Goal: Task Accomplishment & Management: Manage account settings

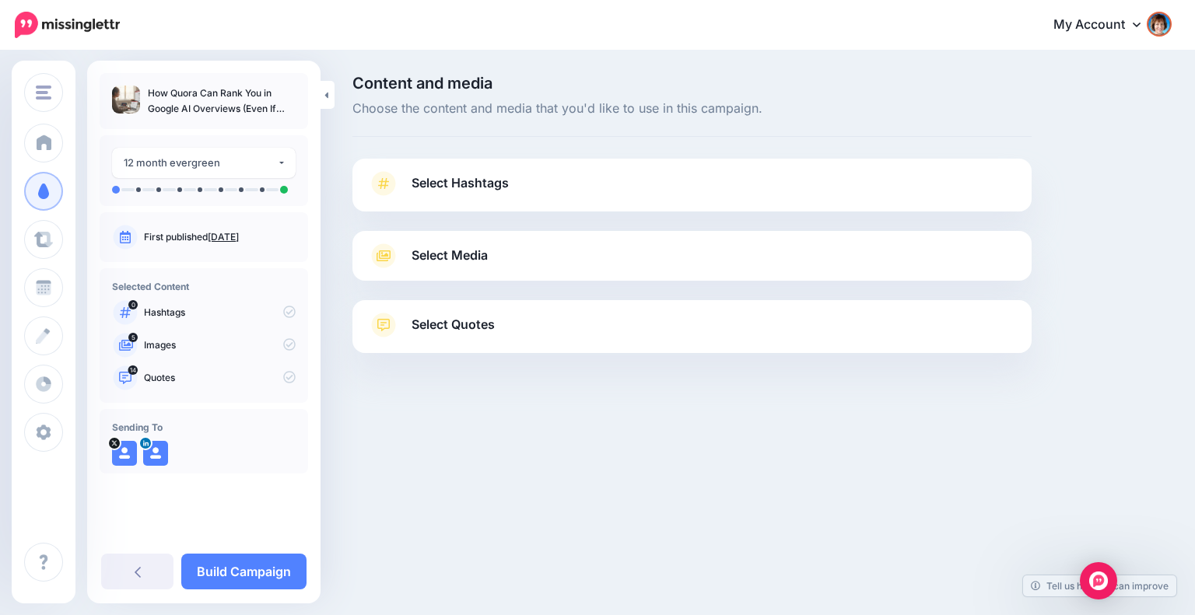
click at [474, 177] on span "Select Hashtags" at bounding box center [460, 183] width 97 height 21
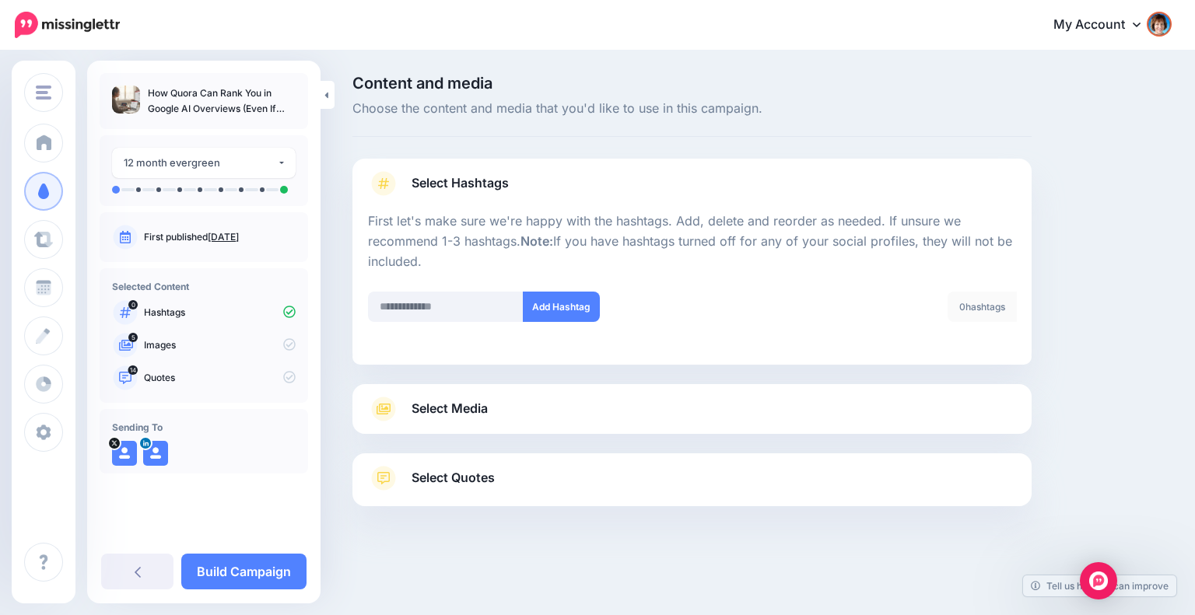
click at [606, 412] on link "Select Media" at bounding box center [692, 409] width 648 height 25
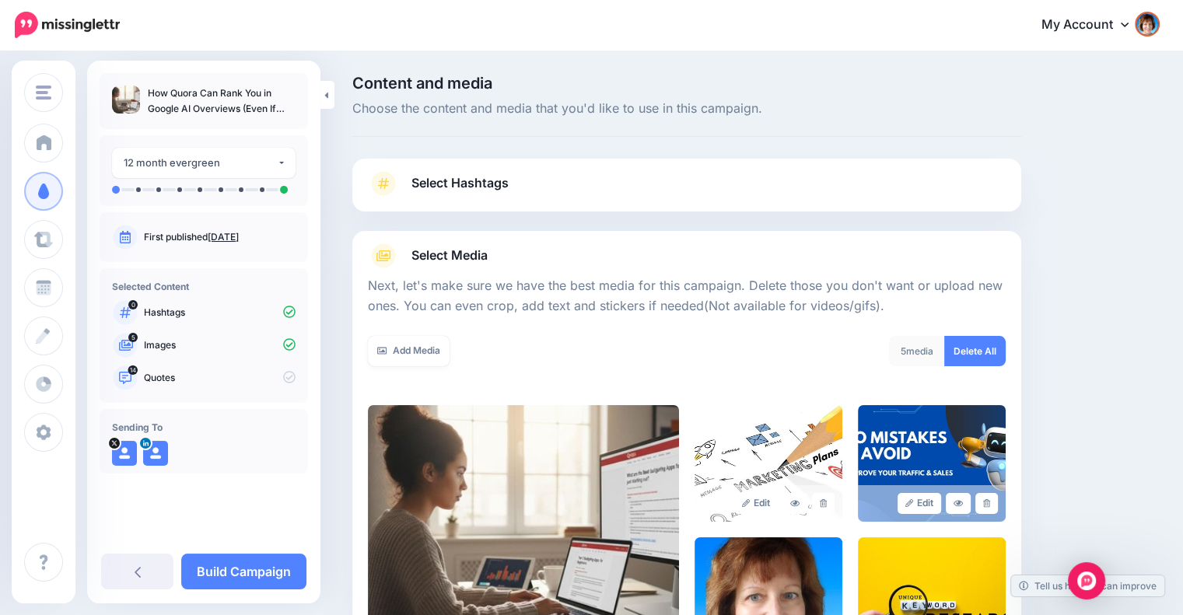
scroll to position [224, 0]
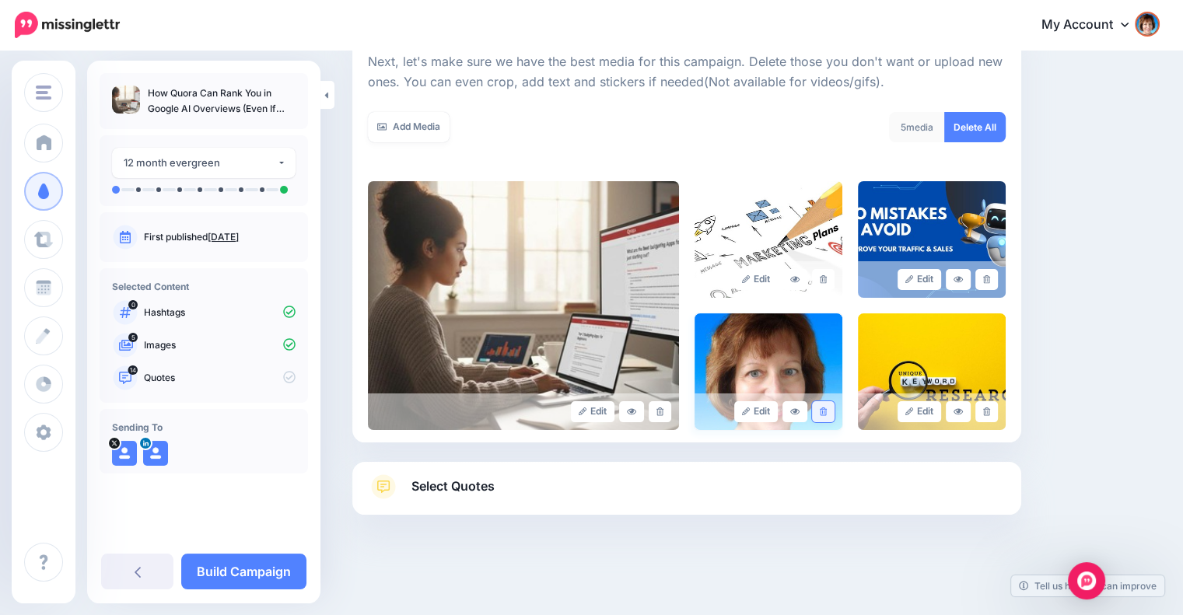
click at [832, 416] on link at bounding box center [823, 411] width 23 height 21
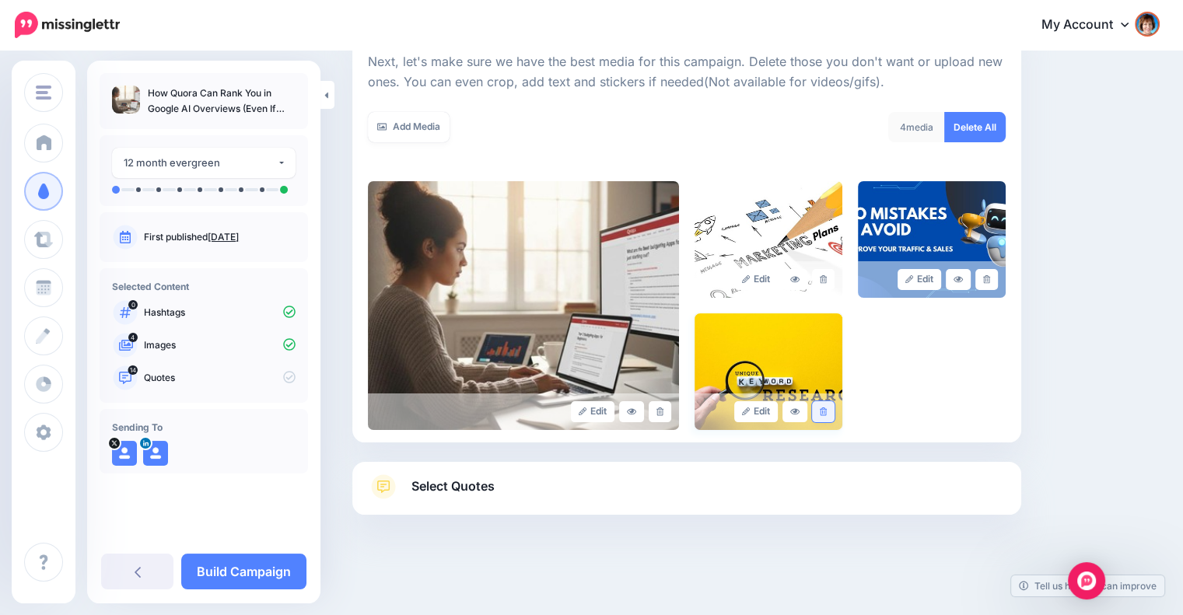
click at [827, 408] on icon at bounding box center [823, 412] width 7 height 9
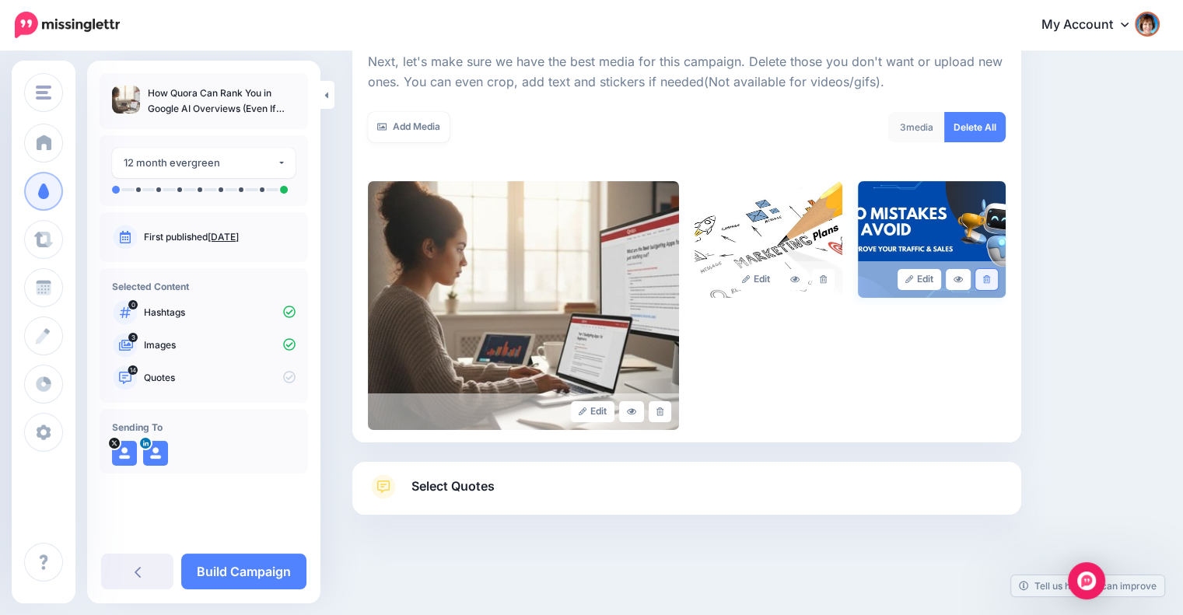
click at [990, 279] on icon at bounding box center [986, 279] width 7 height 9
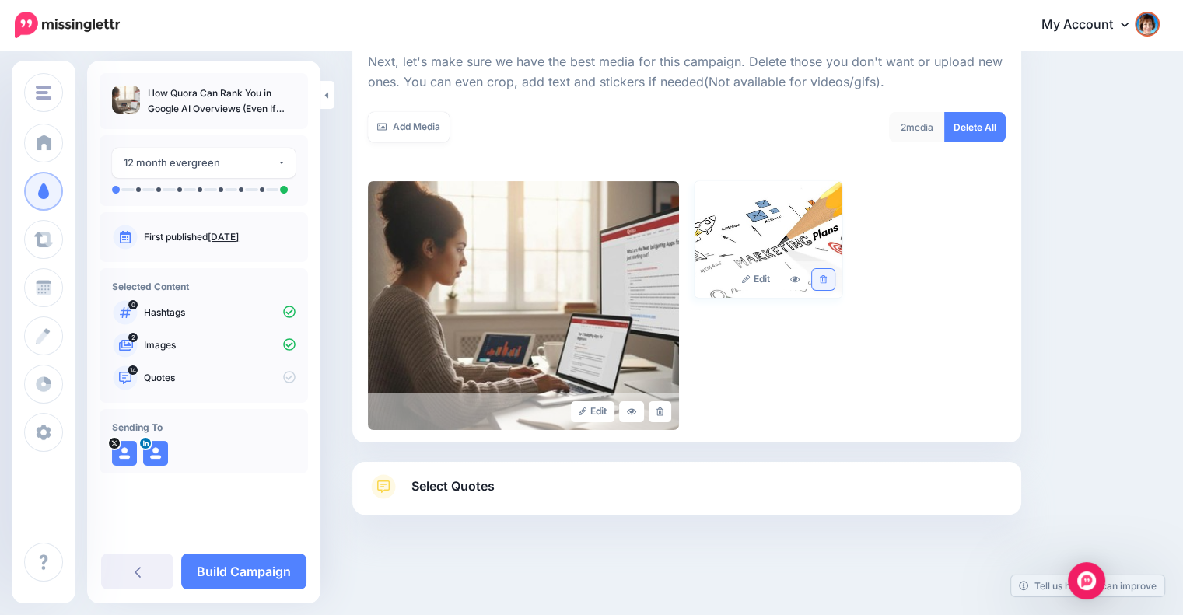
click at [827, 282] on icon at bounding box center [823, 279] width 7 height 9
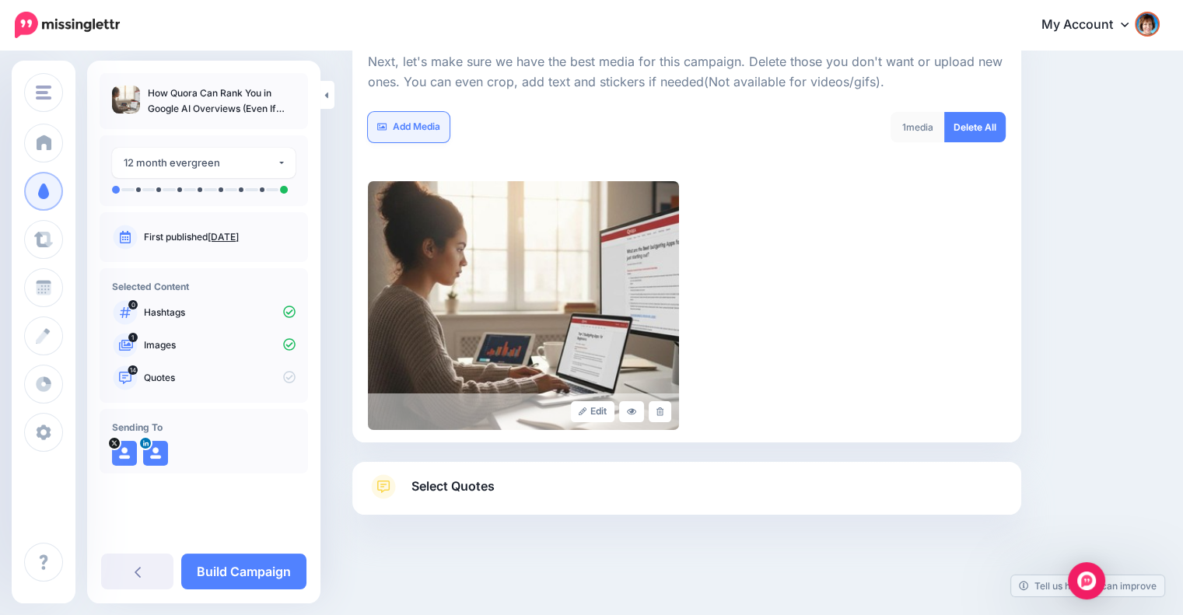
click at [399, 131] on link "Add Media" at bounding box center [409, 127] width 82 height 30
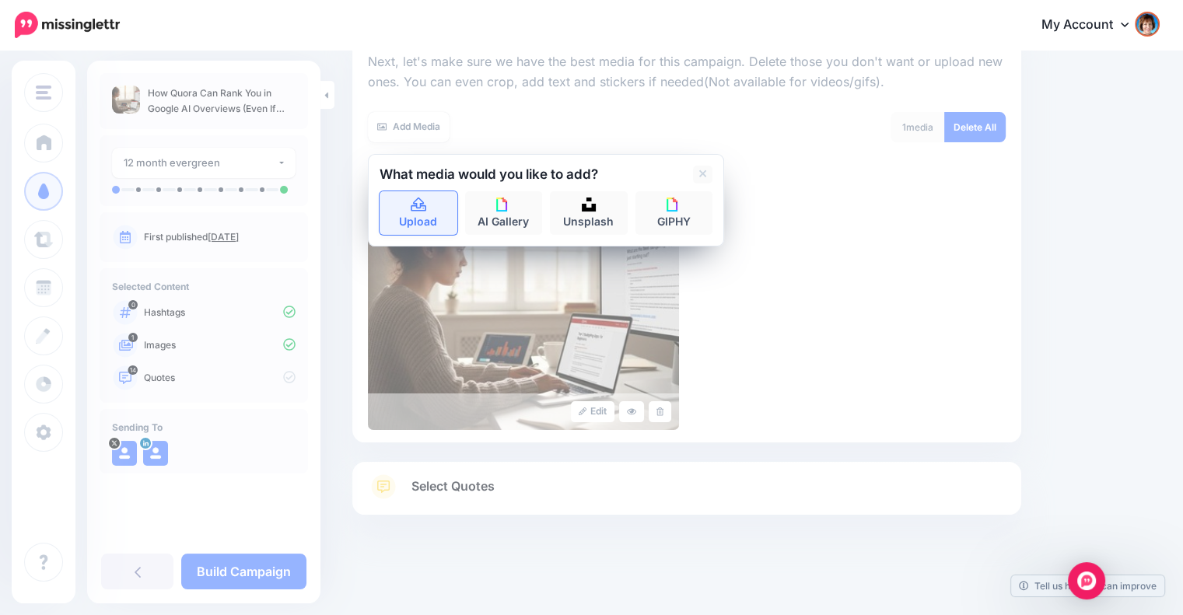
click at [411, 192] on link "Upload" at bounding box center [419, 213] width 78 height 44
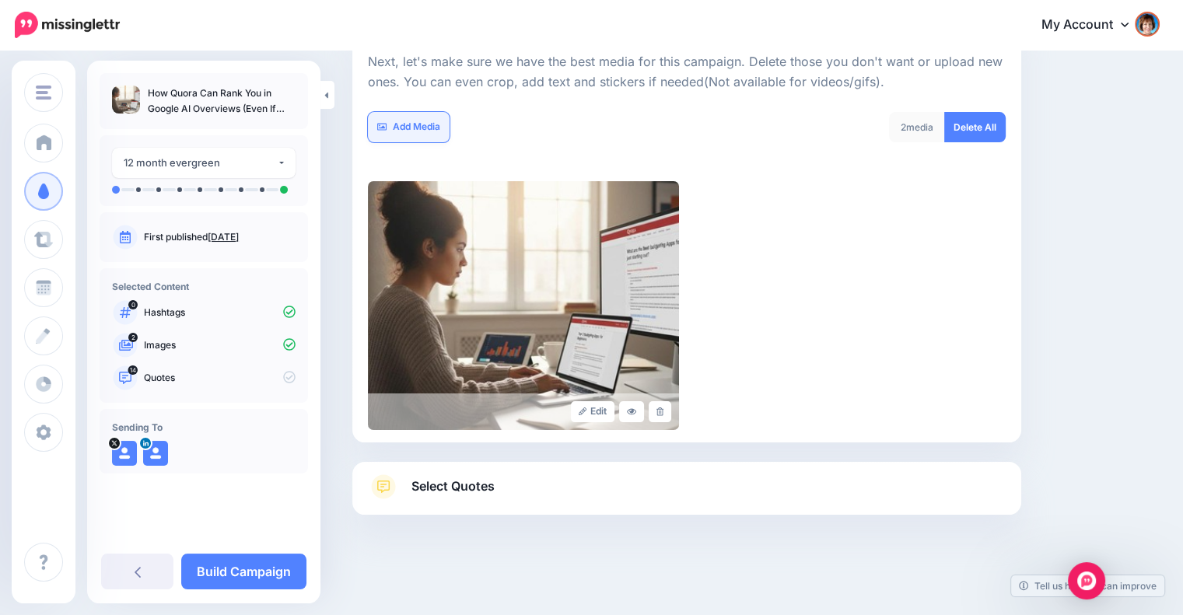
click at [409, 121] on link "Add Media" at bounding box center [409, 127] width 82 height 30
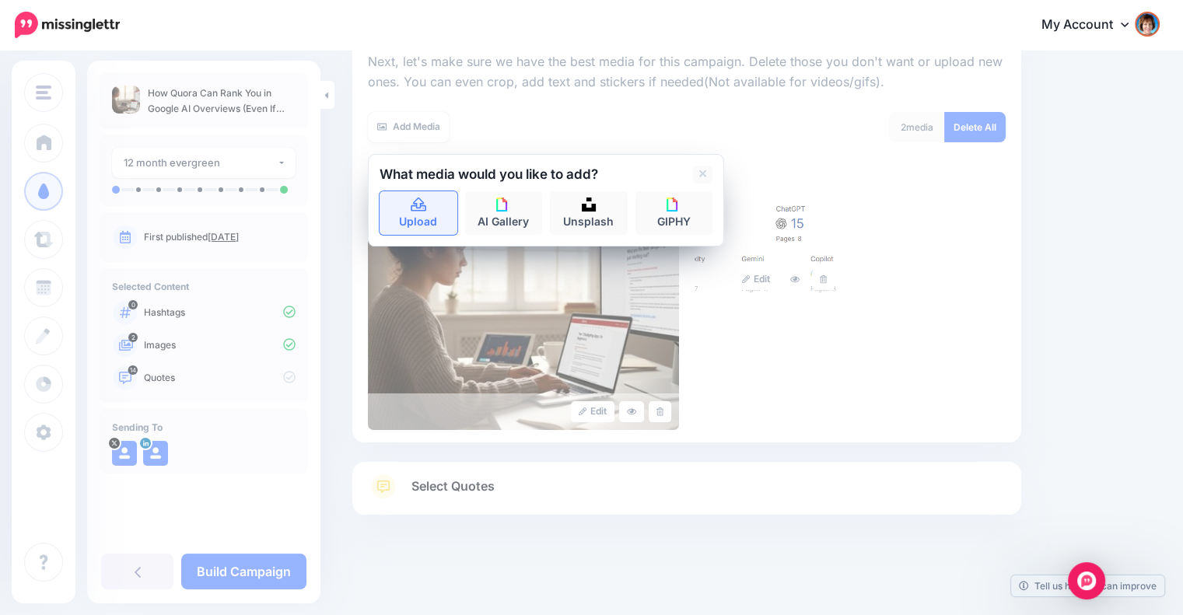
click at [418, 191] on link "Upload" at bounding box center [419, 213] width 78 height 44
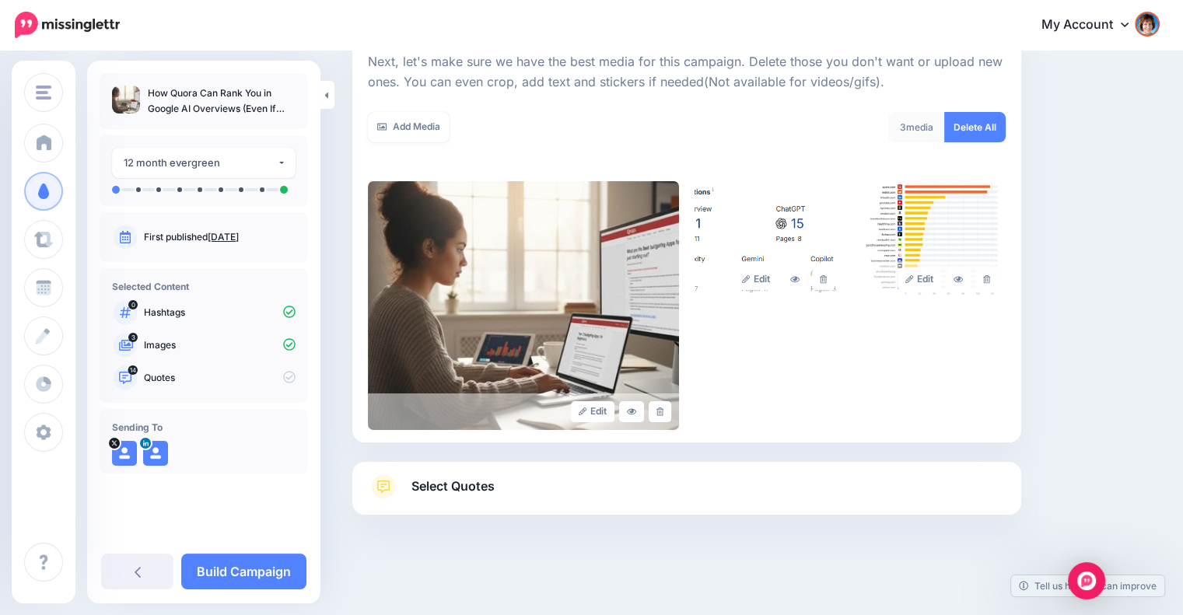
click at [464, 485] on span "Select Quotes" at bounding box center [453, 486] width 83 height 21
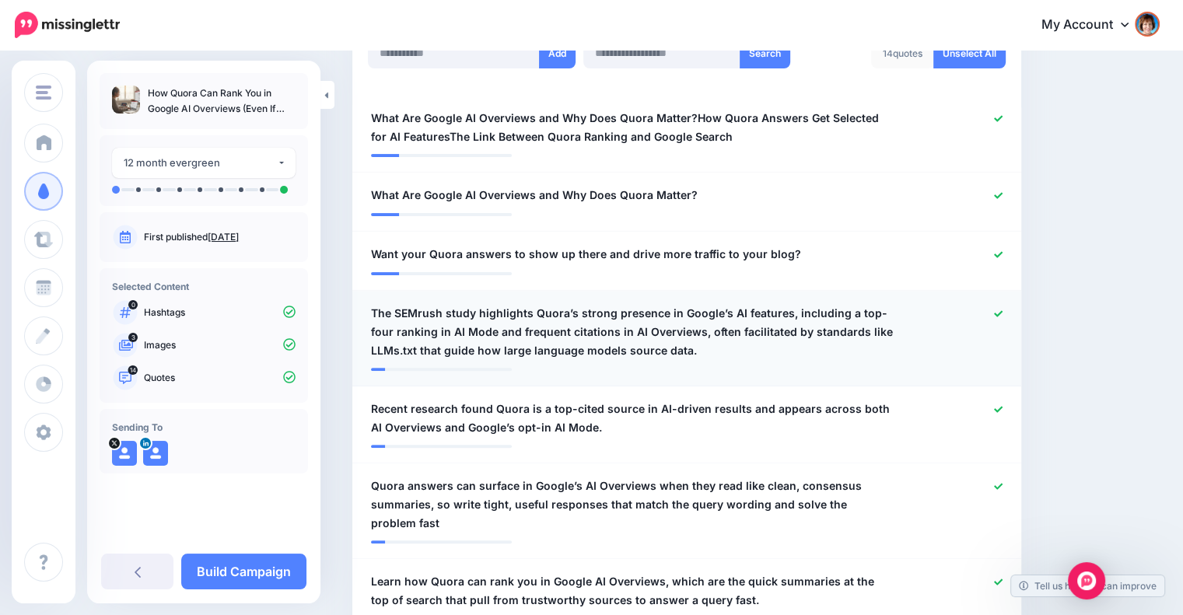
scroll to position [483, 0]
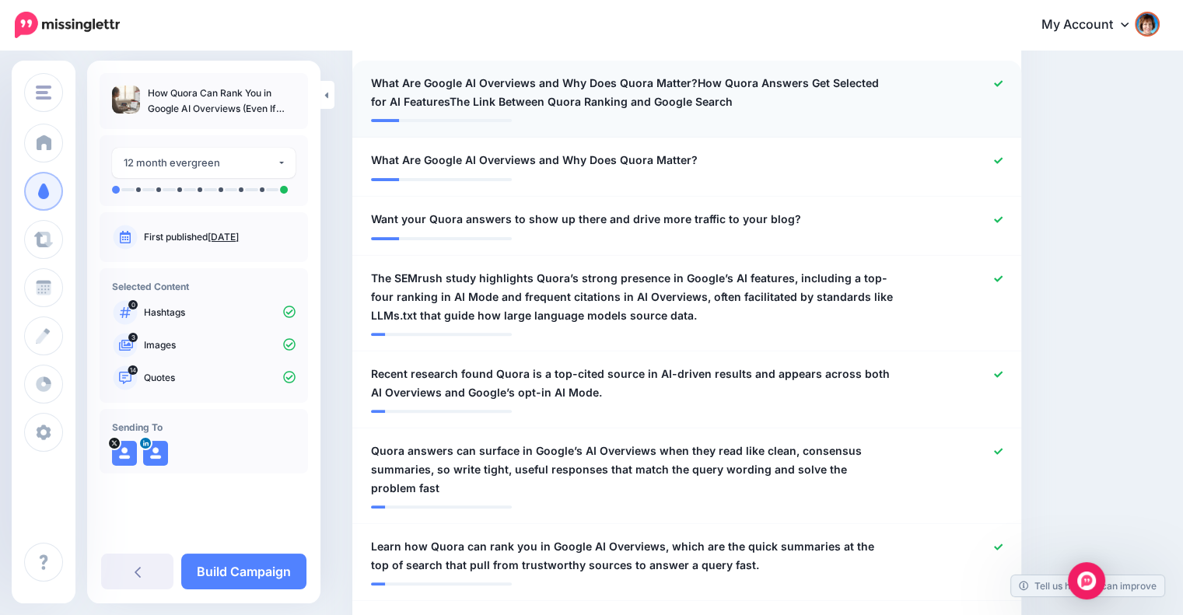
click at [706, 93] on span "What Are Google AI Overviews and Why Does Quora Matter?How Quora Answers Get Se…" at bounding box center [632, 92] width 523 height 37
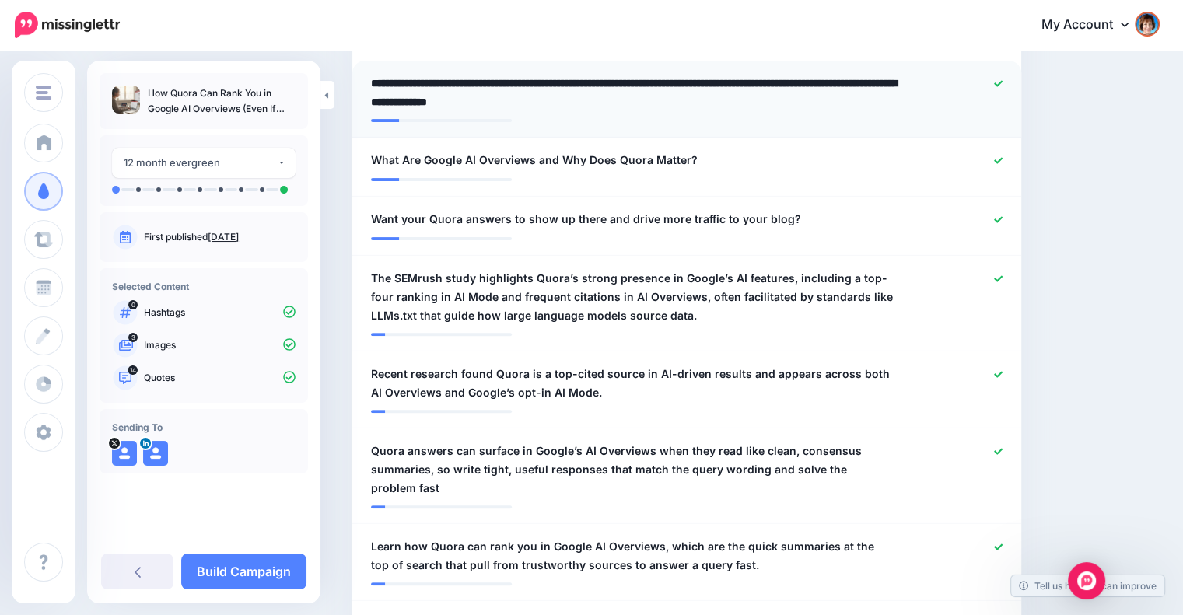
drag, startPoint x: 692, startPoint y: 83, endPoint x: 698, endPoint y: 97, distance: 15.3
click at [698, 97] on textarea "**********" at bounding box center [636, 92] width 531 height 37
type textarea "**********"
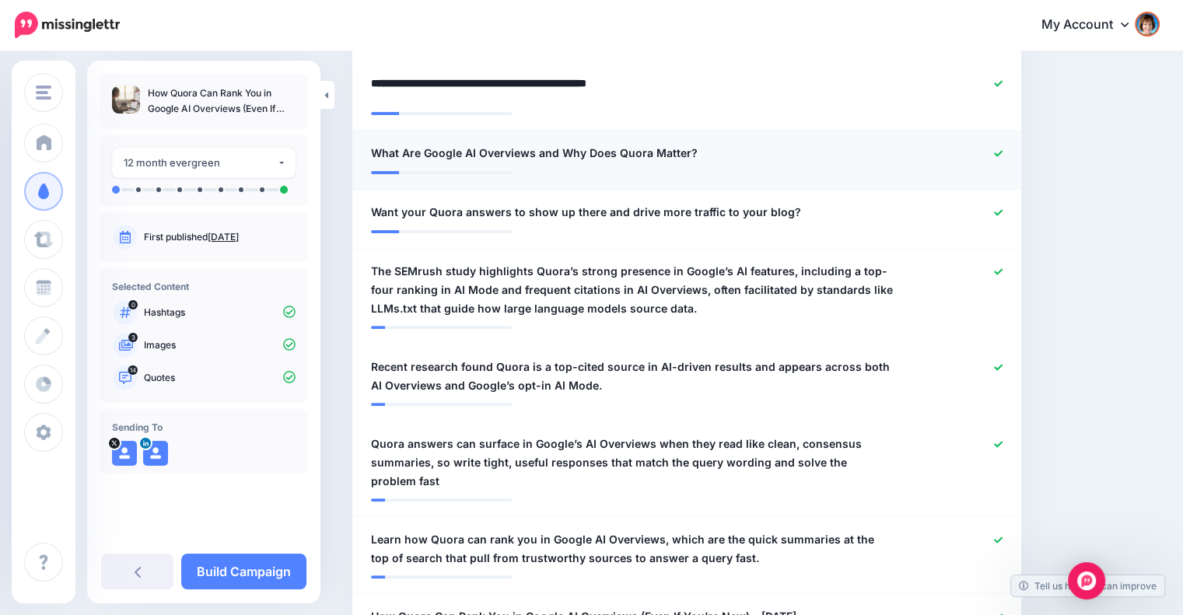
click at [1008, 155] on li "**********" at bounding box center [686, 160] width 669 height 59
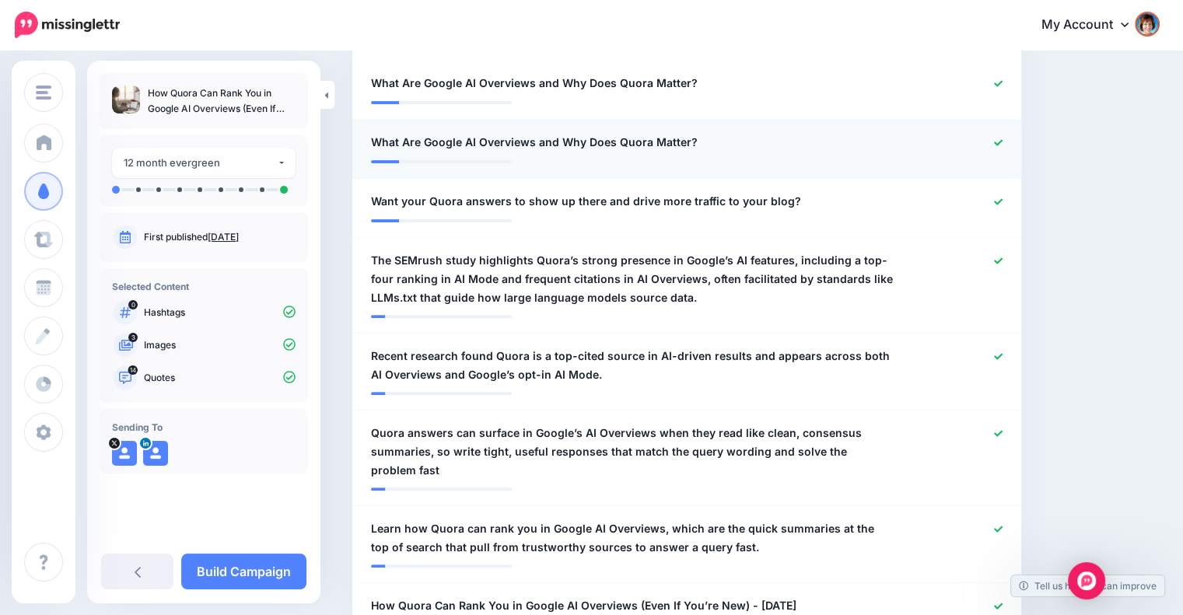
click at [1003, 142] on icon at bounding box center [998, 142] width 9 height 6
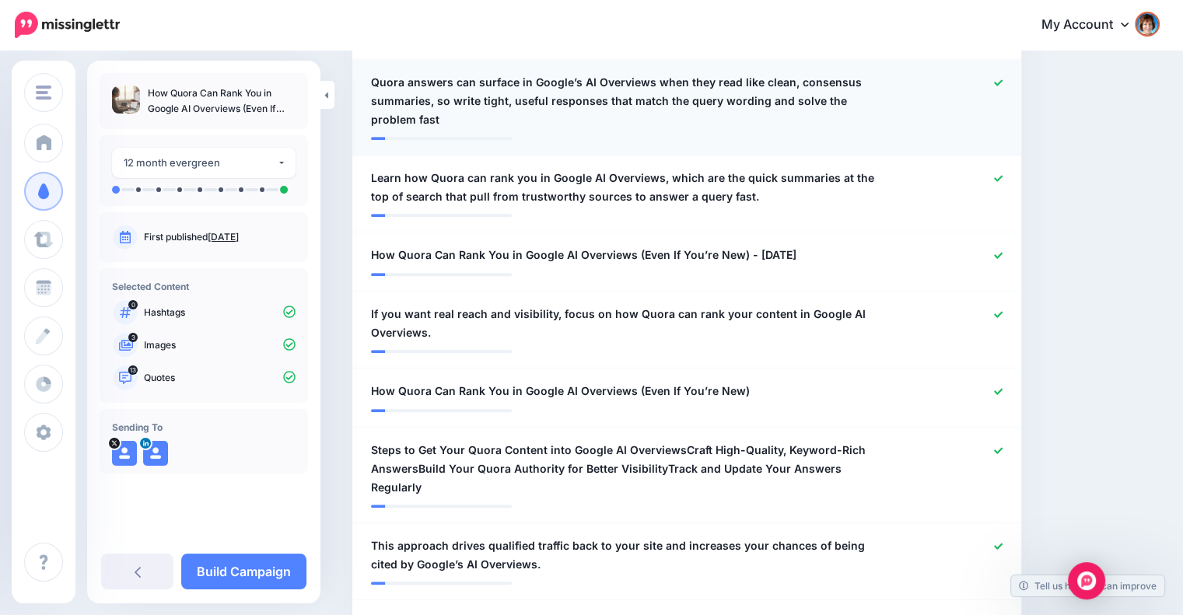
scroll to position [872, 0]
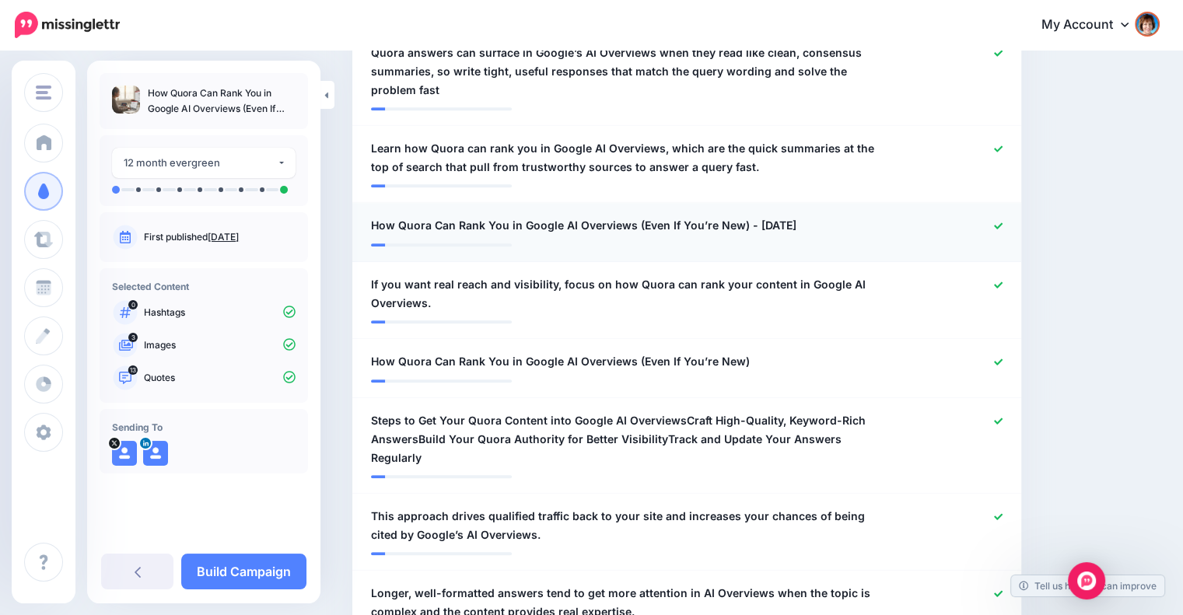
click at [745, 216] on span "How Quora Can Rank You in Google AI Overviews (Even If You’re New) - October 10…" at bounding box center [584, 225] width 426 height 19
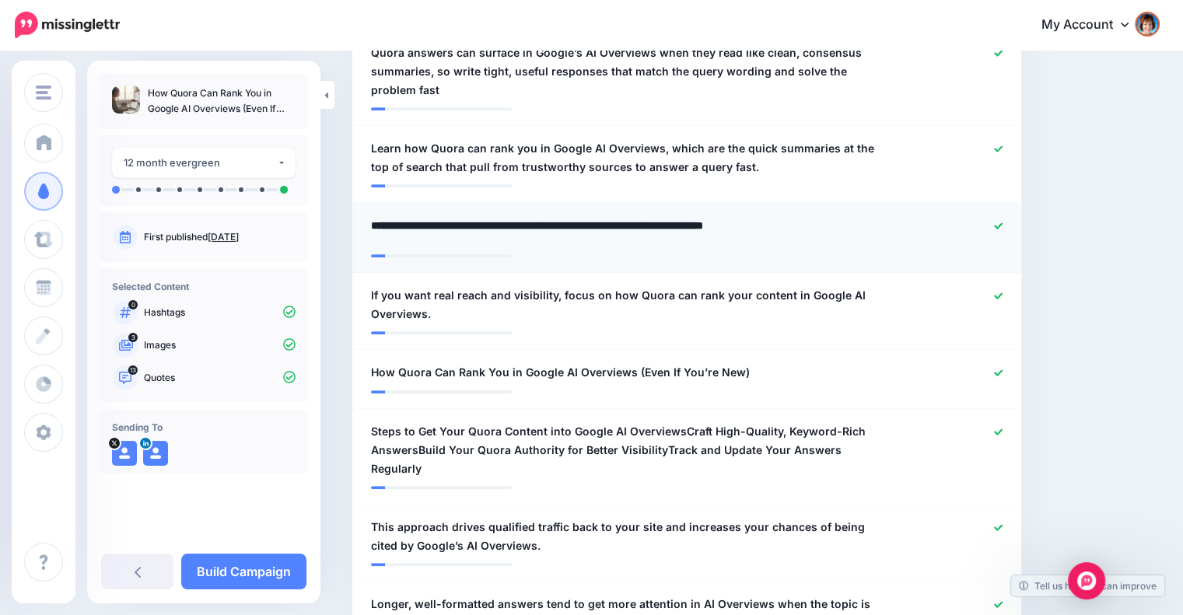
drag, startPoint x: 742, startPoint y: 203, endPoint x: 867, endPoint y: 201, distance: 124.5
click at [867, 216] on textarea "**********" at bounding box center [636, 231] width 531 height 30
type textarea "**********"
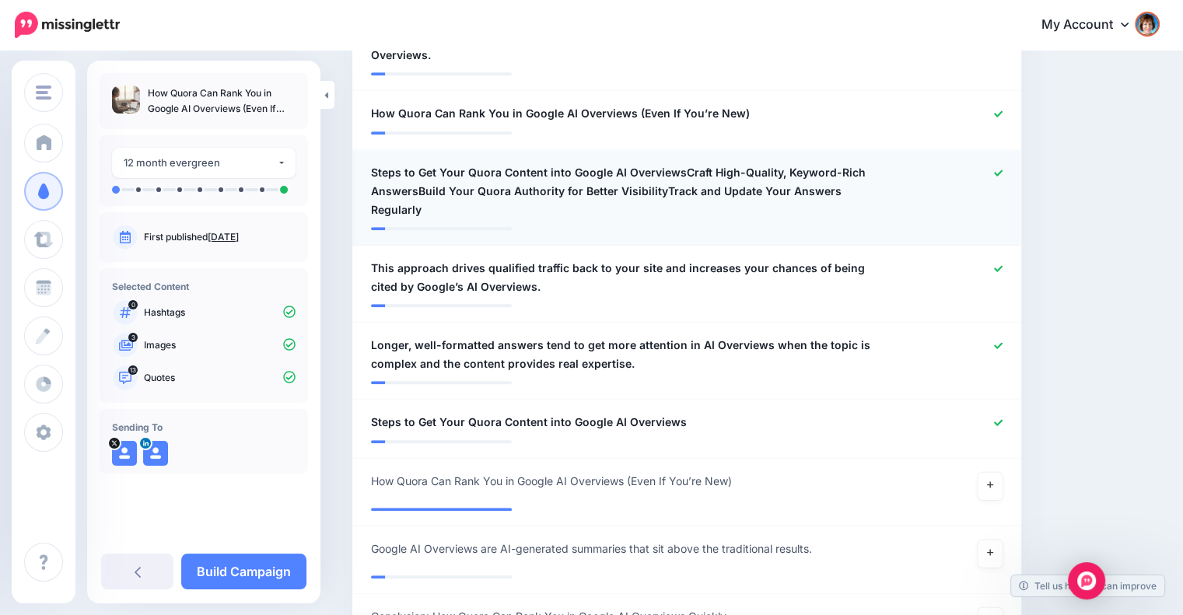
scroll to position [1120, 0]
click at [1003, 169] on icon at bounding box center [998, 173] width 9 height 9
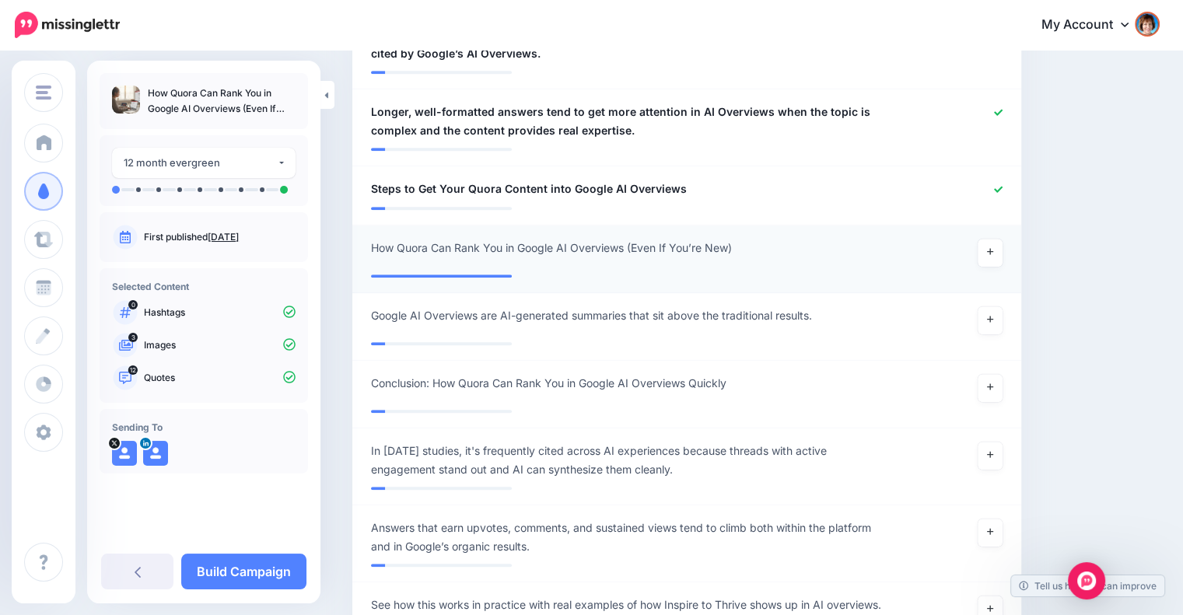
scroll to position [1379, 0]
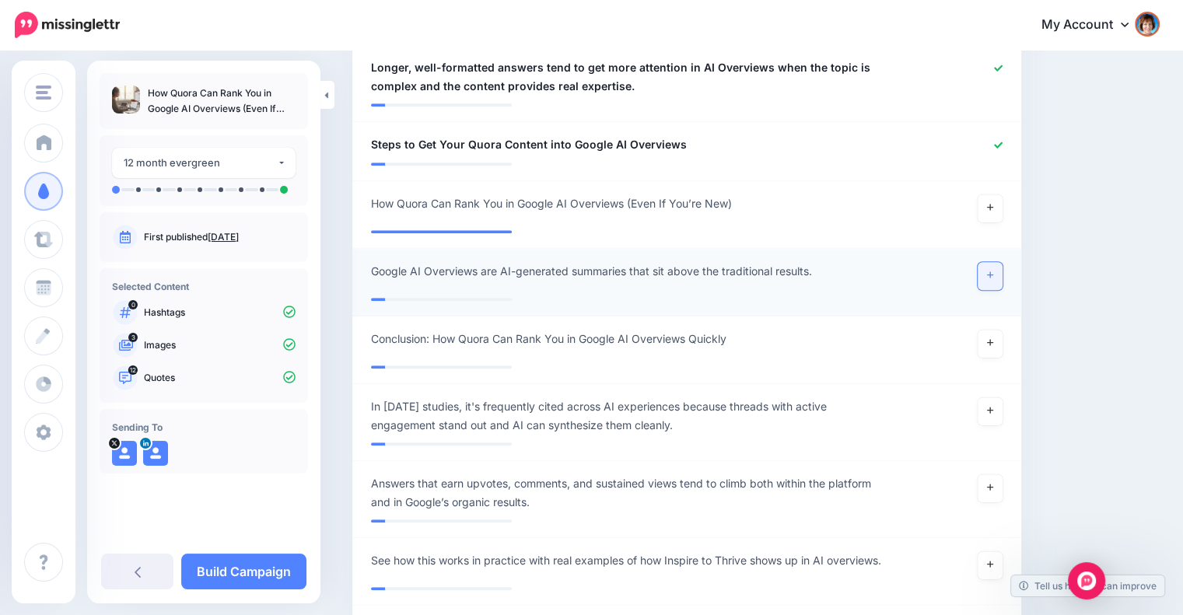
click at [993, 271] on icon at bounding box center [990, 275] width 6 height 9
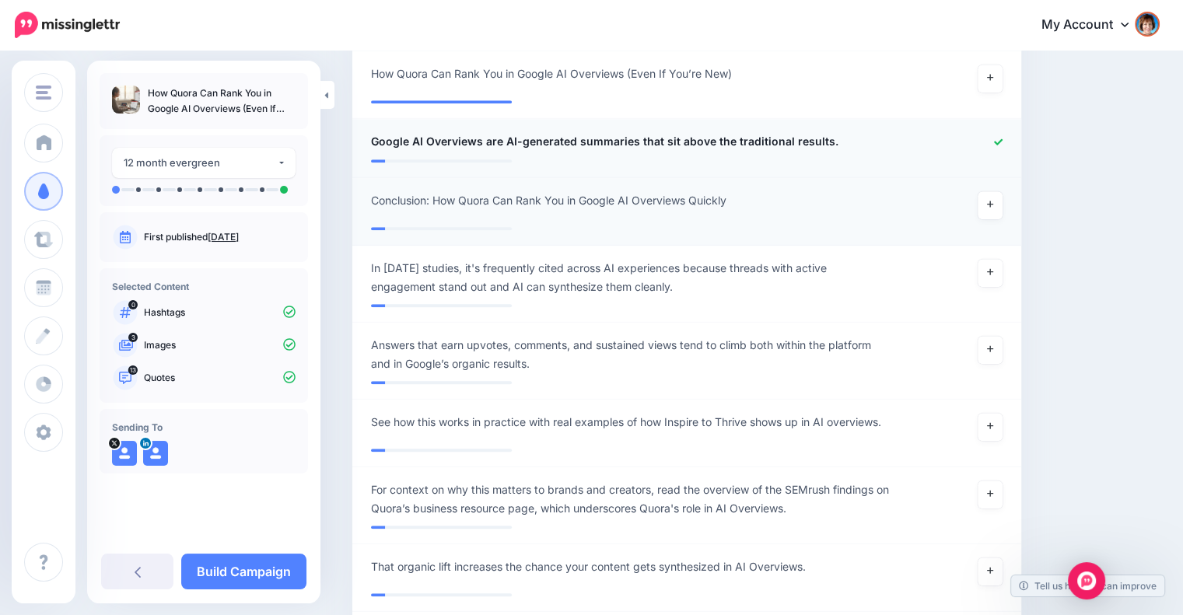
scroll to position [1639, 0]
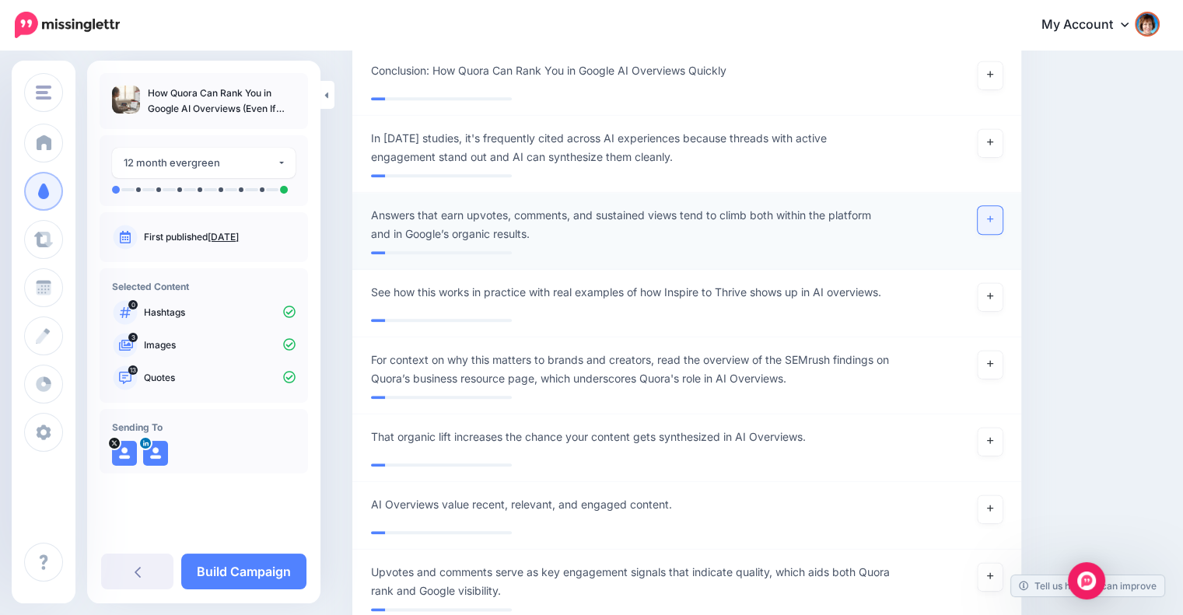
click at [996, 206] on link at bounding box center [990, 220] width 25 height 28
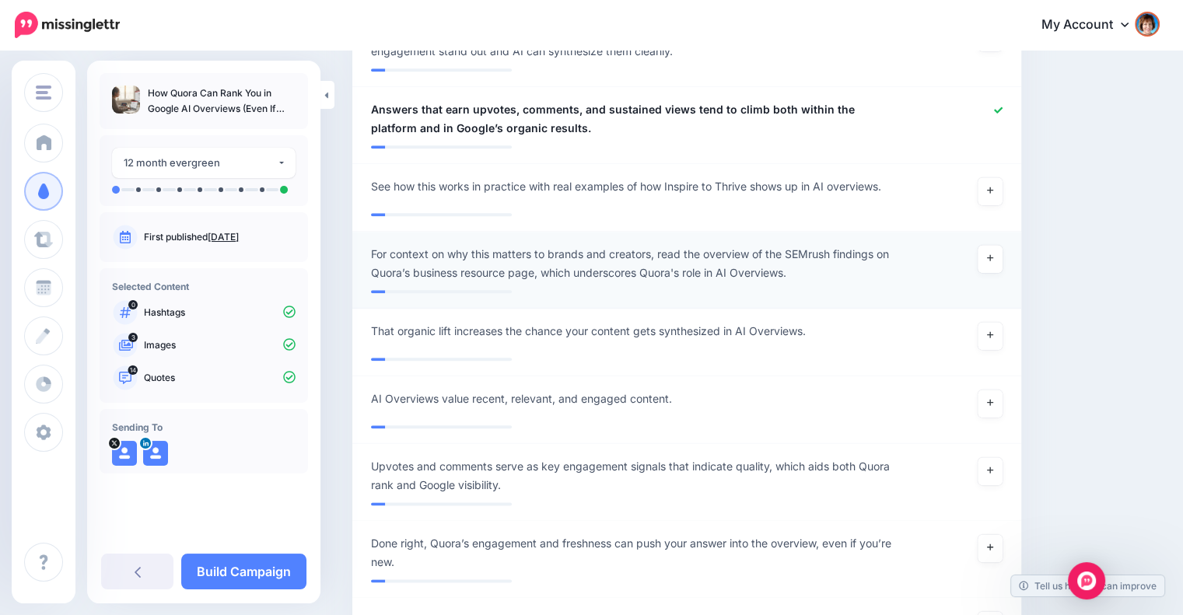
scroll to position [1768, 0]
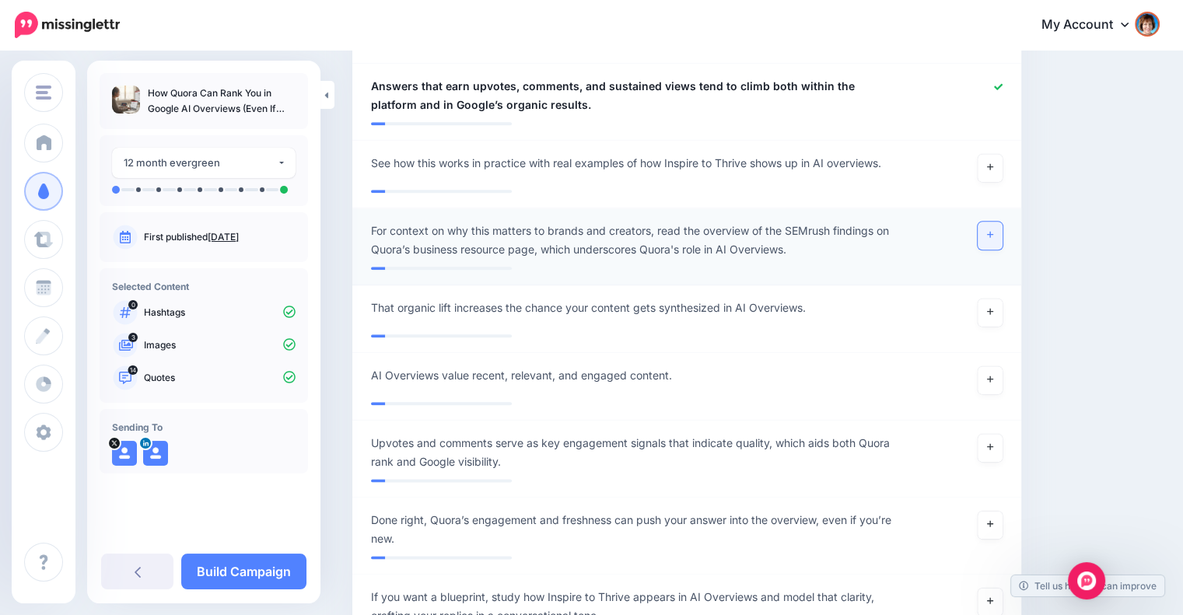
click at [993, 230] on icon at bounding box center [990, 234] width 6 height 9
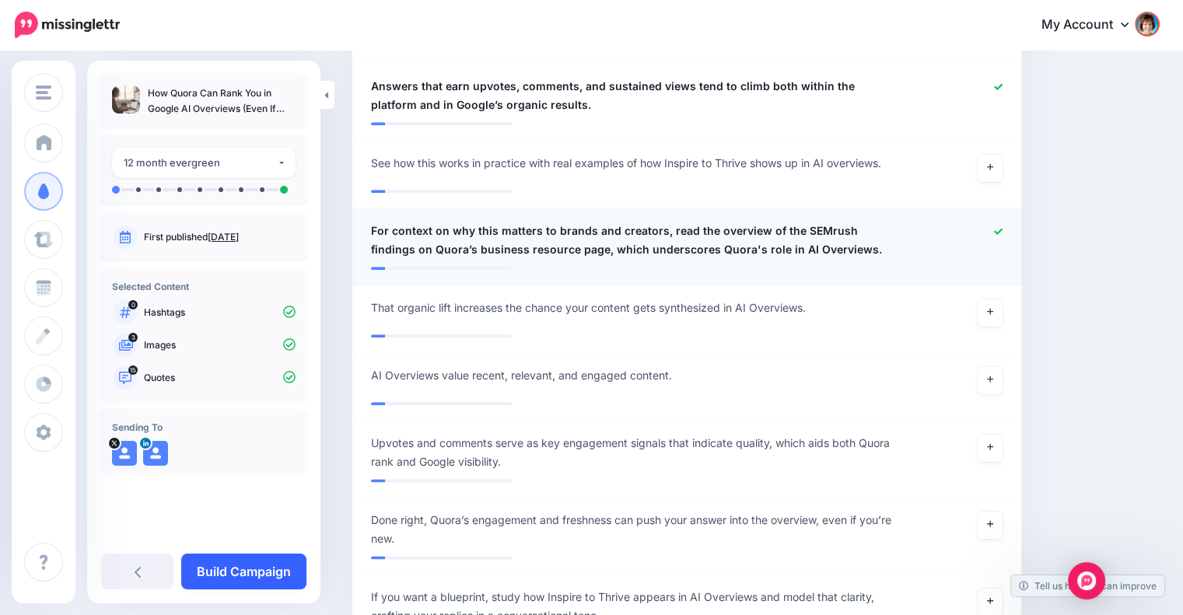
click at [251, 561] on link "Build Campaign" at bounding box center [243, 572] width 125 height 36
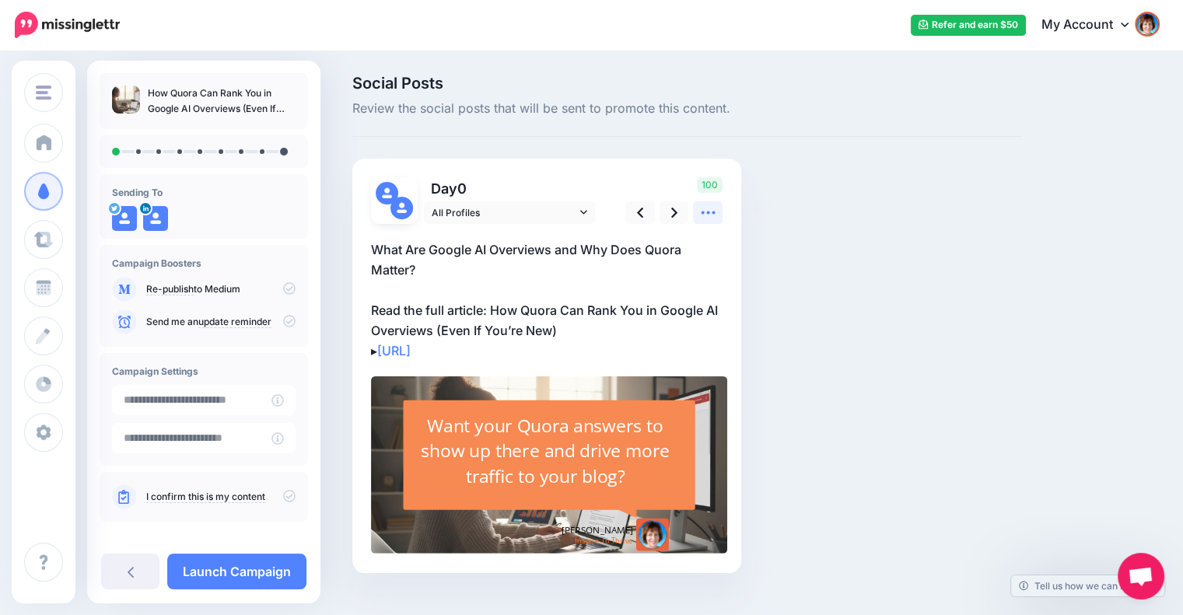
click at [710, 218] on icon at bounding box center [708, 213] width 16 height 16
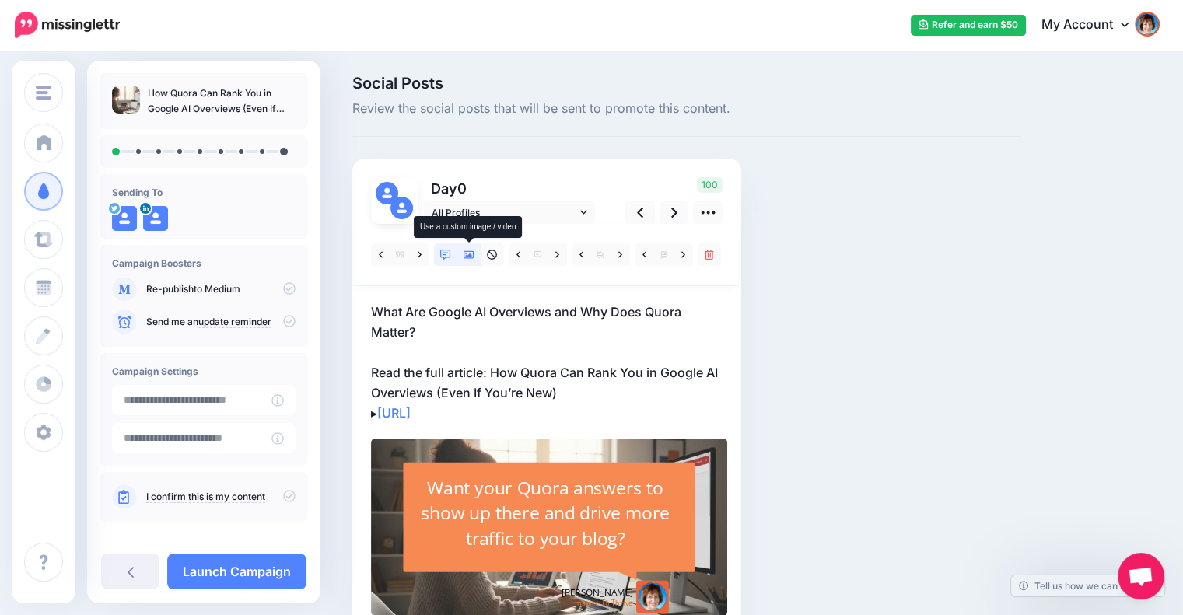
click at [472, 262] on link at bounding box center [468, 254] width 23 height 23
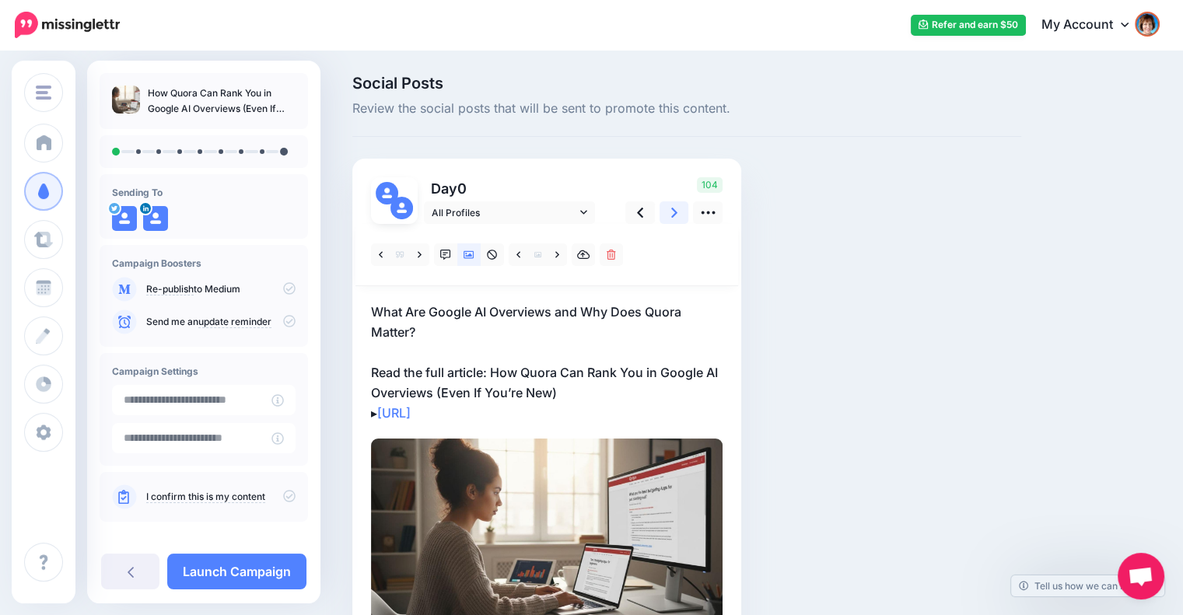
click at [664, 209] on link at bounding box center [675, 212] width 30 height 23
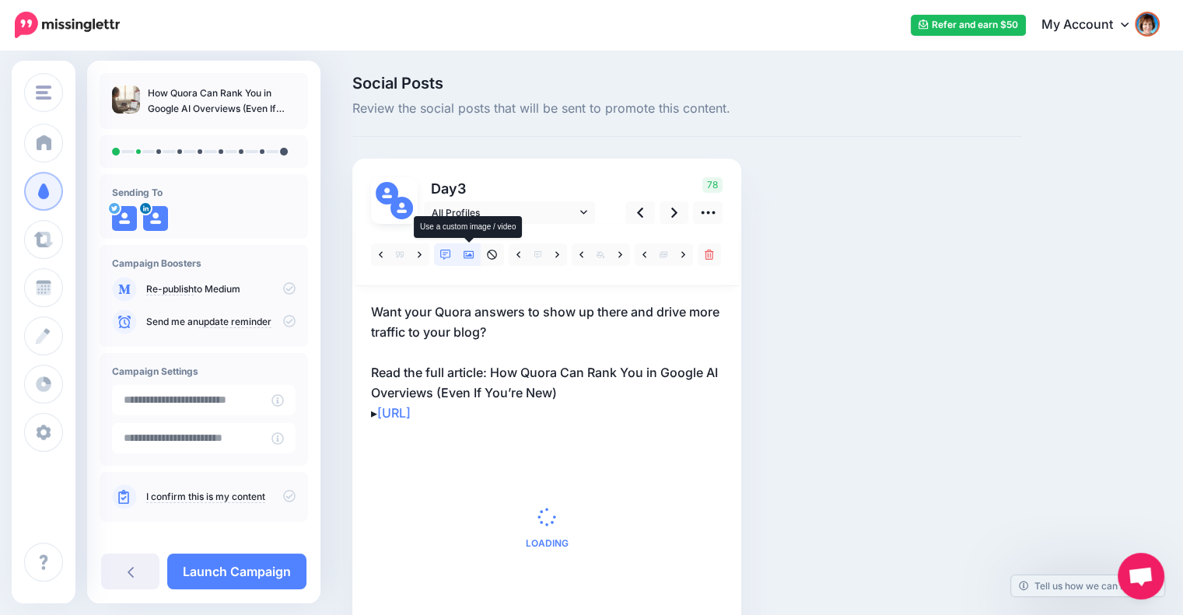
click at [469, 255] on icon at bounding box center [469, 255] width 11 height 8
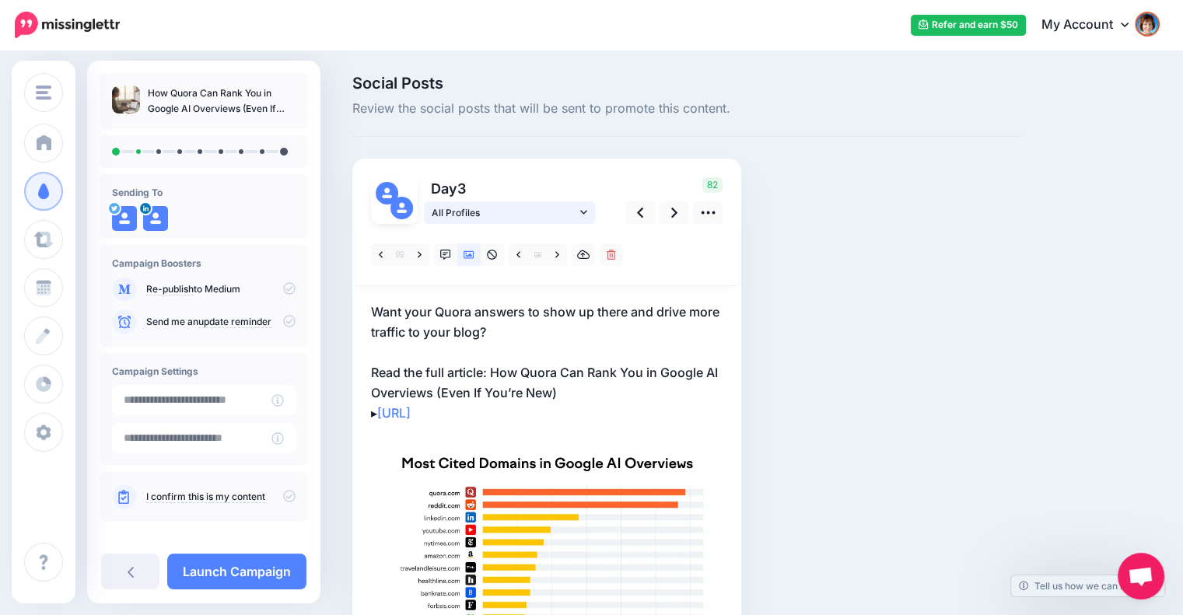
click at [583, 214] on icon at bounding box center [583, 212] width 7 height 11
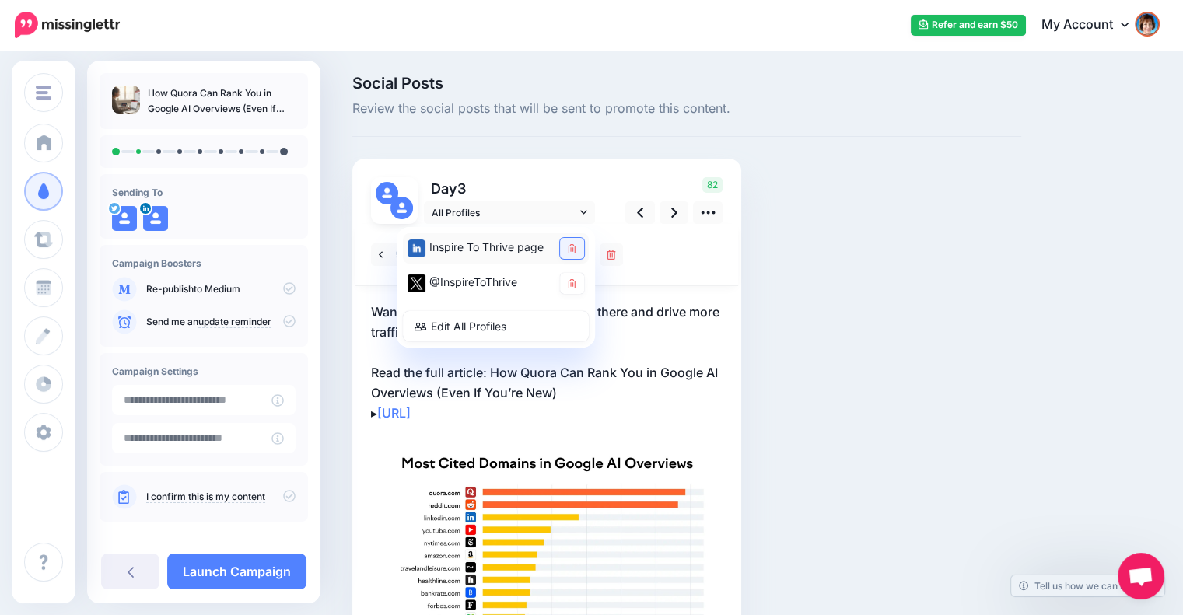
click at [570, 252] on icon at bounding box center [572, 248] width 9 height 9
click at [668, 216] on link at bounding box center [675, 212] width 30 height 23
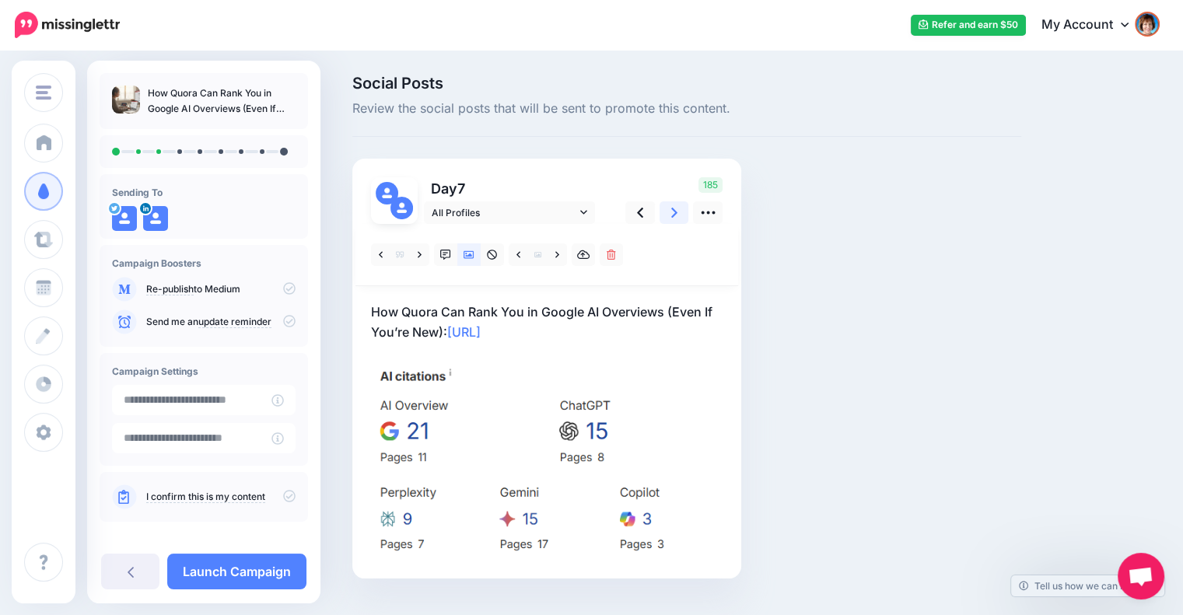
click at [667, 213] on link at bounding box center [675, 212] width 30 height 23
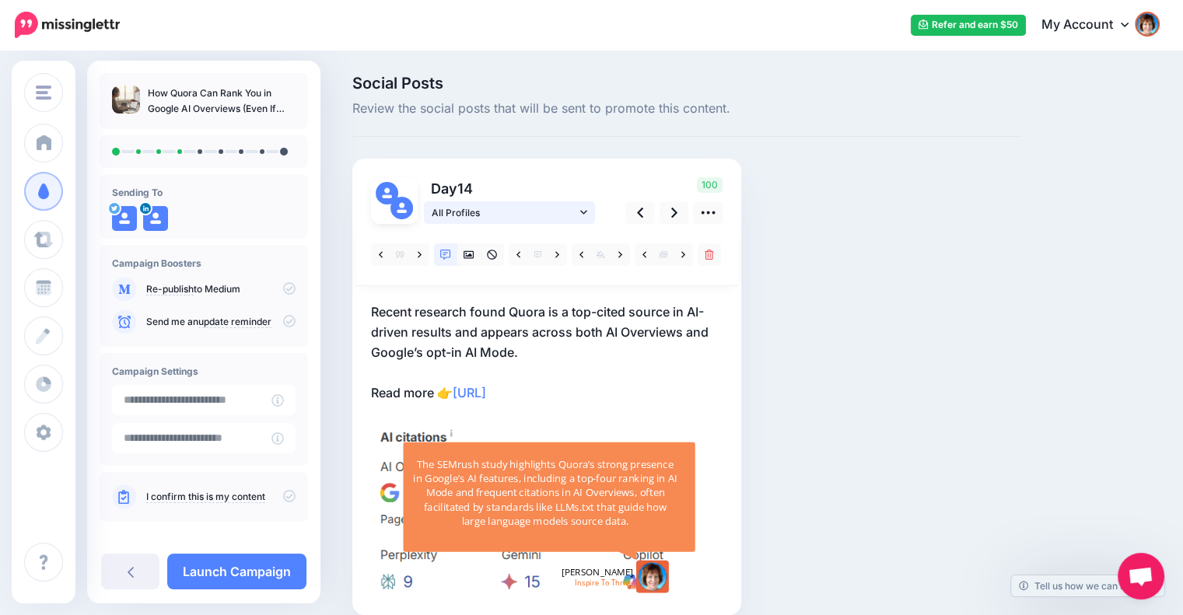
click at [573, 218] on span "All Profiles" at bounding box center [504, 213] width 145 height 16
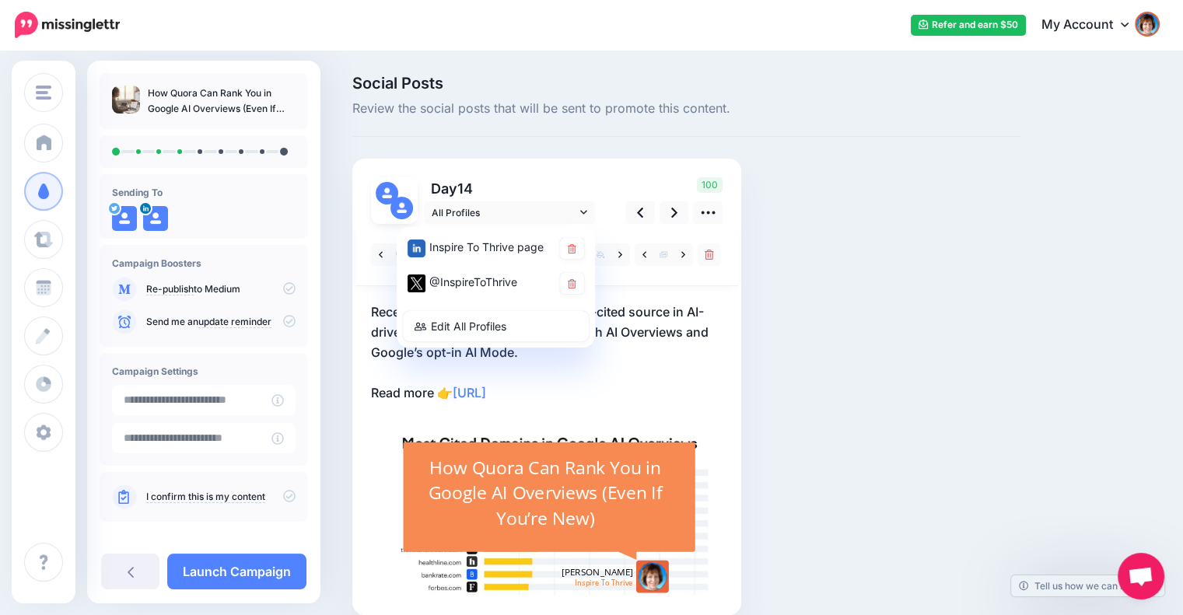
click at [576, 188] on p "Day 14" at bounding box center [510, 188] width 173 height 23
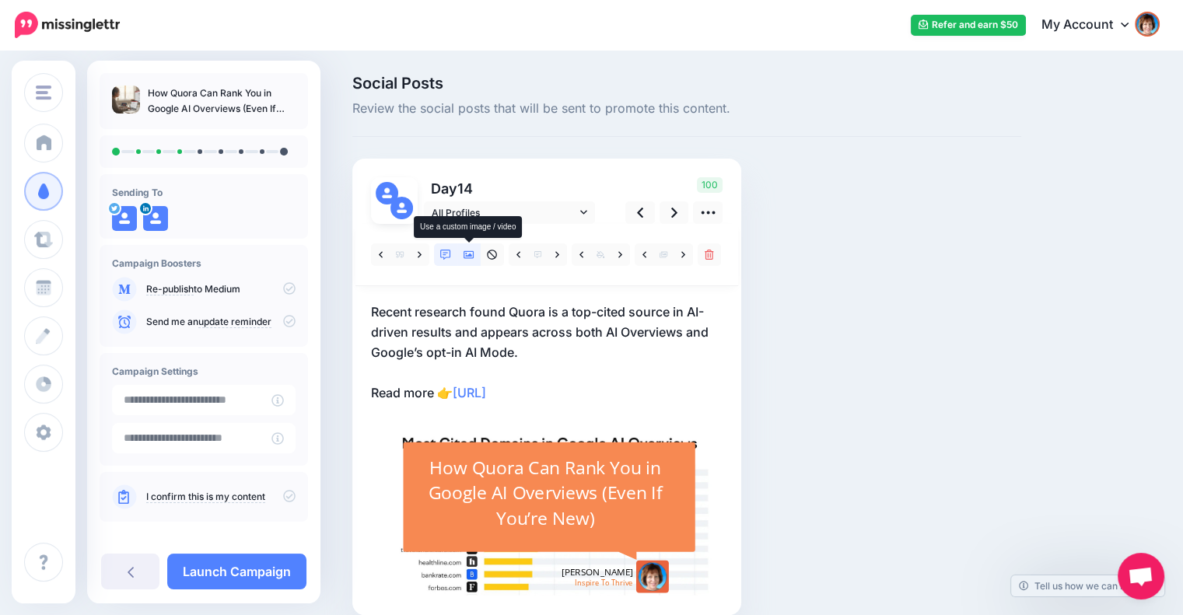
click at [468, 252] on icon at bounding box center [469, 255] width 11 height 11
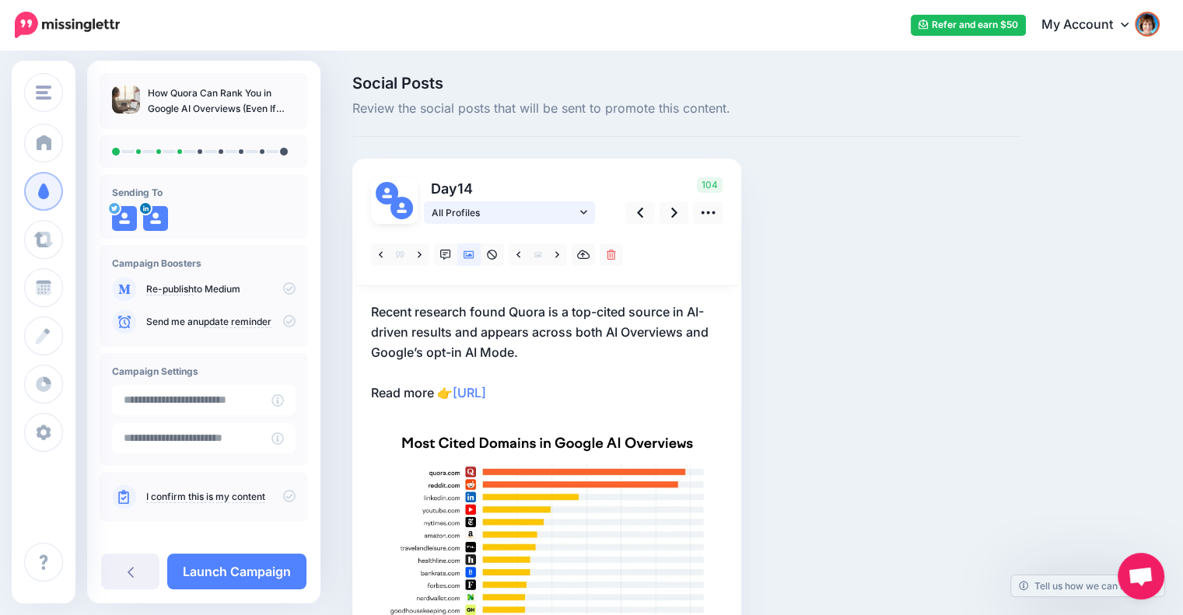
click at [493, 216] on span "All Profiles" at bounding box center [504, 213] width 145 height 16
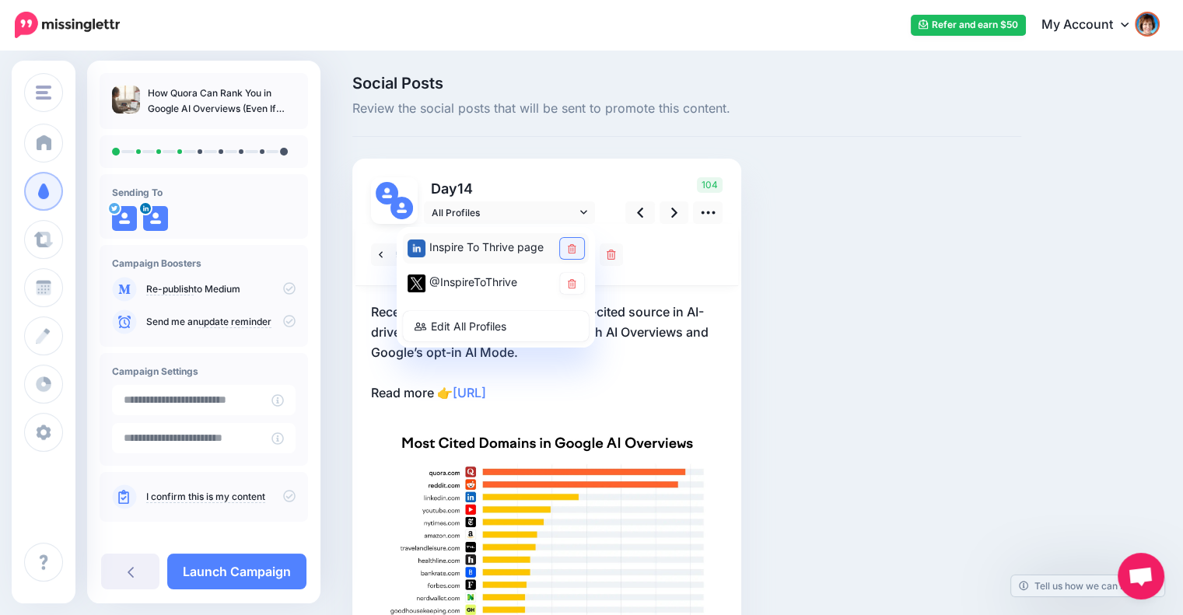
click at [572, 245] on icon at bounding box center [572, 248] width 9 height 9
click at [641, 351] on p "Recent research found Quora is a top-cited source in AI-driven results and appe…" at bounding box center [547, 352] width 352 height 101
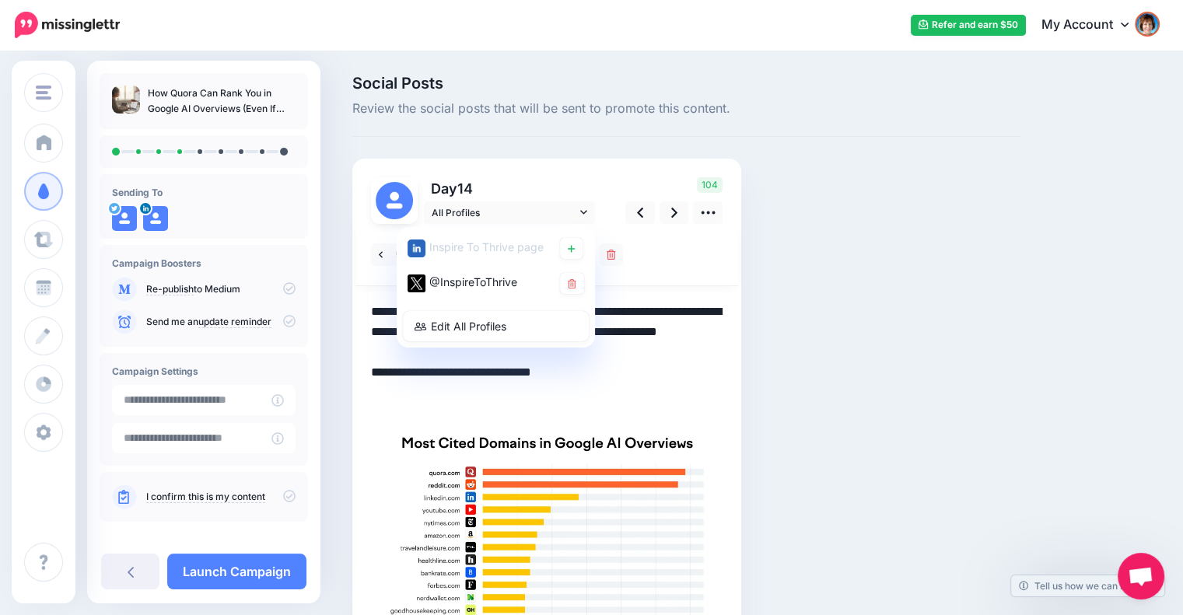
click at [641, 351] on textarea "**********" at bounding box center [547, 352] width 352 height 101
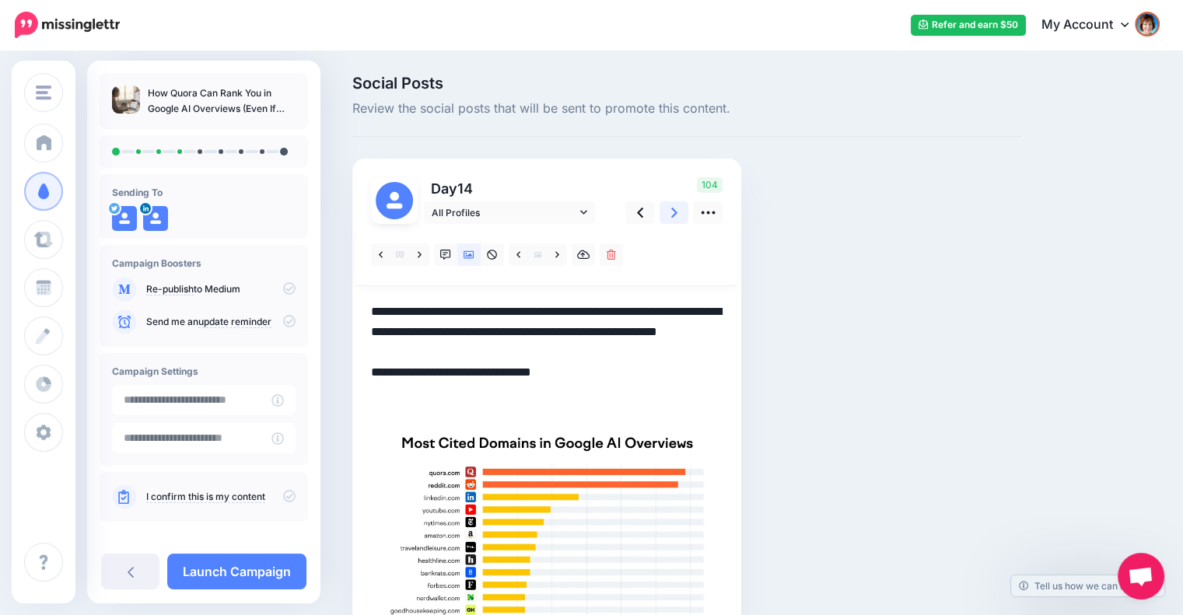
click at [673, 215] on icon at bounding box center [674, 213] width 6 height 10
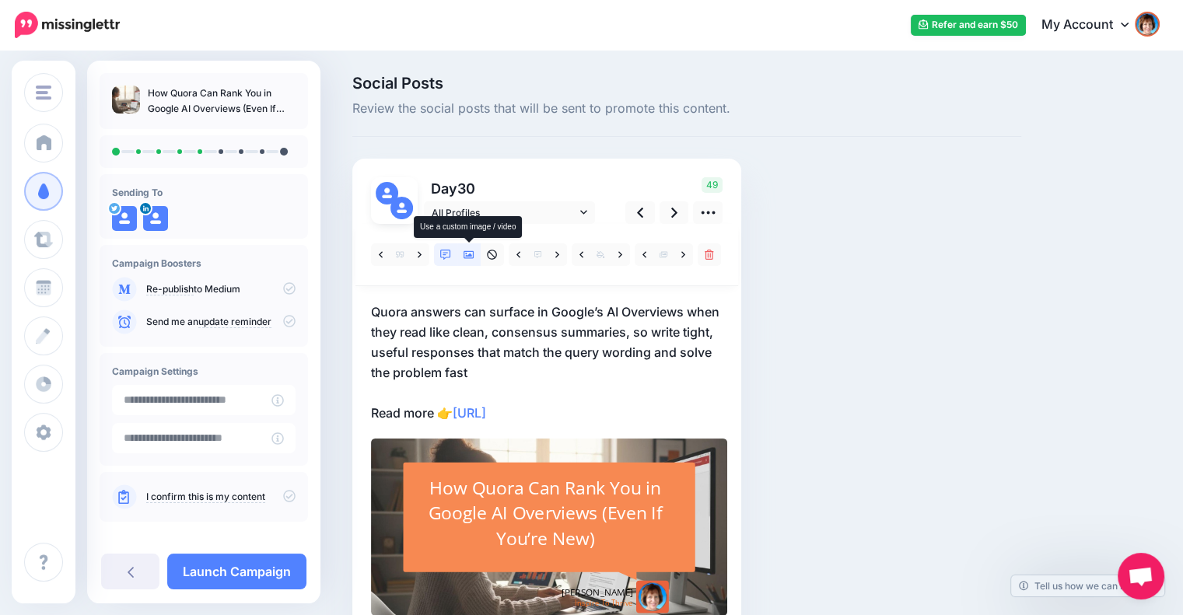
click at [469, 254] on icon at bounding box center [469, 255] width 11 height 11
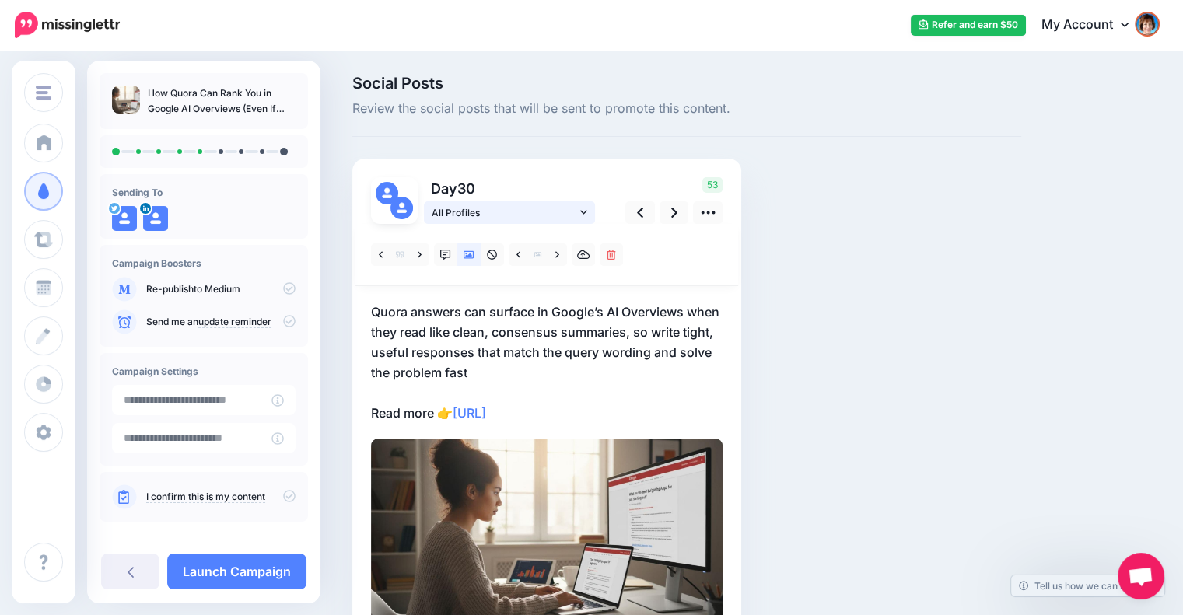
click at [568, 208] on span "All Profiles" at bounding box center [504, 213] width 145 height 16
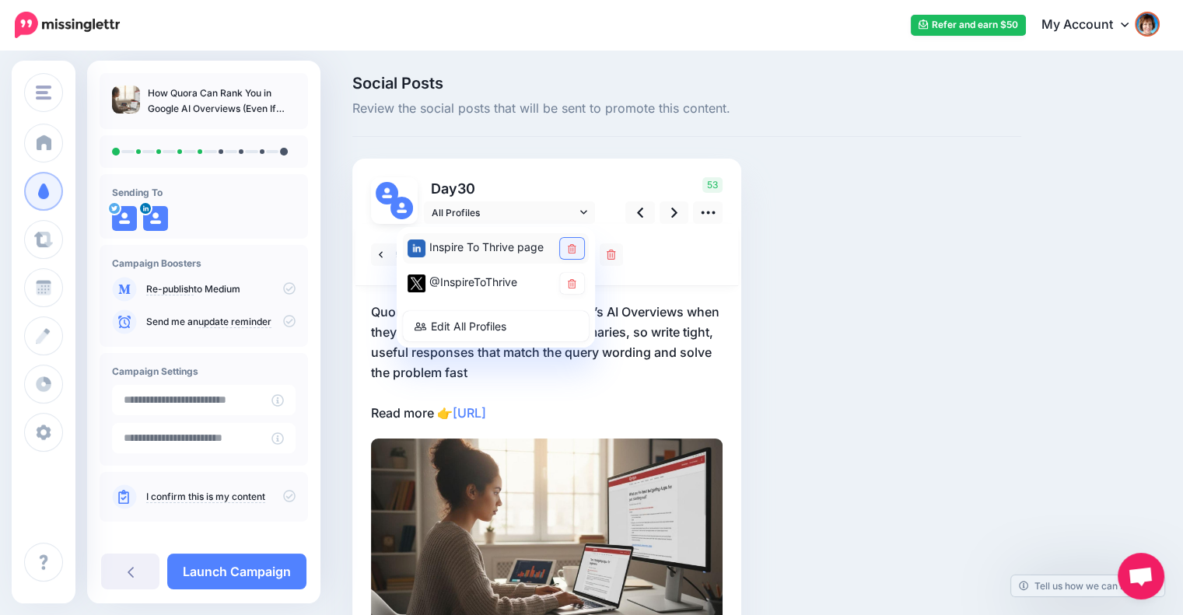
click at [563, 242] on link at bounding box center [572, 248] width 24 height 21
click at [856, 331] on div "Social Posts Review the social posts that will be sent to promote this content.…" at bounding box center [687, 388] width 692 height 626
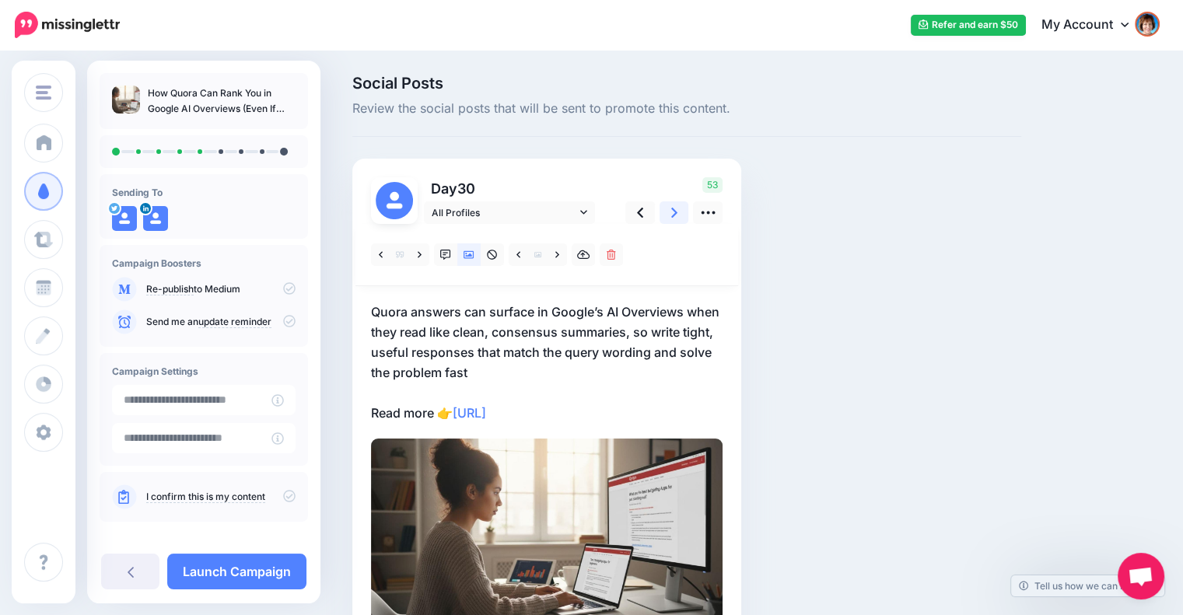
click at [676, 218] on icon at bounding box center [674, 213] width 6 height 16
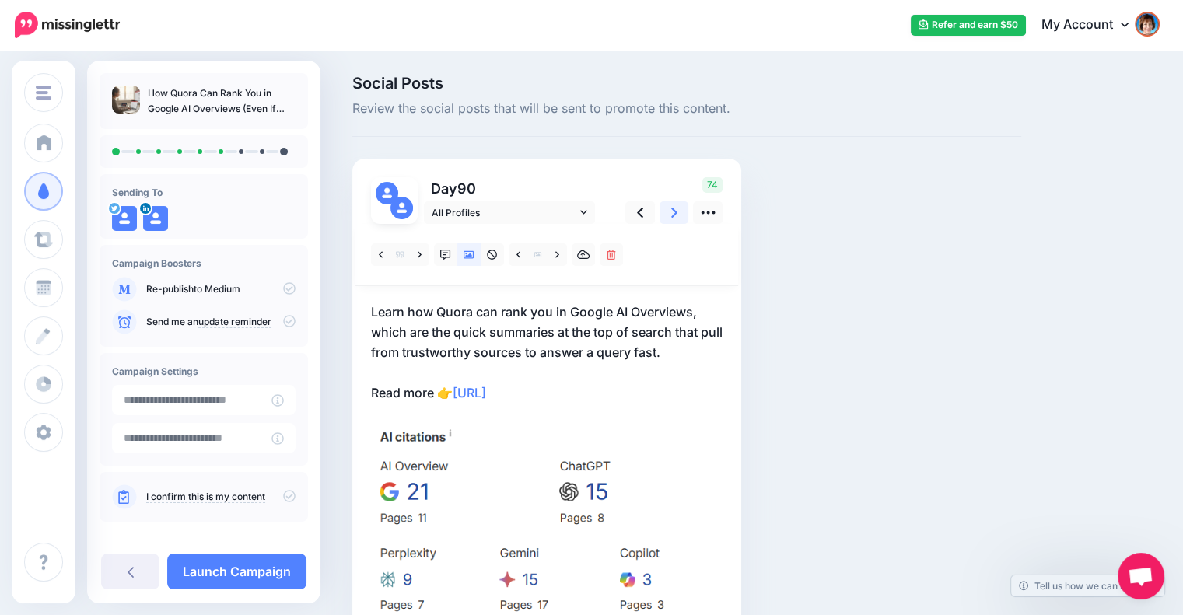
click at [678, 213] on link at bounding box center [675, 212] width 30 height 23
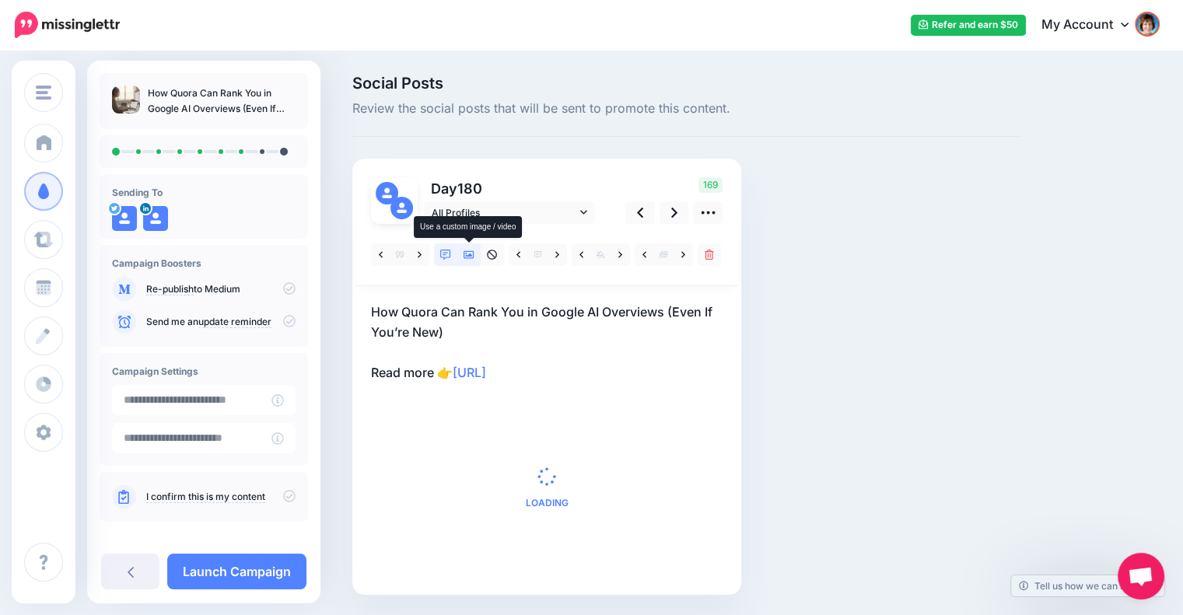
click at [470, 250] on icon at bounding box center [469, 255] width 11 height 11
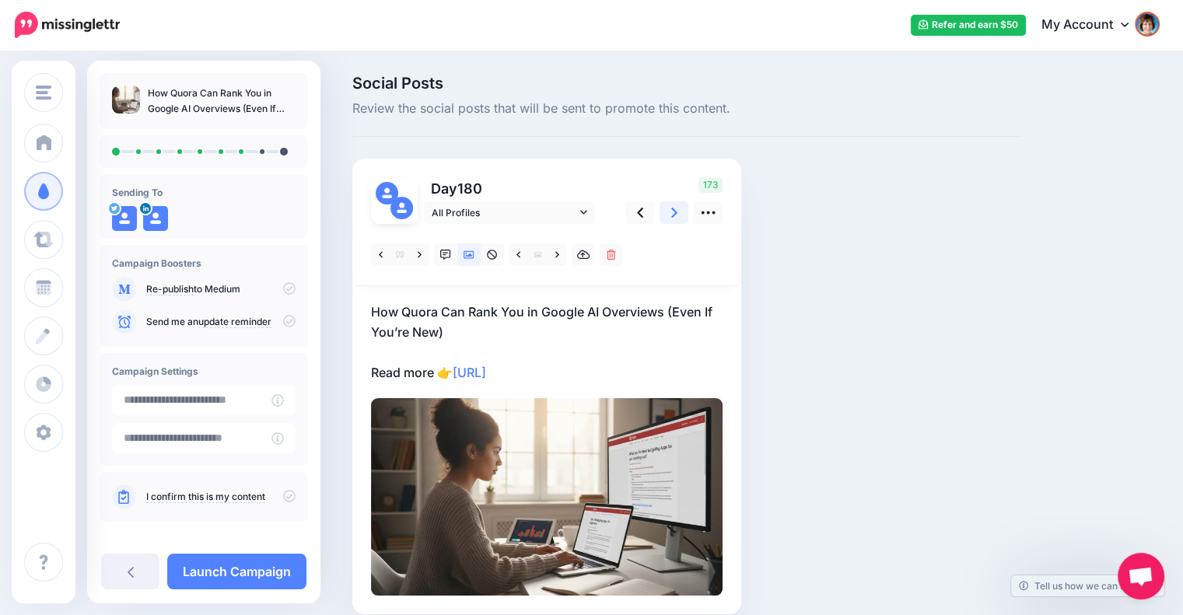
click at [675, 216] on icon at bounding box center [674, 213] width 6 height 16
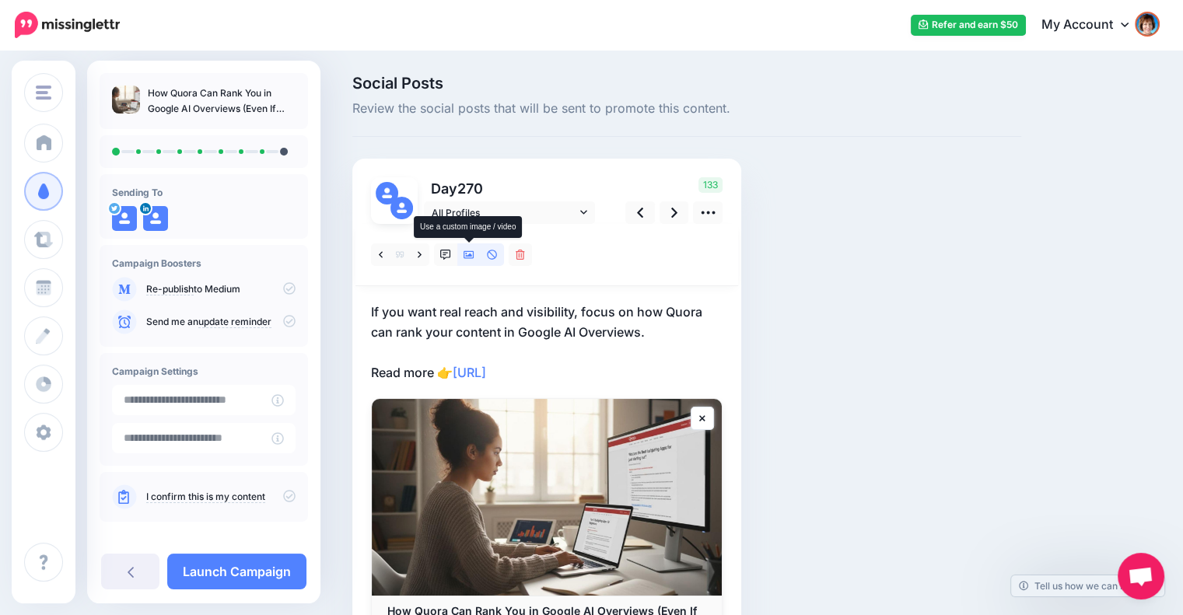
click at [473, 255] on icon at bounding box center [469, 255] width 11 height 11
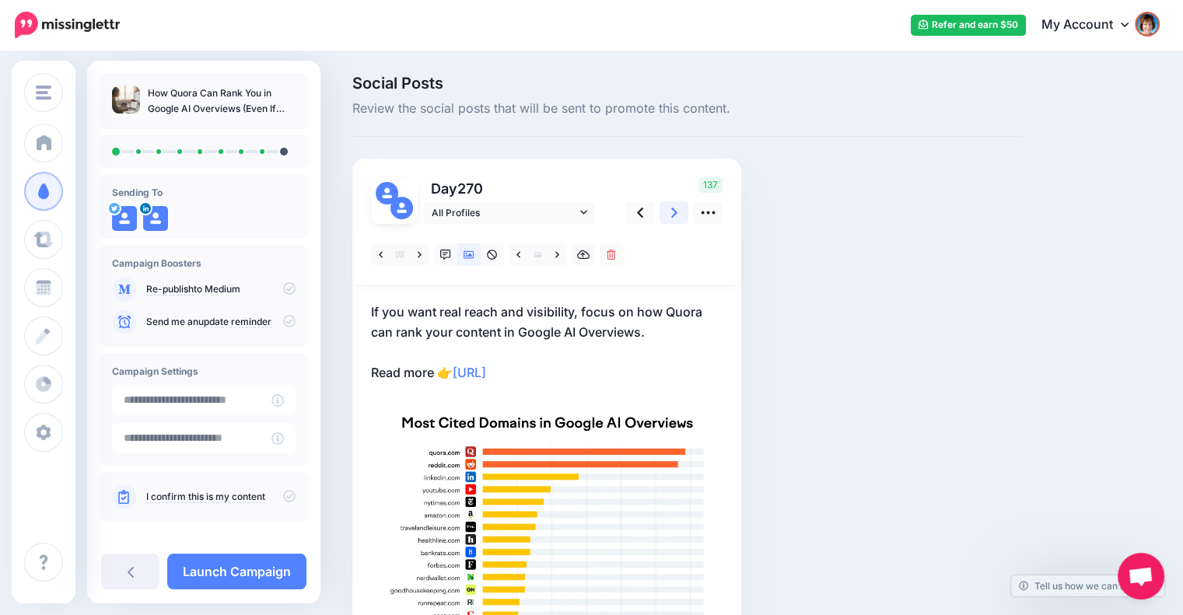
click at [667, 210] on link at bounding box center [675, 212] width 30 height 23
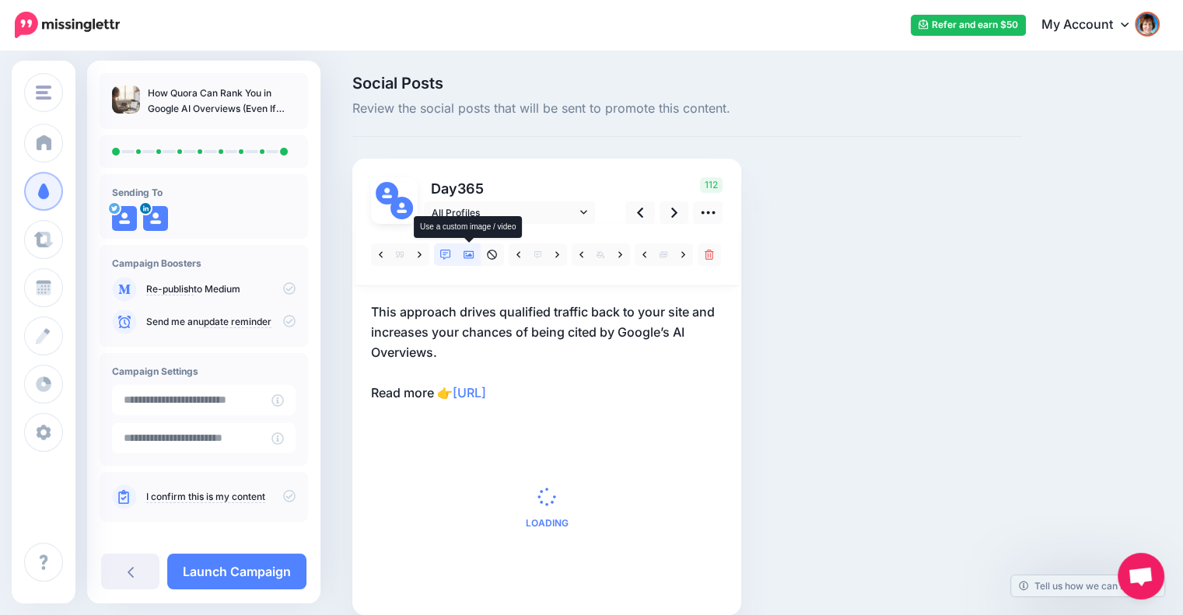
click at [470, 253] on icon at bounding box center [469, 255] width 11 height 11
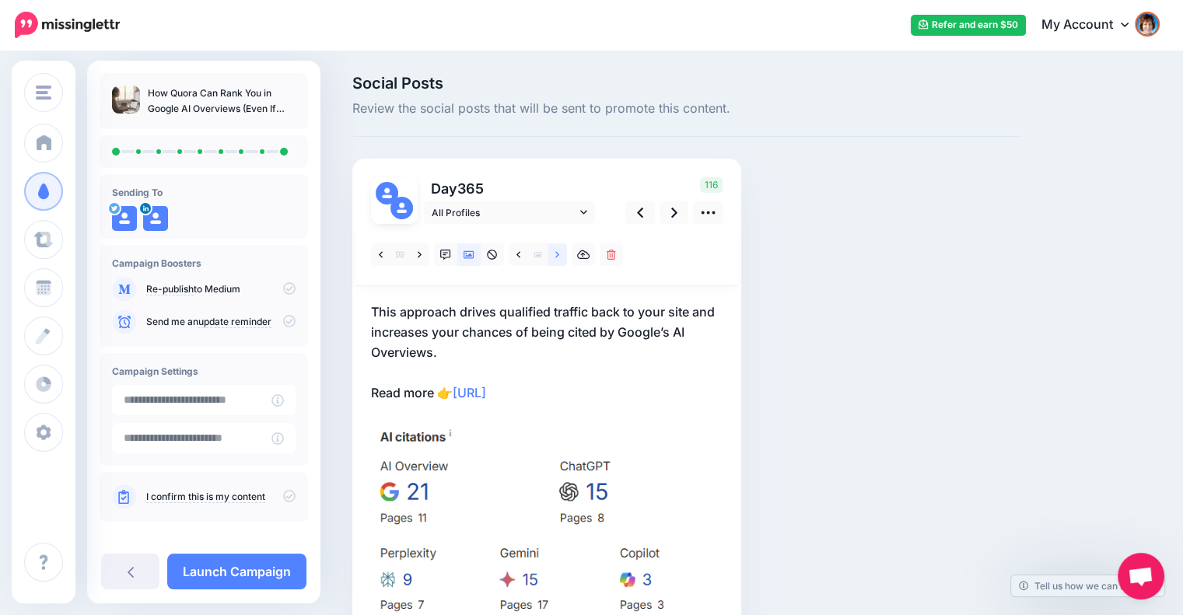
click at [557, 254] on icon at bounding box center [557, 255] width 4 height 11
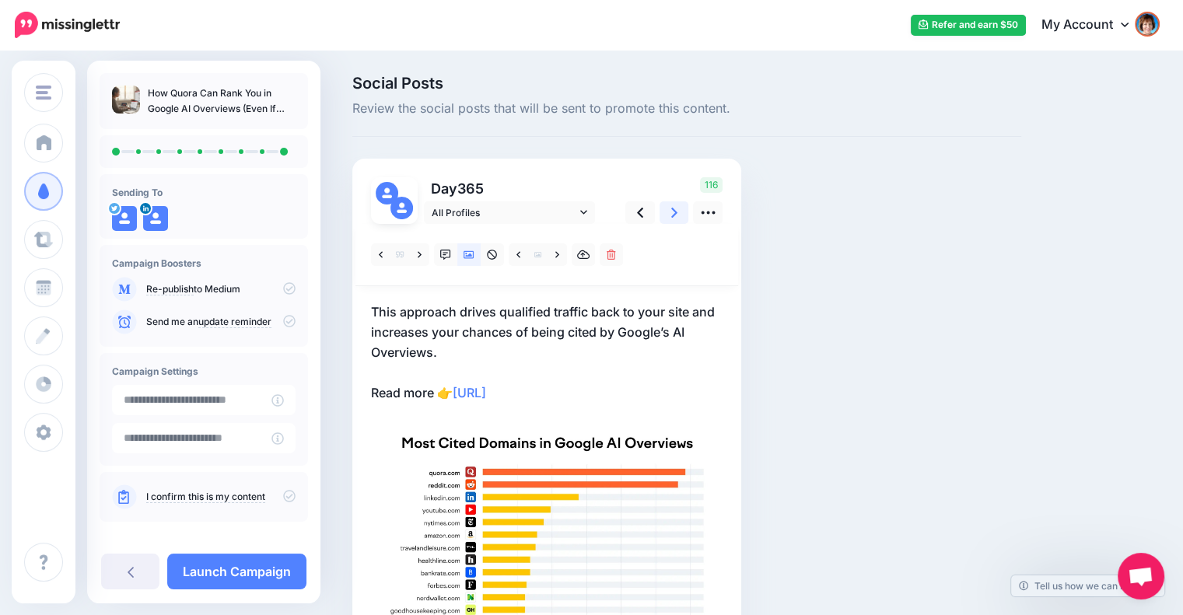
click at [666, 213] on link at bounding box center [675, 212] width 30 height 23
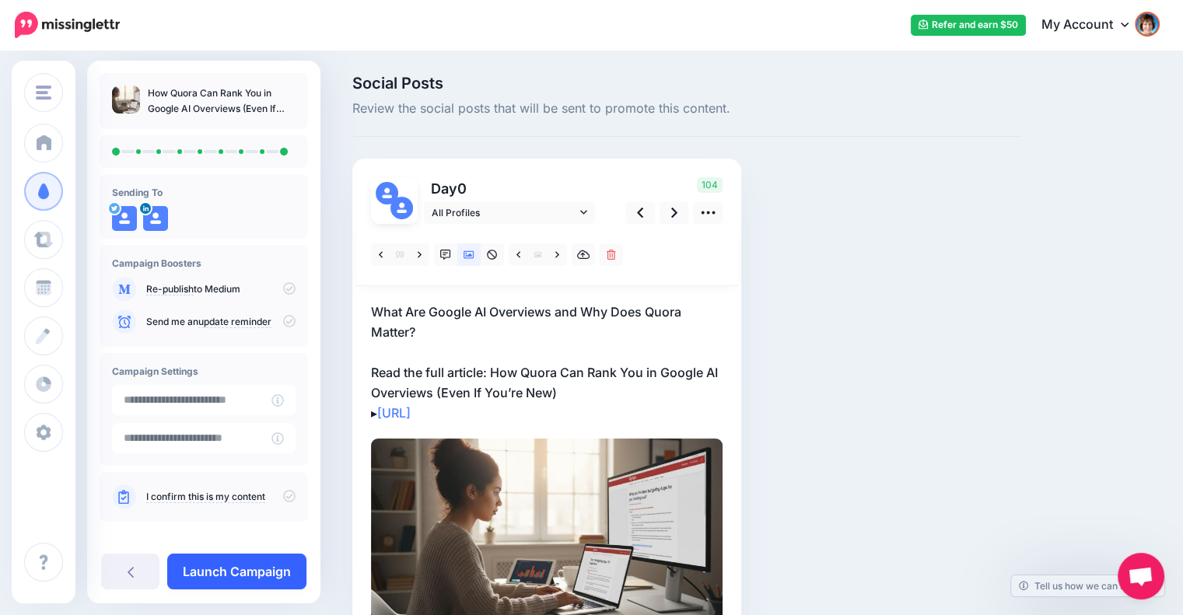
click at [205, 569] on link "Launch Campaign" at bounding box center [236, 572] width 139 height 36
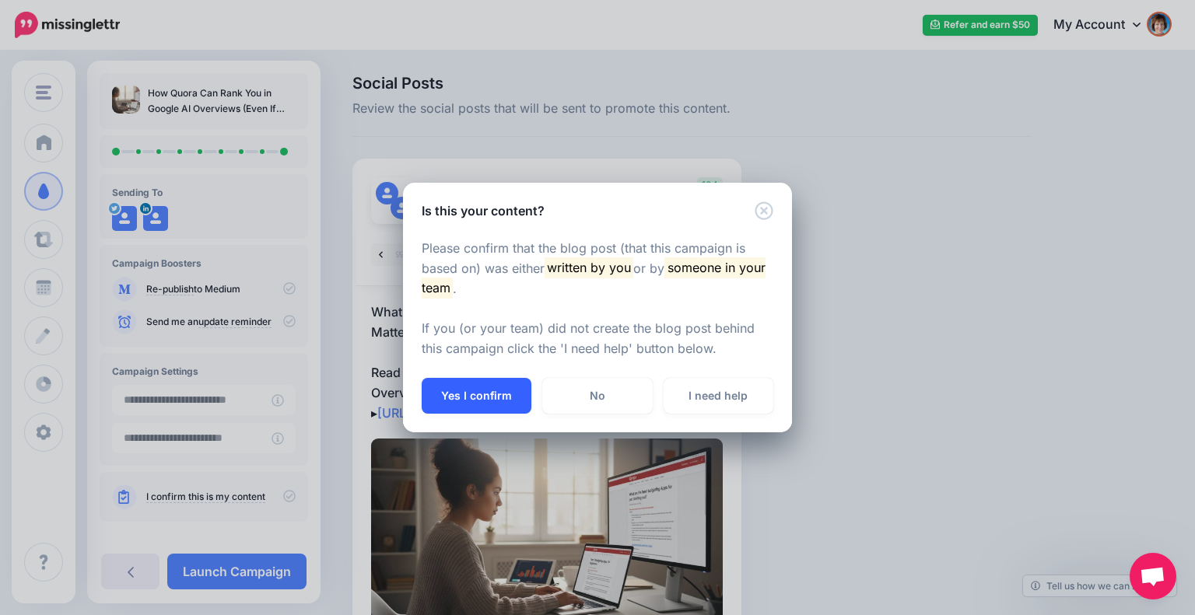
click at [443, 385] on button "Yes I confirm" at bounding box center [477, 396] width 110 height 36
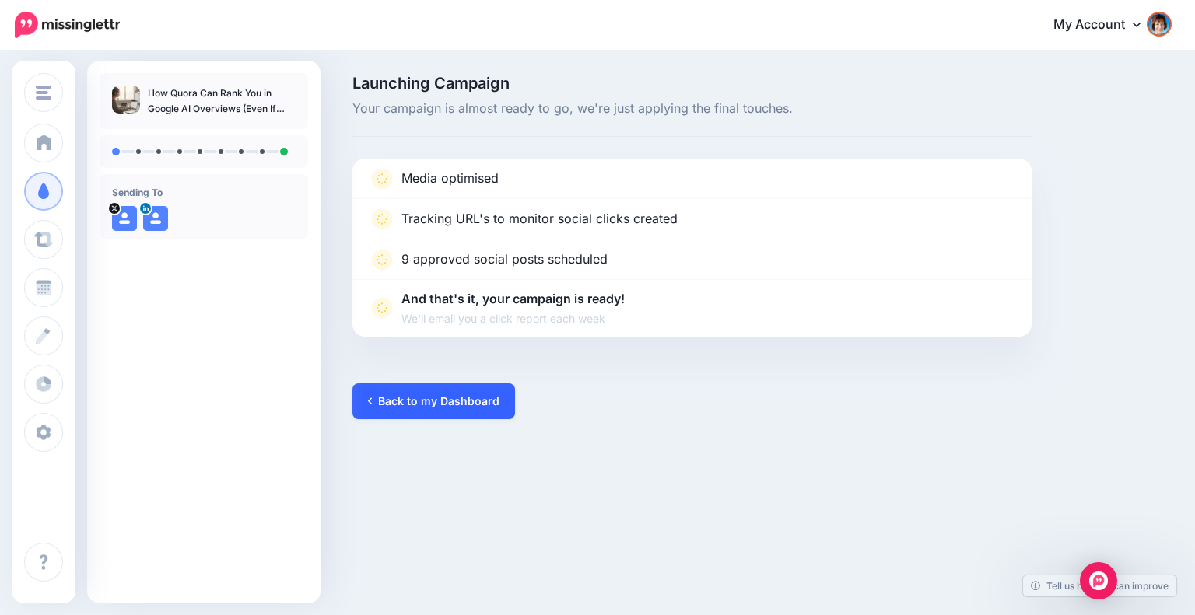
click at [429, 394] on link "Back to my Dashboard" at bounding box center [433, 402] width 163 height 36
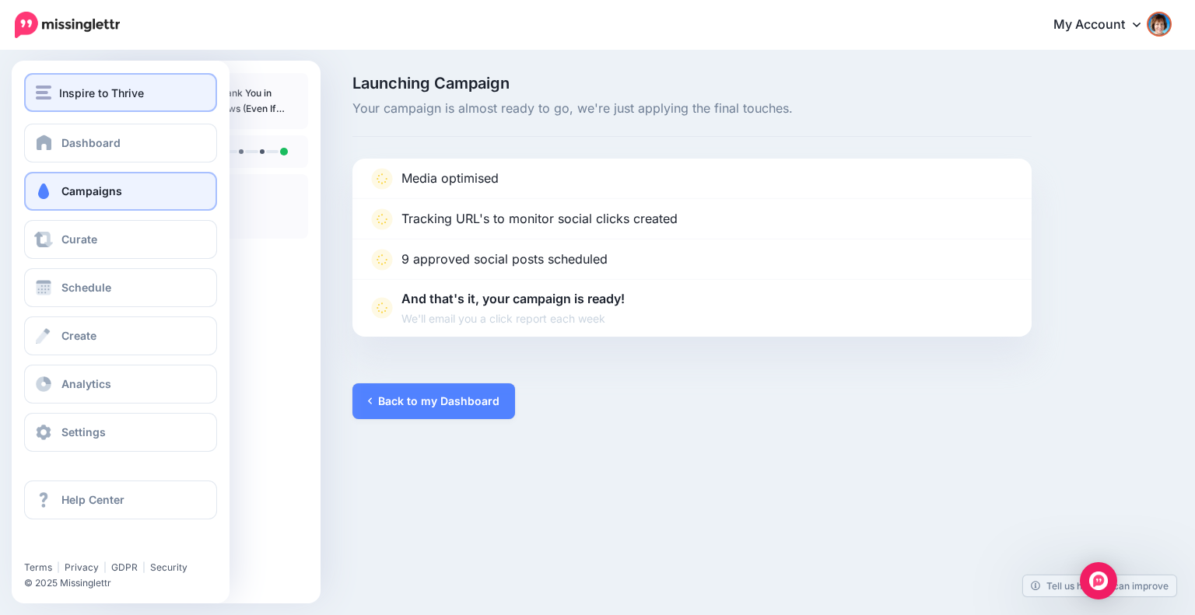
click at [74, 99] on span "Inspire to Thrive" at bounding box center [101, 93] width 85 height 18
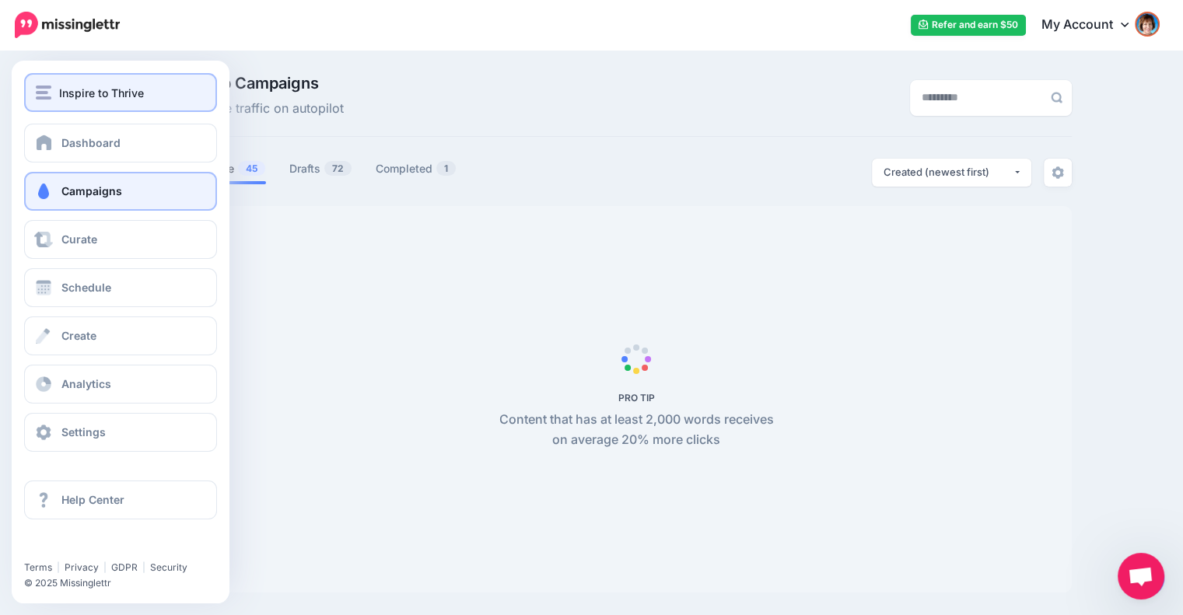
click at [93, 93] on span "Inspire to Thrive" at bounding box center [101, 93] width 85 height 18
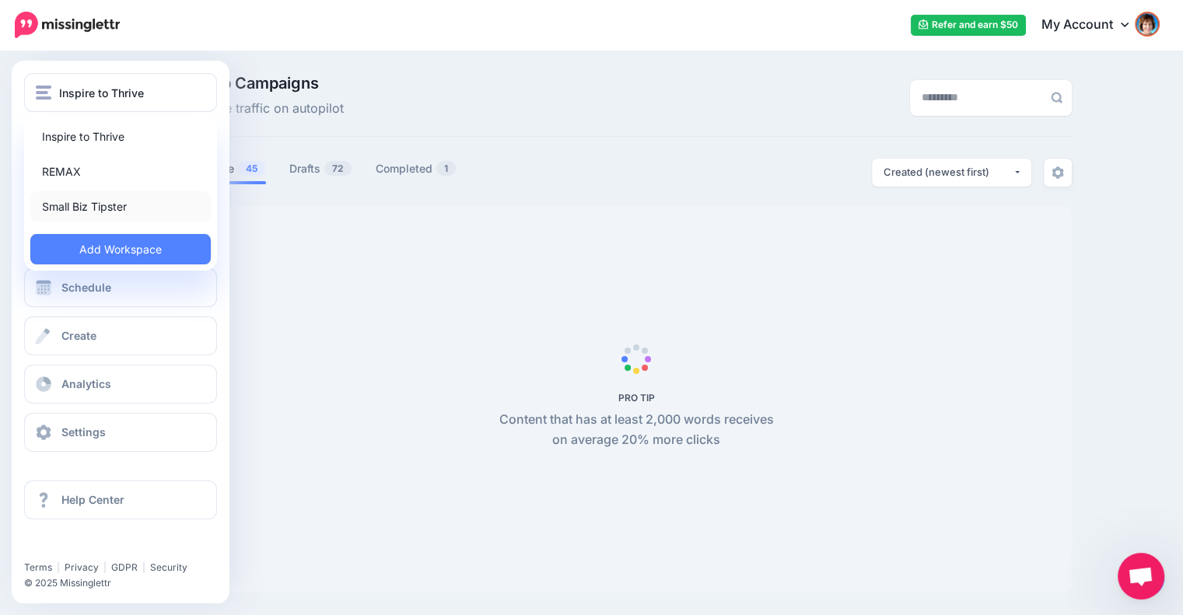
click at [85, 200] on link "Small Biz Tipster" at bounding box center [120, 206] width 180 height 30
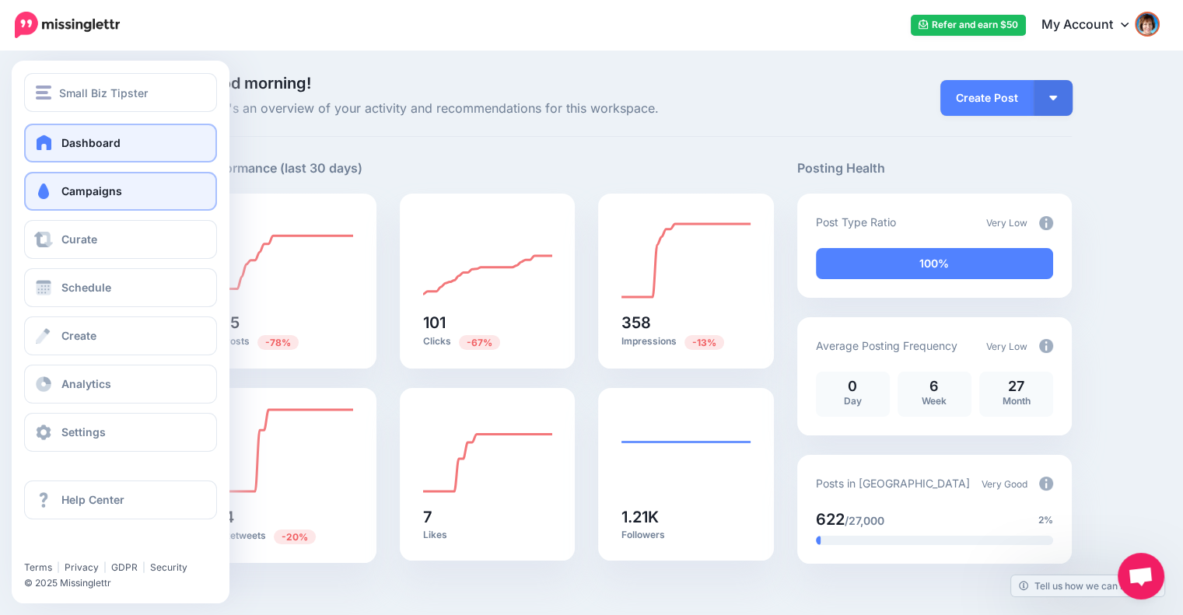
click at [84, 194] on span "Campaigns" at bounding box center [91, 190] width 61 height 13
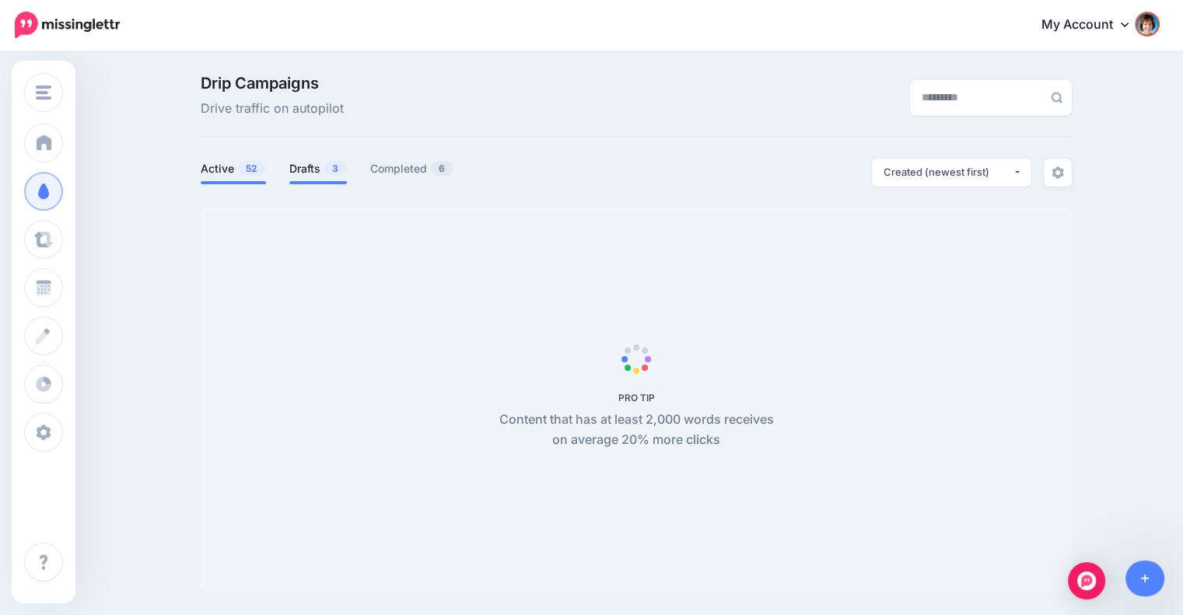
click at [310, 166] on link "Drafts 3" at bounding box center [318, 168] width 58 height 19
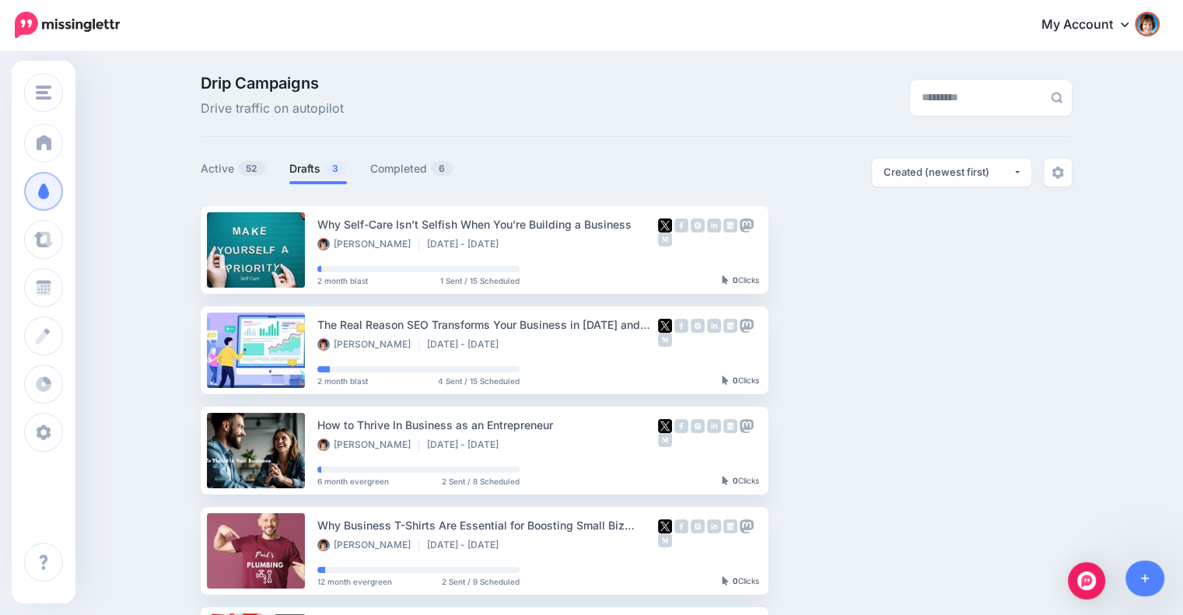
click at [310, 166] on link "Drafts 3" at bounding box center [318, 168] width 58 height 19
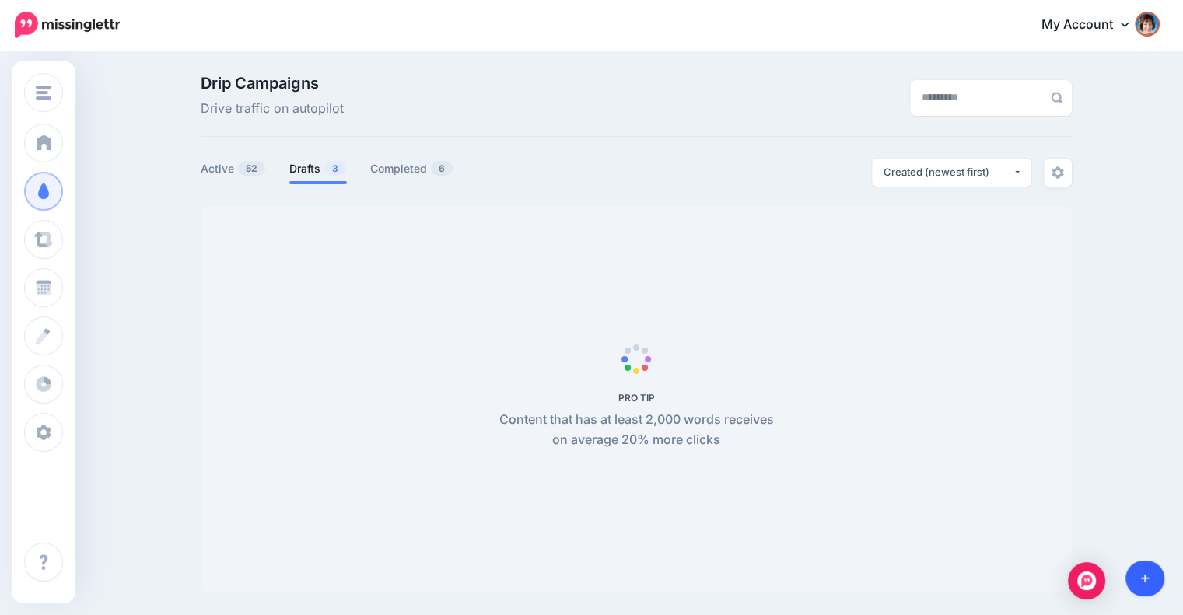
click at [1143, 569] on link at bounding box center [1146, 579] width 40 height 36
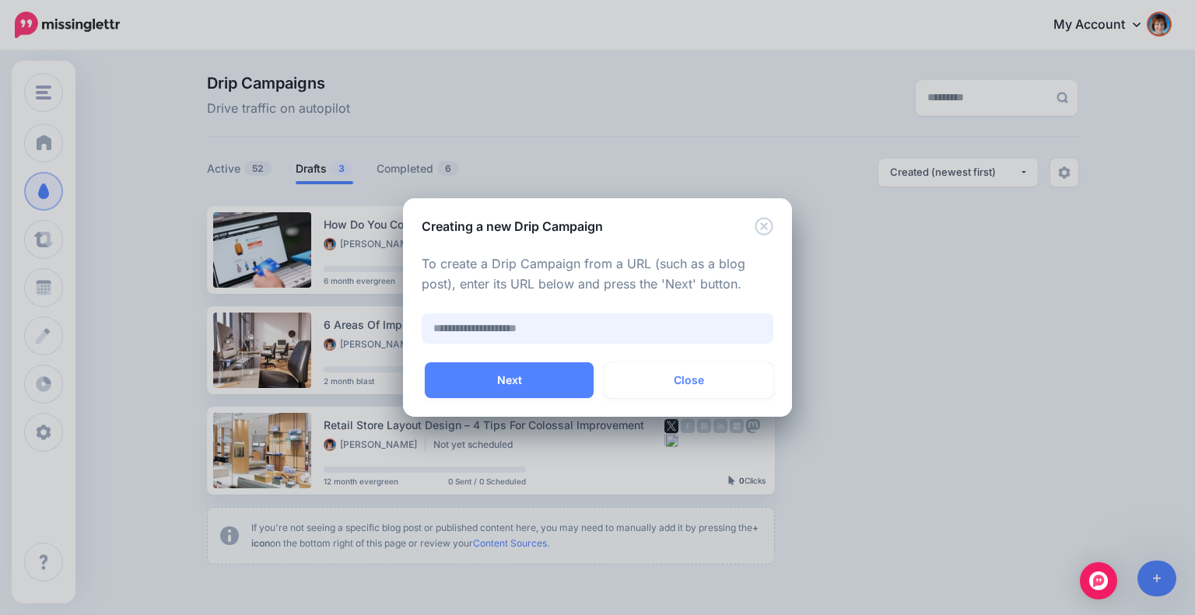
click at [566, 320] on input "text" at bounding box center [598, 328] width 352 height 30
paste input "**********"
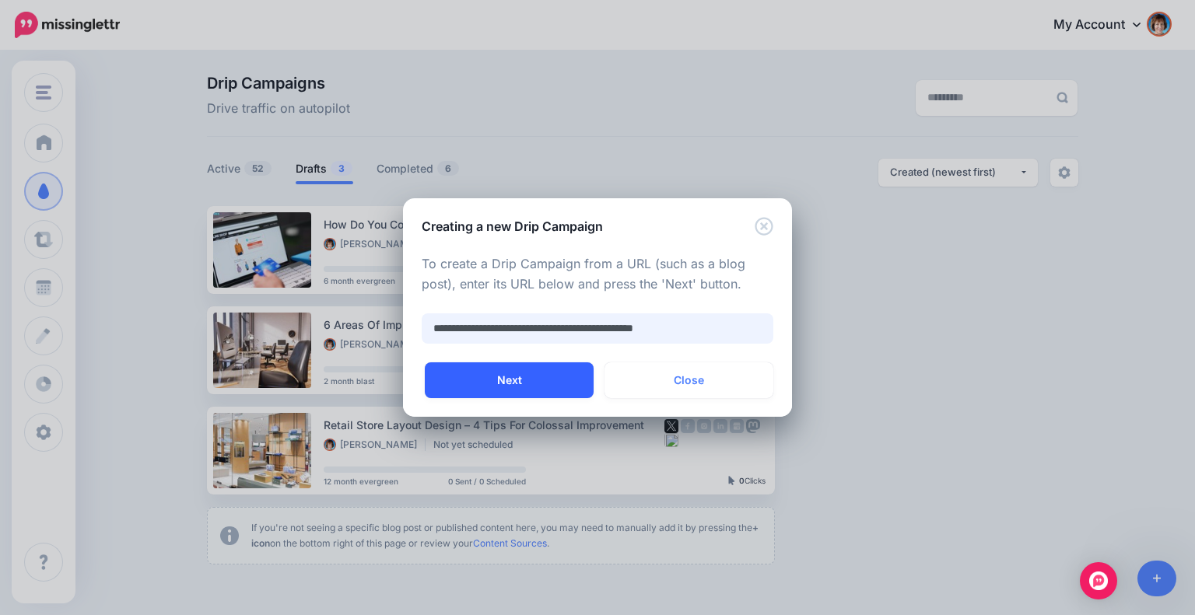
type input "**********"
click at [545, 370] on button "Next" at bounding box center [509, 380] width 169 height 36
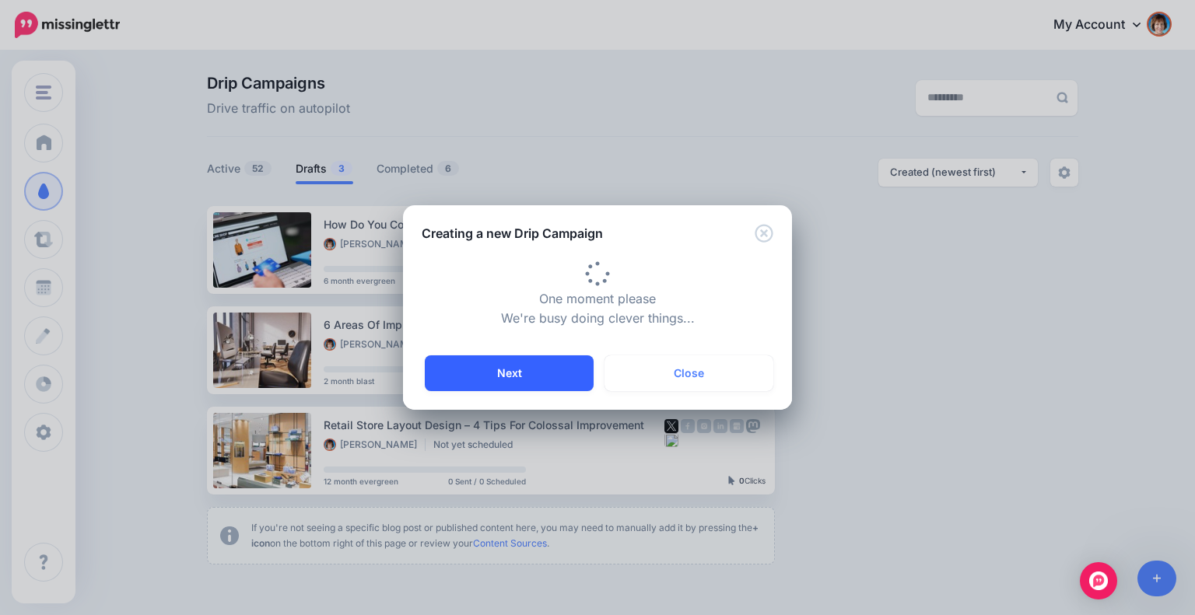
type input "**********"
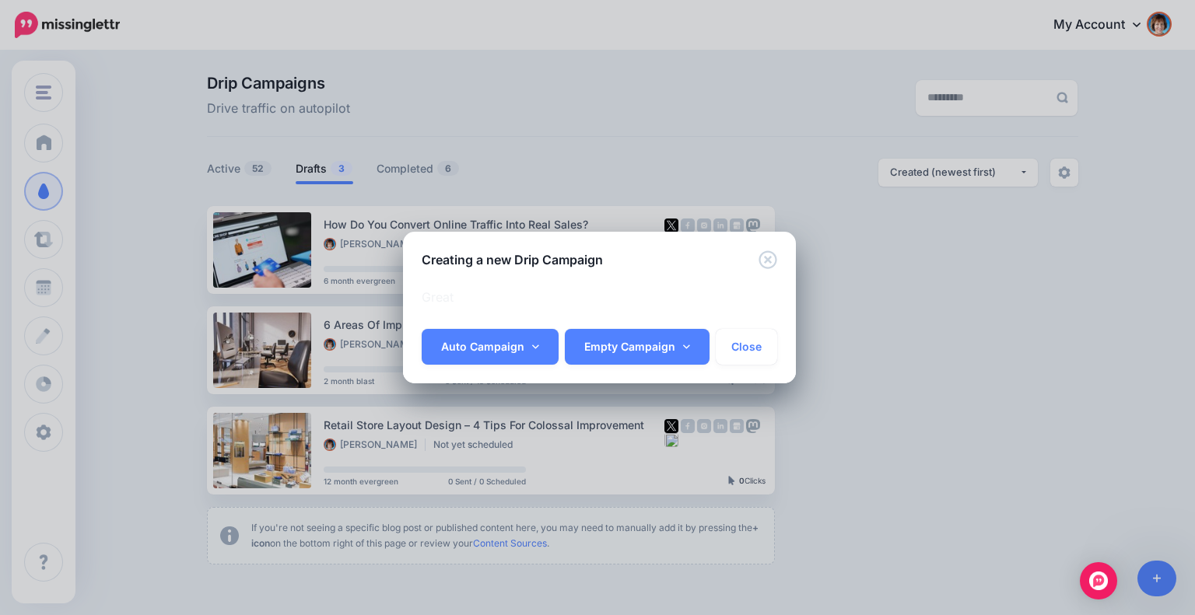
scroll to position [0, 3]
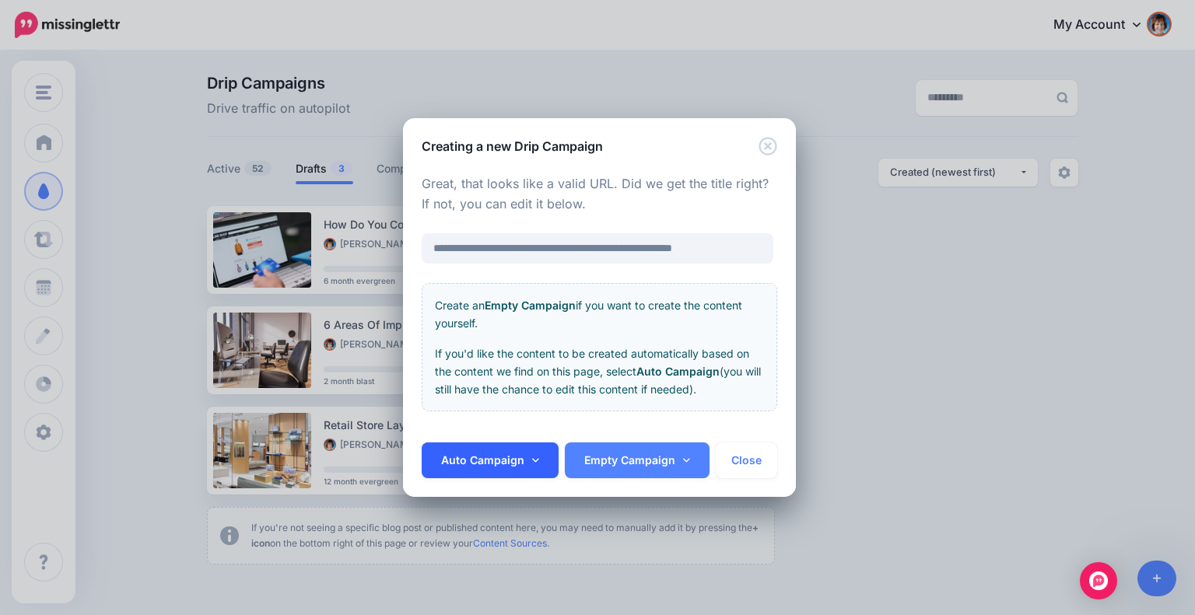
click at [528, 457] on link "Auto Campaign" at bounding box center [490, 461] width 137 height 36
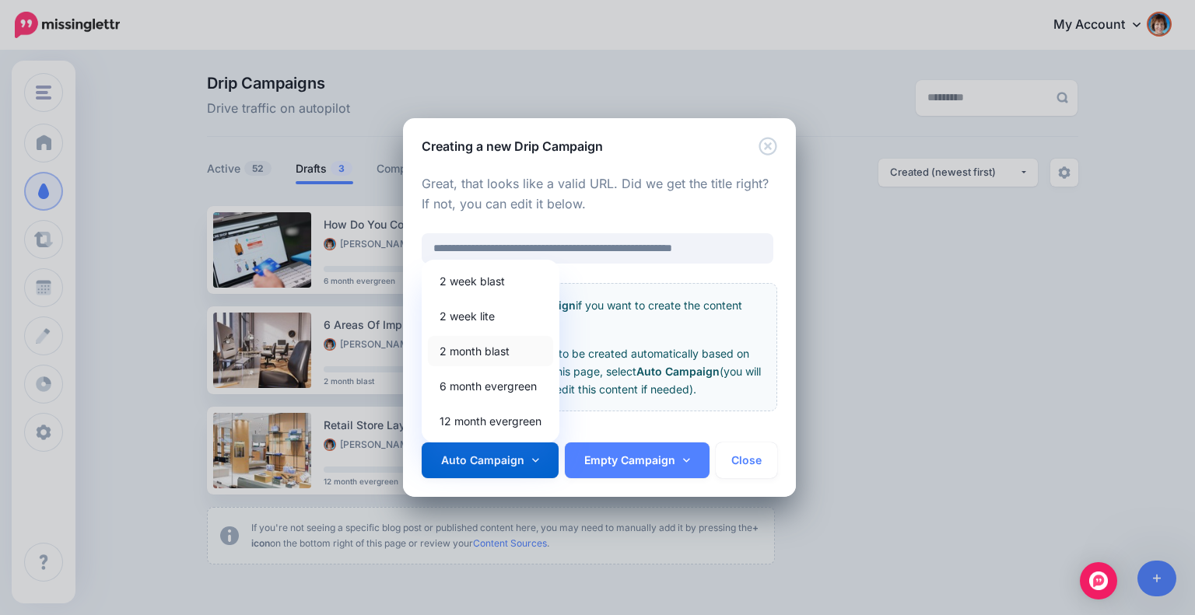
click at [485, 355] on link "2 month blast" at bounding box center [490, 351] width 125 height 30
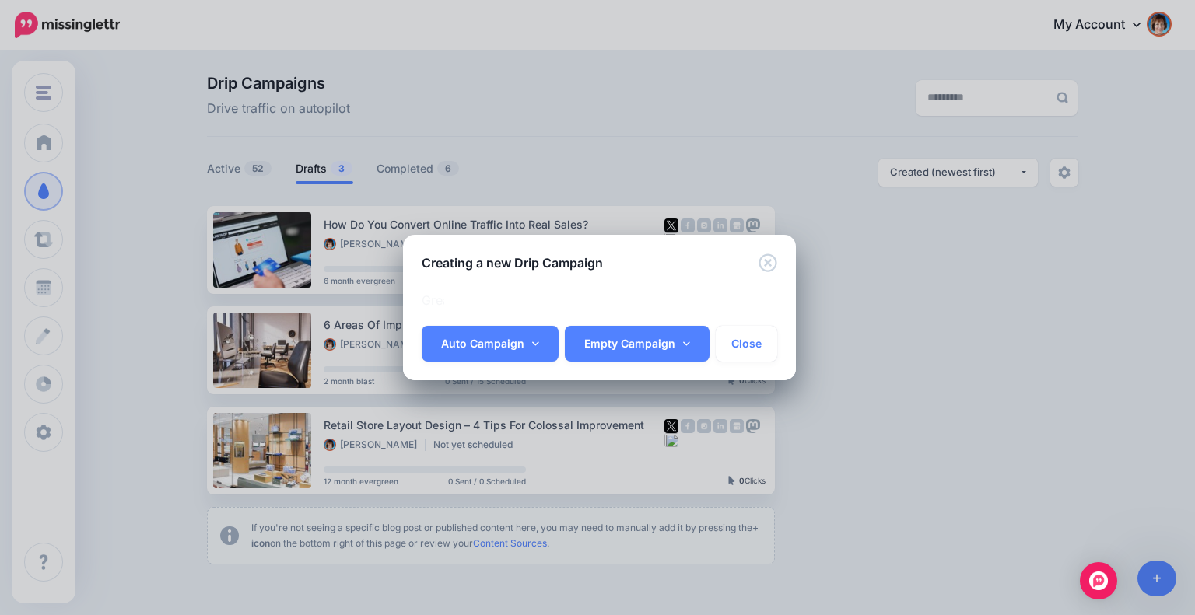
scroll to position [0, 3]
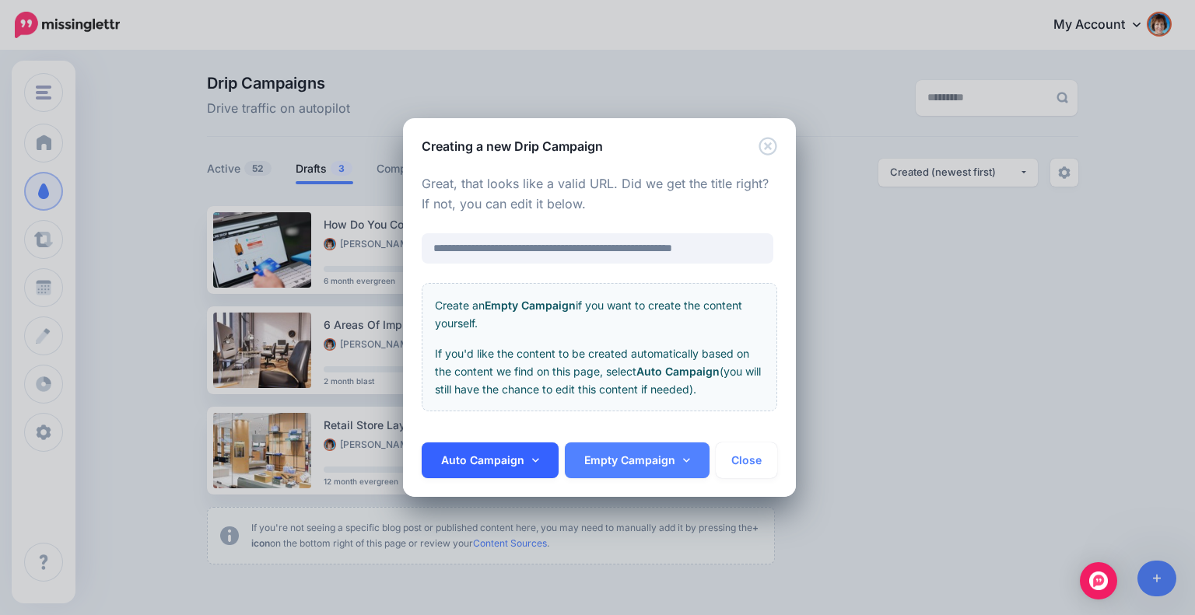
click at [523, 457] on link "Auto Campaign" at bounding box center [490, 461] width 137 height 36
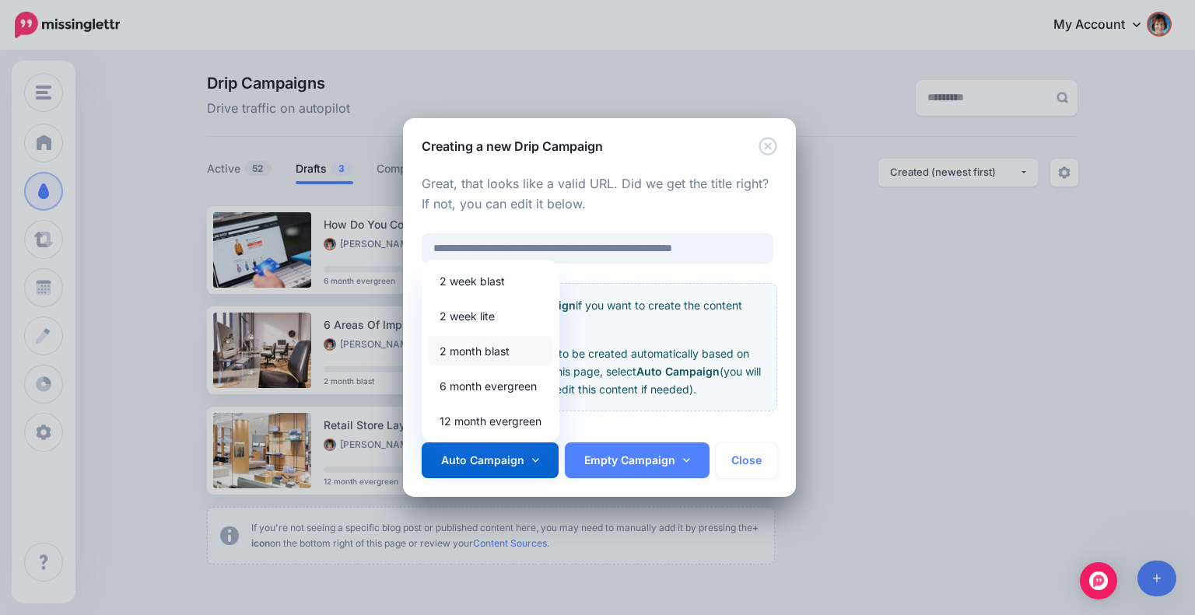
click at [475, 348] on link "2 month blast" at bounding box center [490, 351] width 125 height 30
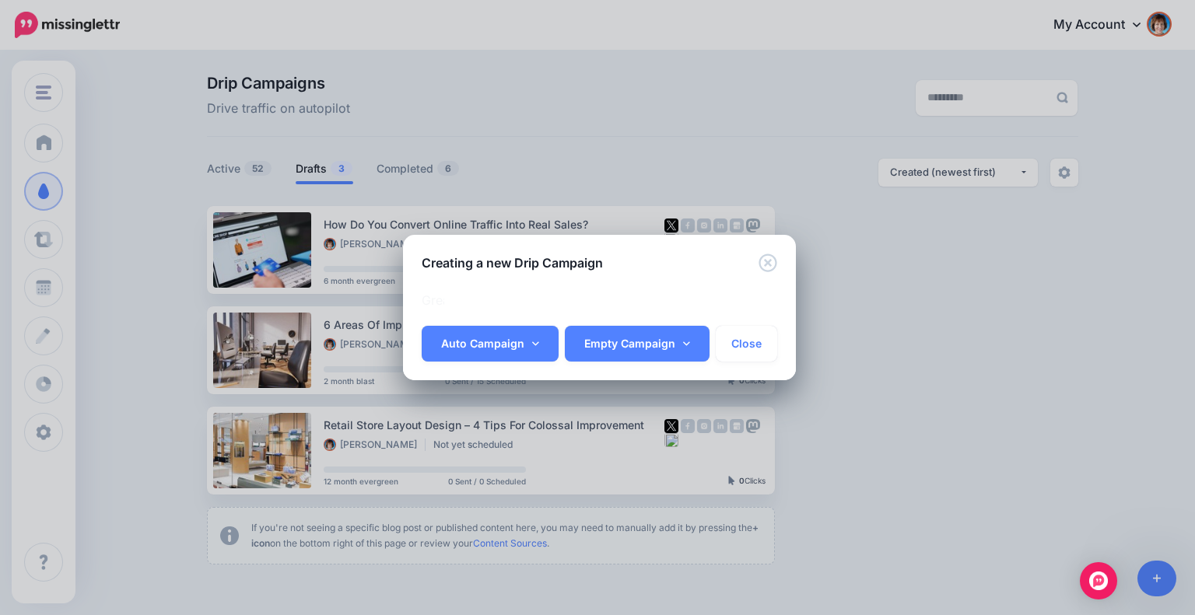
scroll to position [0, 3]
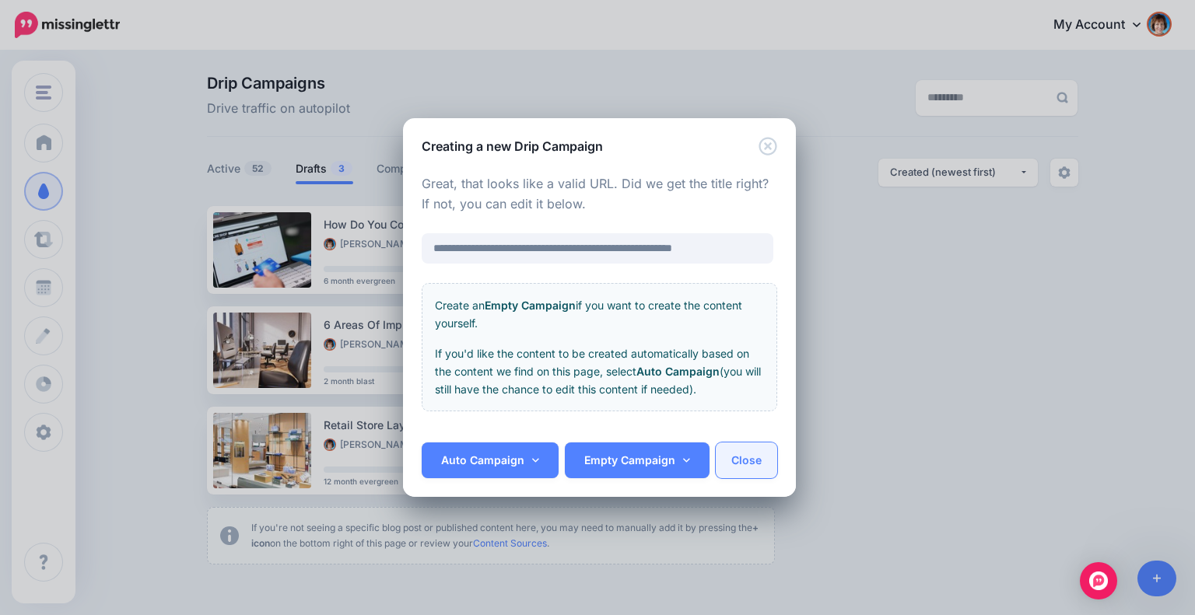
click at [734, 460] on button "Close" at bounding box center [746, 461] width 61 height 36
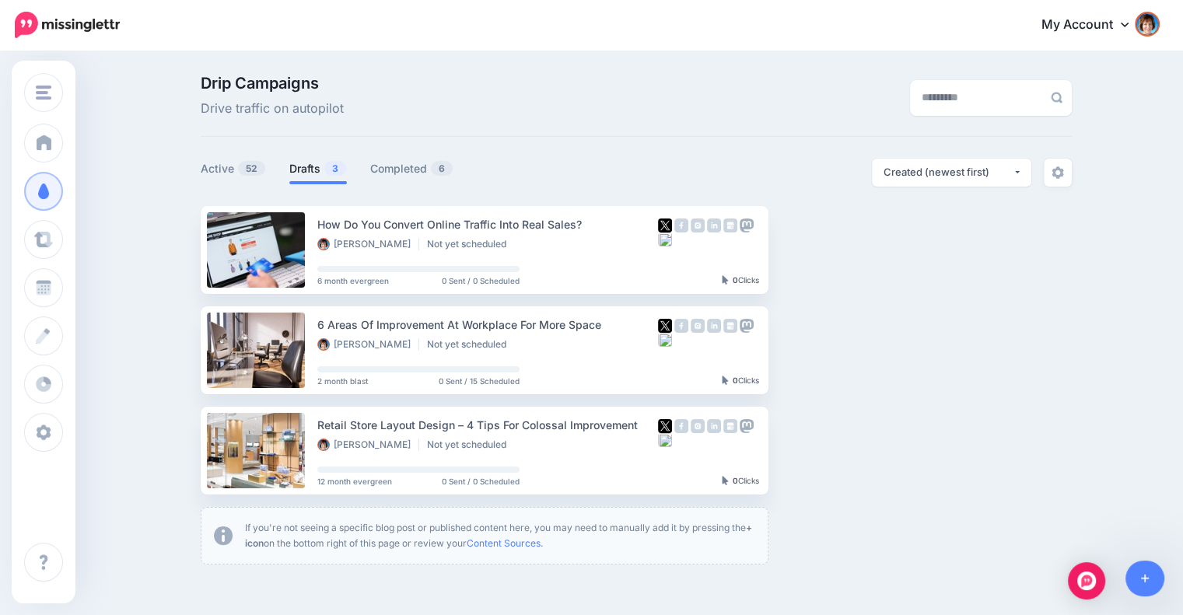
click at [312, 171] on link "Drafts 3" at bounding box center [318, 168] width 58 height 19
click at [1142, 571] on link at bounding box center [1146, 579] width 40 height 36
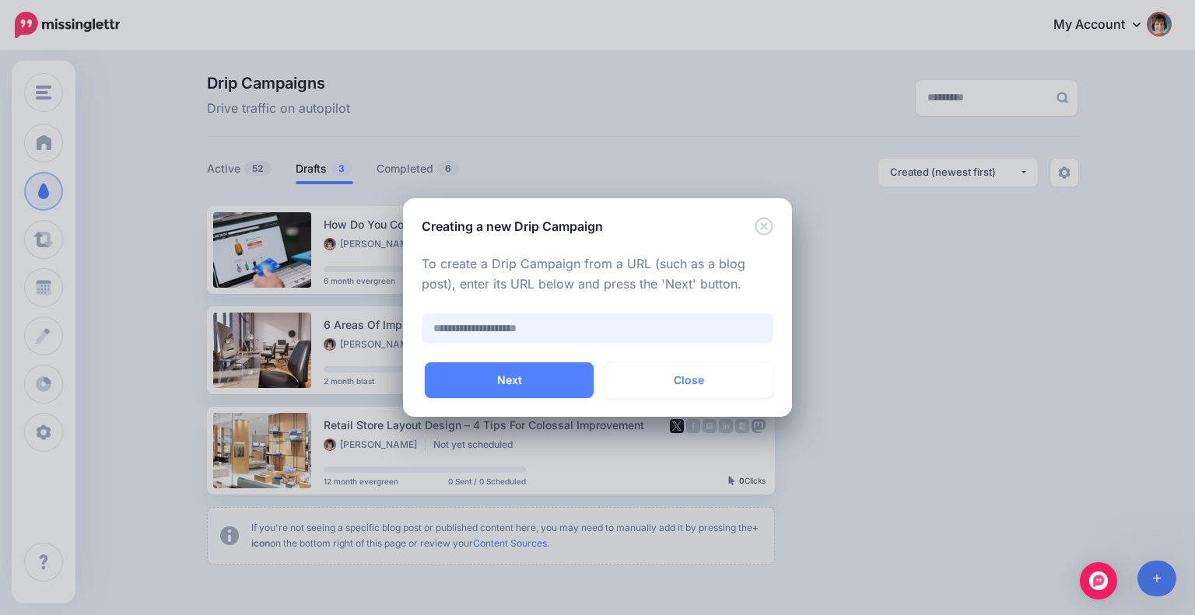
paste input "**********"
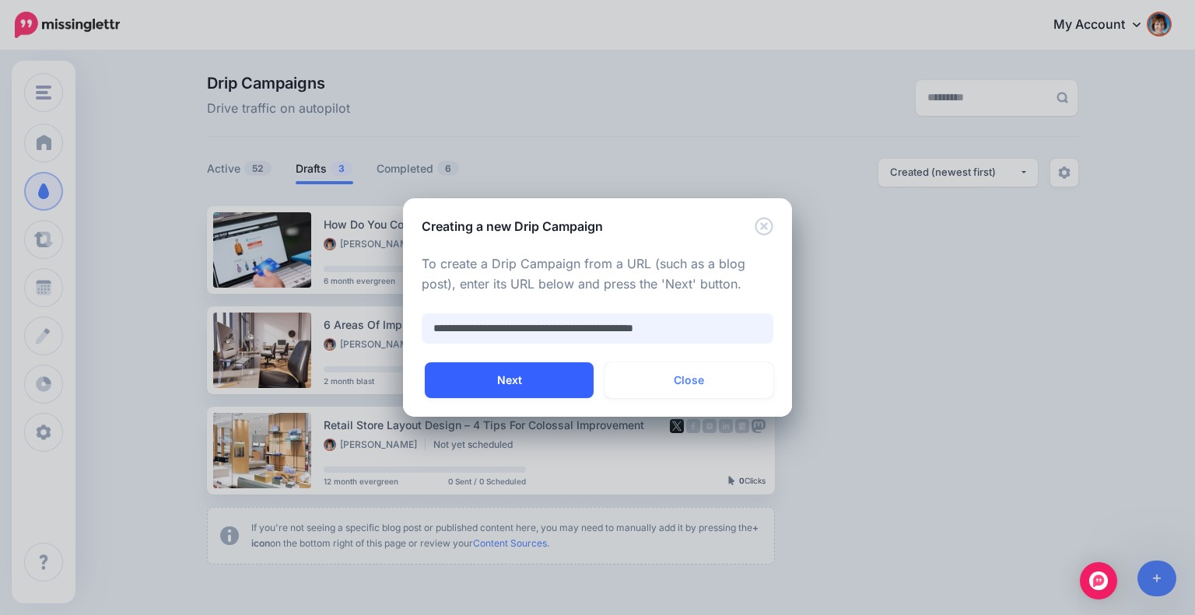
type input "**********"
click at [538, 371] on button "Next" at bounding box center [509, 380] width 169 height 36
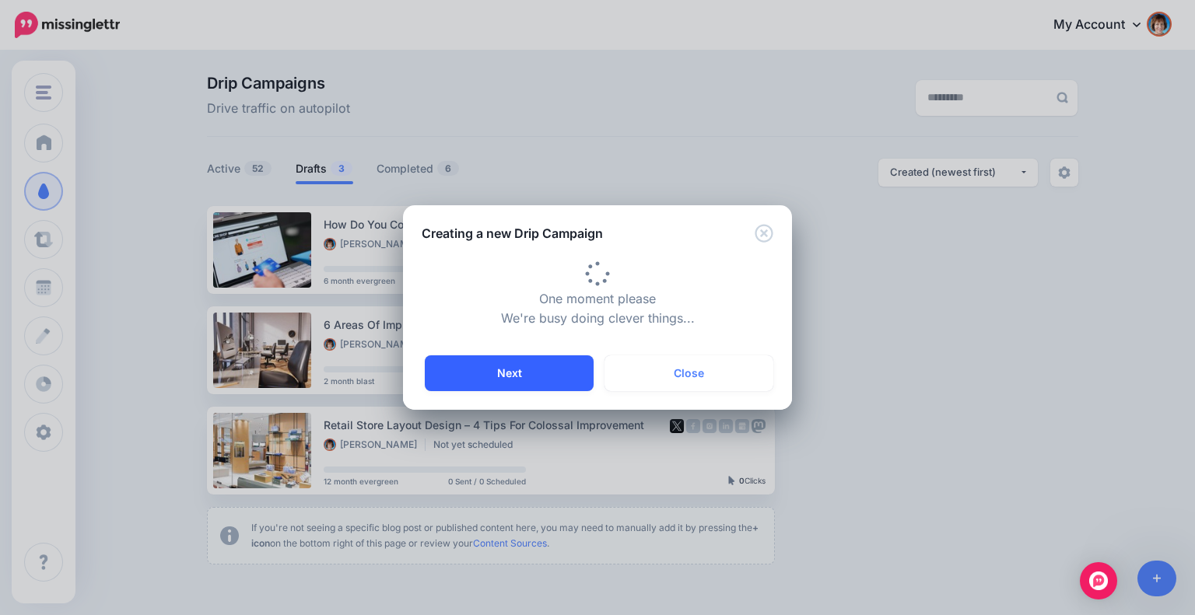
type input "**********"
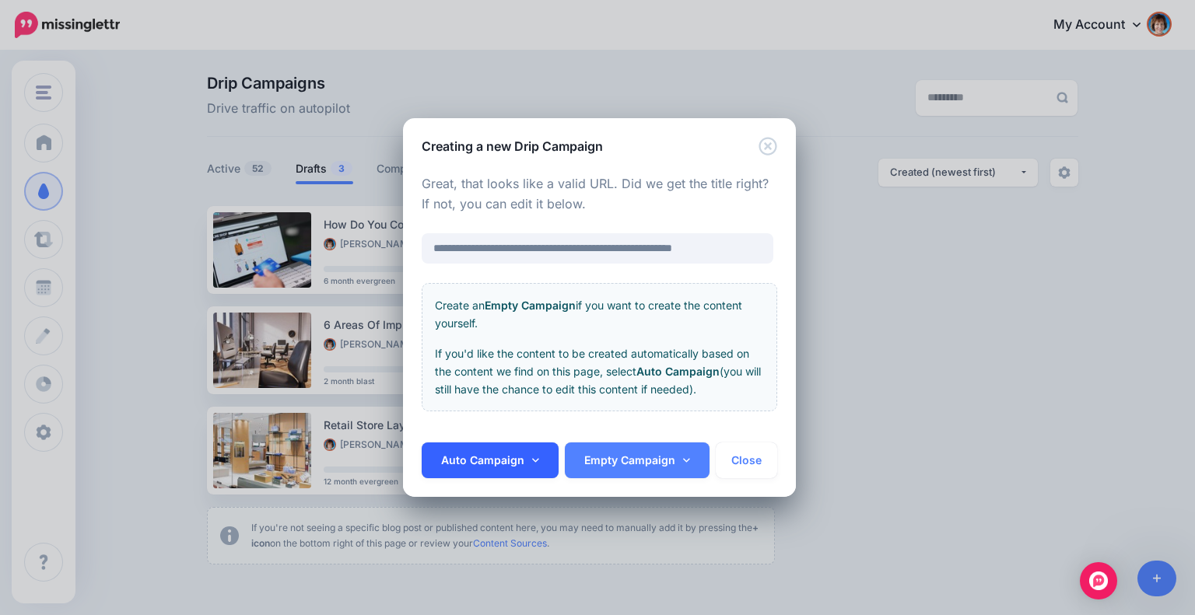
click at [524, 468] on link "Auto Campaign" at bounding box center [490, 461] width 137 height 36
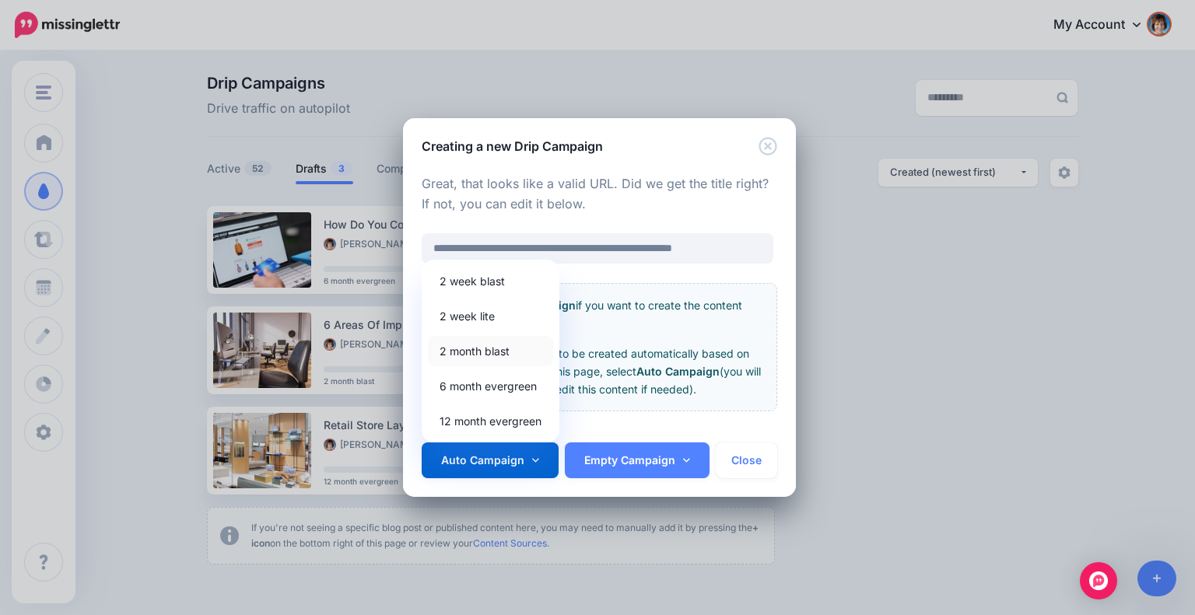
click at [489, 353] on link "2 month blast" at bounding box center [490, 351] width 125 height 30
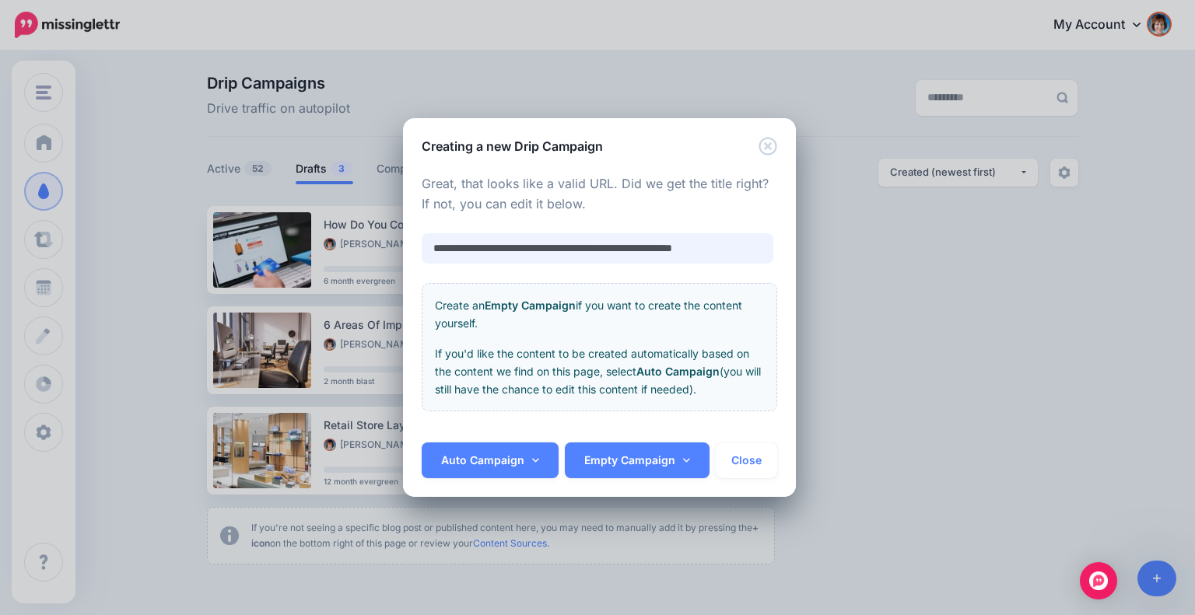
scroll to position [0, 3]
click at [492, 462] on link "Auto Campaign" at bounding box center [490, 461] width 137 height 36
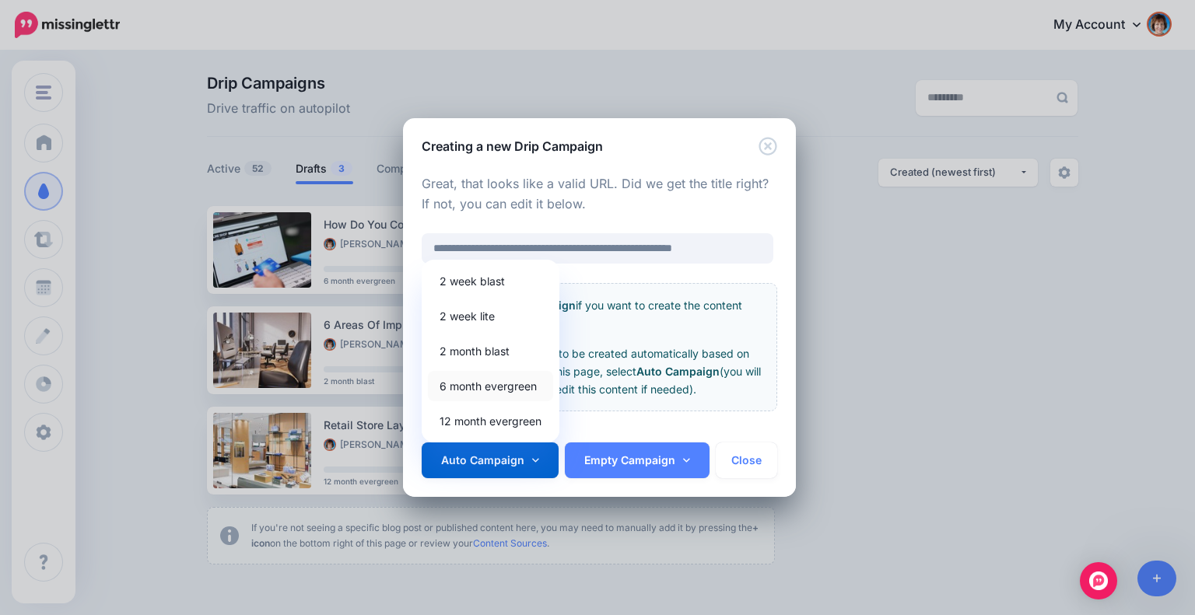
click at [487, 378] on link "6 month evergreen" at bounding box center [490, 386] width 125 height 30
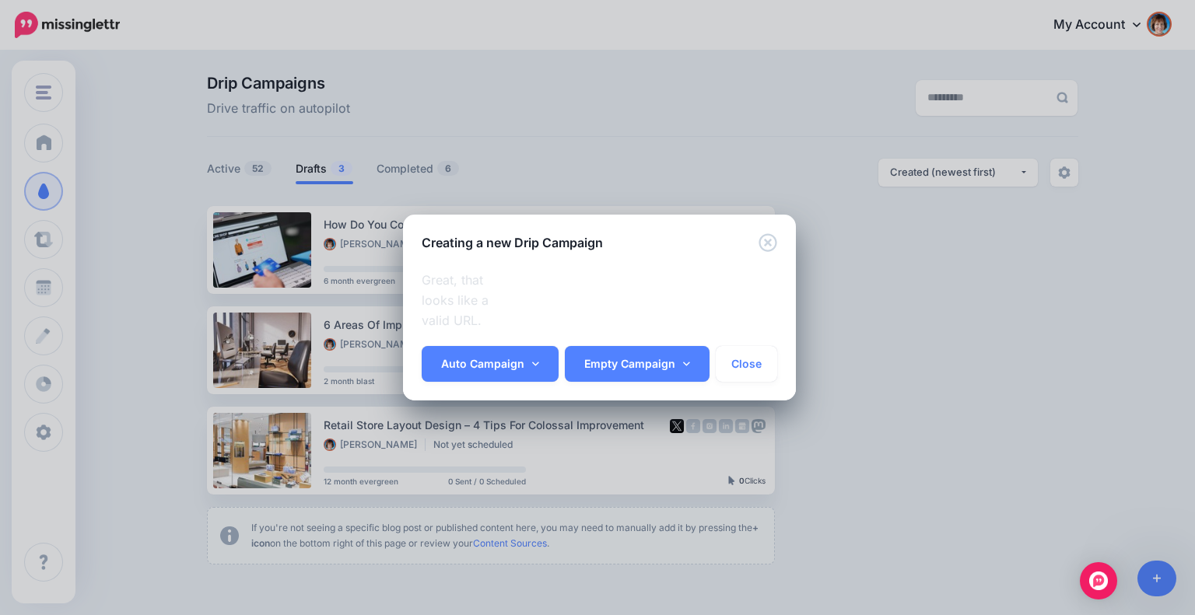
scroll to position [0, 3]
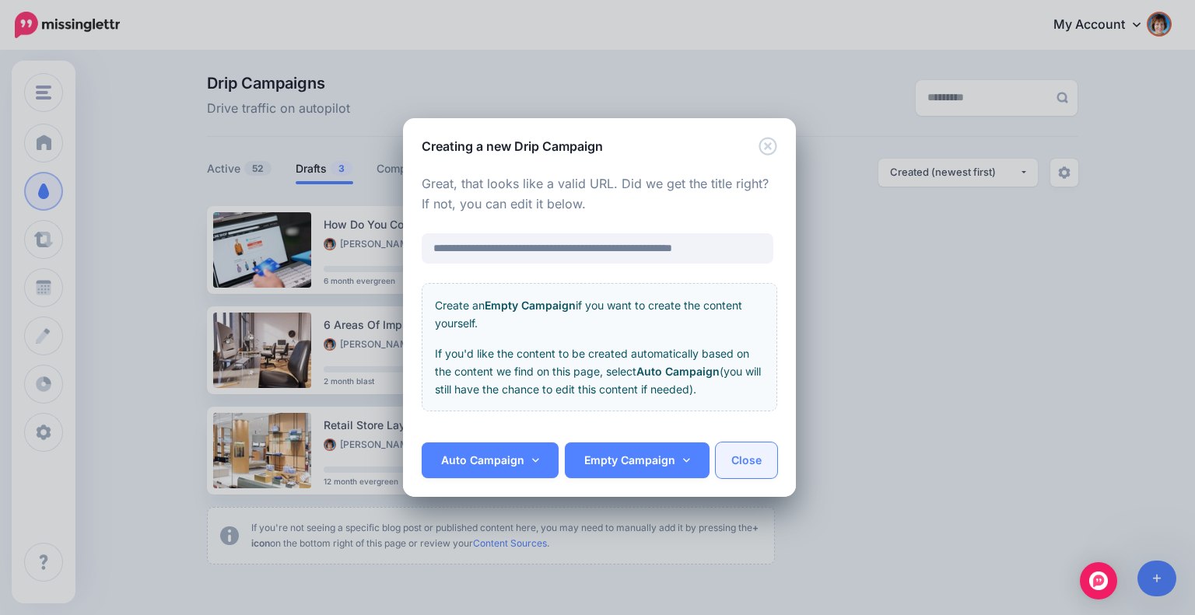
click at [748, 461] on button "Close" at bounding box center [746, 461] width 61 height 36
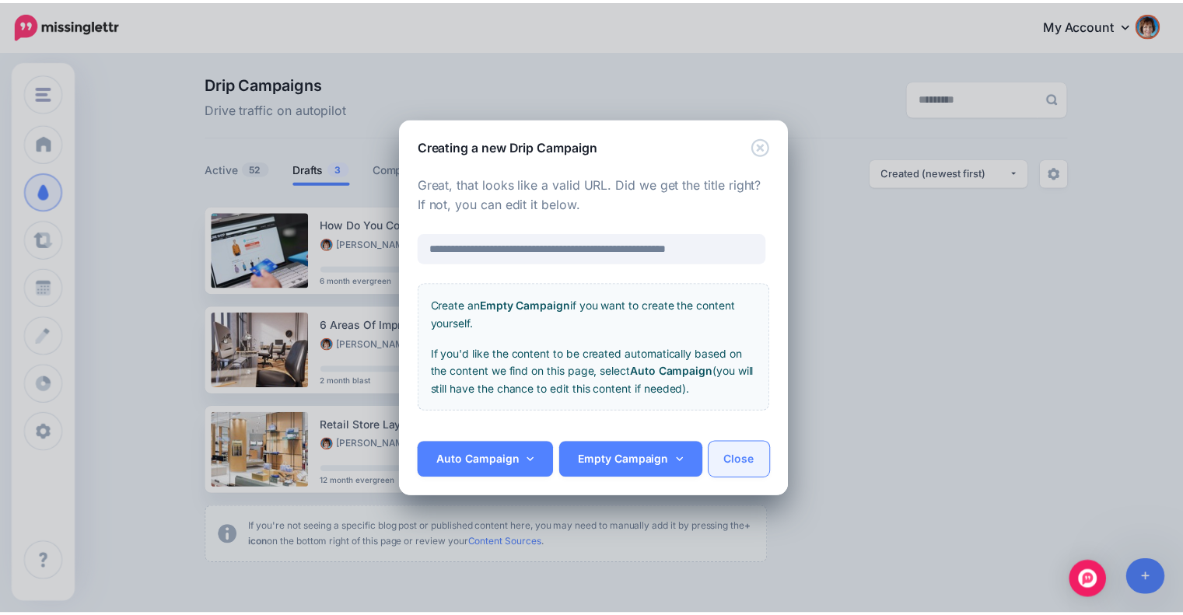
scroll to position [0, 0]
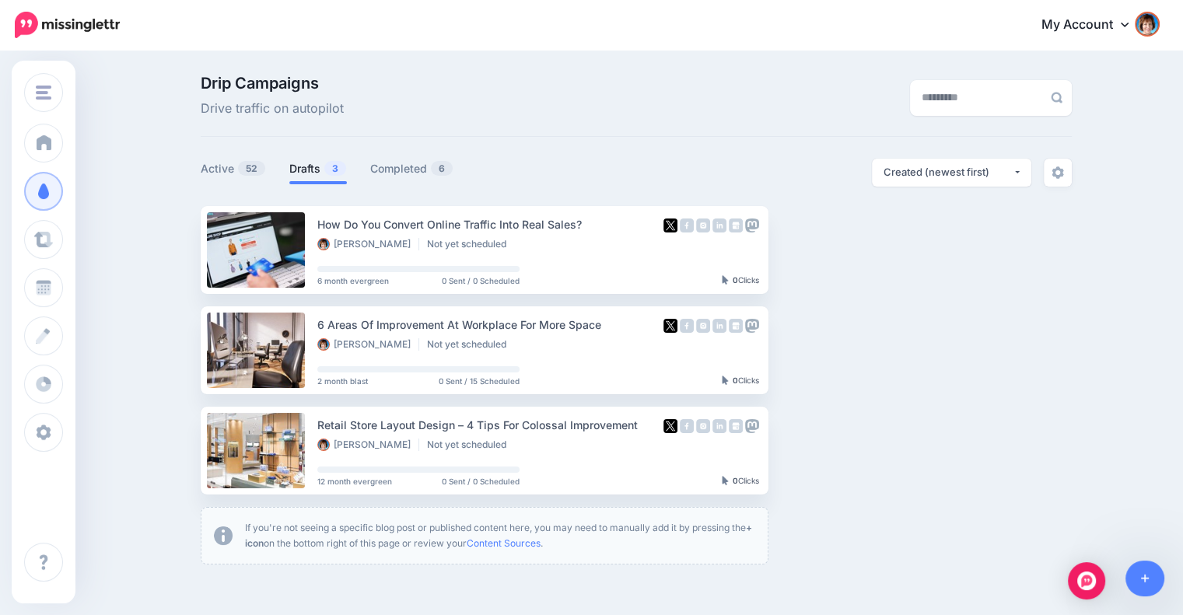
click at [288, 173] on ul "Active 52 Drafts 3 Completed 6" at bounding box center [419, 172] width 436 height 26
click at [797, 258] on link "Setup Campaign" at bounding box center [832, 250] width 106 height 28
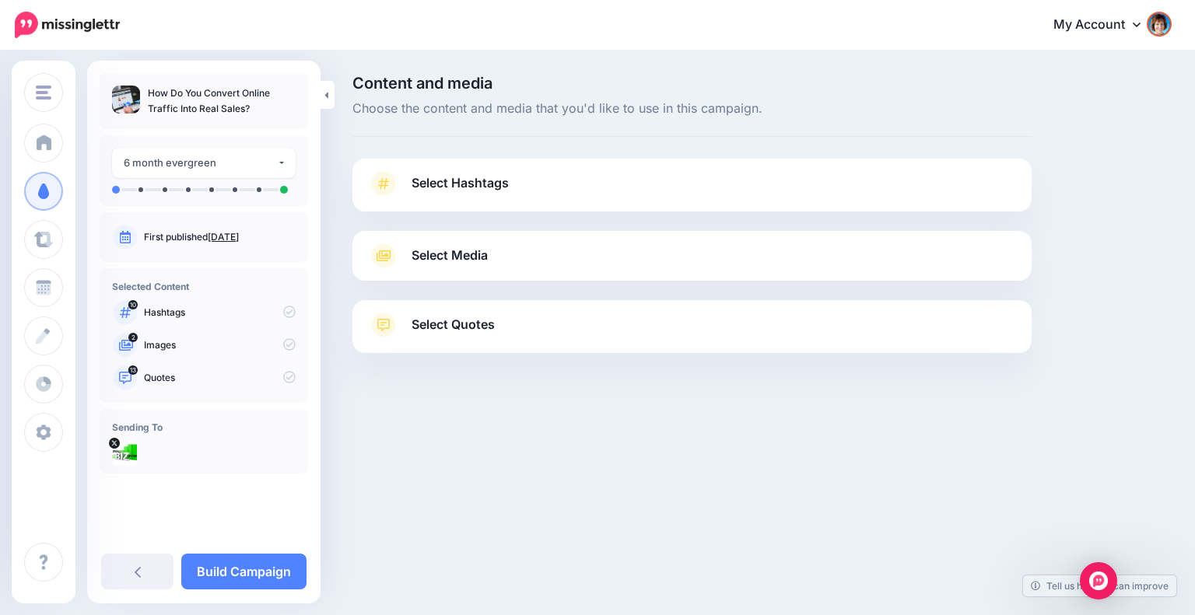
click at [548, 188] on link "Select Hashtags" at bounding box center [692, 191] width 648 height 40
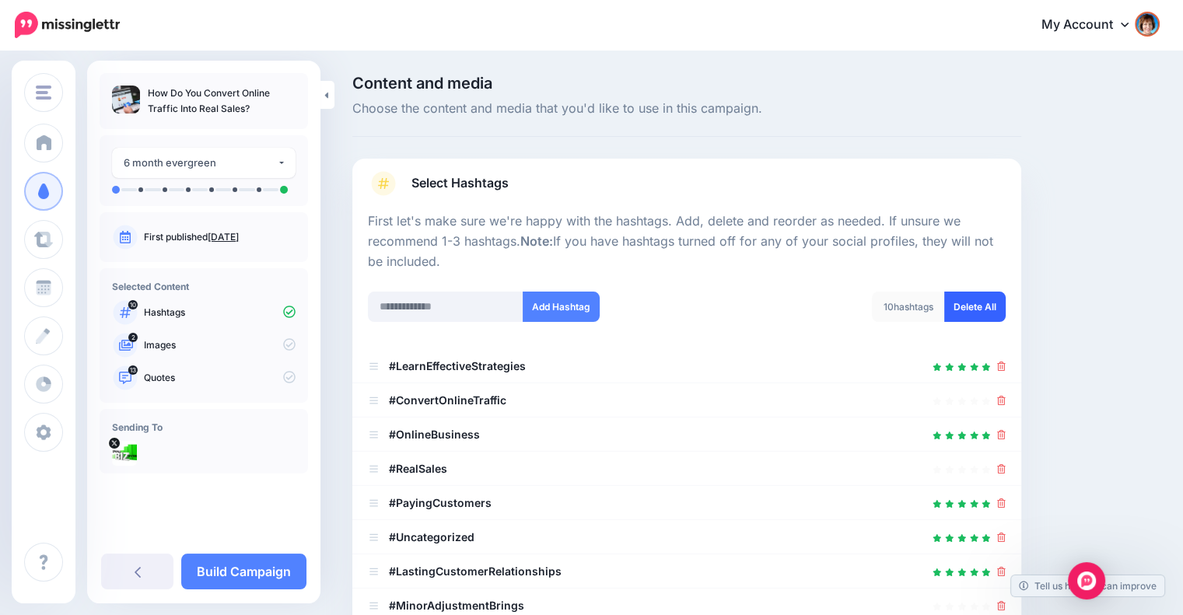
click at [995, 313] on link "Delete All" at bounding box center [974, 307] width 61 height 30
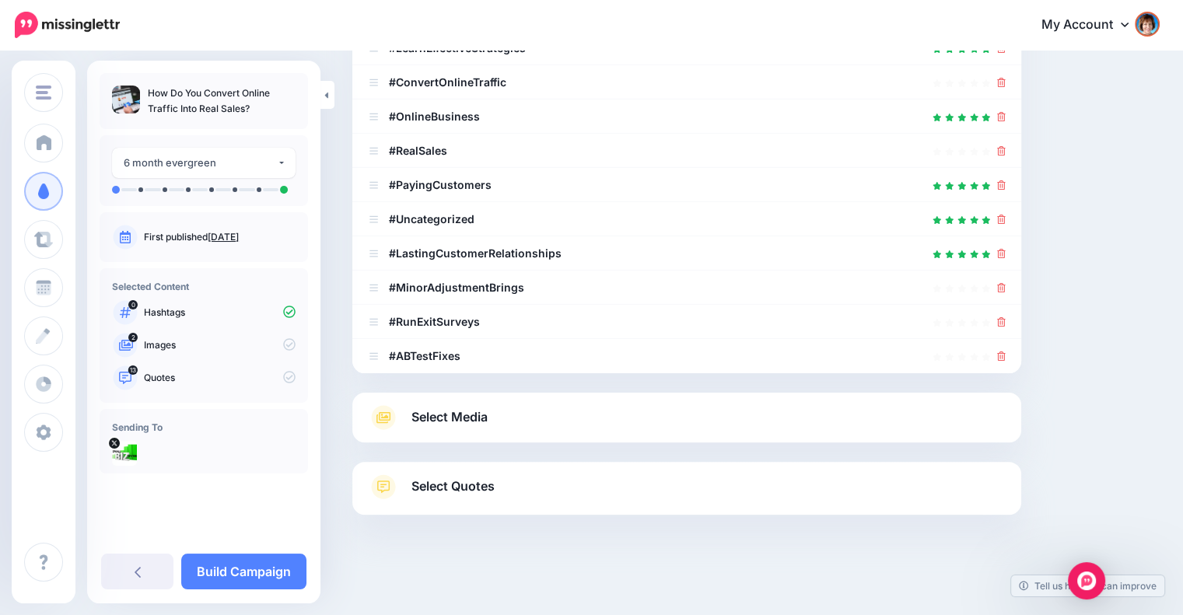
click at [617, 406] on link "Select Media" at bounding box center [687, 417] width 638 height 25
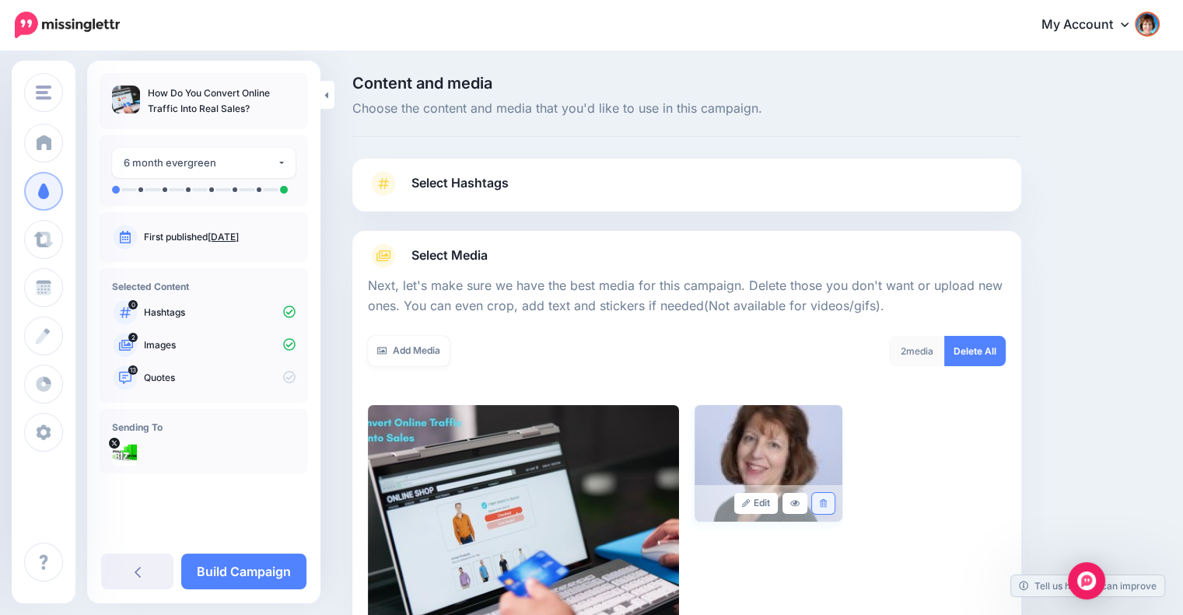
click at [831, 498] on link at bounding box center [823, 503] width 23 height 21
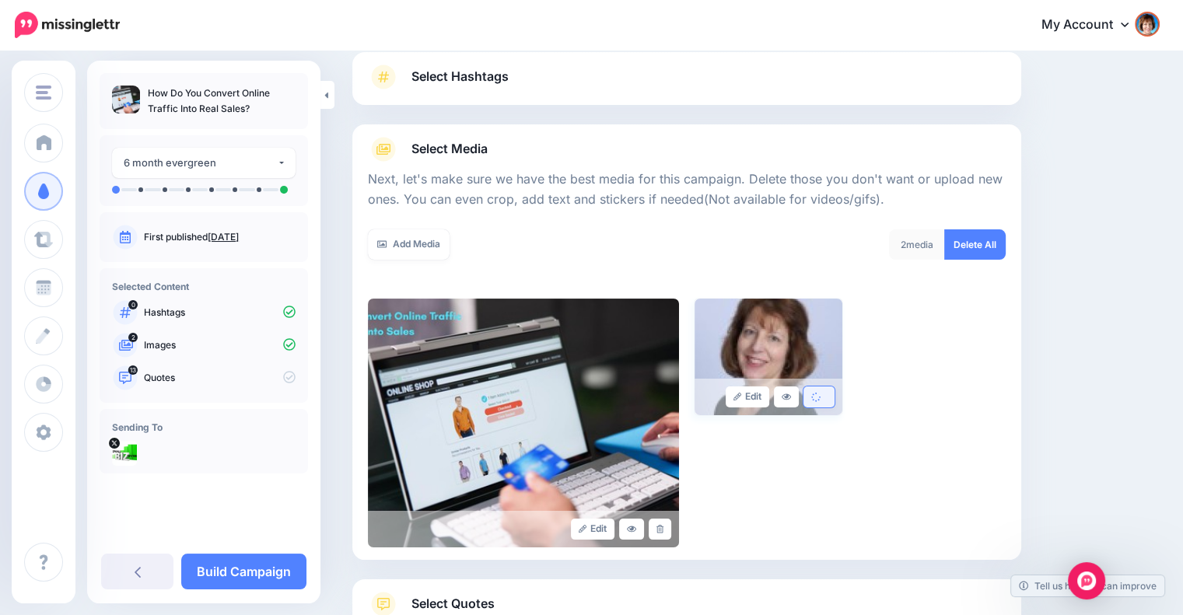
scroll to position [224, 0]
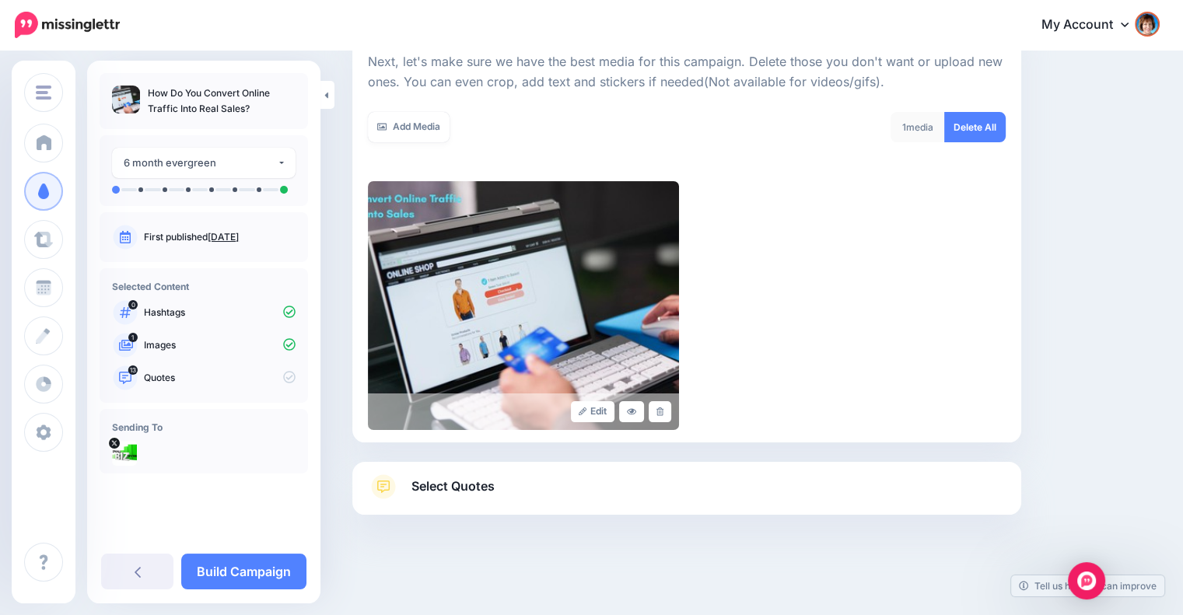
click at [482, 486] on span "Select Quotes" at bounding box center [453, 486] width 83 height 21
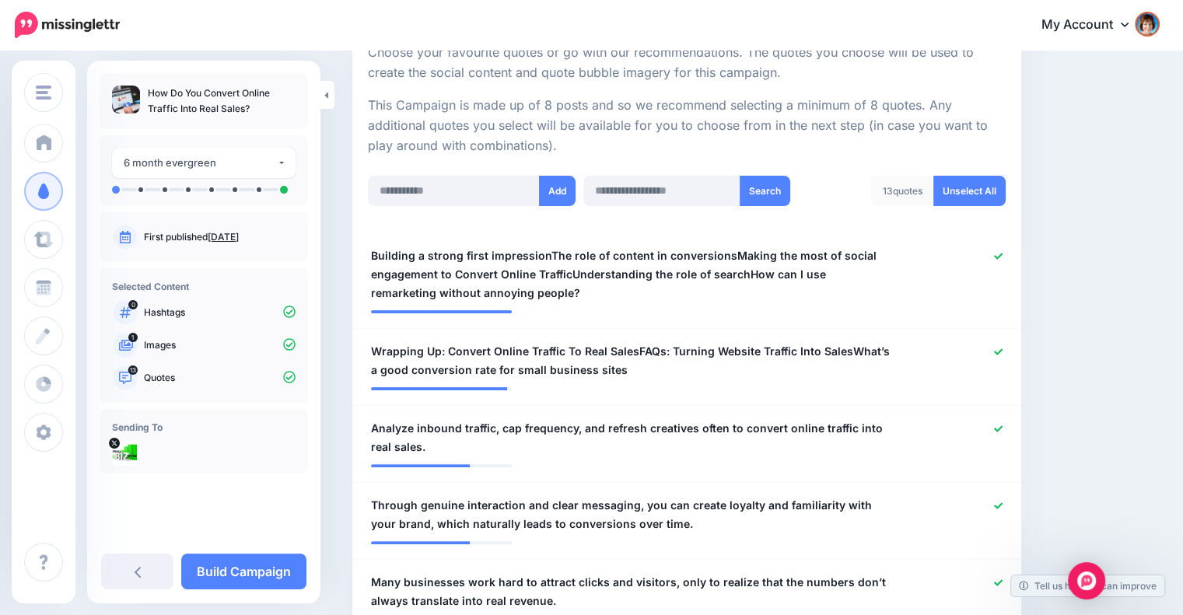
scroll to position [353, 0]
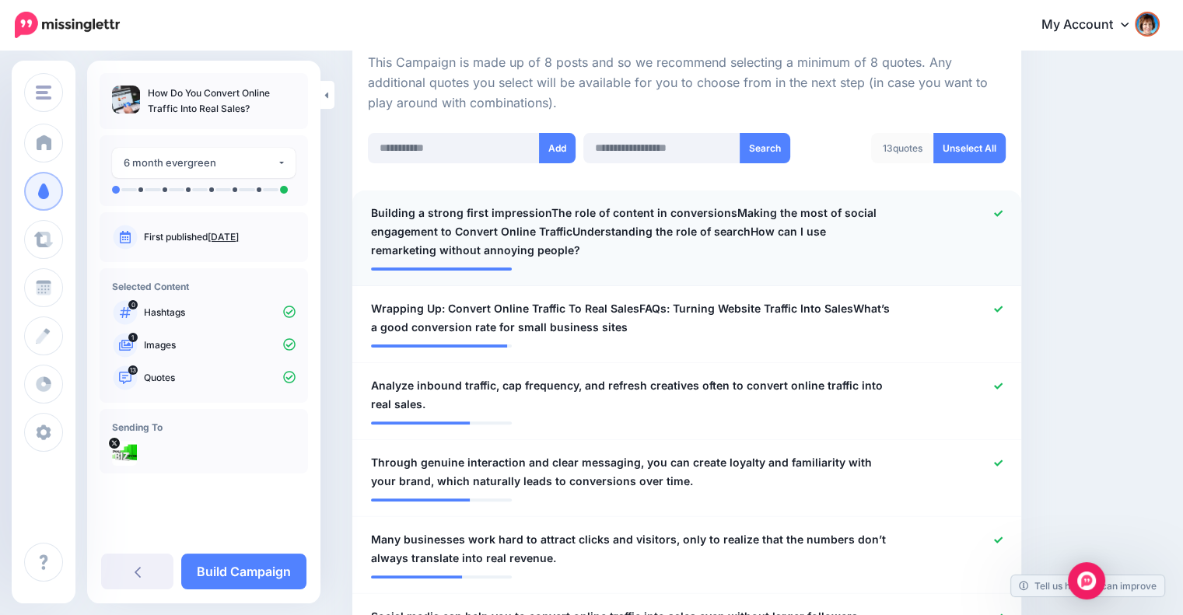
click at [1003, 215] on icon at bounding box center [998, 213] width 9 height 9
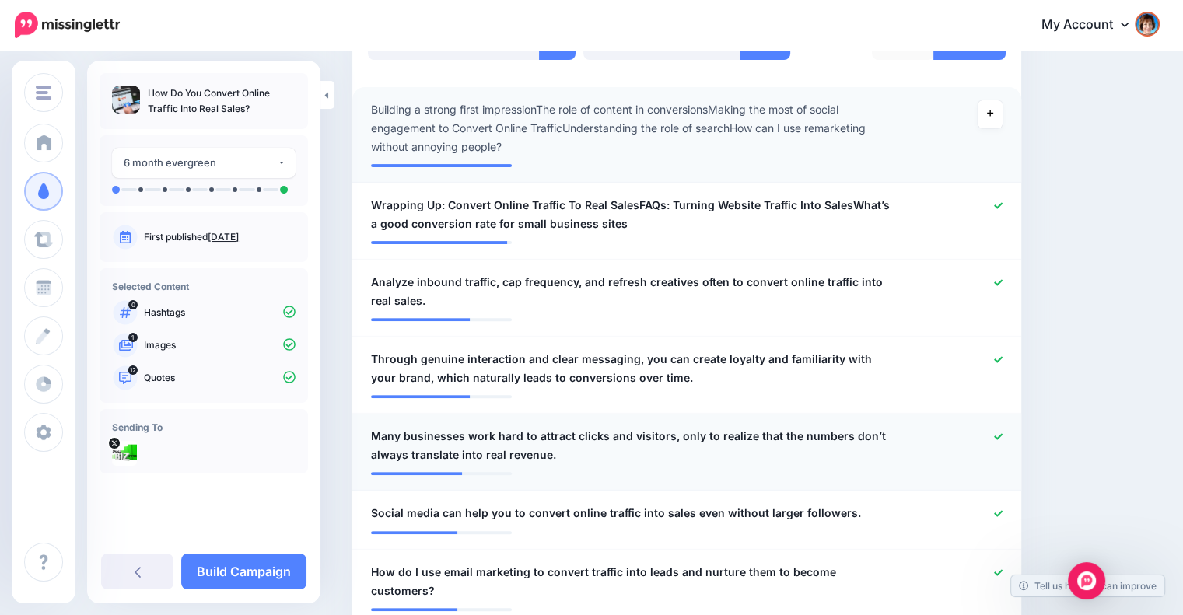
scroll to position [483, 0]
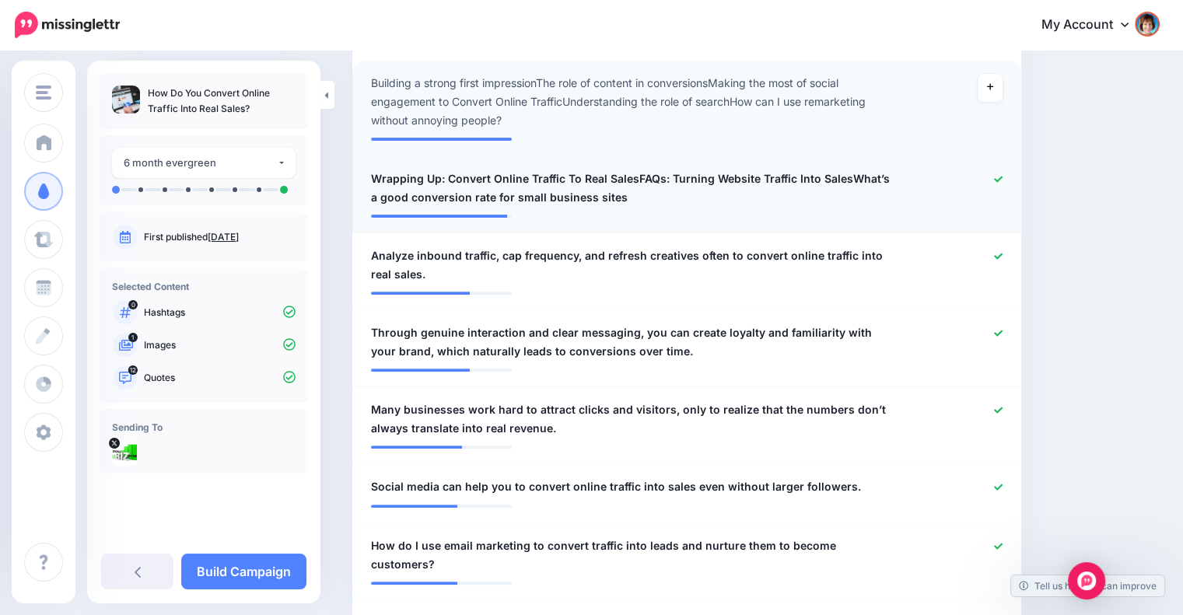
click at [1003, 176] on icon at bounding box center [998, 179] width 9 height 9
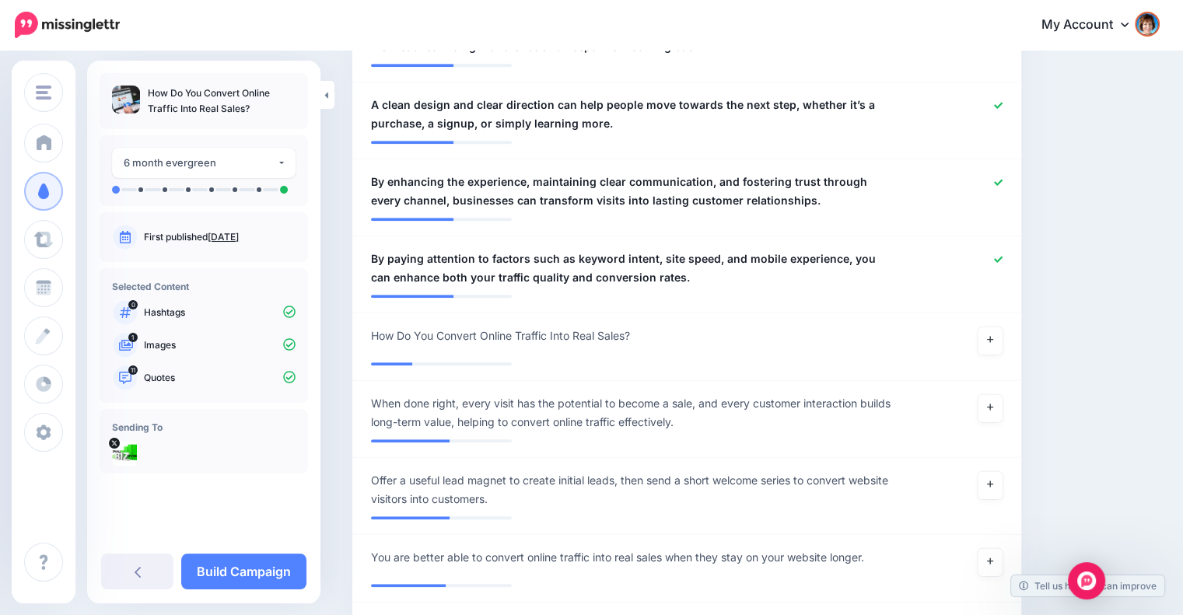
scroll to position [1261, 0]
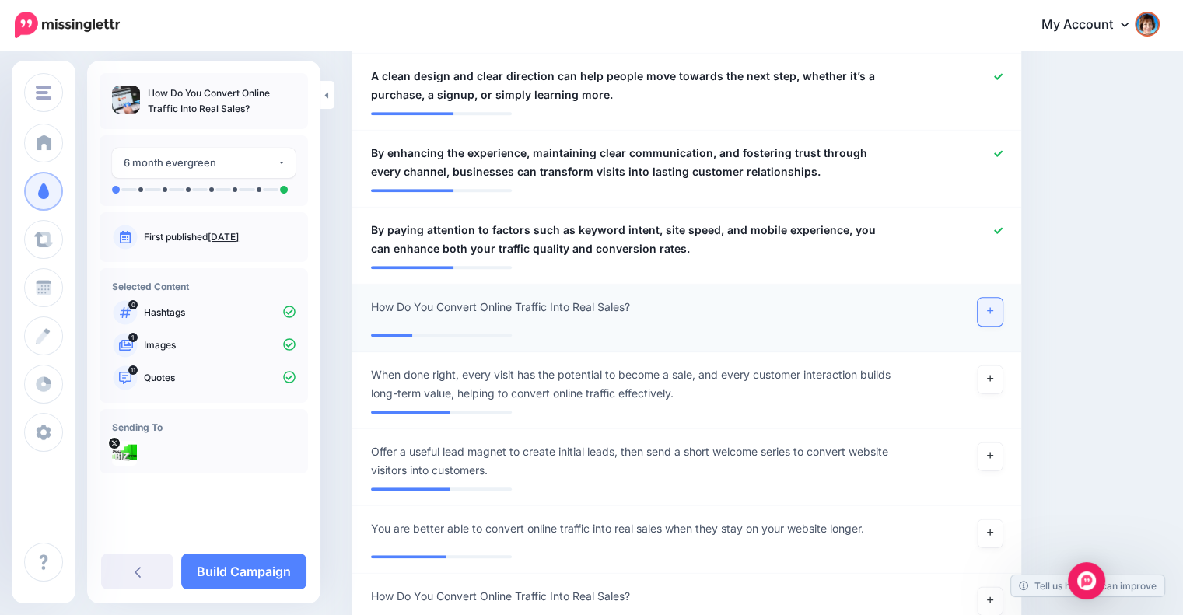
click at [998, 298] on link at bounding box center [990, 312] width 25 height 28
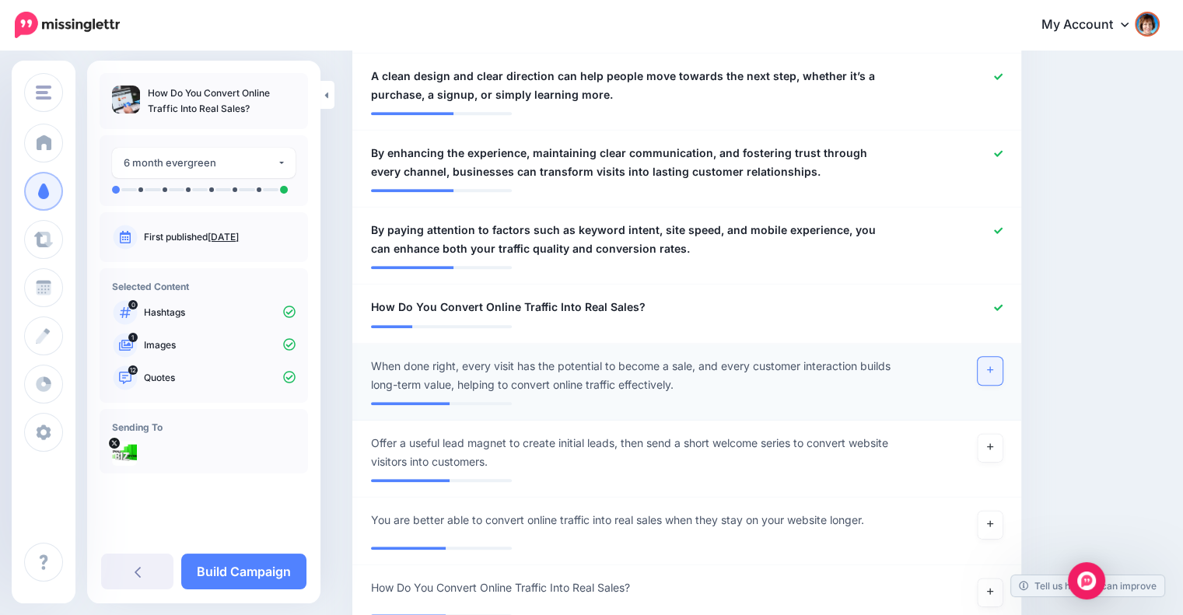
click at [996, 357] on link at bounding box center [990, 371] width 25 height 28
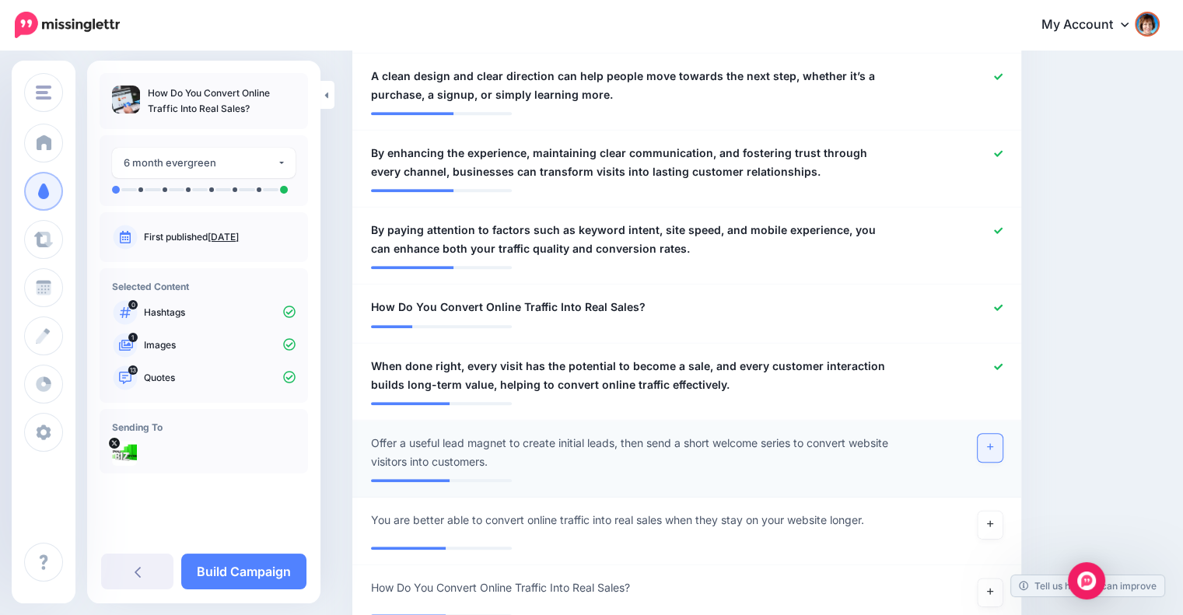
click at [993, 443] on icon at bounding box center [990, 447] width 6 height 9
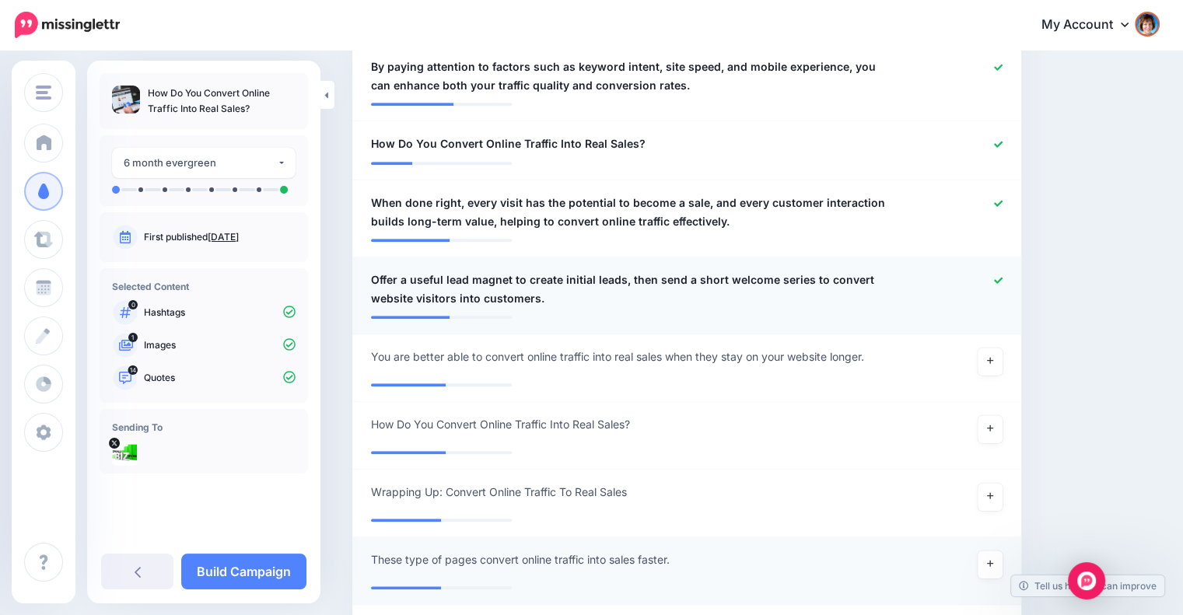
scroll to position [1520, 0]
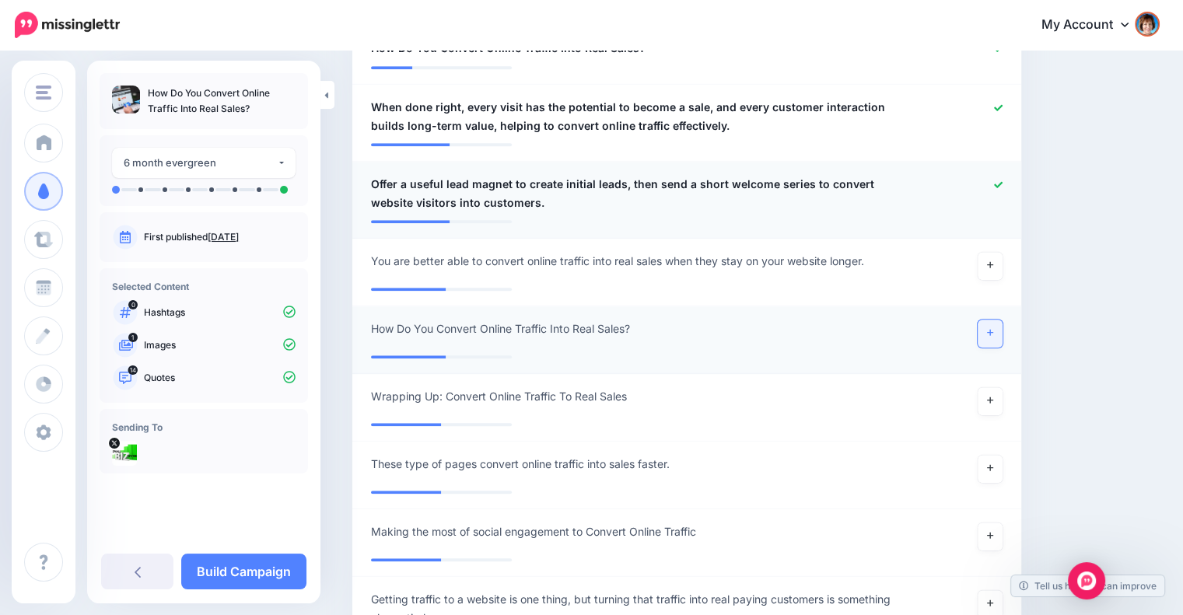
click at [993, 328] on icon at bounding box center [990, 332] width 6 height 9
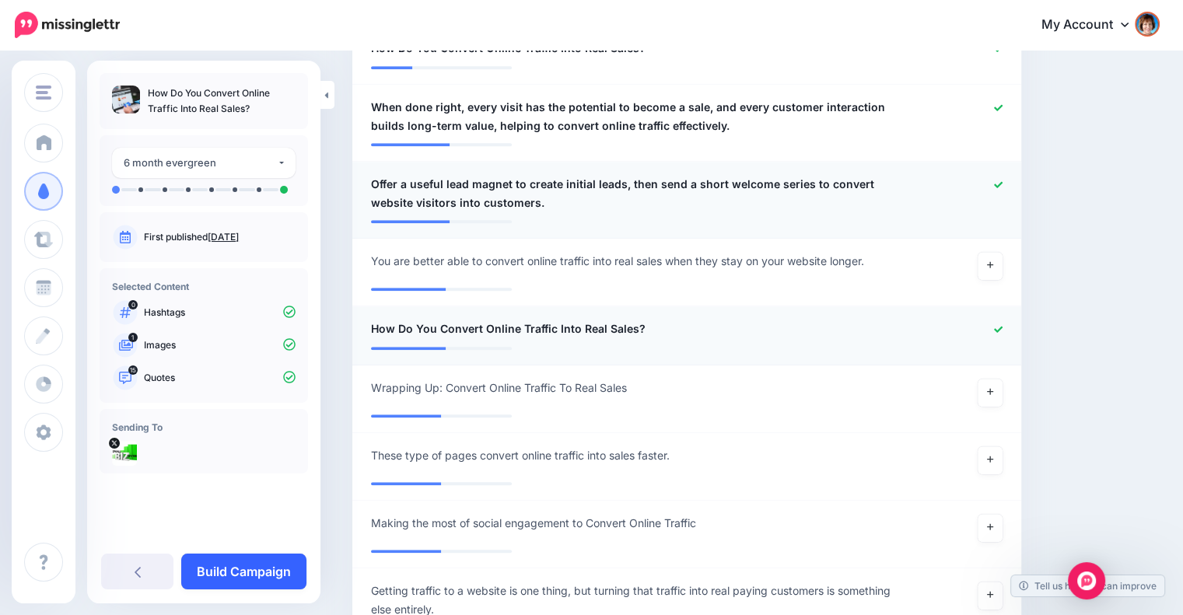
click at [279, 569] on link "Build Campaign" at bounding box center [243, 572] width 125 height 36
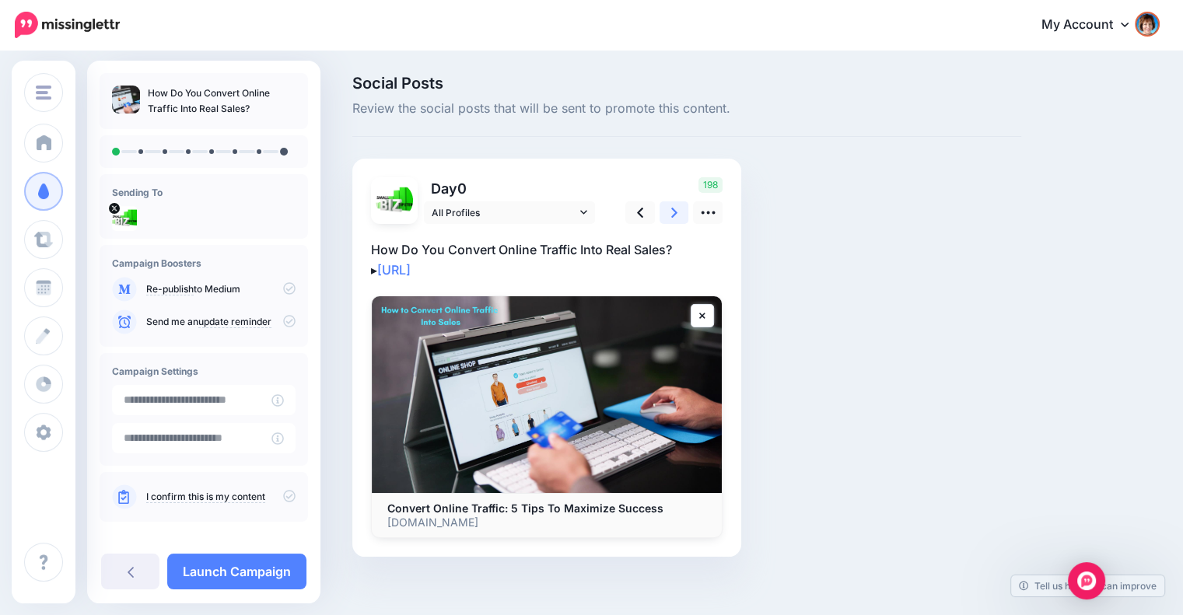
click at [672, 218] on icon at bounding box center [674, 213] width 6 height 16
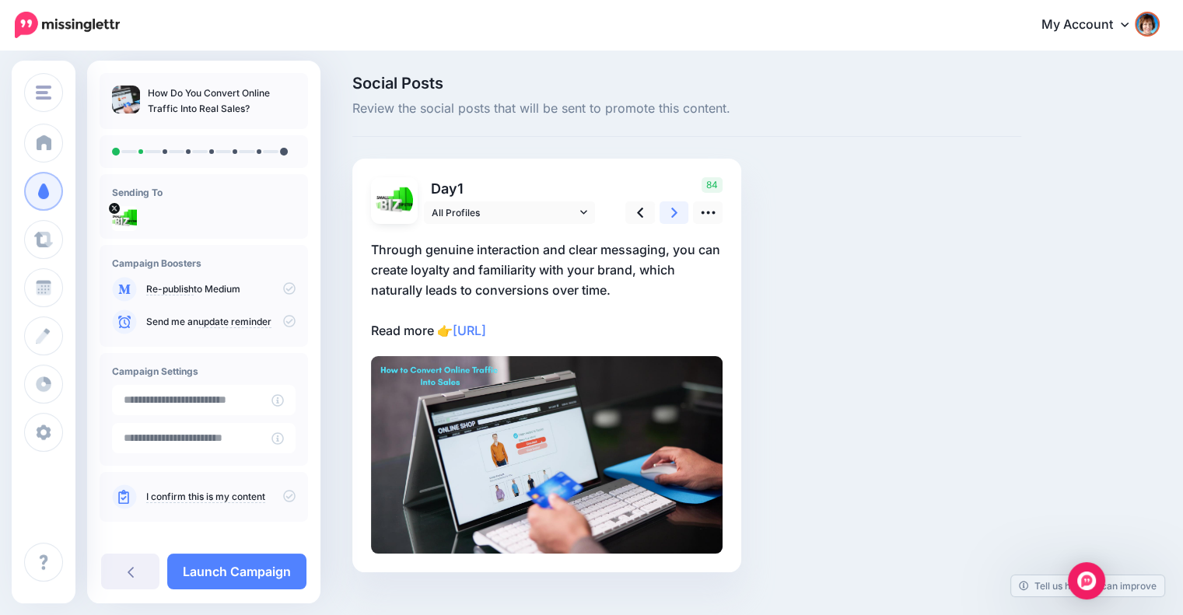
click at [672, 218] on icon at bounding box center [674, 213] width 6 height 16
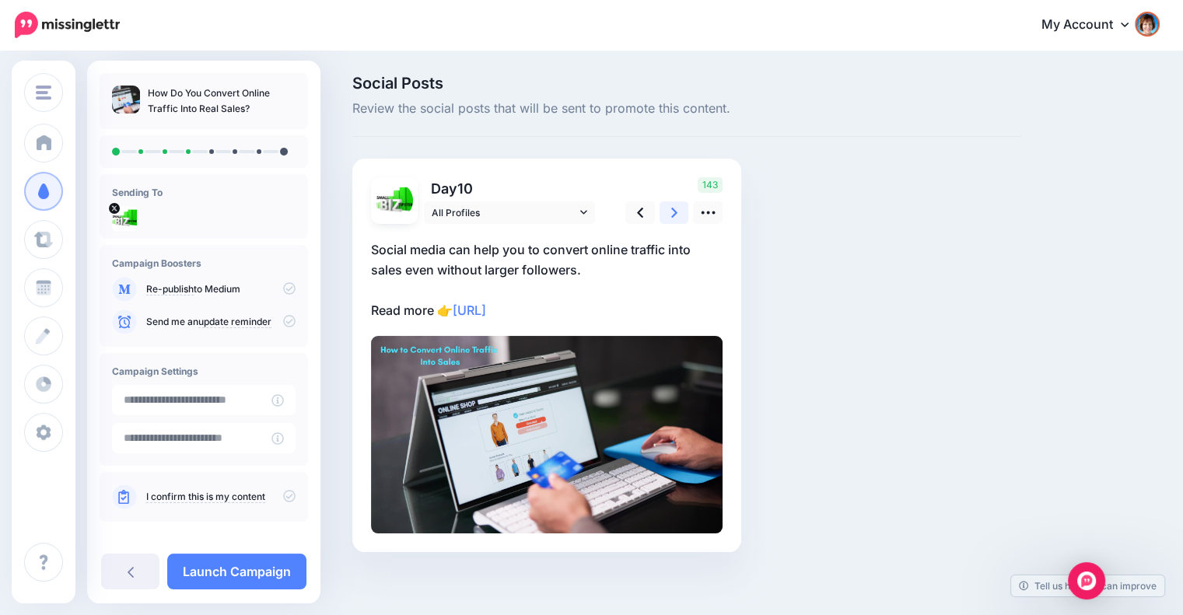
click at [672, 218] on icon at bounding box center [674, 213] width 6 height 16
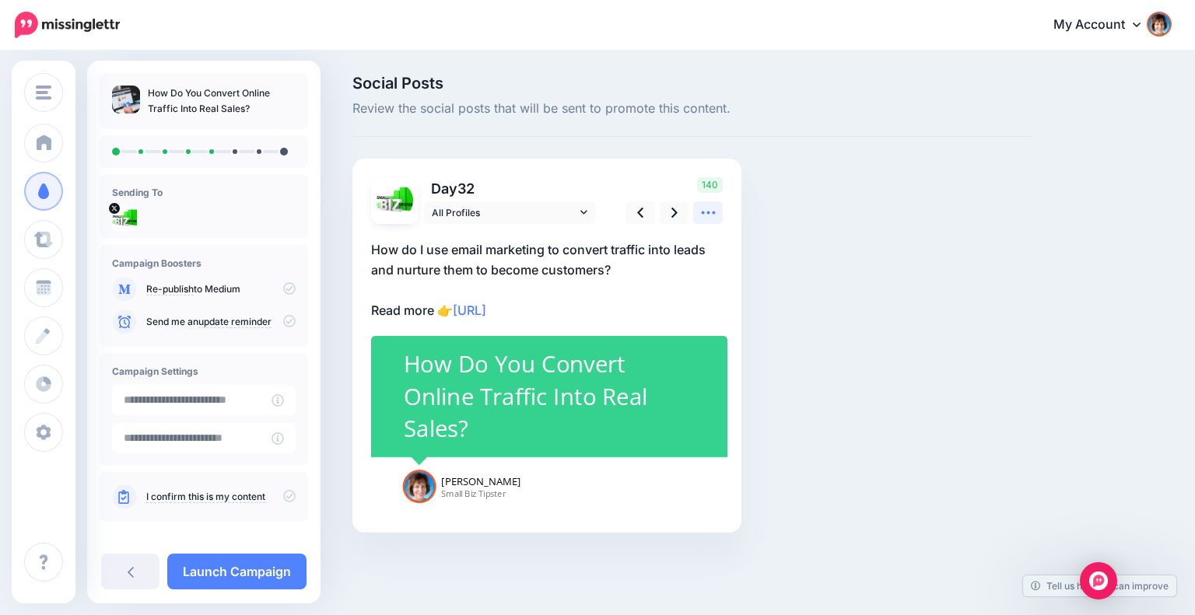
click at [697, 216] on link at bounding box center [708, 212] width 30 height 23
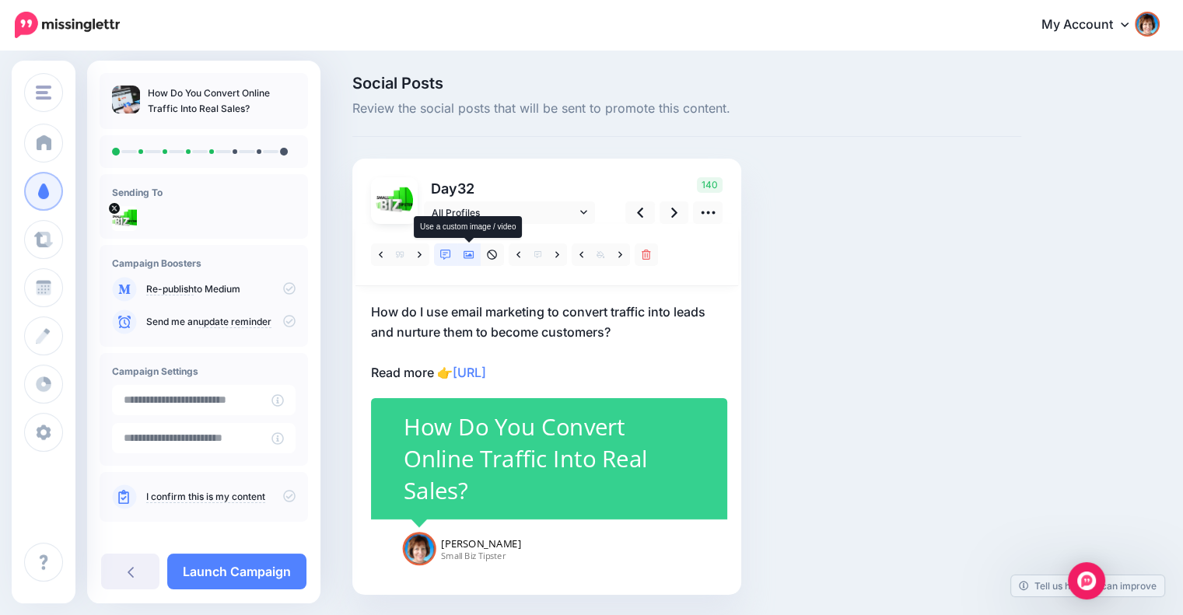
click at [471, 253] on icon at bounding box center [469, 255] width 11 height 11
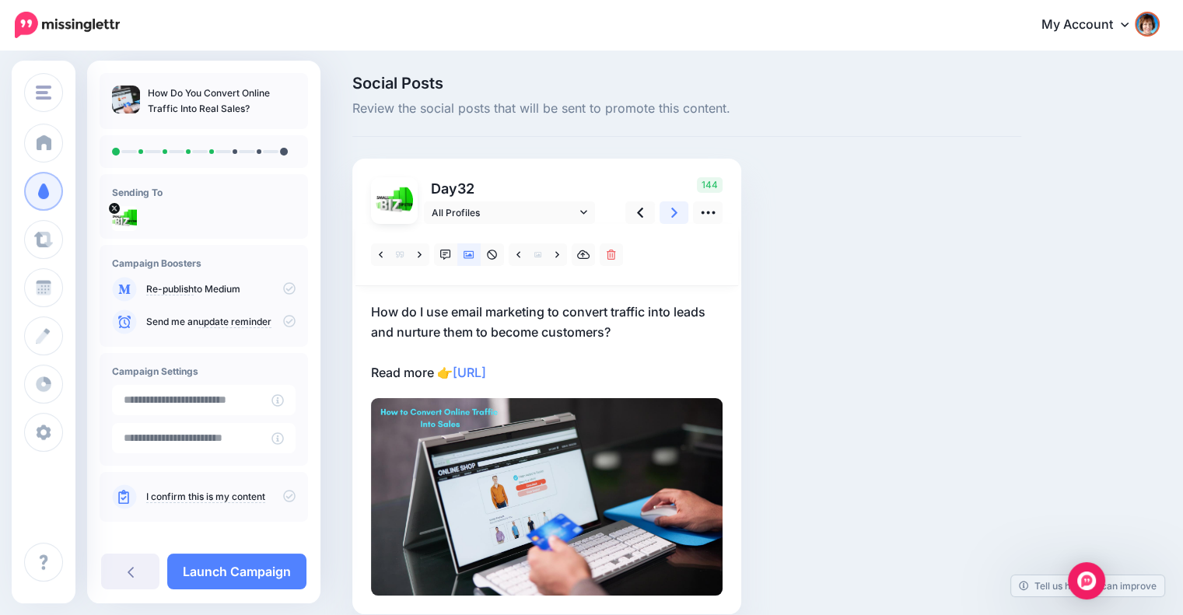
click at [677, 212] on icon at bounding box center [674, 213] width 6 height 10
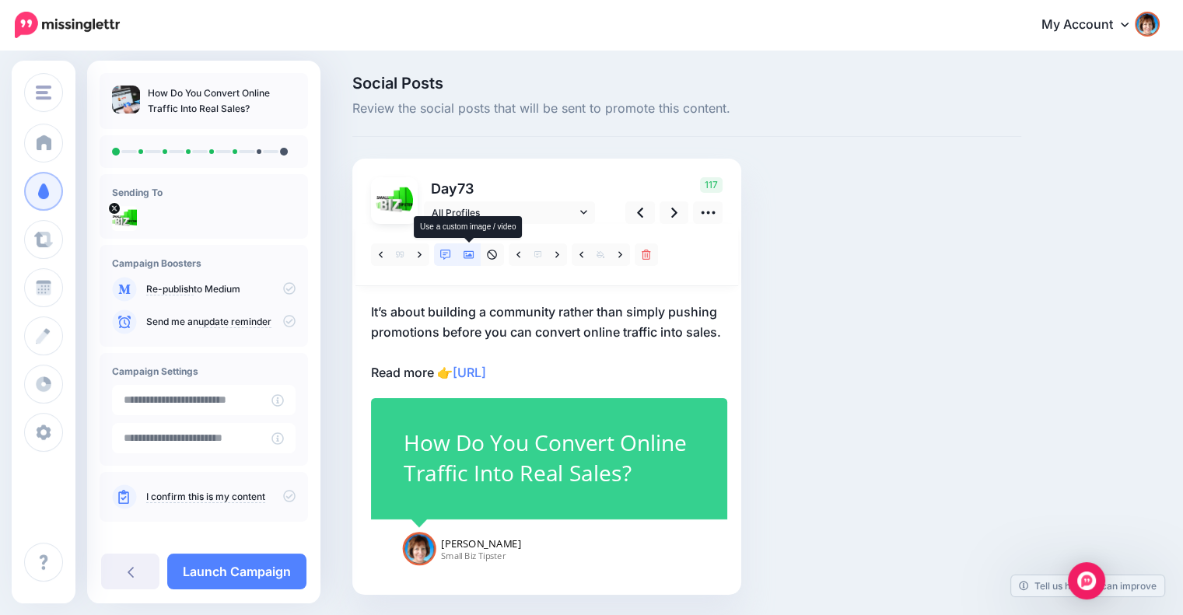
click at [468, 253] on icon at bounding box center [469, 255] width 11 height 11
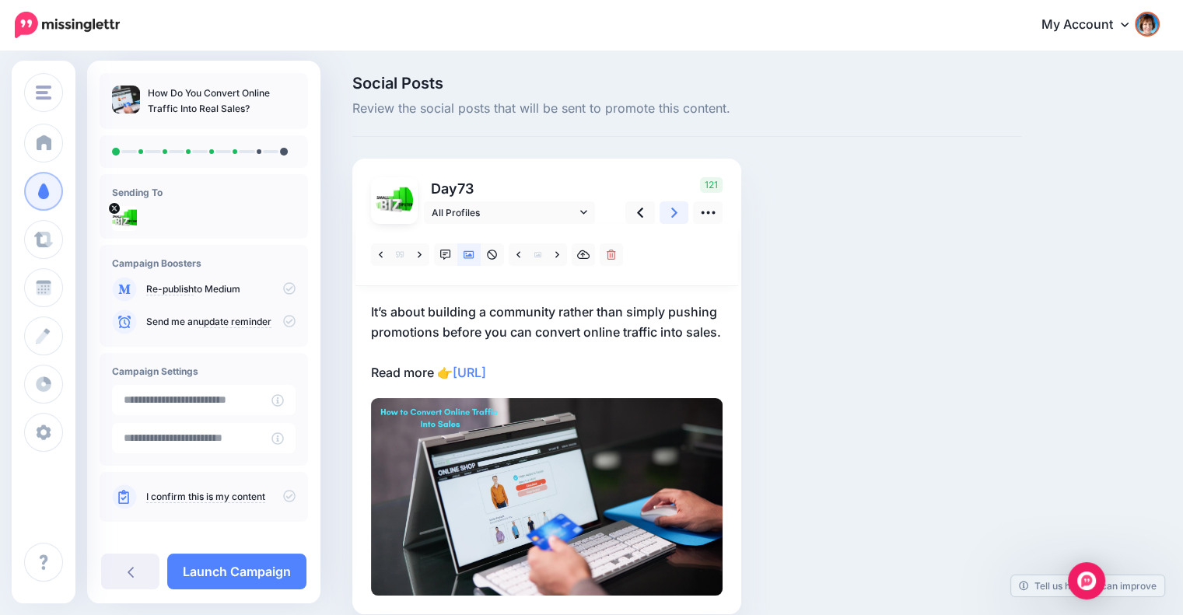
click at [674, 215] on icon at bounding box center [674, 213] width 6 height 10
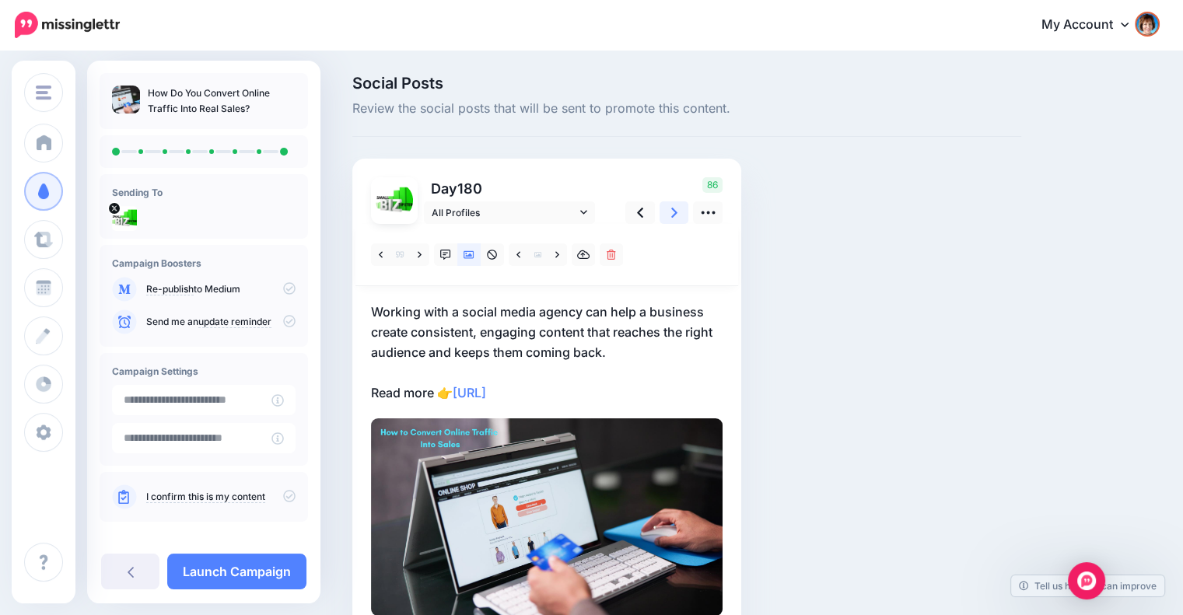
click at [674, 215] on icon at bounding box center [674, 213] width 6 height 10
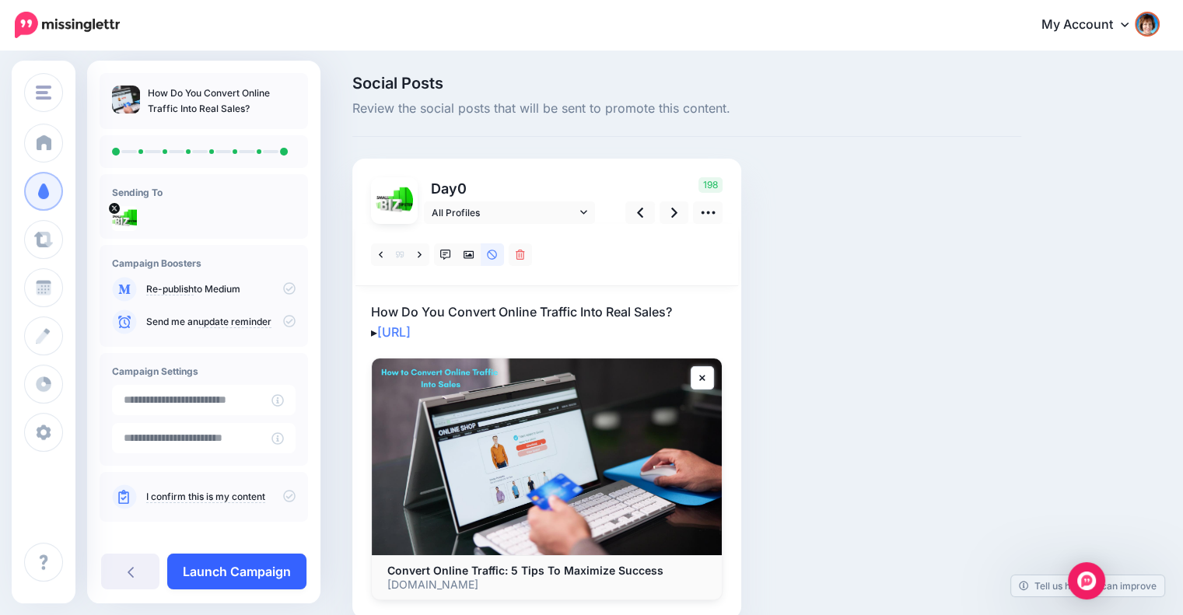
click at [261, 569] on link "Launch Campaign" at bounding box center [236, 572] width 139 height 36
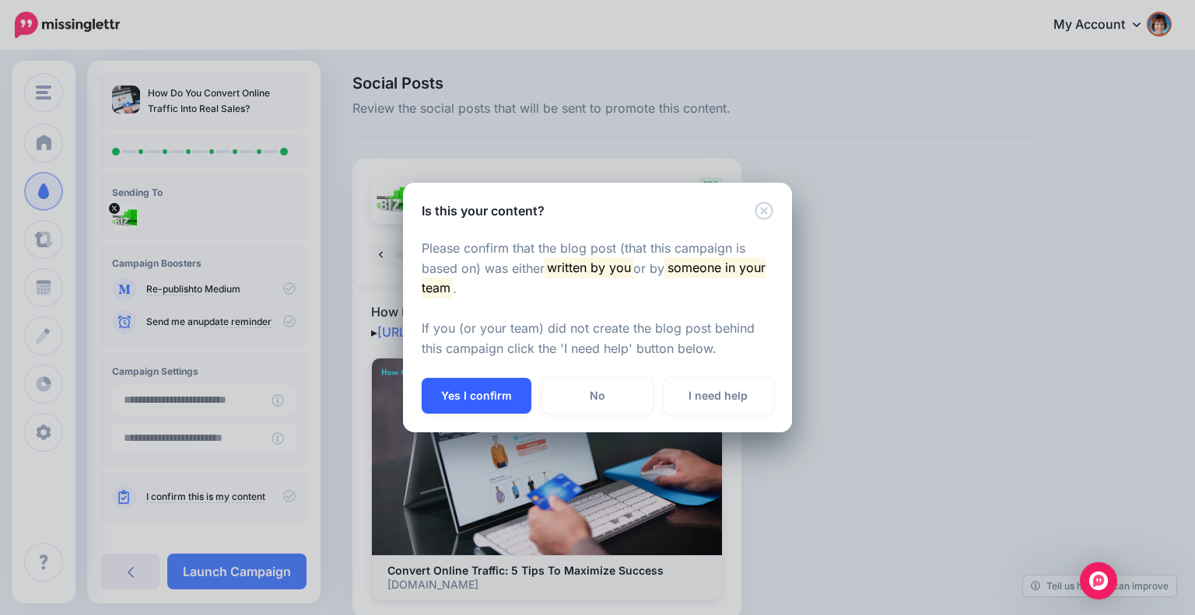
click at [487, 384] on button "Yes I confirm" at bounding box center [477, 396] width 110 height 36
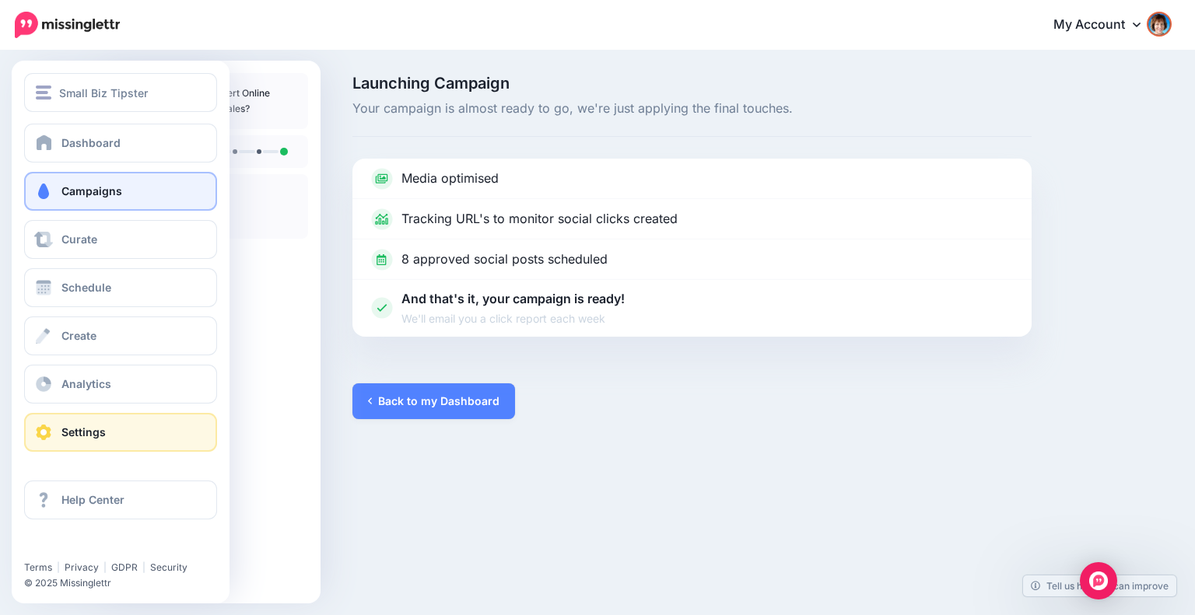
click at [59, 429] on link "Settings" at bounding box center [120, 432] width 193 height 39
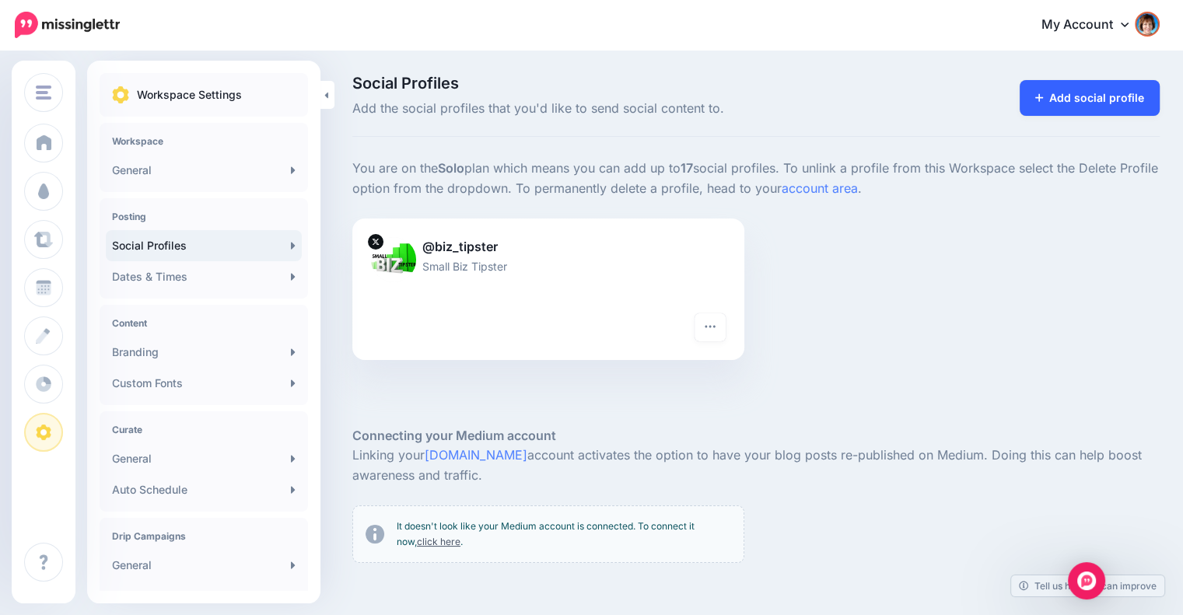
click at [1107, 93] on link "Add social profile" at bounding box center [1090, 98] width 141 height 36
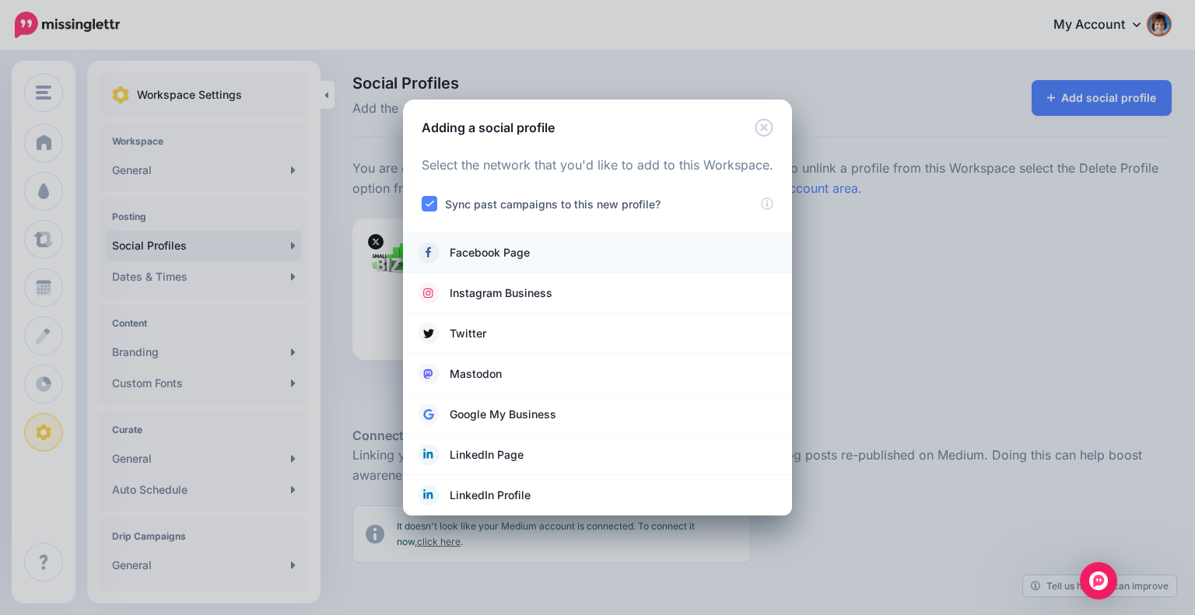
click at [569, 247] on link "Facebook Page" at bounding box center [598, 253] width 358 height 22
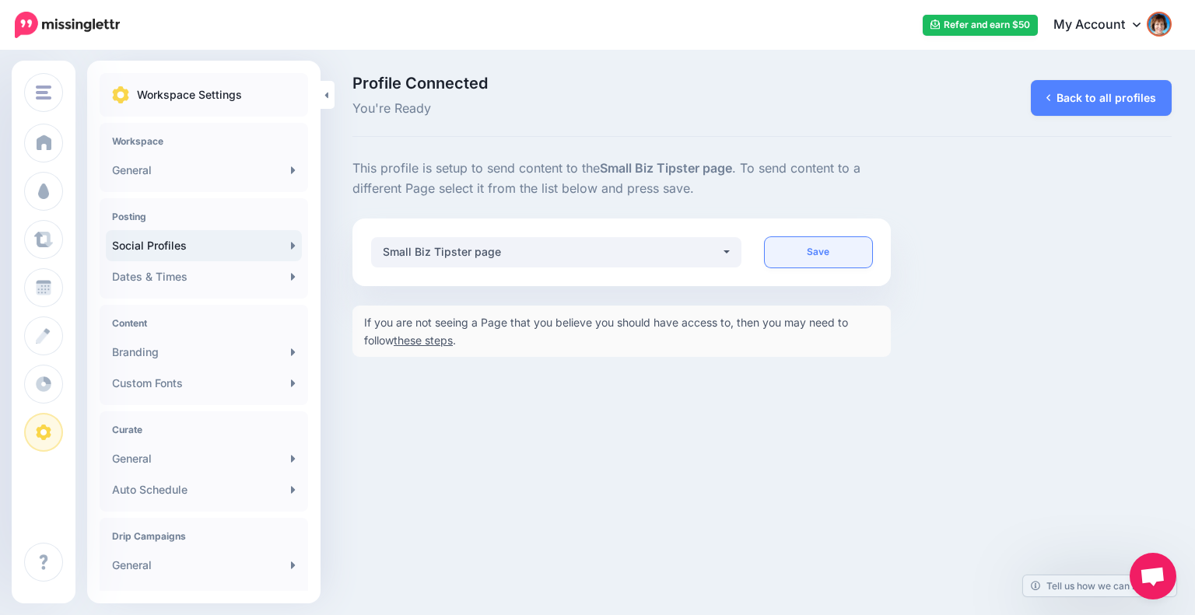
click at [787, 245] on link "Save" at bounding box center [819, 252] width 108 height 30
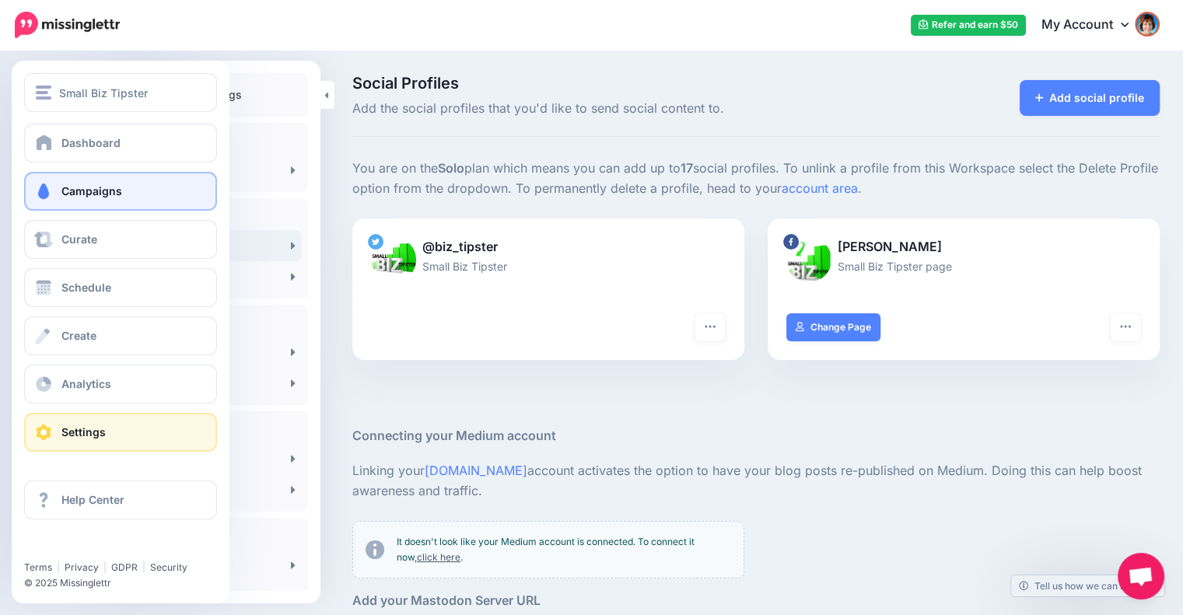
click at [63, 191] on span "Campaigns" at bounding box center [91, 190] width 61 height 13
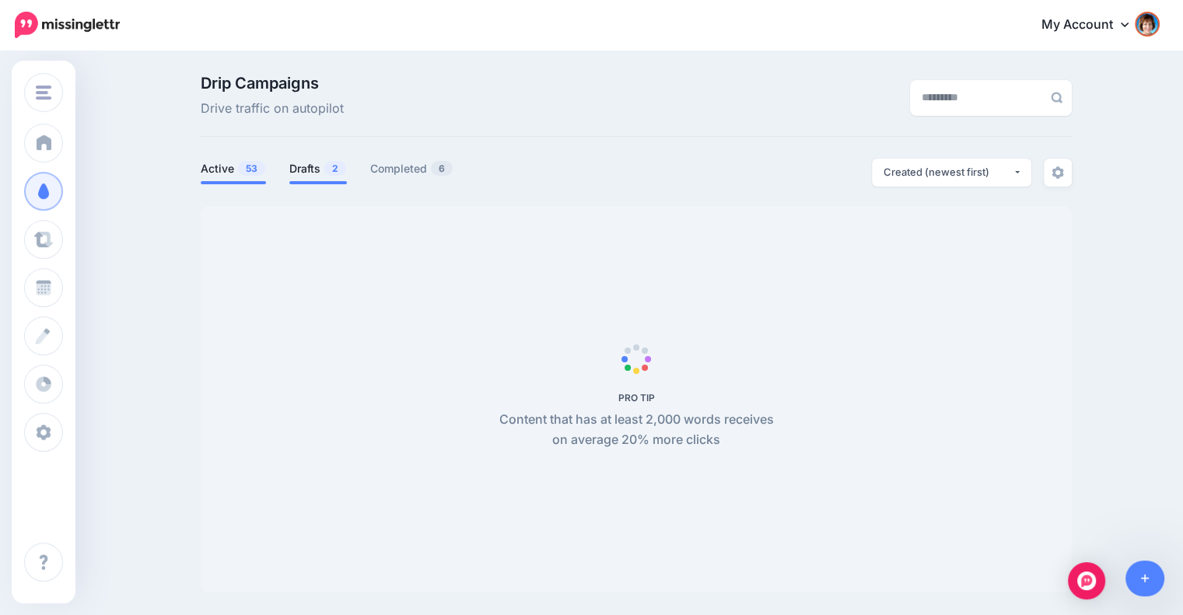
click at [336, 177] on link "Drafts 2" at bounding box center [318, 168] width 58 height 19
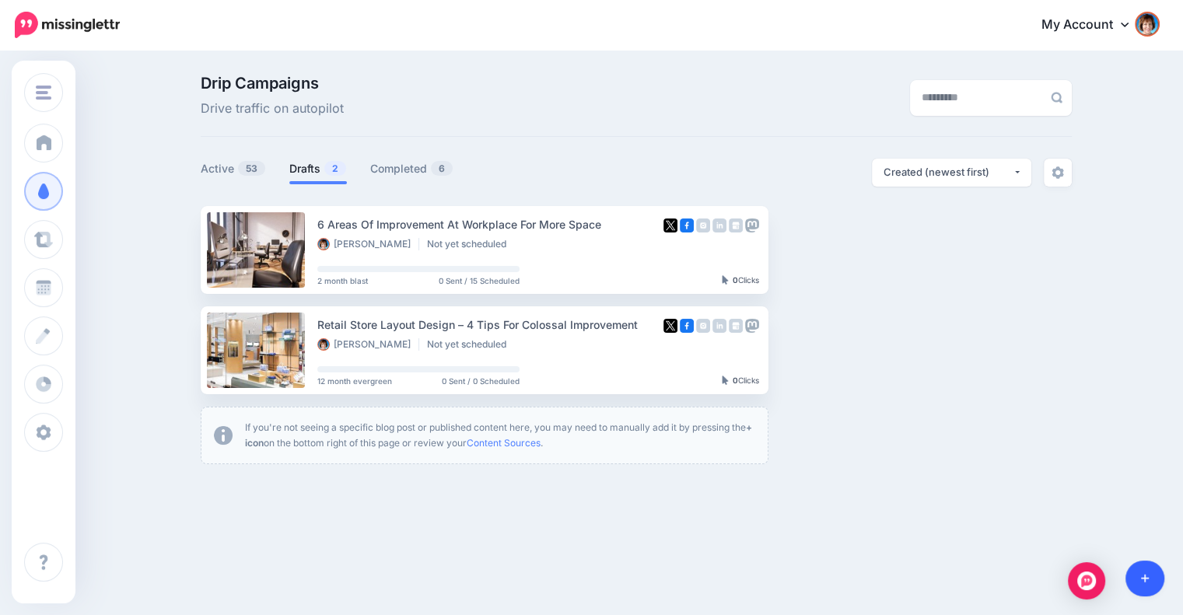
click at [1136, 576] on link at bounding box center [1146, 579] width 40 height 36
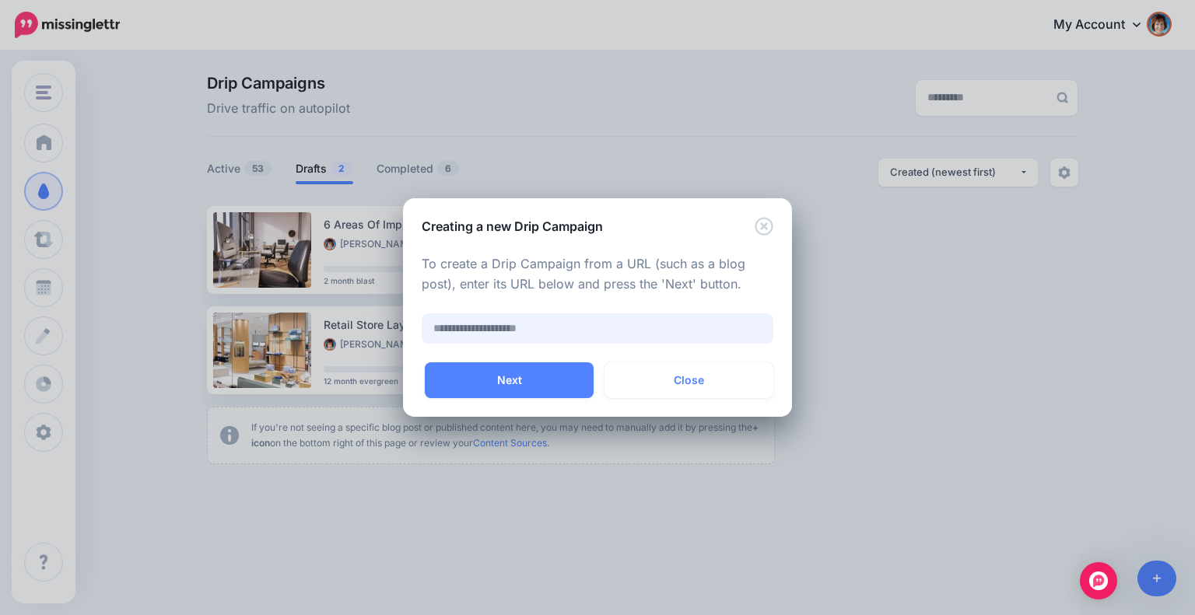
paste input "**********"
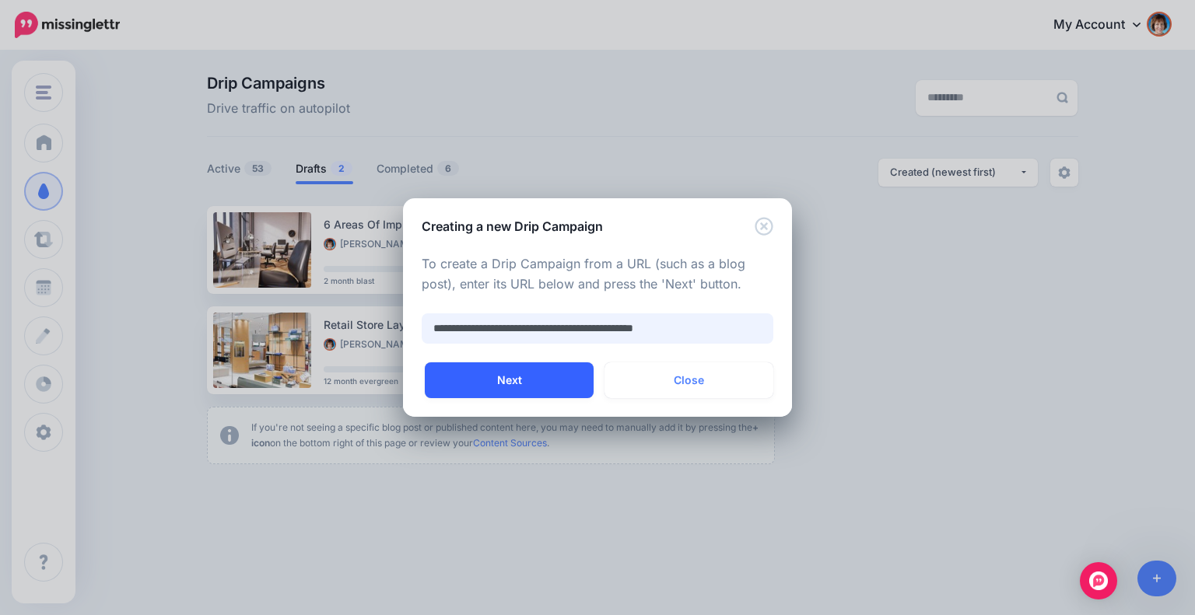
type input "**********"
click at [546, 366] on button "Next" at bounding box center [509, 380] width 169 height 36
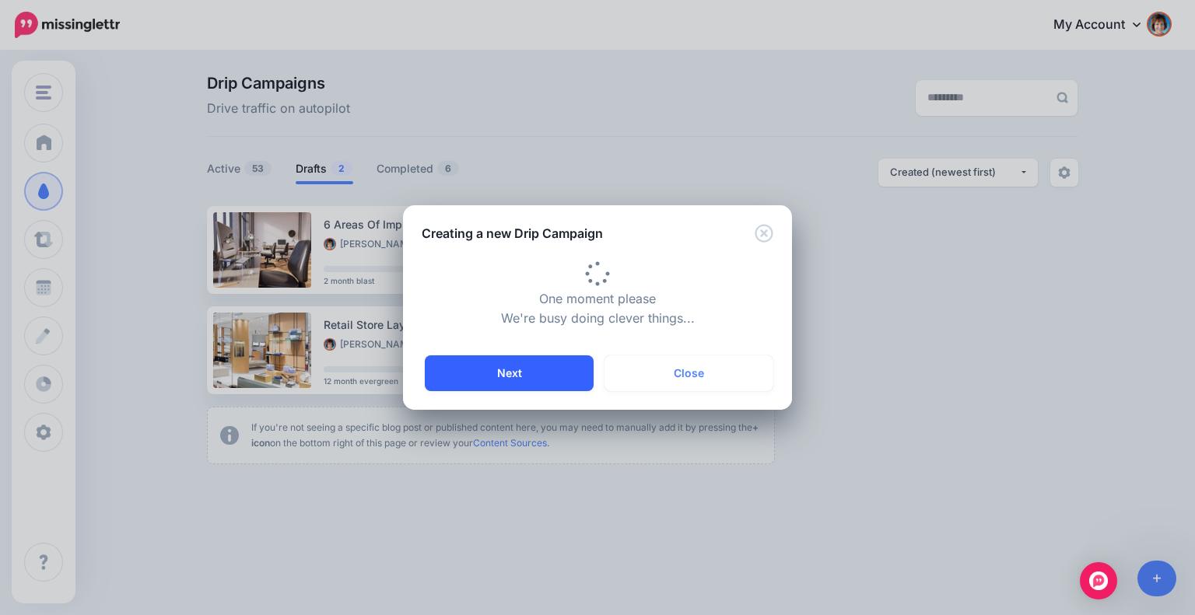
type input "**********"
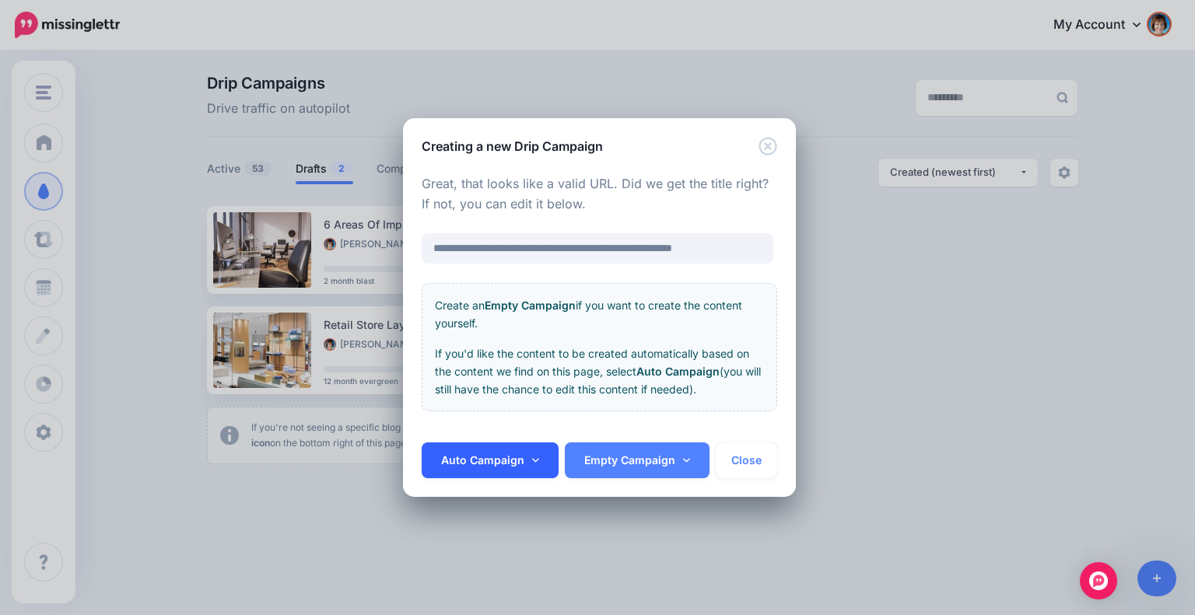
click at [518, 458] on link "Auto Campaign" at bounding box center [490, 461] width 137 height 36
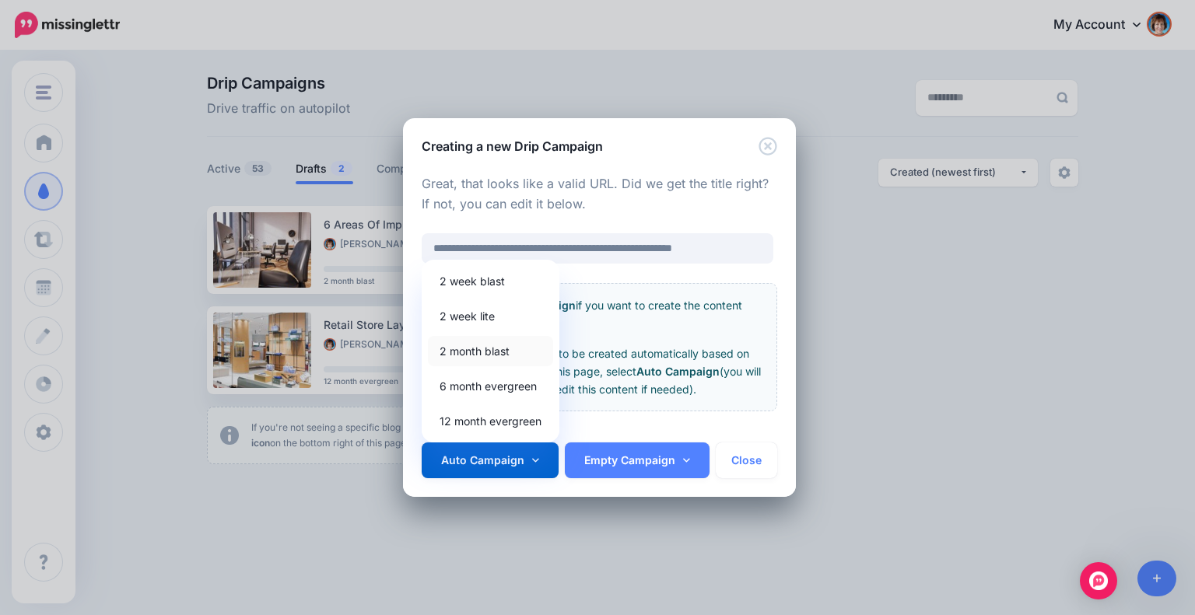
click at [485, 347] on link "2 month blast" at bounding box center [490, 351] width 125 height 30
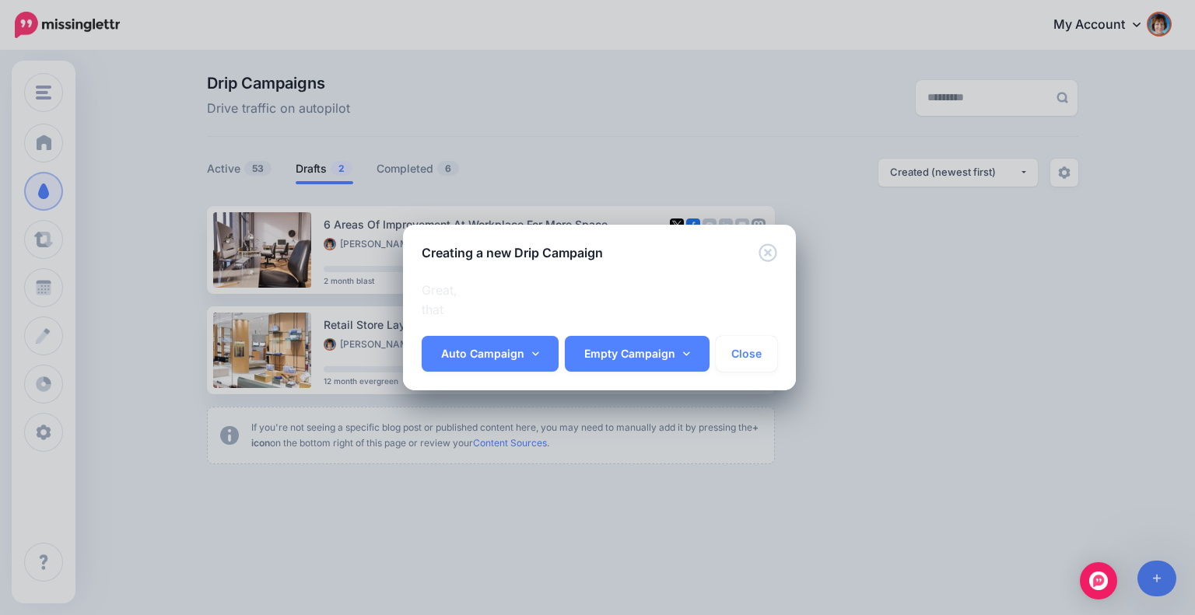
scroll to position [0, 3]
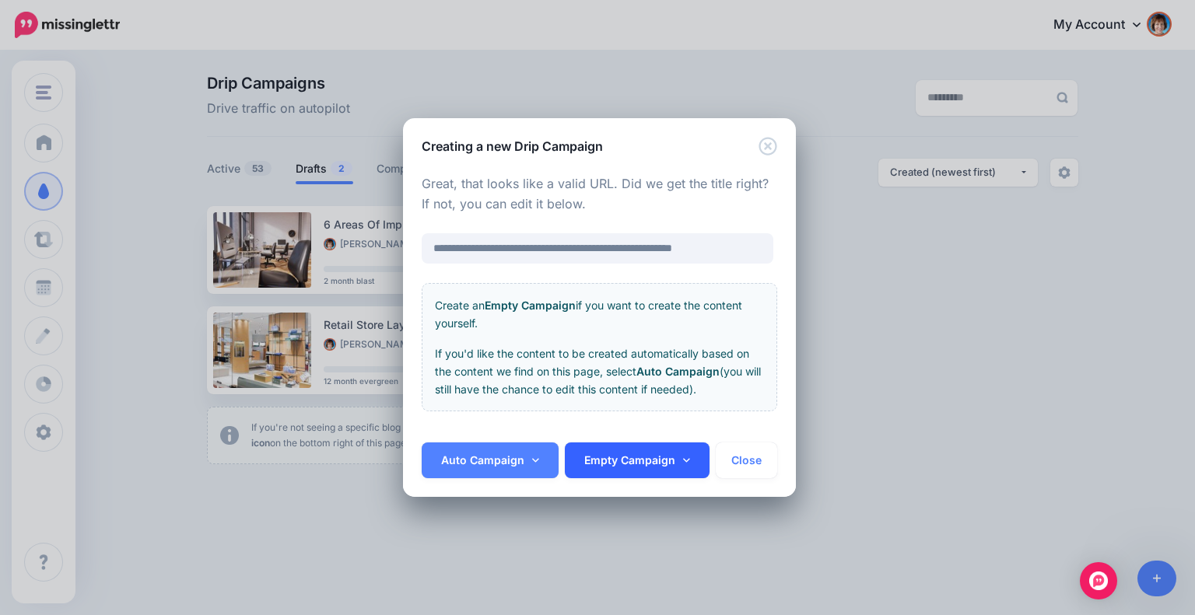
click at [613, 467] on link "Empty Campaign" at bounding box center [637, 461] width 145 height 36
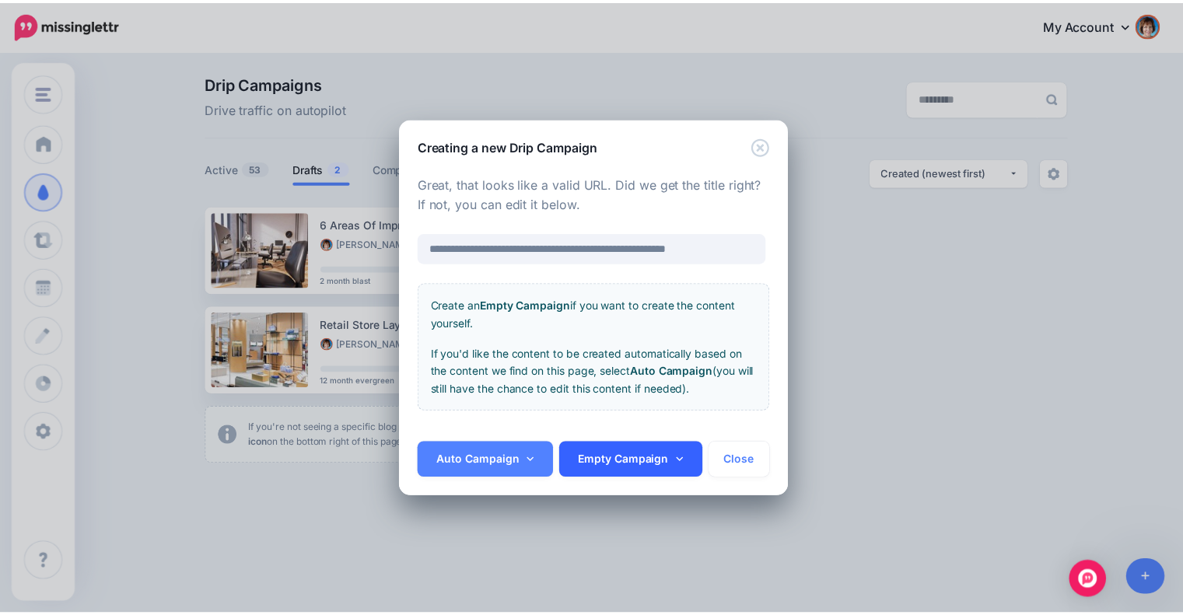
scroll to position [0, 0]
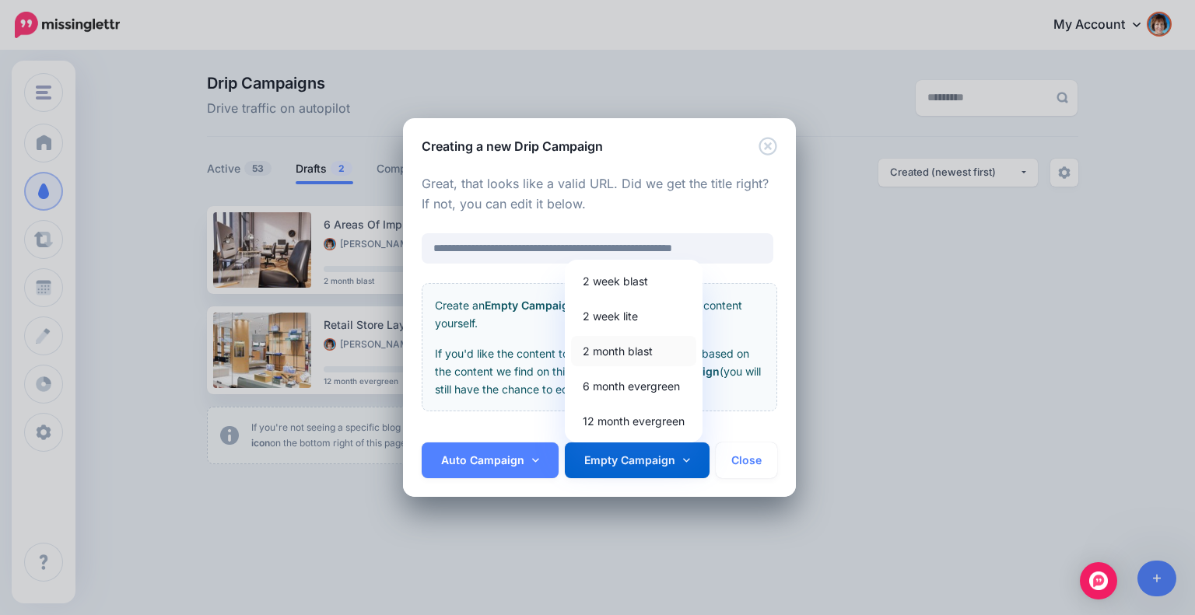
click at [615, 354] on link "2 month blast" at bounding box center [633, 351] width 125 height 30
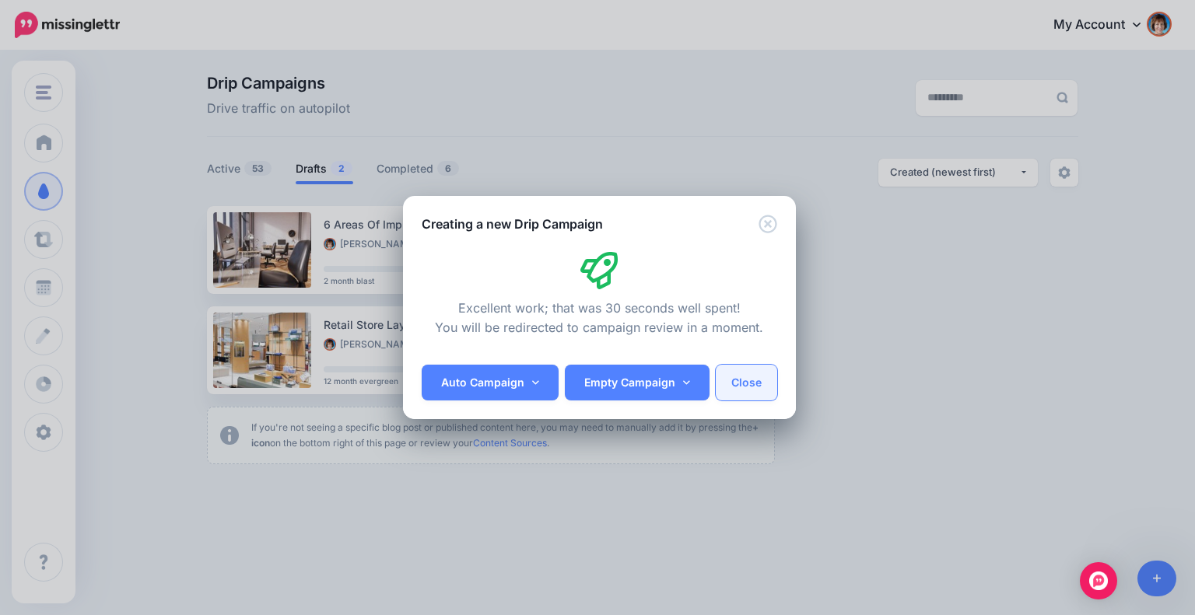
click at [738, 384] on button "Close" at bounding box center [746, 383] width 61 height 36
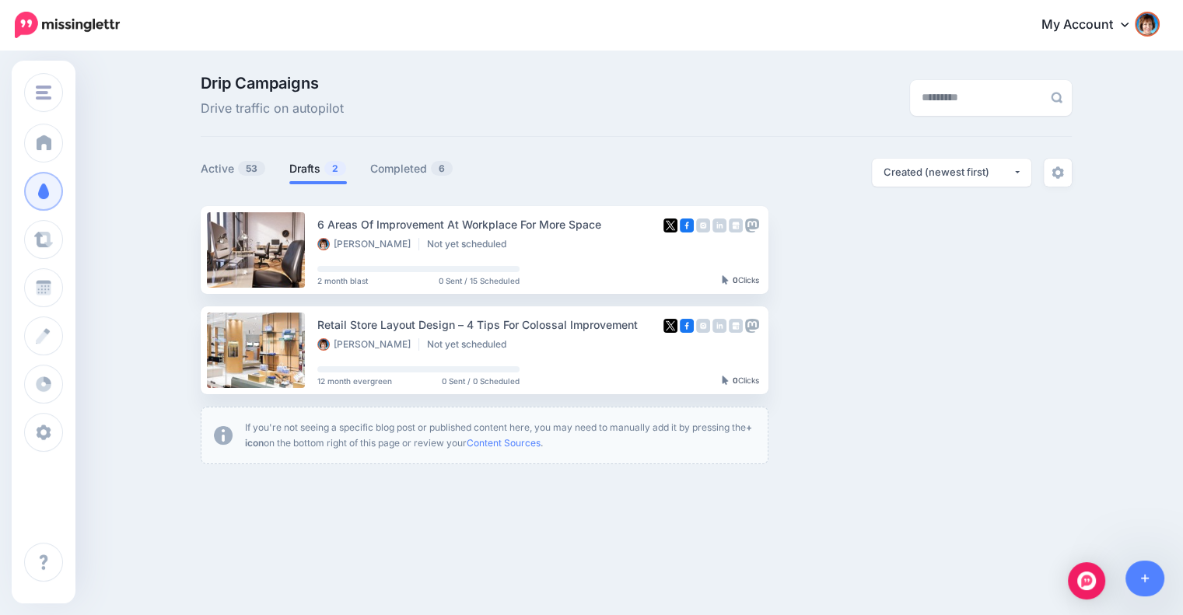
click at [308, 169] on link "Drafts 2" at bounding box center [318, 168] width 58 height 19
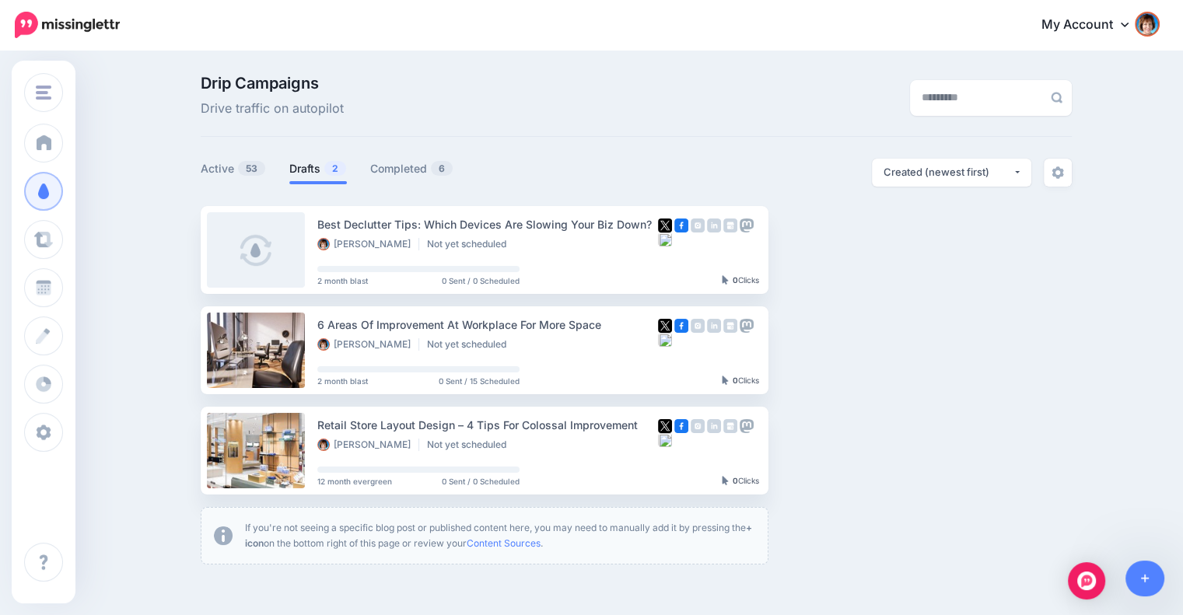
click at [308, 169] on link "Drafts 2" at bounding box center [318, 168] width 58 height 19
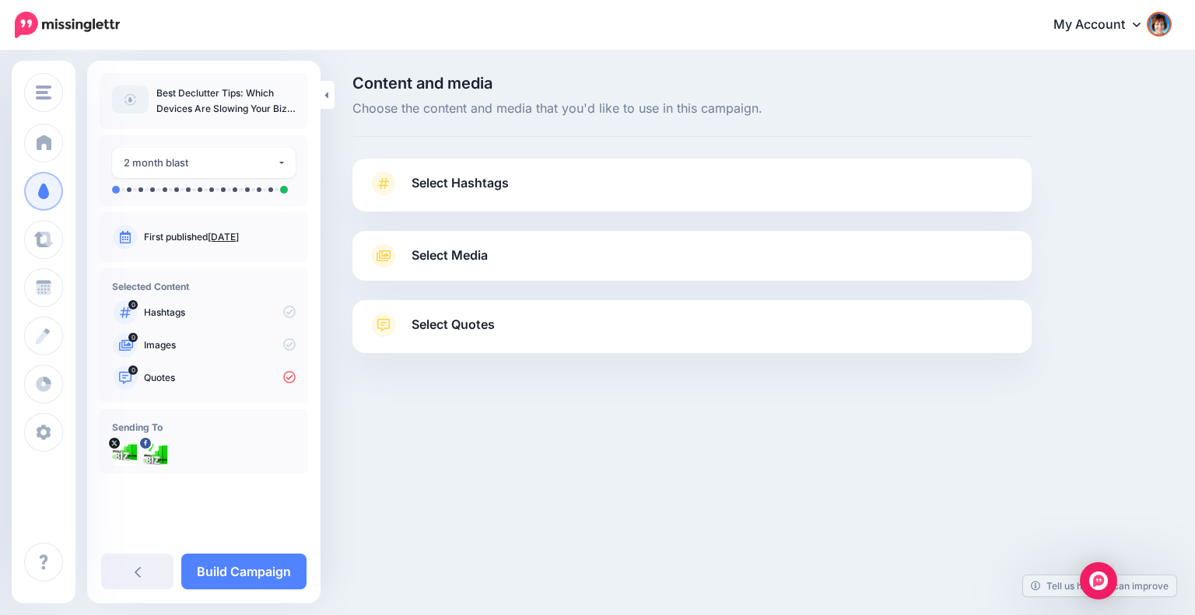
click at [769, 194] on link "Select Hashtags" at bounding box center [692, 191] width 648 height 40
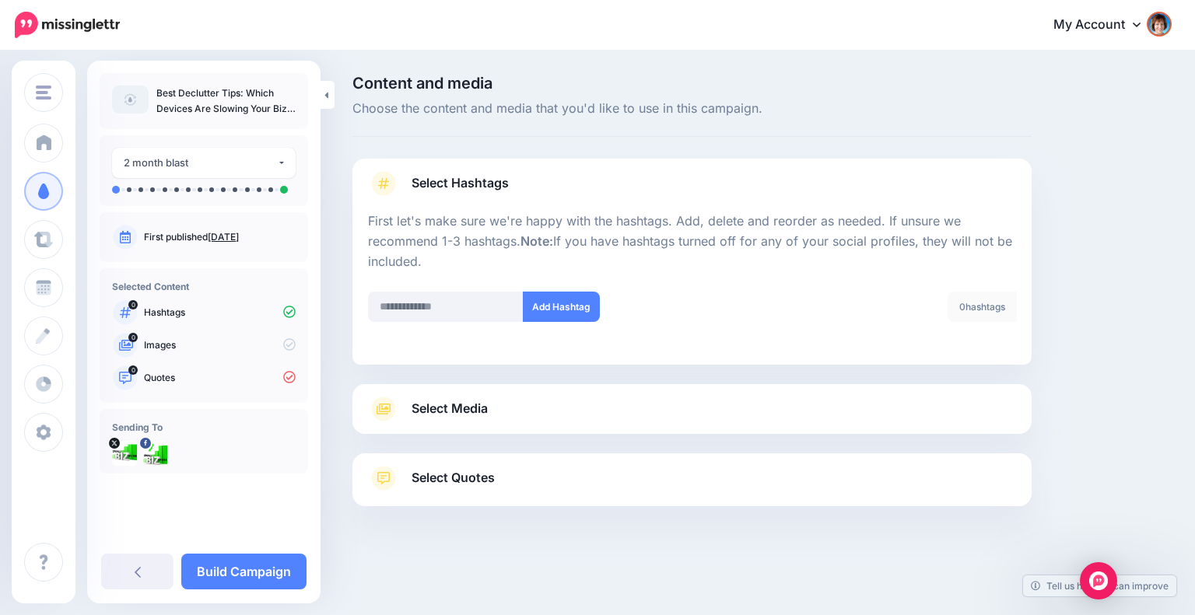
click at [865, 411] on link "Select Media" at bounding box center [692, 409] width 648 height 25
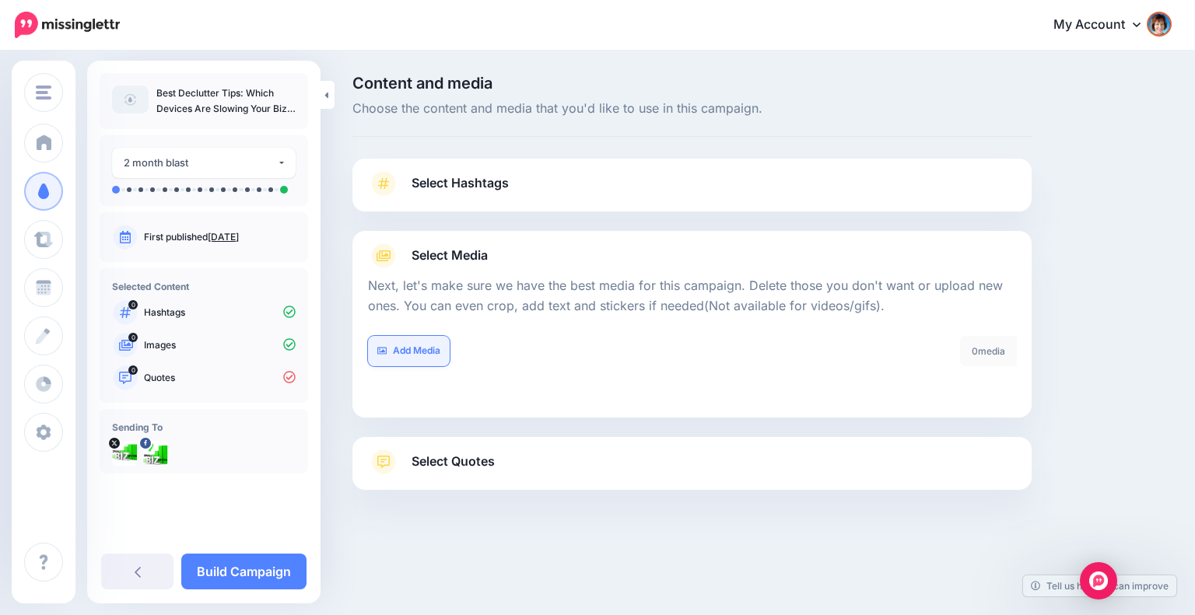
click at [411, 348] on link "Add Media" at bounding box center [409, 351] width 82 height 30
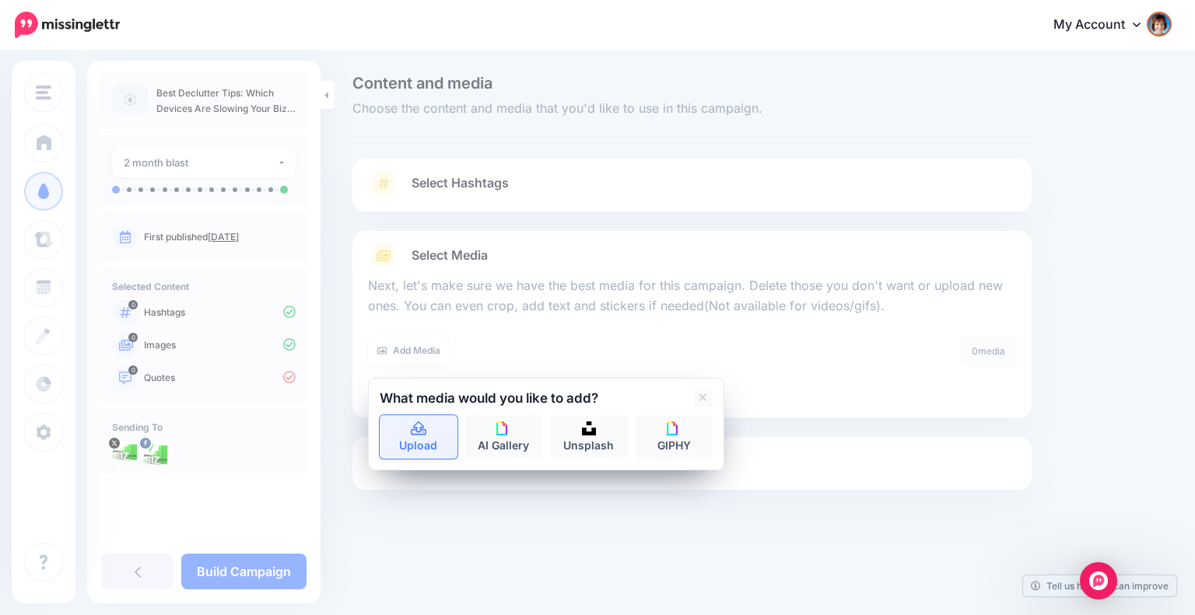
click at [421, 415] on link "Upload" at bounding box center [419, 437] width 78 height 44
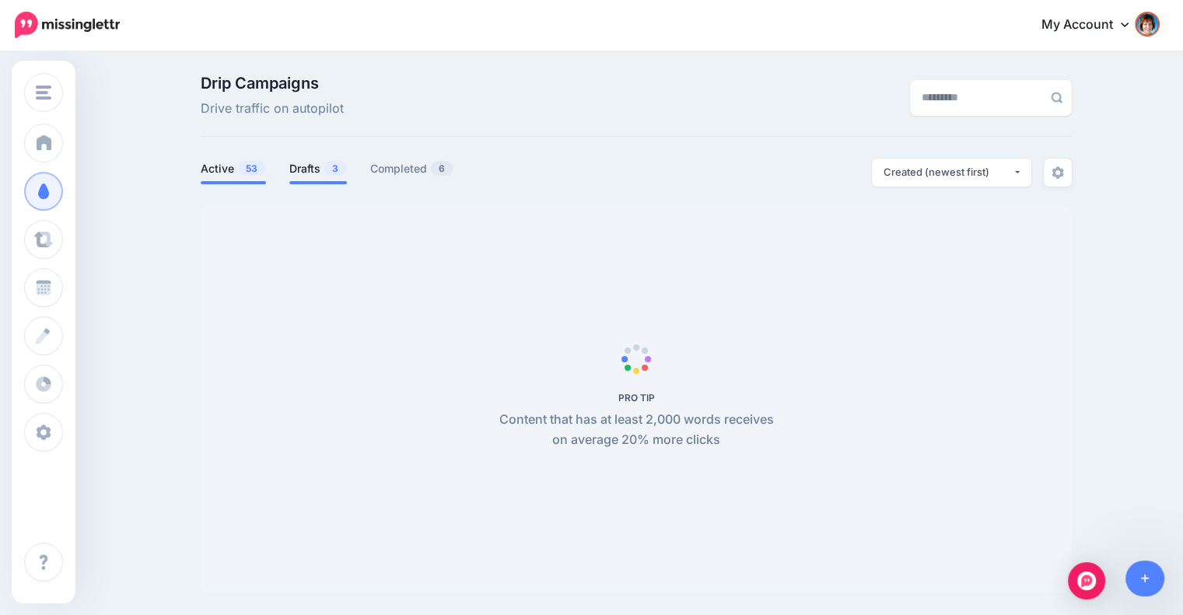
click at [322, 170] on link "Drafts 3" at bounding box center [318, 168] width 58 height 19
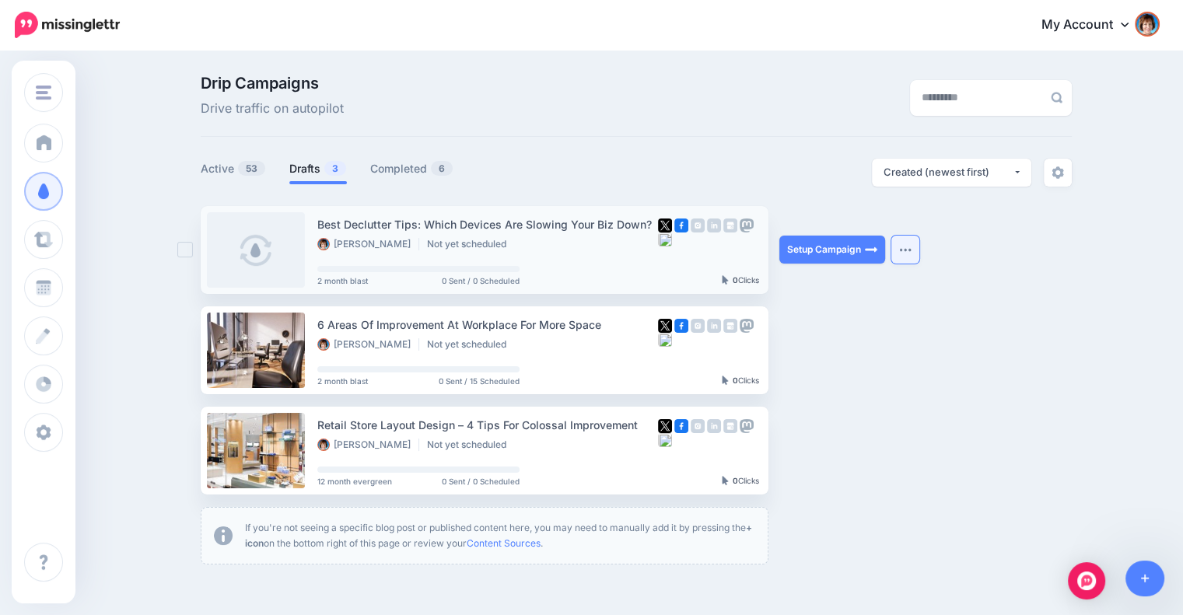
click at [914, 257] on button "button" at bounding box center [905, 250] width 28 height 28
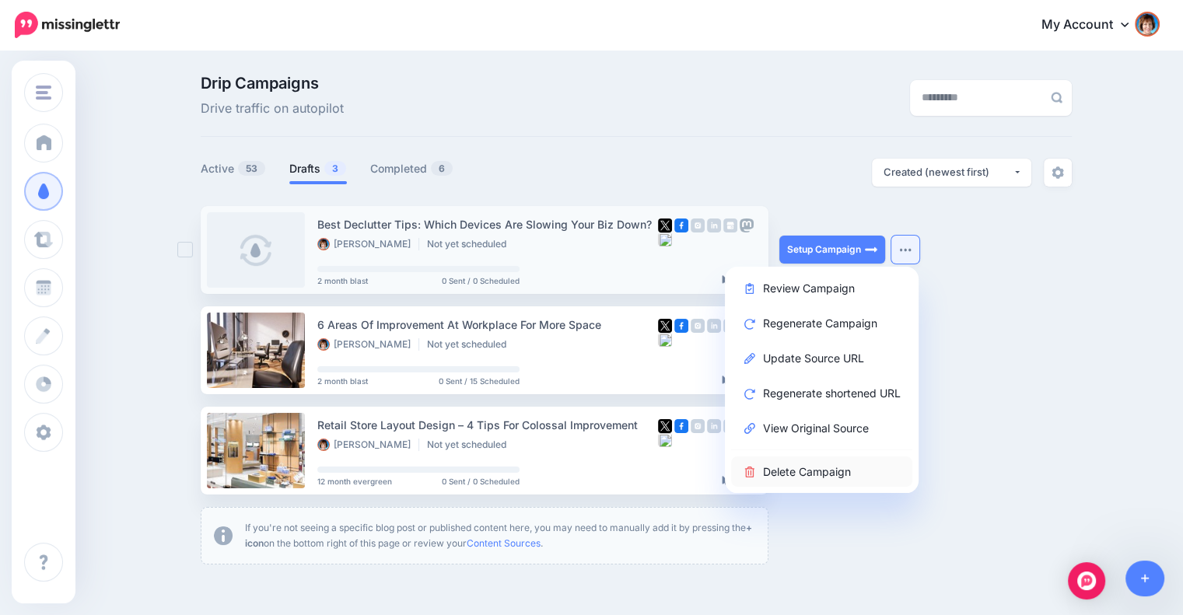
click at [783, 473] on link "Delete Campaign" at bounding box center [821, 472] width 181 height 30
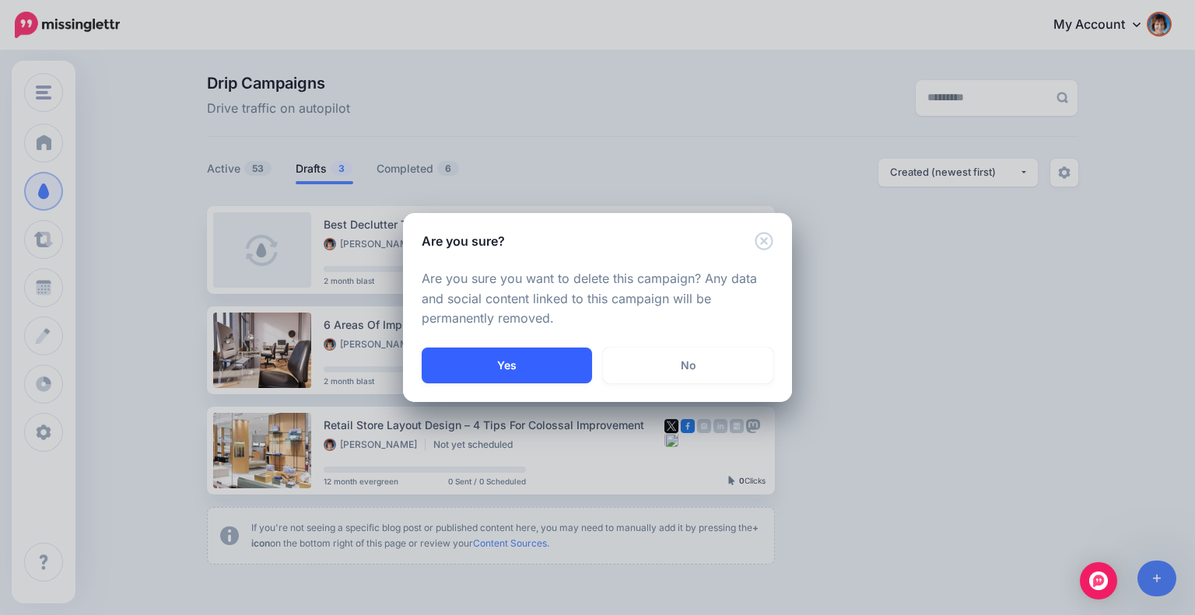
click at [523, 360] on button "Yes" at bounding box center [507, 366] width 170 height 36
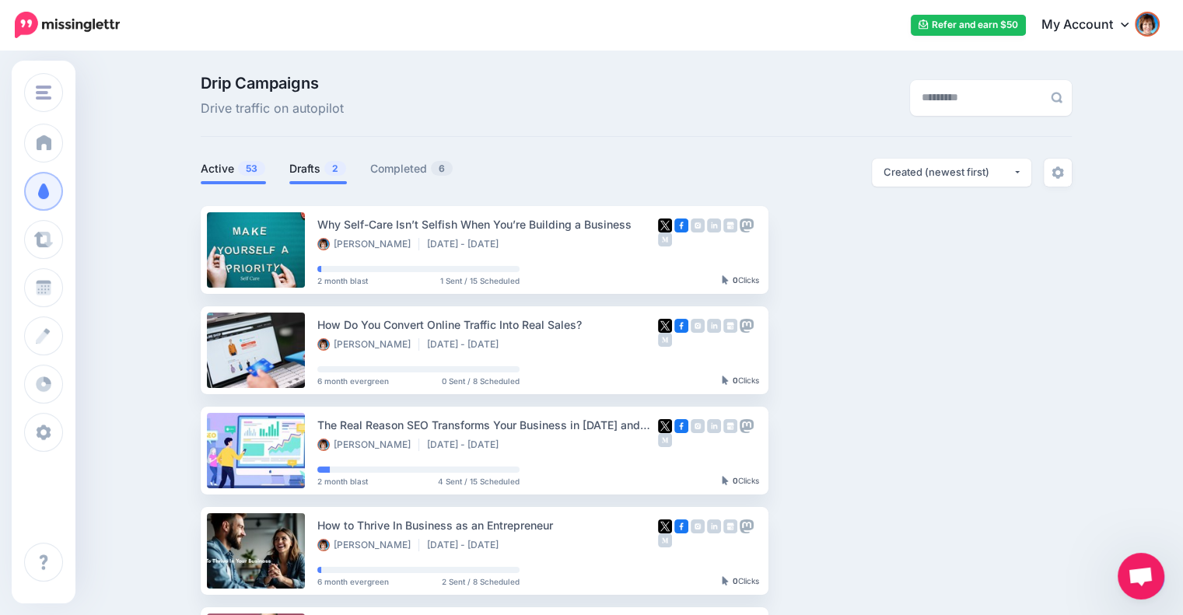
click at [332, 164] on span "2" at bounding box center [335, 168] width 22 height 15
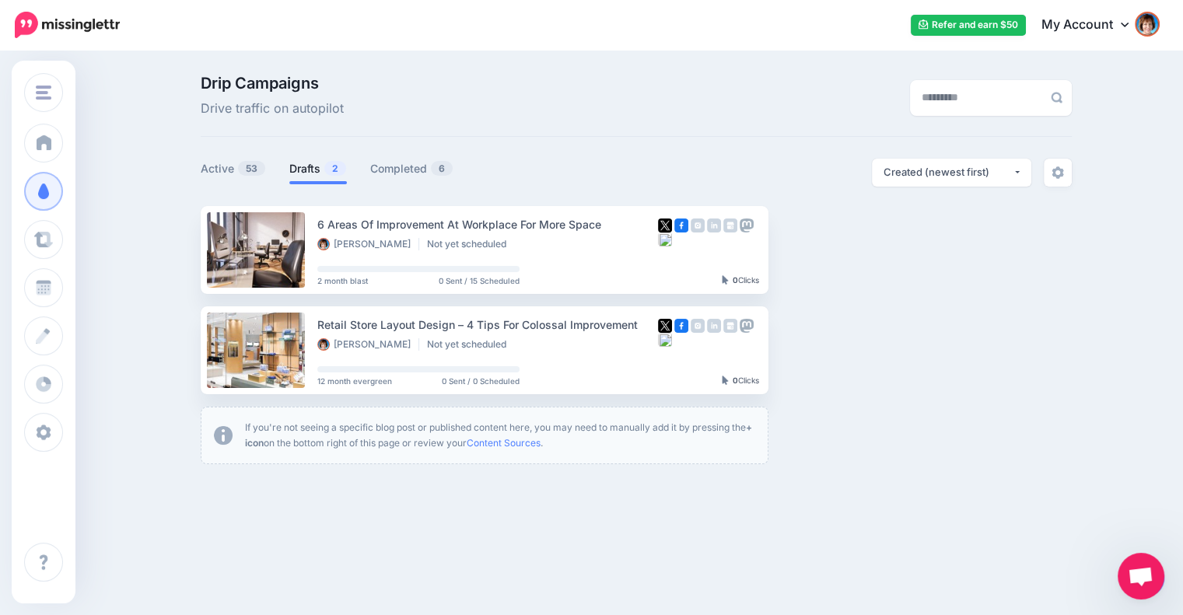
drag, startPoint x: 1133, startPoint y: 580, endPoint x: 1045, endPoint y: 540, distance: 96.4
click at [1045, 540] on body "Refer and earn $50 My Account Dashboard My Account Logout" at bounding box center [591, 307] width 1183 height 615
click at [1001, 544] on div "Small Biz Tipster Inspire to Thrive REMAX Small Biz Tipster Add Workspace Dashb…" at bounding box center [591, 336] width 1183 height 569
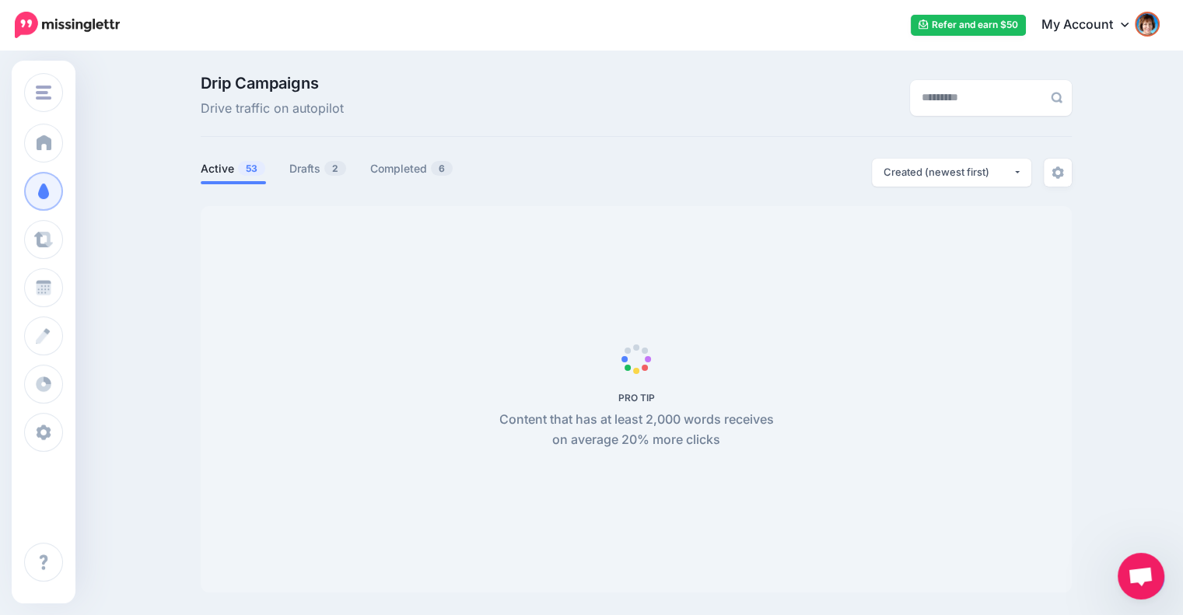
click at [1147, 585] on span "Open chat" at bounding box center [1141, 578] width 26 height 22
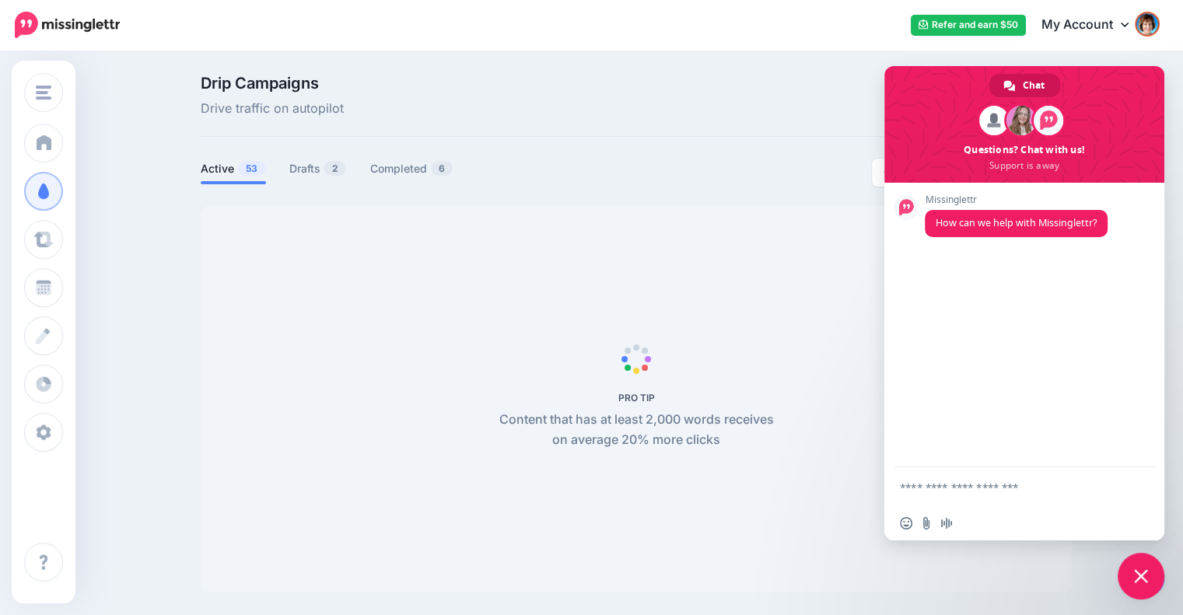
click at [1140, 581] on span "Close chat" at bounding box center [1141, 576] width 14 height 14
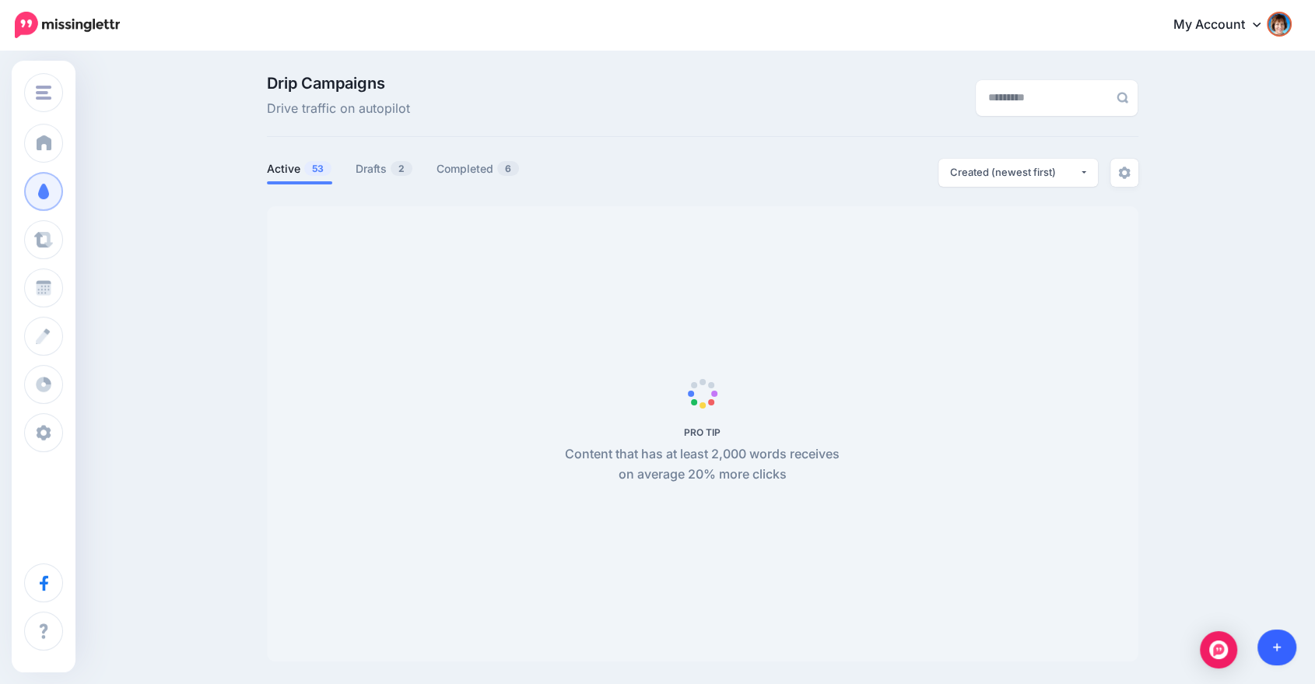
click at [1289, 644] on link at bounding box center [1277, 647] width 40 height 36
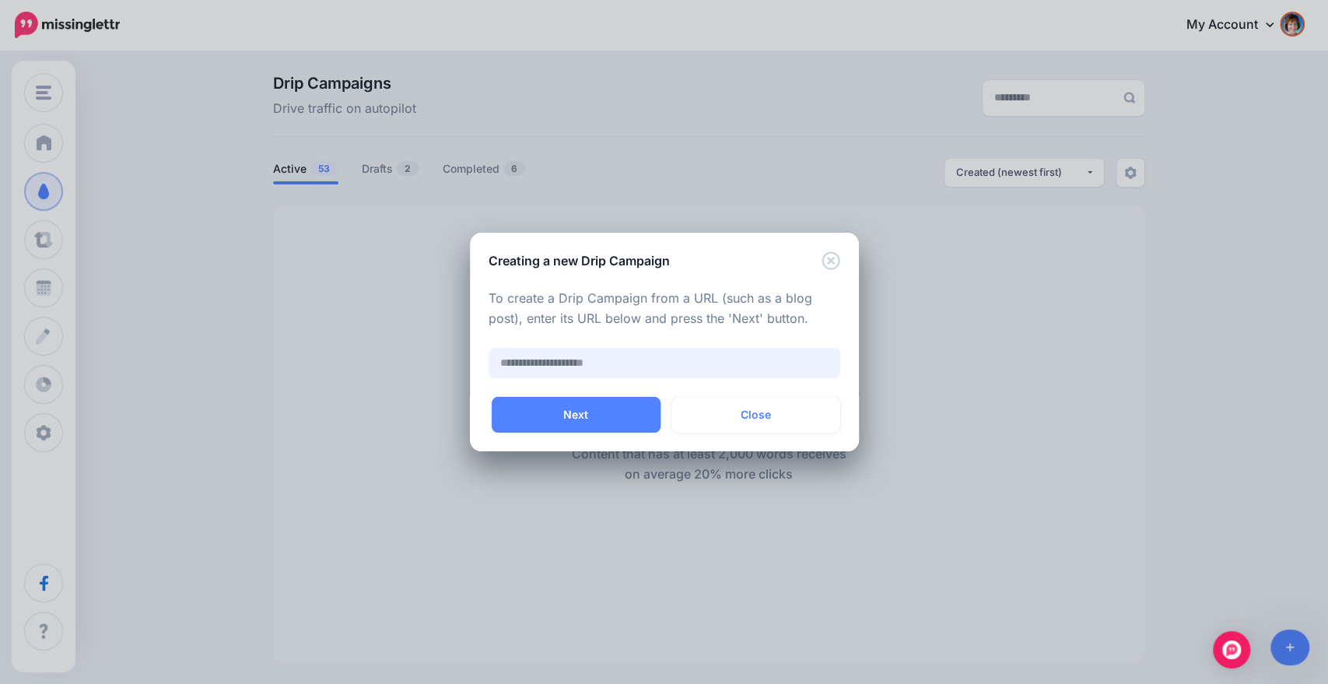
click at [674, 357] on input "text" at bounding box center [665, 363] width 352 height 30
paste input "**********"
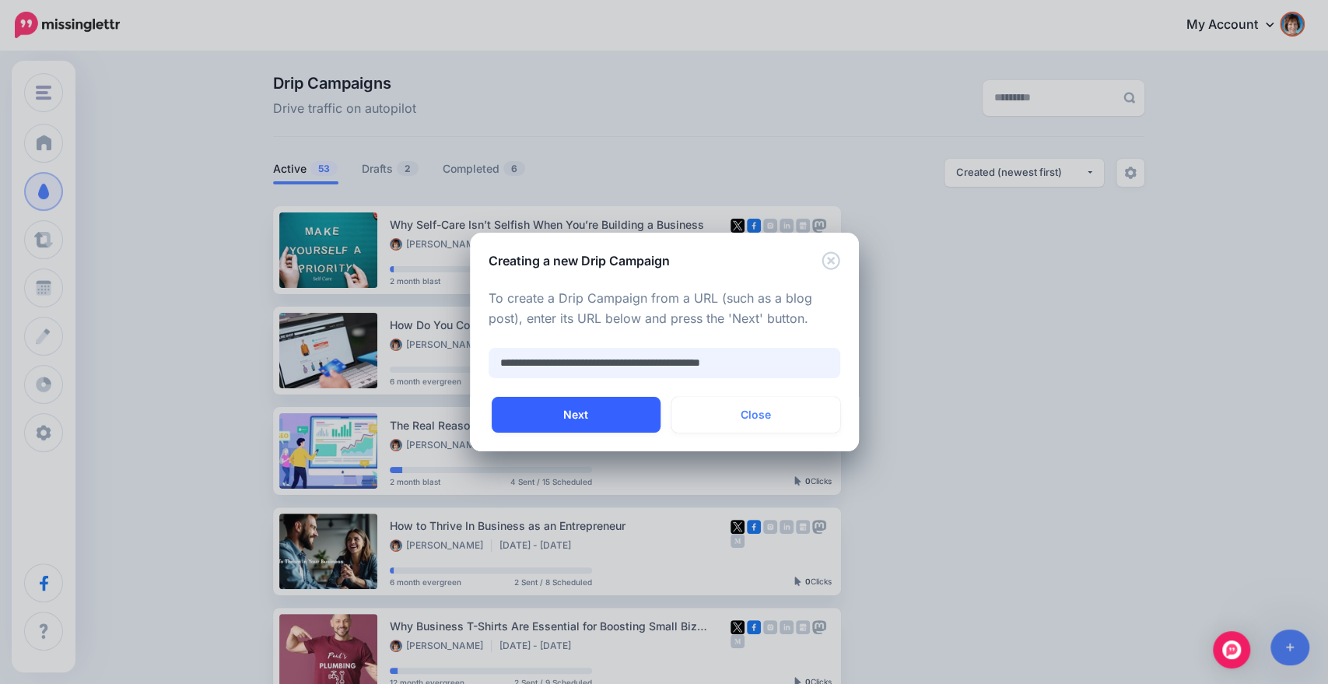
type input "**********"
click at [633, 407] on button "Next" at bounding box center [576, 415] width 169 height 36
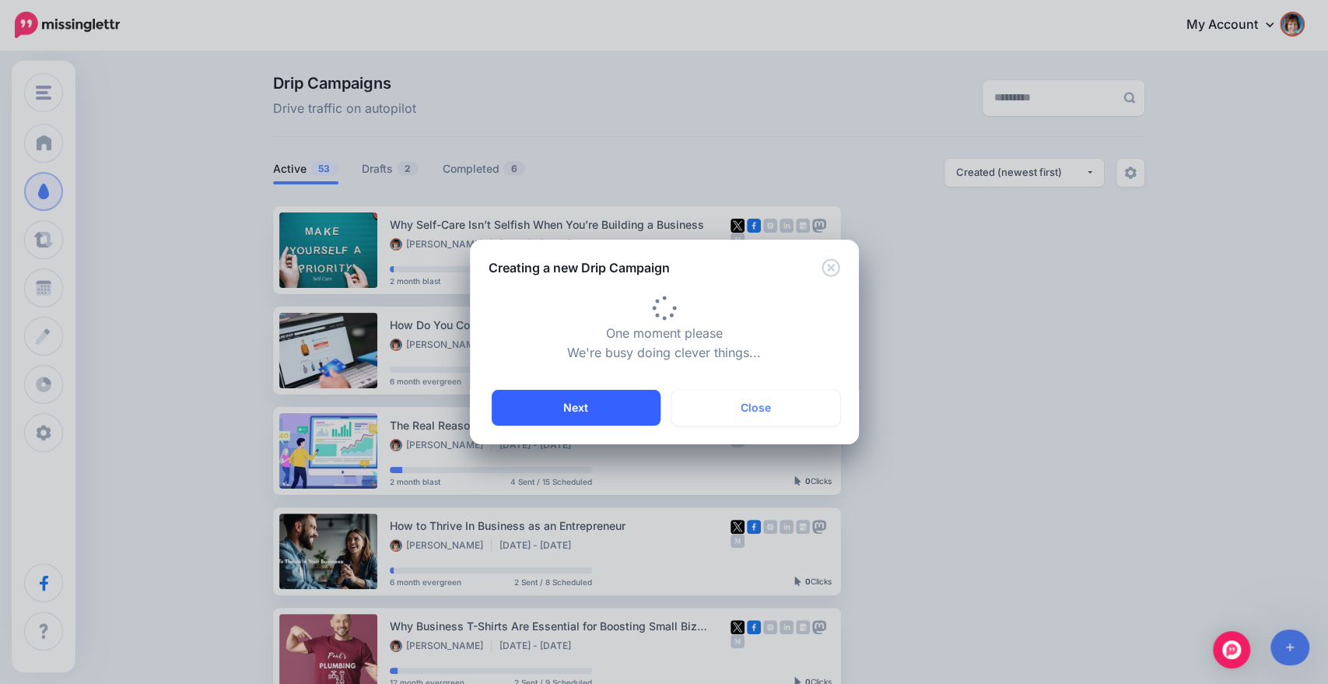
type input "**********"
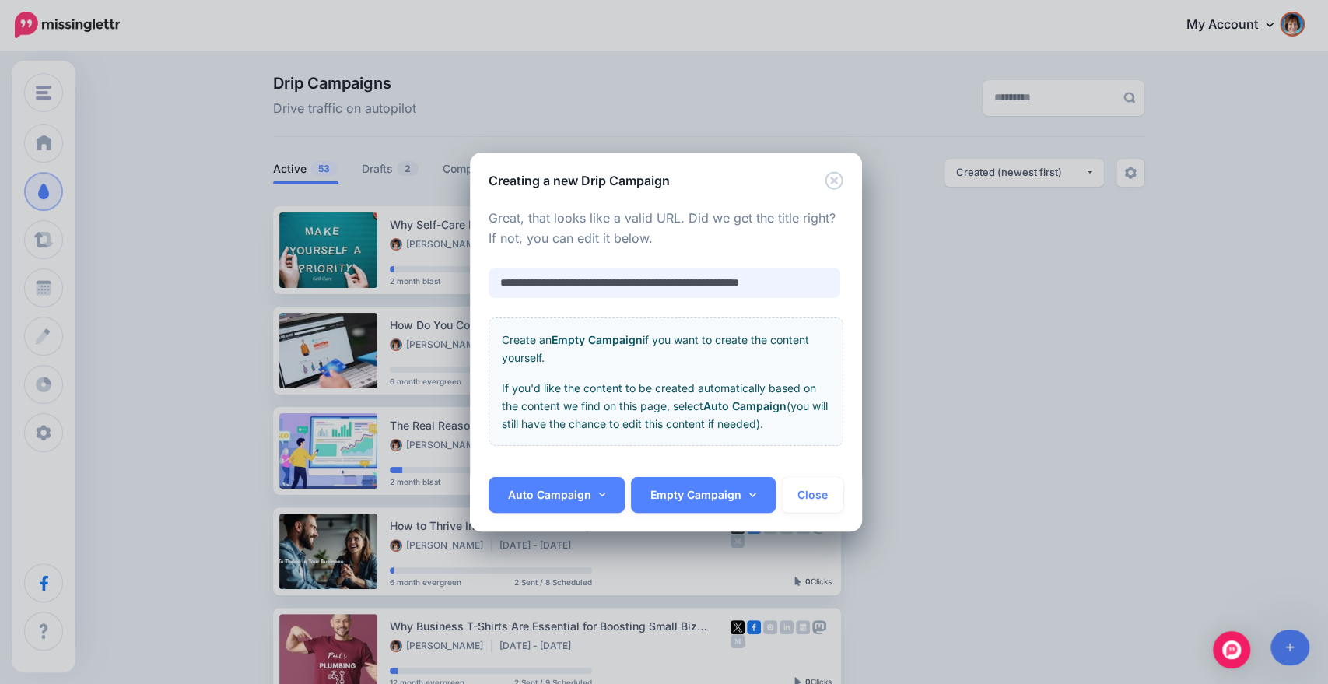
scroll to position [0, 4]
click at [590, 503] on link "Auto Campaign" at bounding box center [557, 495] width 137 height 36
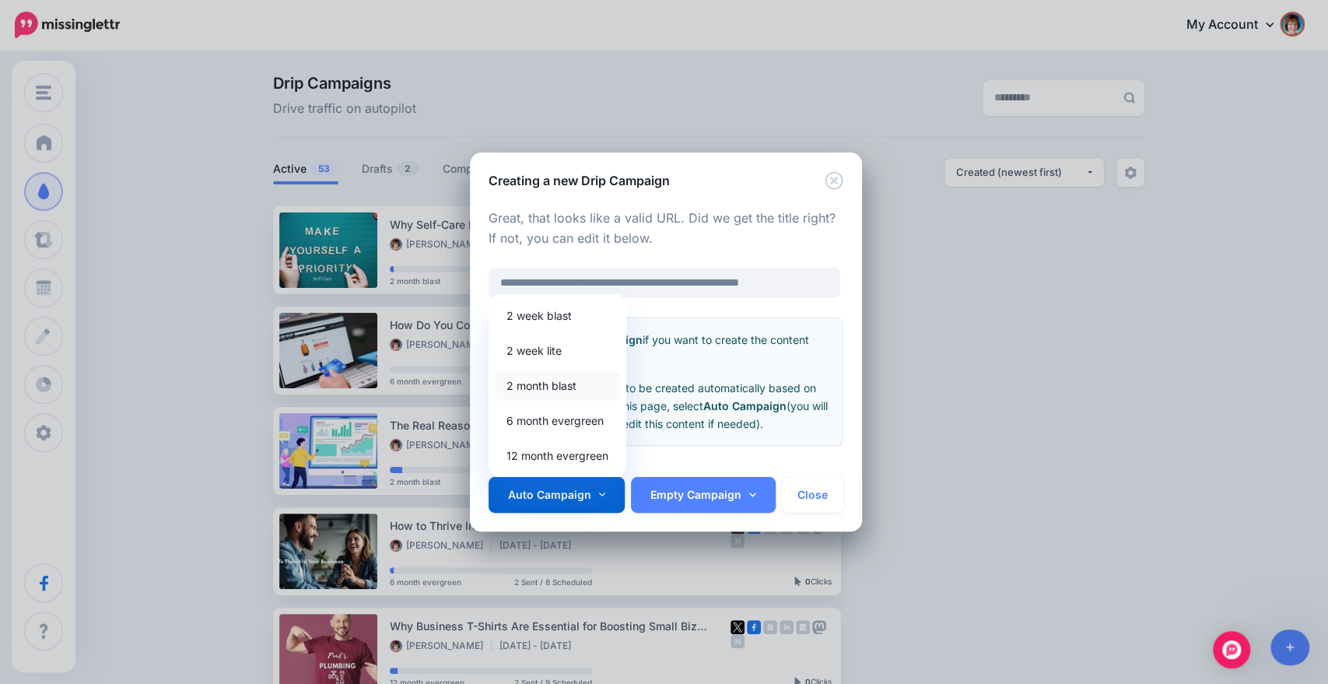
click at [558, 384] on link "2 month blast" at bounding box center [557, 385] width 125 height 30
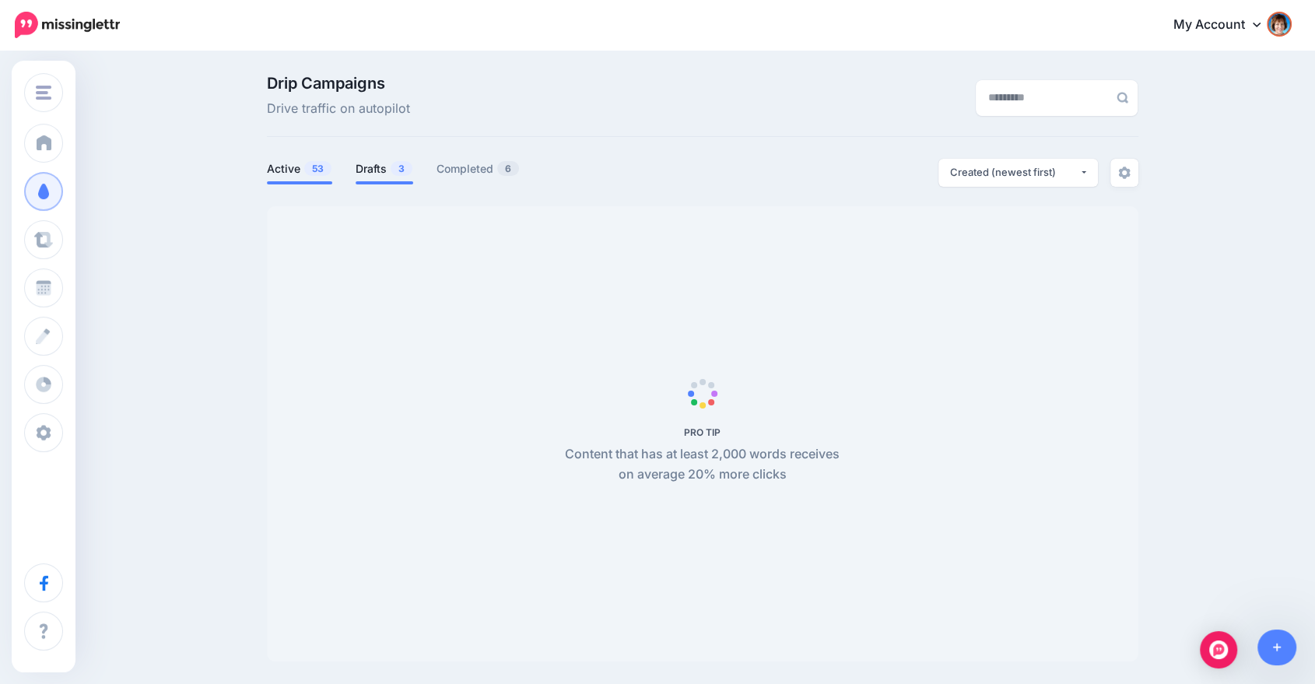
click at [389, 165] on link "Drafts 3" at bounding box center [384, 168] width 58 height 19
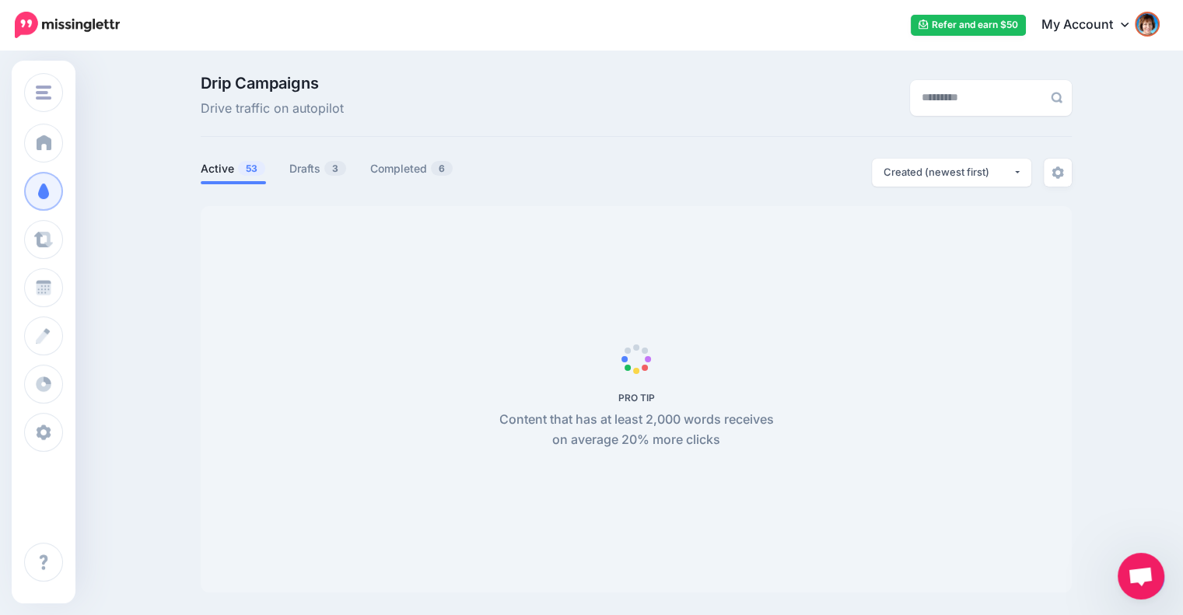
click at [292, 170] on ul "Active 53 Drafts 3 Completed 6" at bounding box center [419, 172] width 436 height 26
click at [300, 170] on link "Drafts 3" at bounding box center [318, 168] width 58 height 19
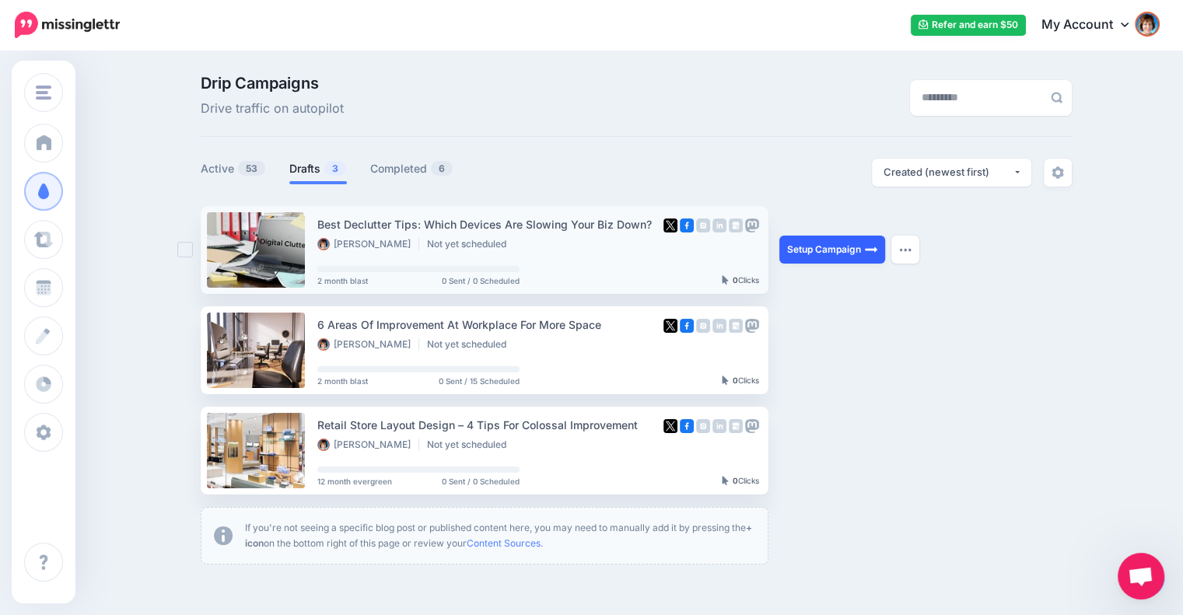
click at [853, 250] on link "Setup Campaign" at bounding box center [832, 250] width 106 height 28
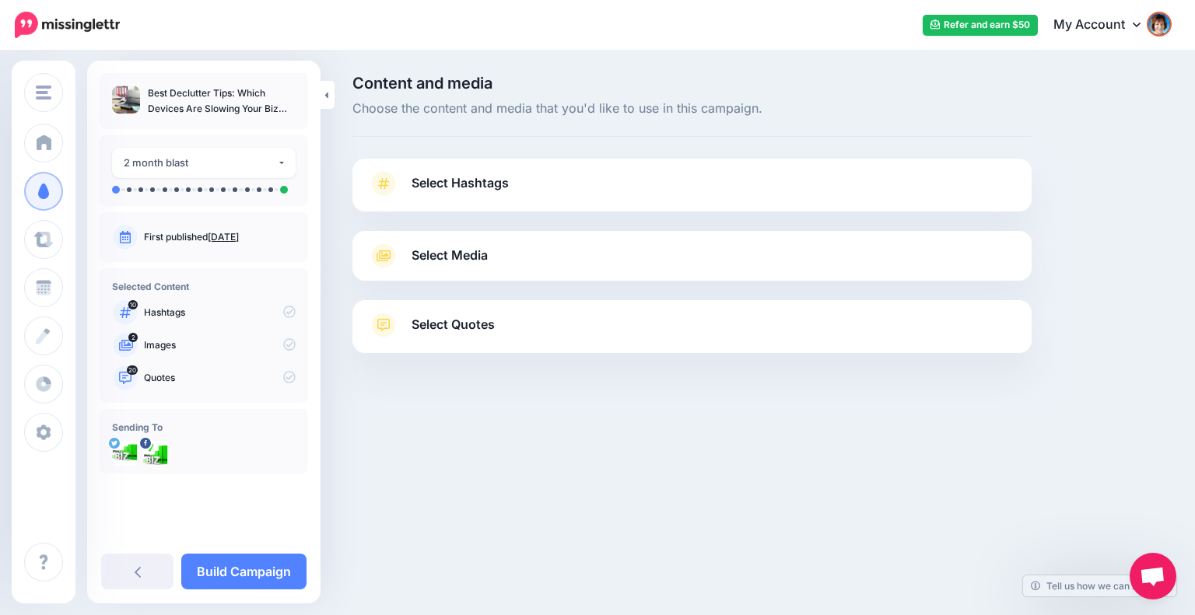
click at [989, 186] on link "Select Hashtags" at bounding box center [692, 191] width 648 height 40
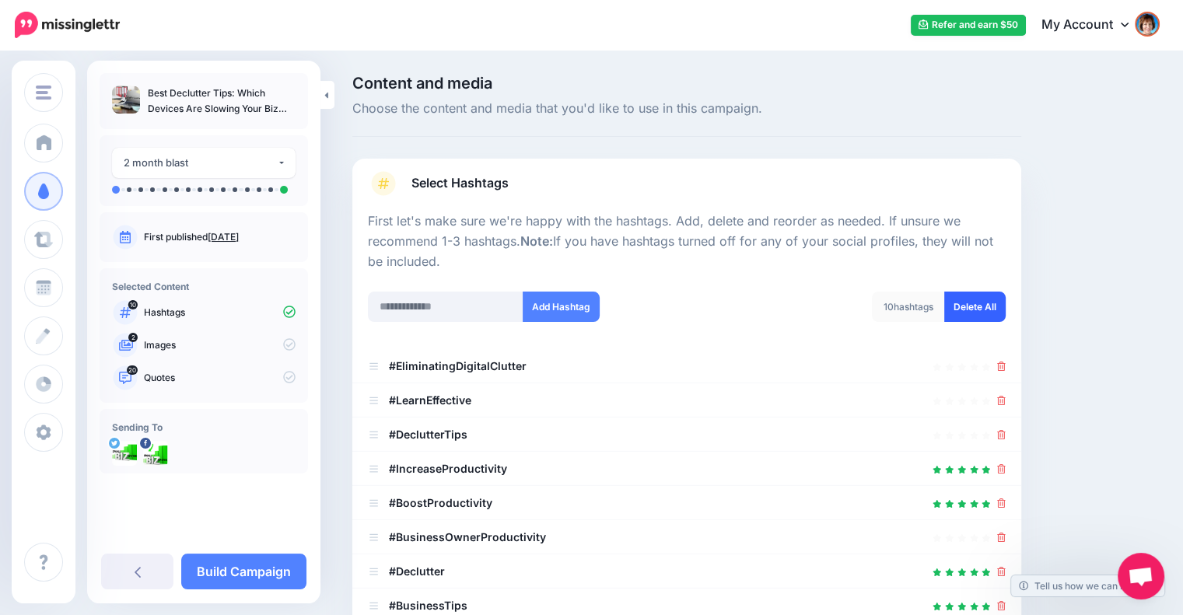
click at [982, 296] on link "Delete All" at bounding box center [974, 307] width 61 height 30
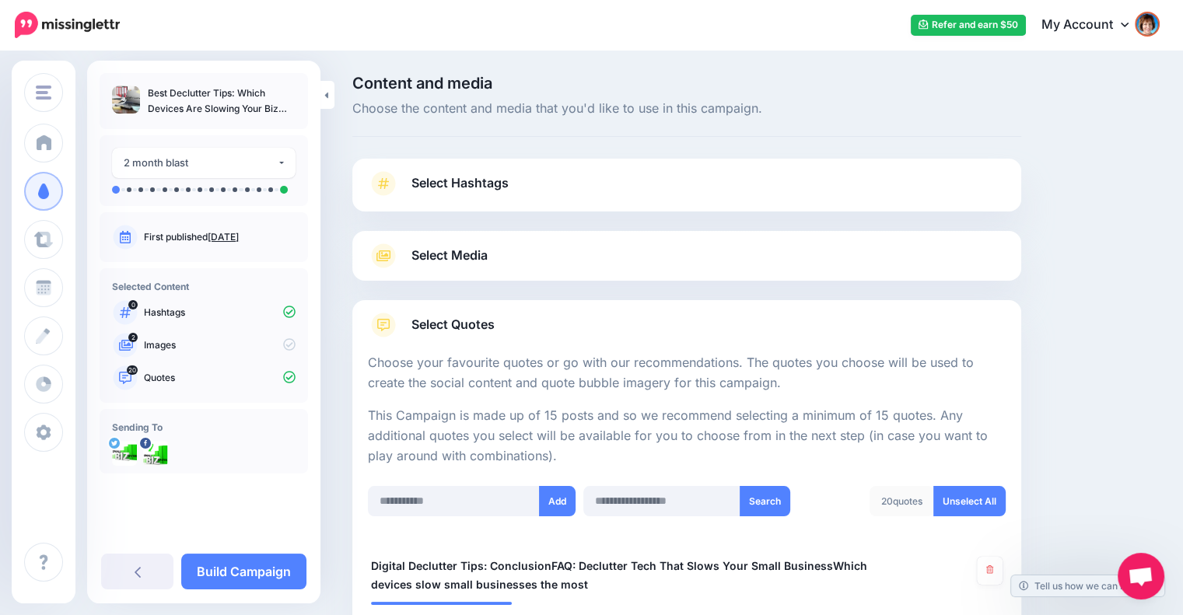
click at [635, 248] on link "Select Media" at bounding box center [687, 255] width 638 height 25
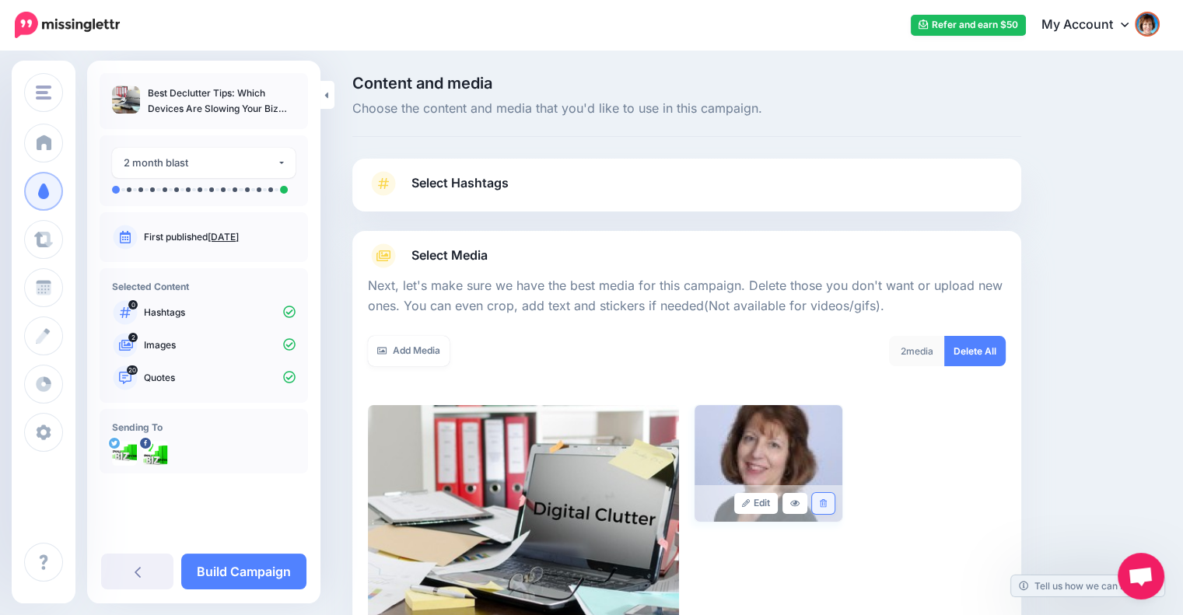
click at [827, 500] on icon at bounding box center [823, 503] width 7 height 9
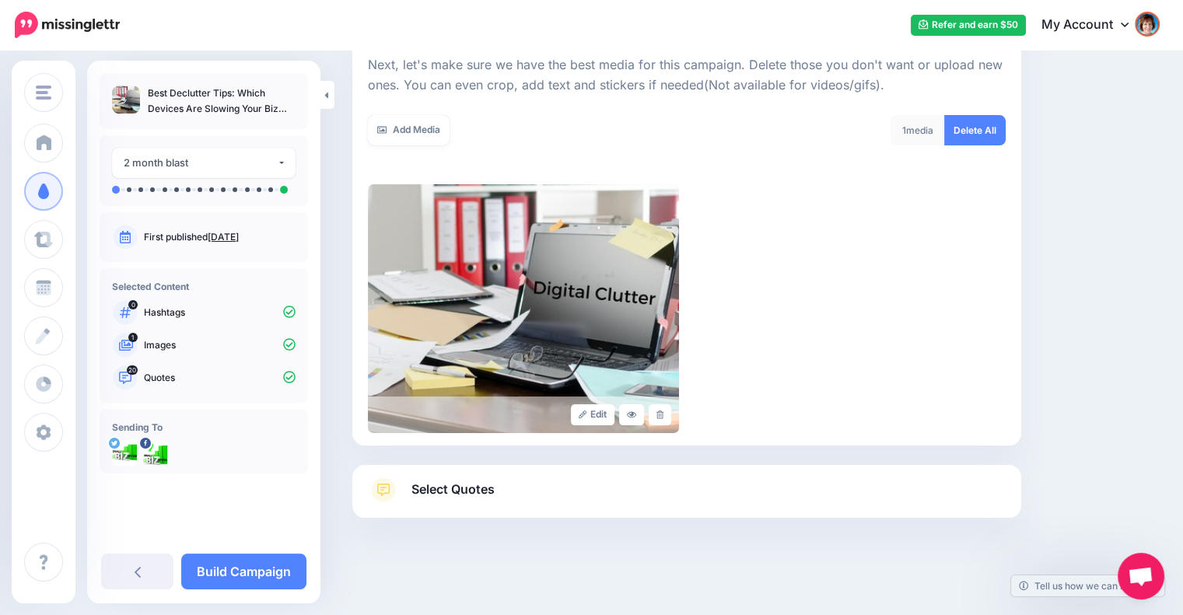
scroll to position [224, 0]
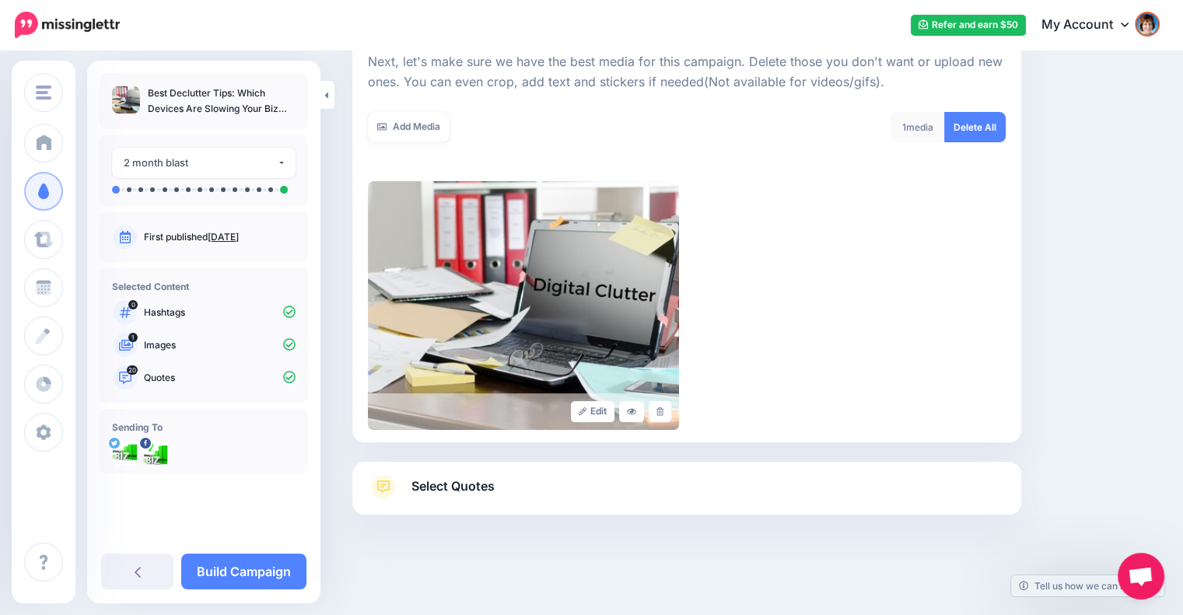
click at [804, 503] on link "Select Quotes" at bounding box center [687, 495] width 638 height 40
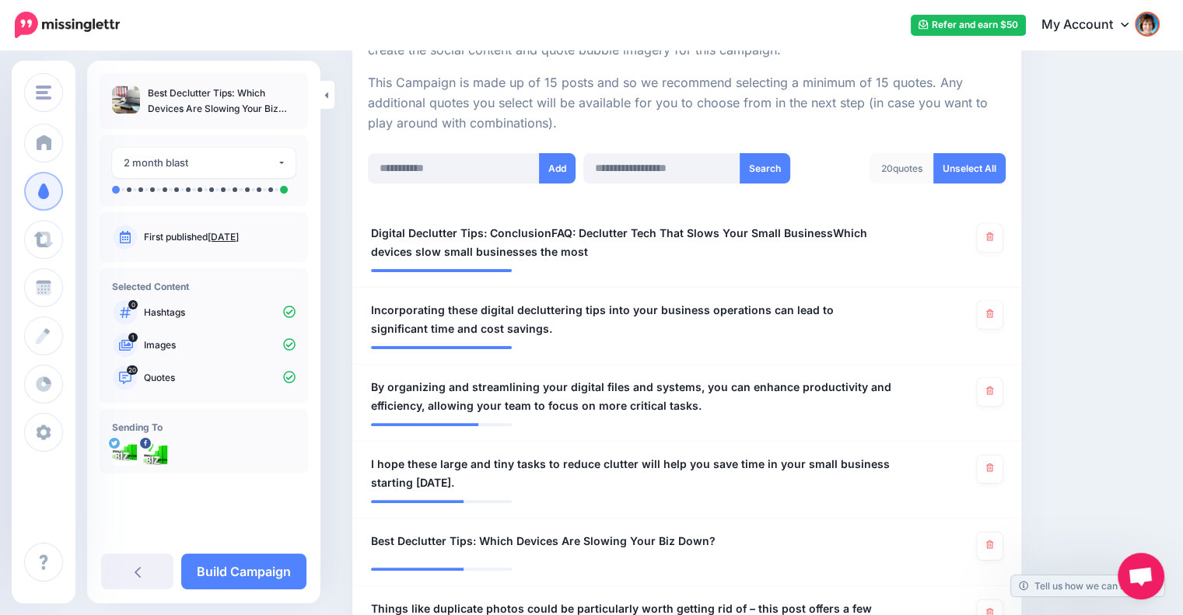
scroll to position [353, 0]
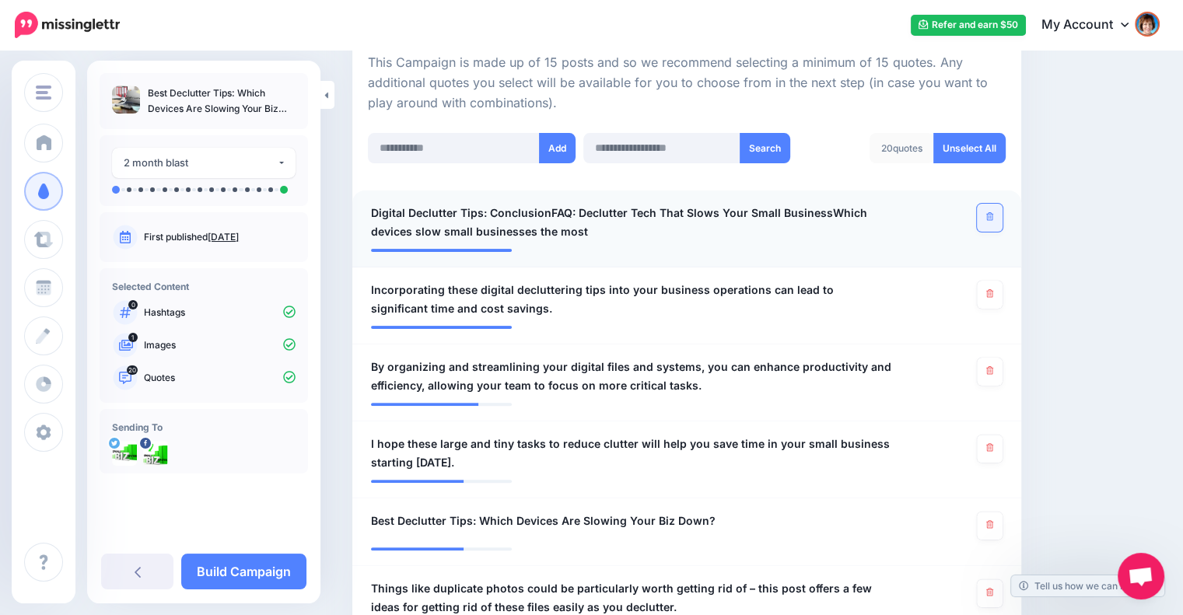
click at [993, 217] on icon at bounding box center [989, 216] width 7 height 9
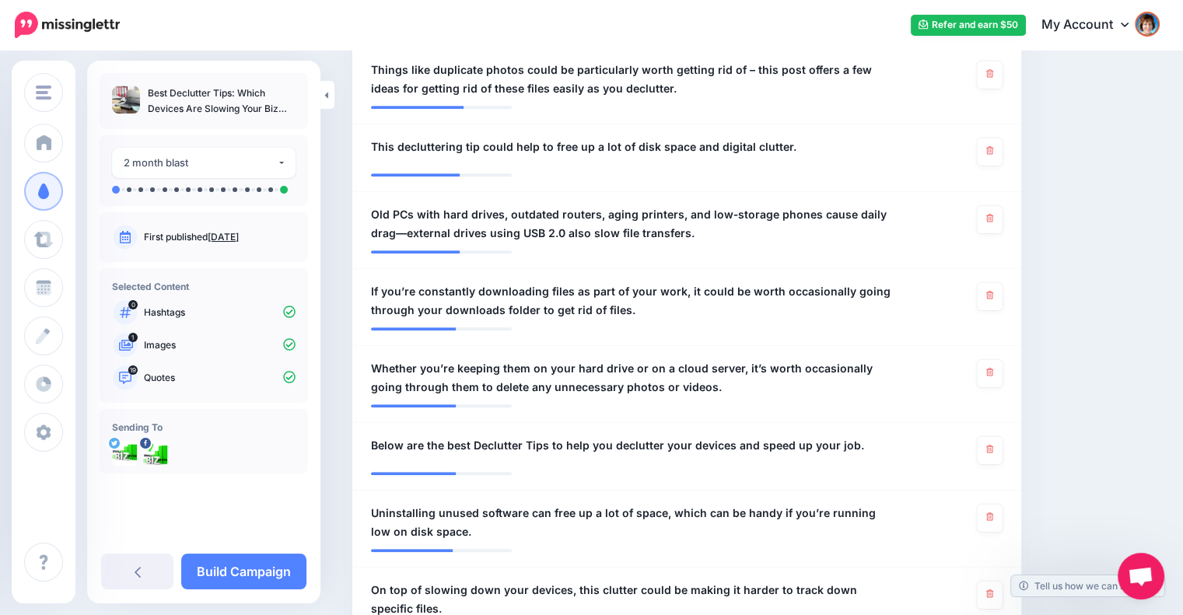
scroll to position [1002, 0]
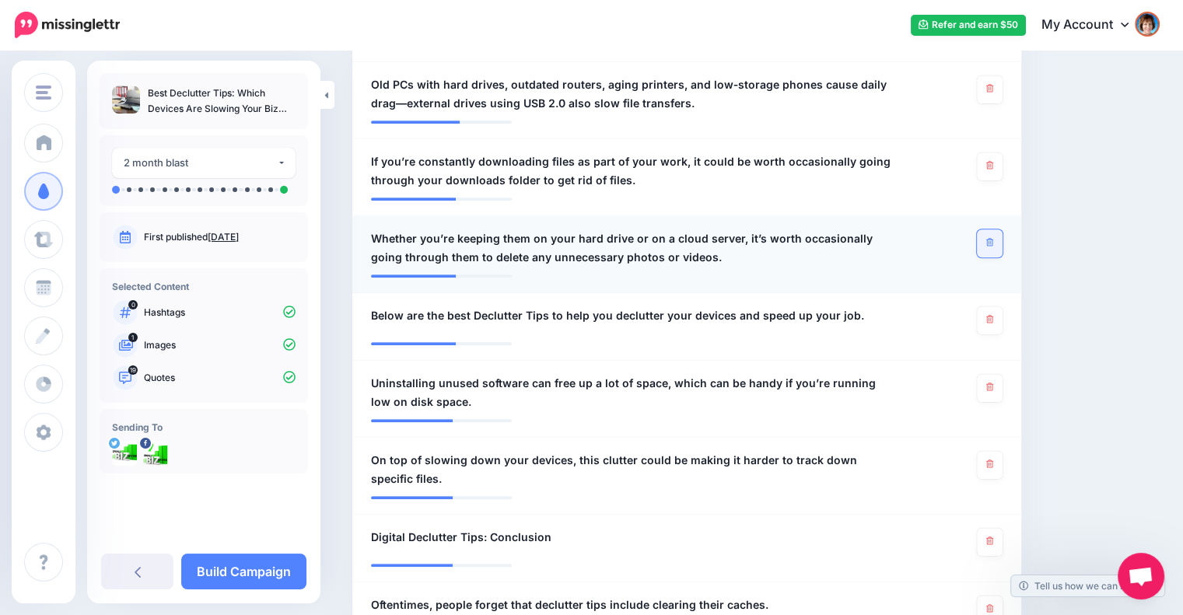
click at [993, 238] on link at bounding box center [990, 243] width 26 height 28
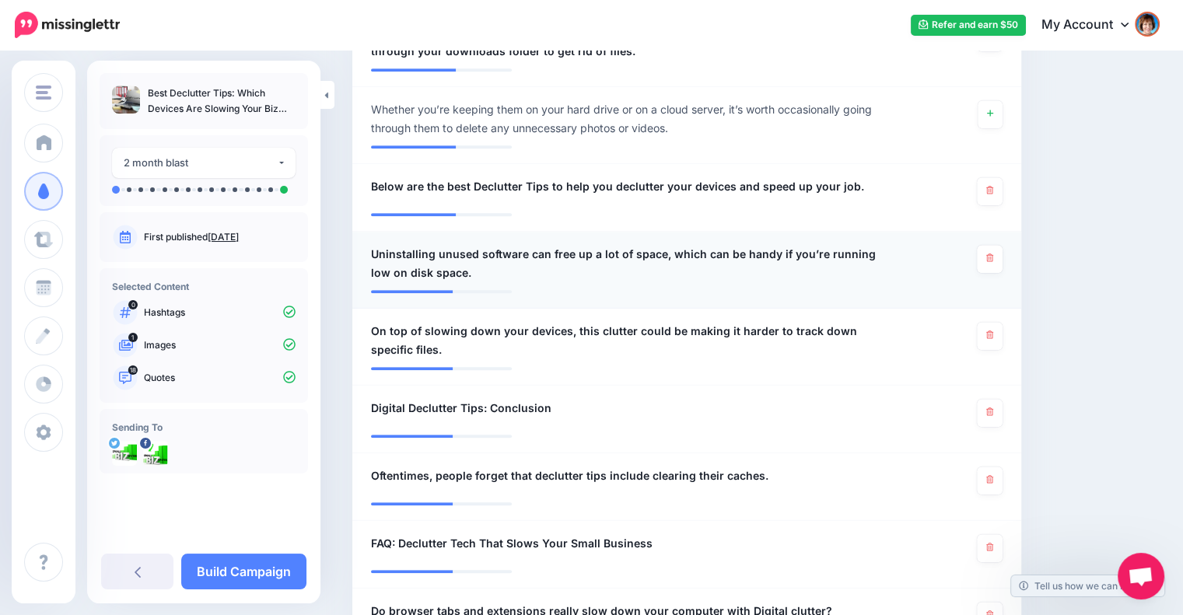
scroll to position [1261, 0]
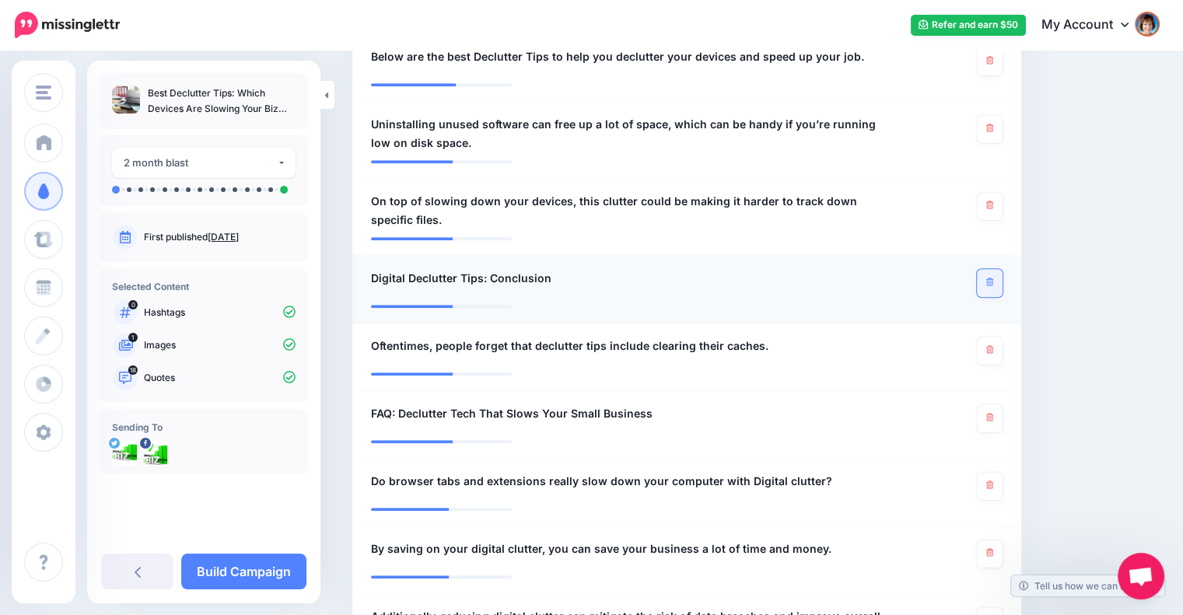
click at [993, 278] on icon at bounding box center [989, 282] width 7 height 9
click at [993, 348] on link at bounding box center [990, 351] width 26 height 28
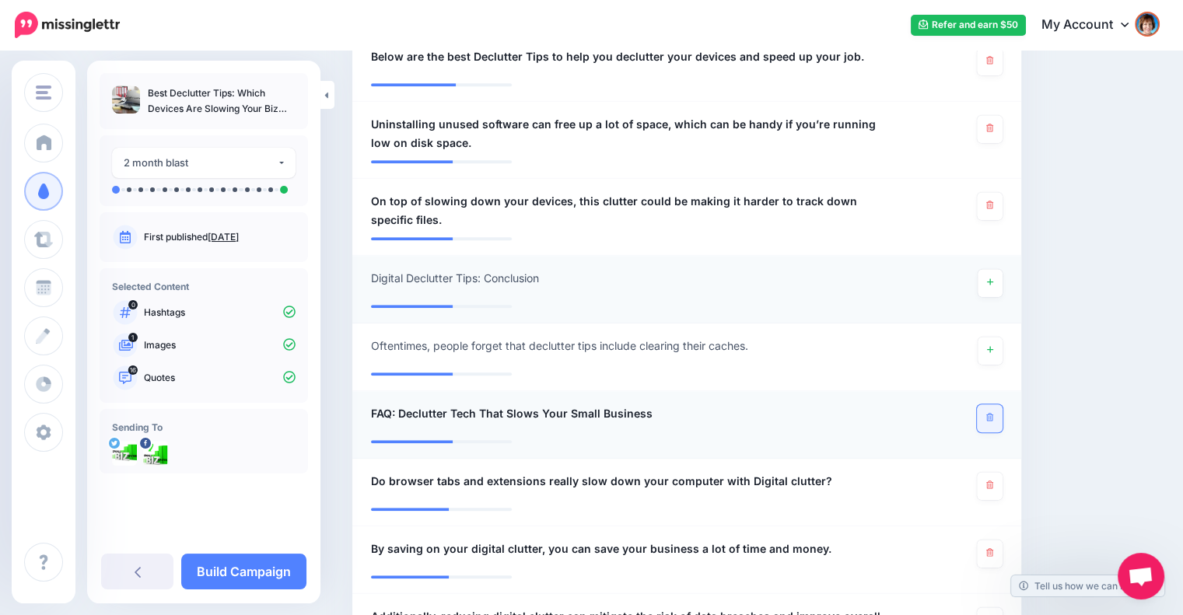
click at [999, 407] on link at bounding box center [990, 419] width 26 height 28
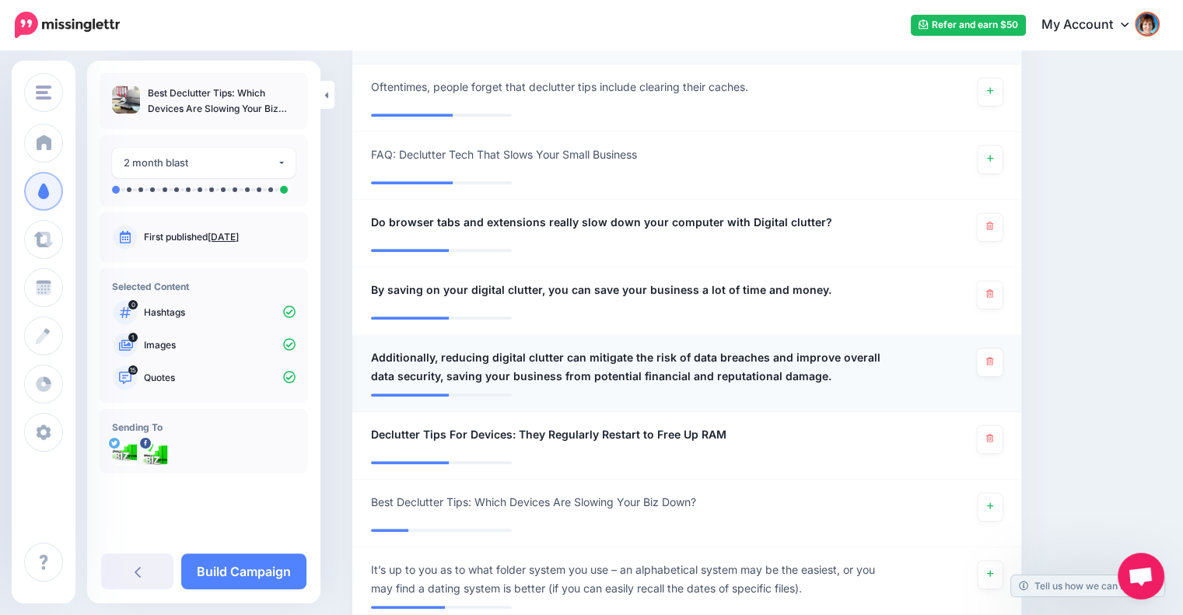
scroll to position [1650, 0]
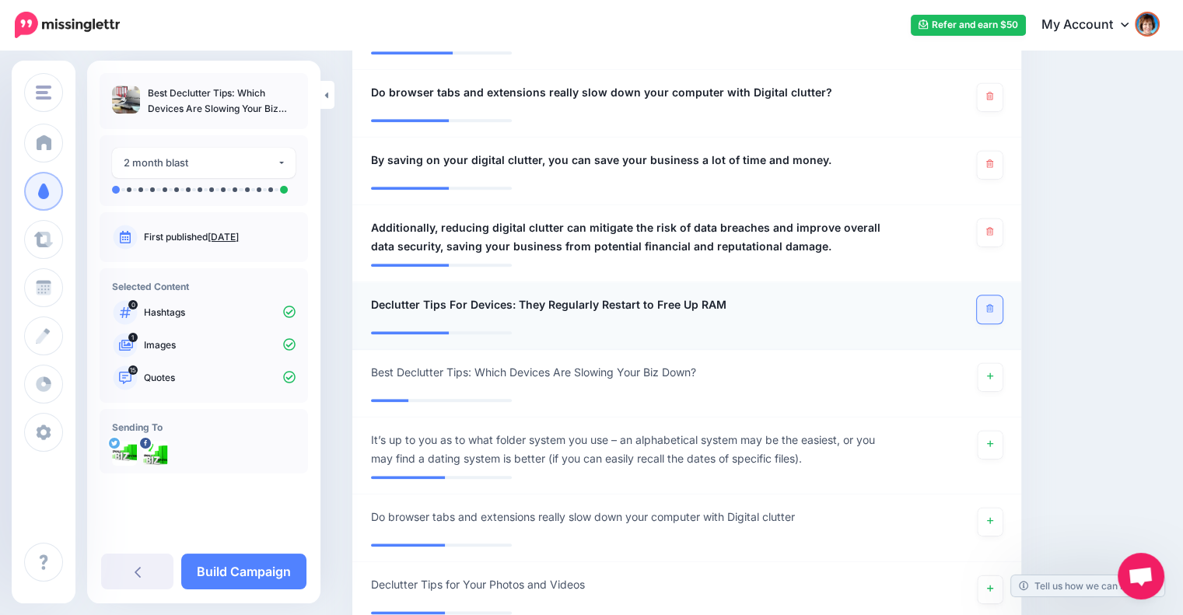
click at [993, 306] on link at bounding box center [990, 310] width 26 height 28
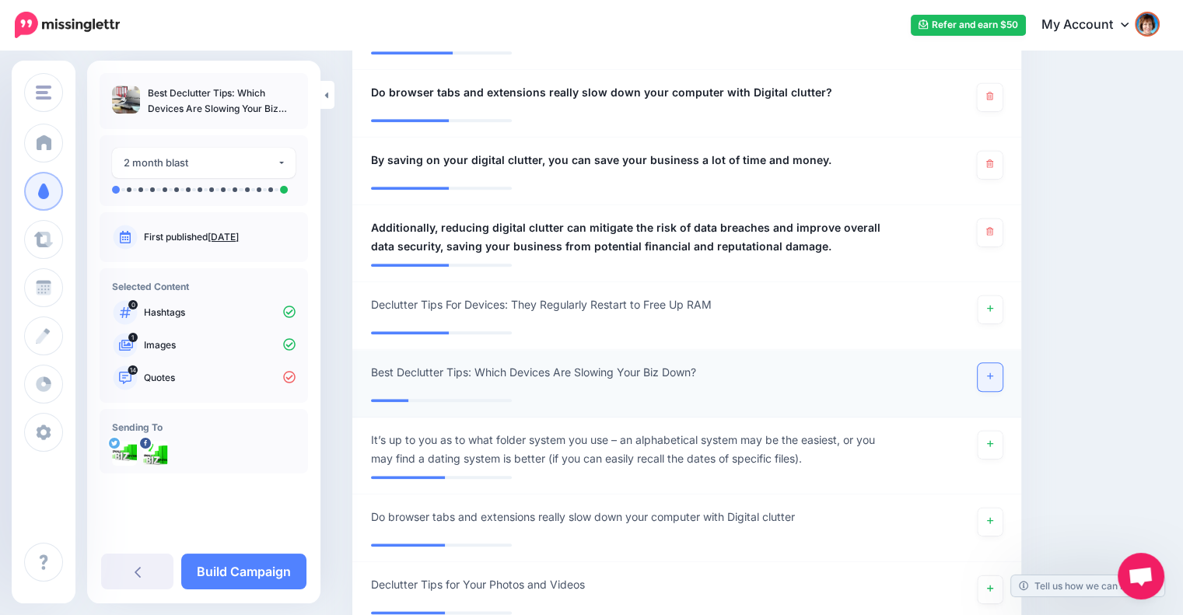
click at [993, 379] on icon at bounding box center [990, 376] width 6 height 9
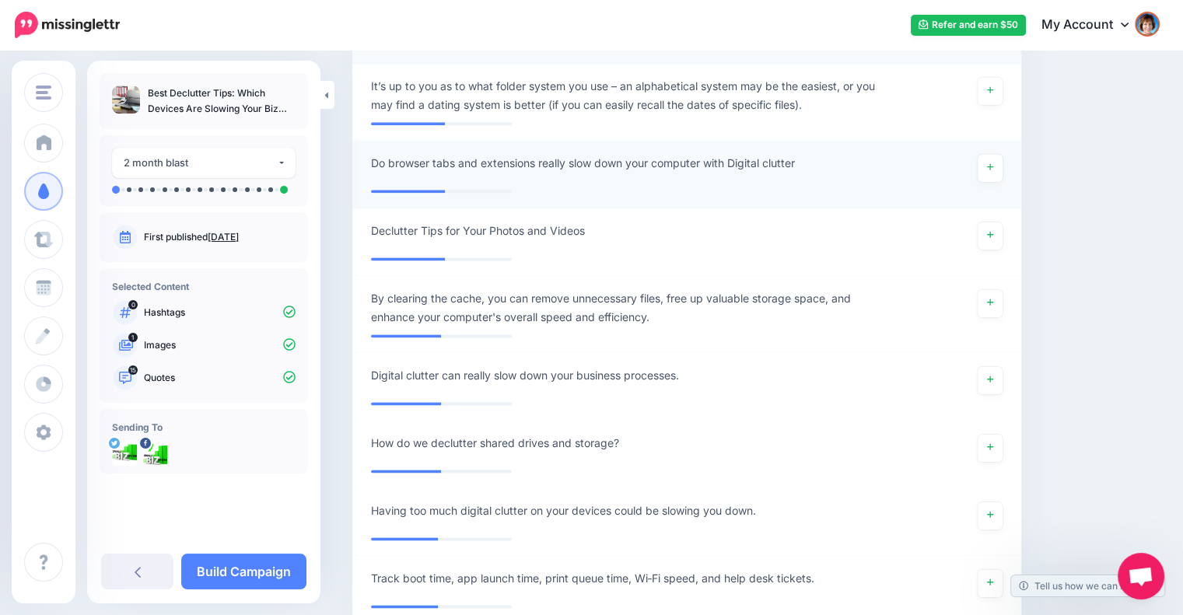
scroll to position [2039, 0]
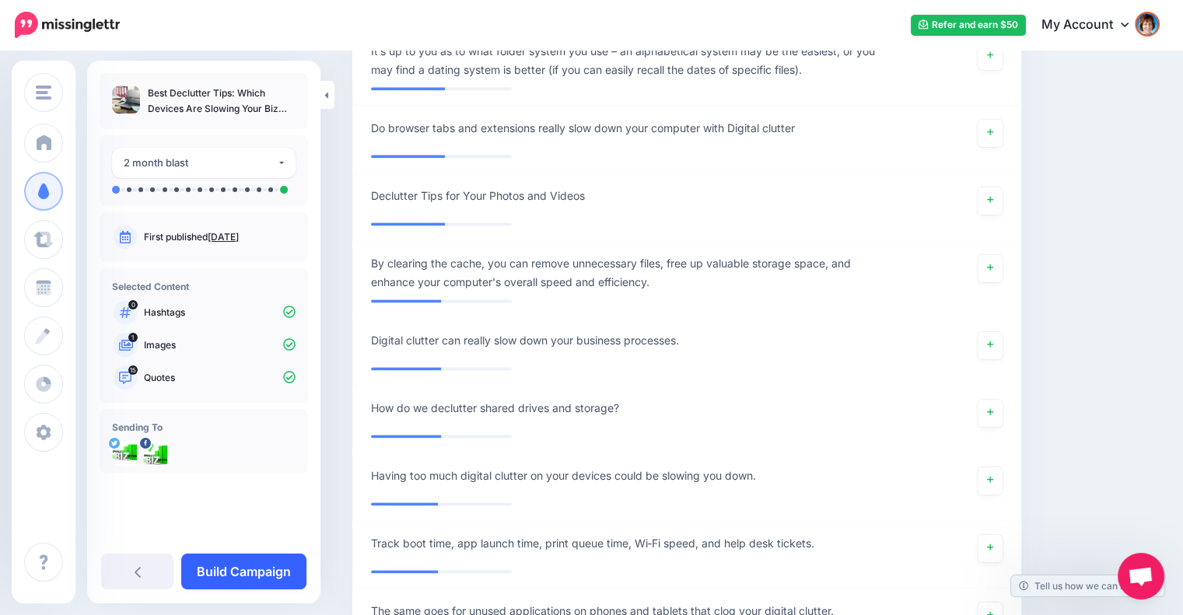
click at [247, 562] on link "Build Campaign" at bounding box center [243, 572] width 125 height 36
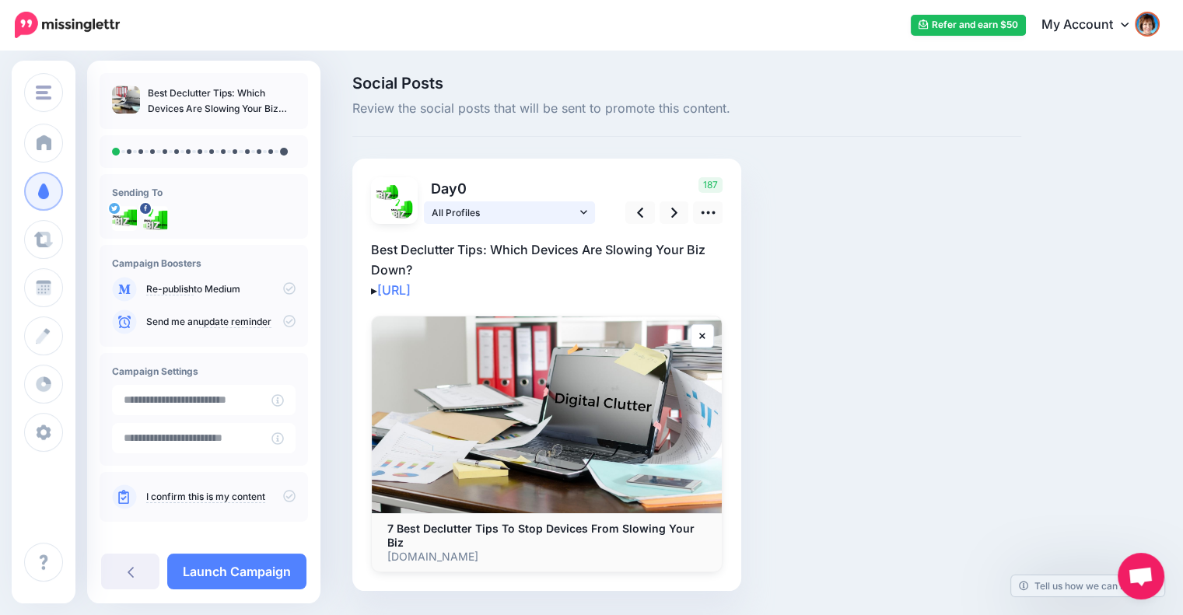
click at [590, 214] on link "All Profiles" at bounding box center [509, 212] width 171 height 23
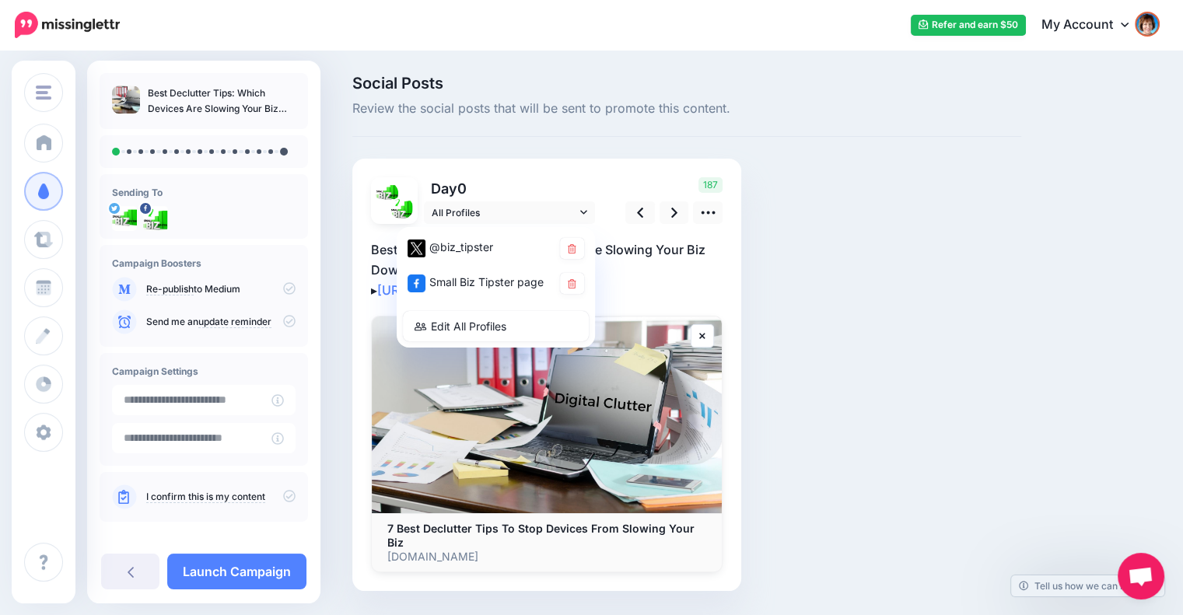
click at [608, 201] on div "Day 0 All Profiles" at bounding box center [484, 200] width 250 height 47
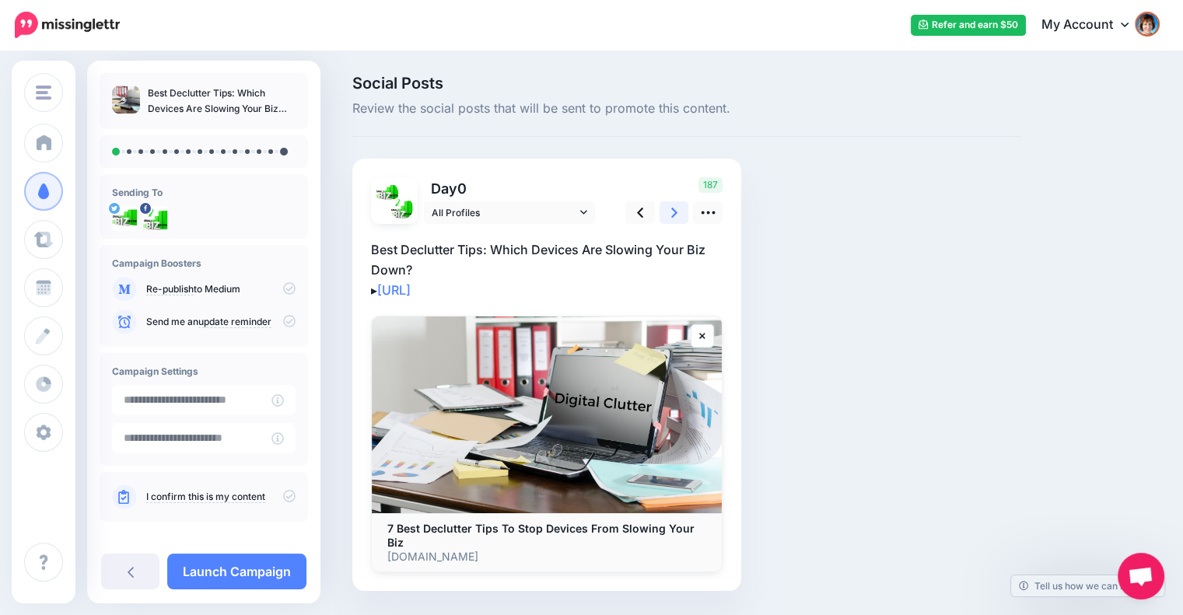
click at [672, 212] on icon at bounding box center [674, 213] width 6 height 16
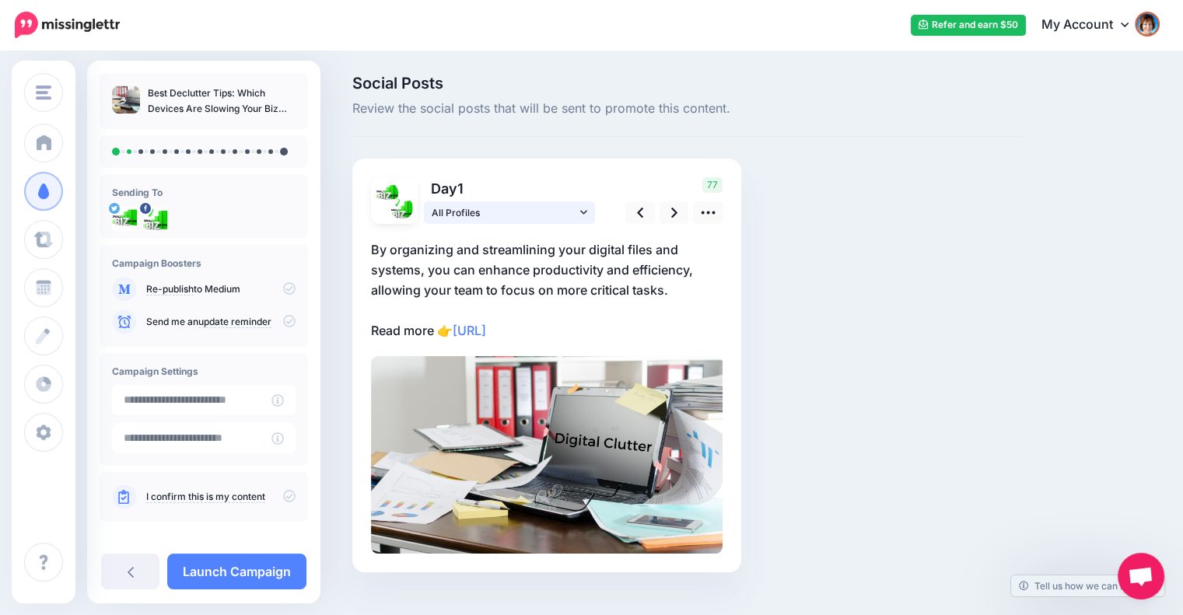
click at [583, 212] on icon at bounding box center [583, 212] width 7 height 4
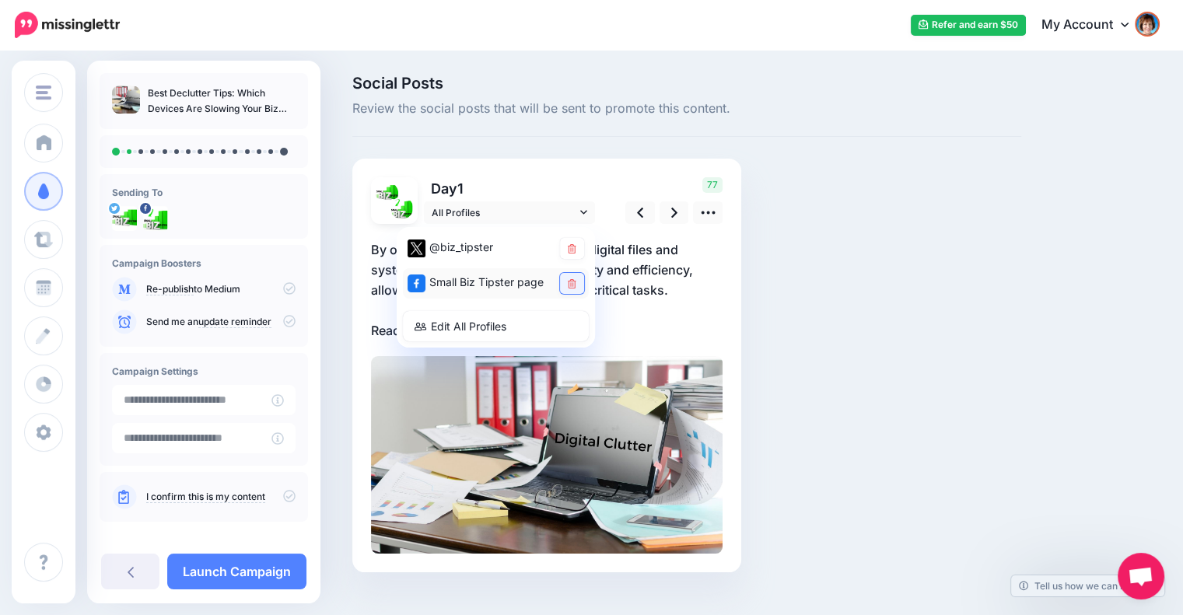
click at [579, 282] on link at bounding box center [572, 283] width 24 height 21
click at [611, 185] on div "77" at bounding box center [671, 200] width 125 height 47
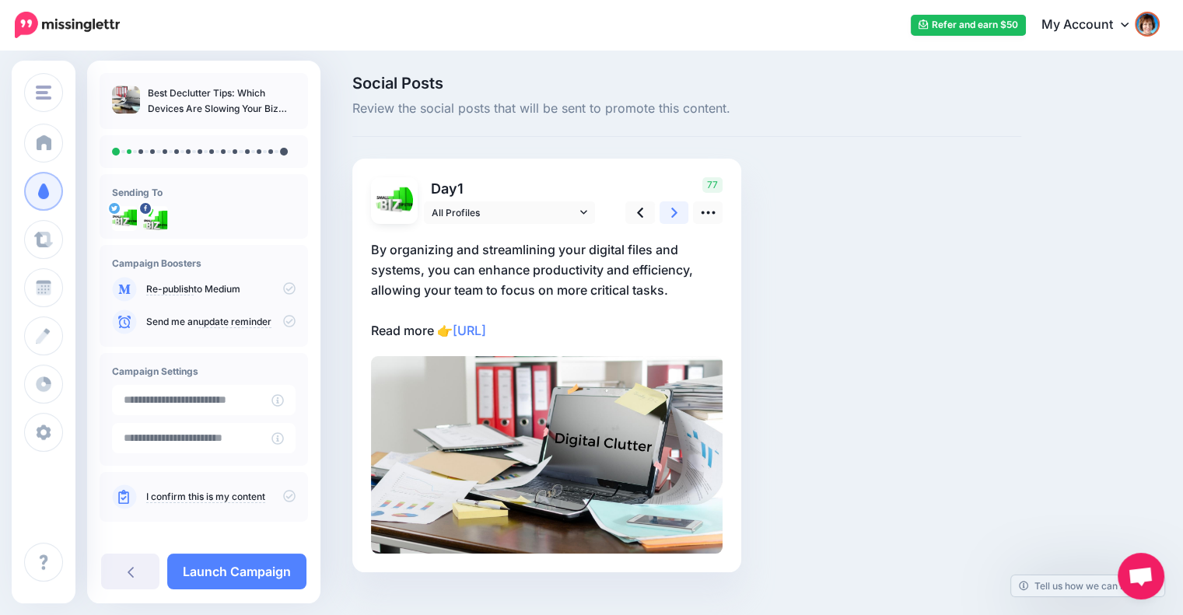
click at [664, 212] on link at bounding box center [675, 212] width 30 height 23
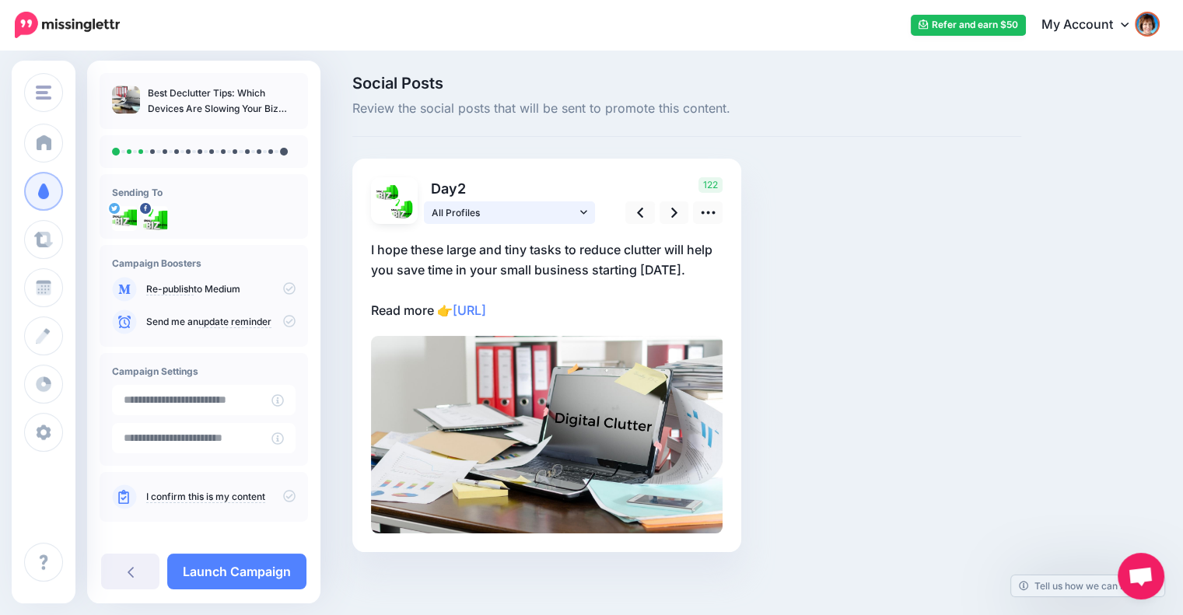
click at [587, 213] on link "All Profiles" at bounding box center [509, 212] width 171 height 23
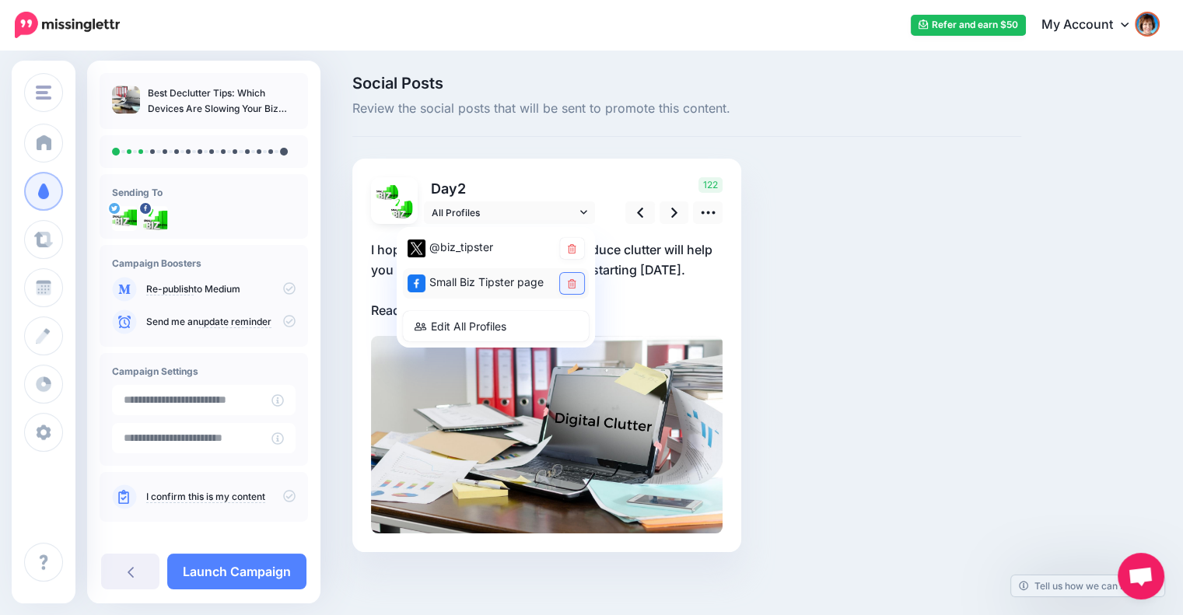
click at [574, 279] on icon at bounding box center [572, 283] width 9 height 9
click at [669, 216] on link at bounding box center [675, 212] width 30 height 23
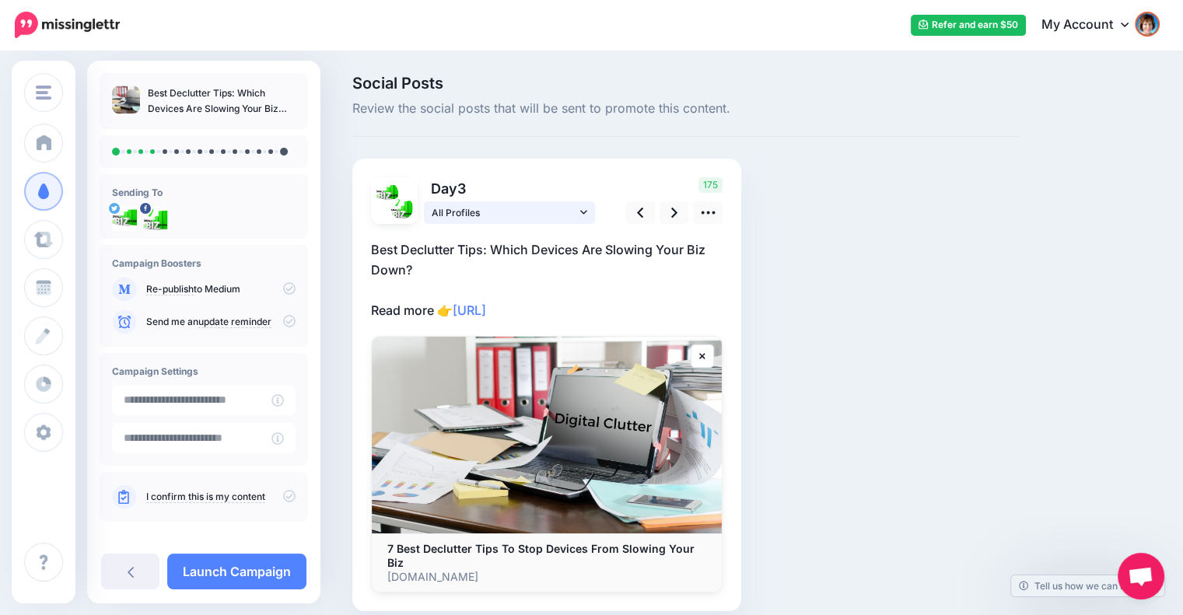
click at [580, 214] on icon at bounding box center [583, 212] width 7 height 11
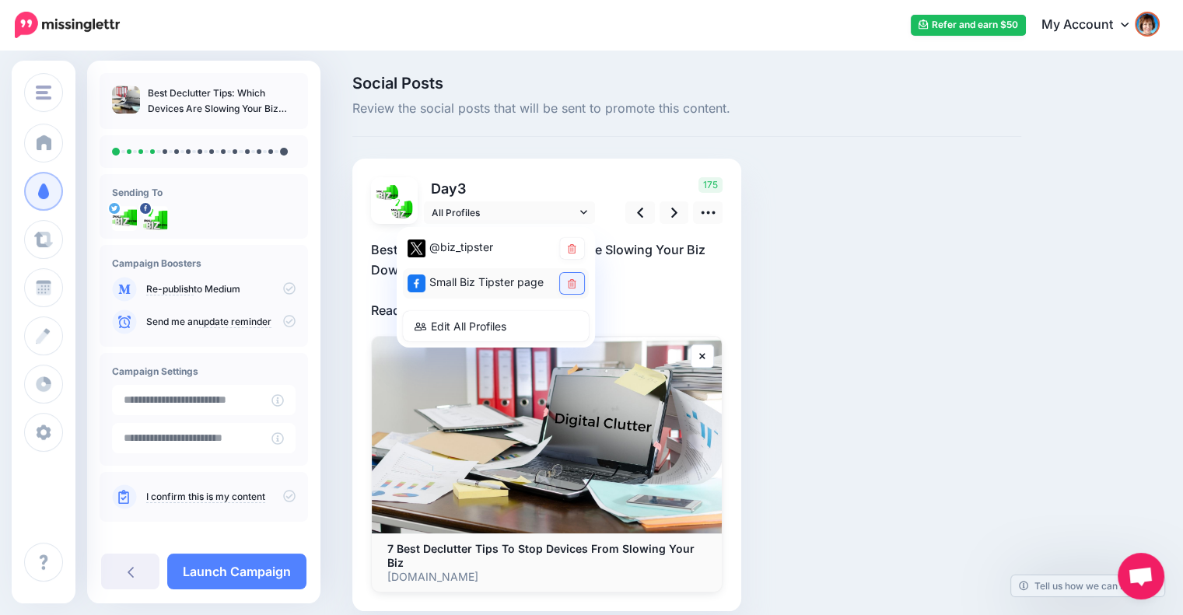
click at [573, 287] on icon at bounding box center [572, 283] width 9 height 9
click at [671, 212] on icon at bounding box center [674, 213] width 6 height 16
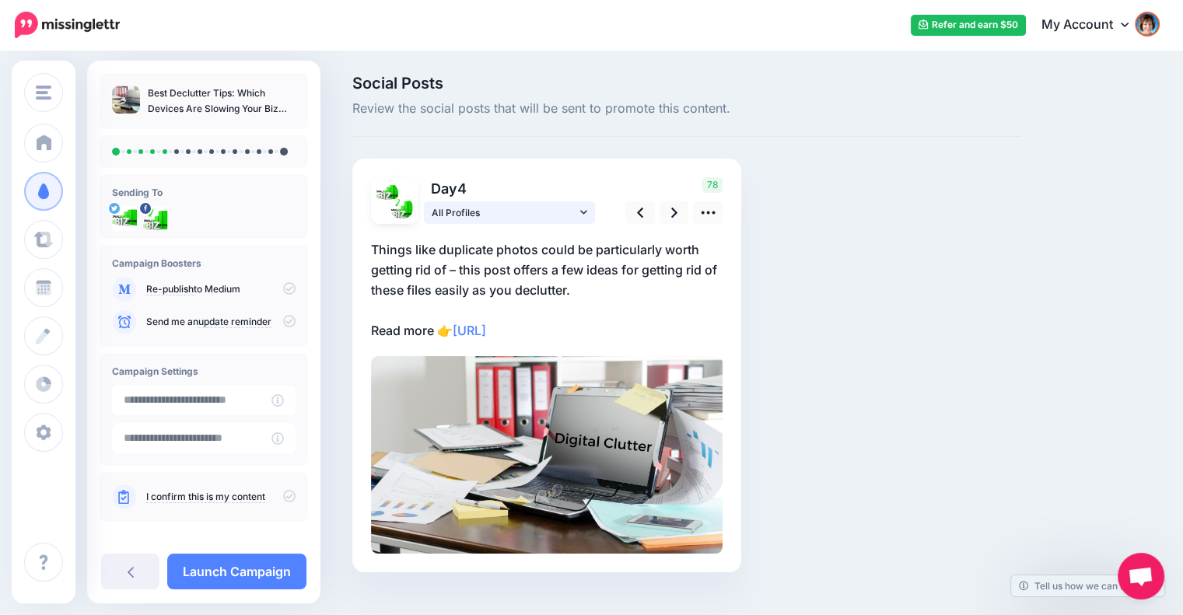
click at [580, 205] on link "All Profiles" at bounding box center [509, 212] width 171 height 23
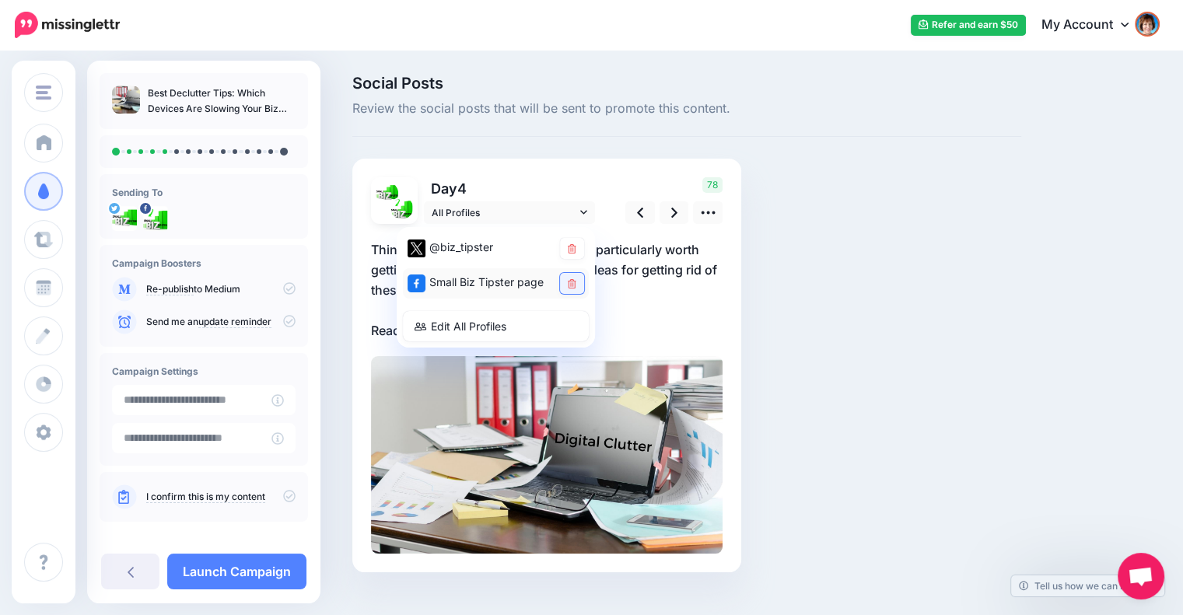
click at [572, 273] on link at bounding box center [572, 283] width 24 height 21
click at [675, 213] on icon at bounding box center [674, 213] width 6 height 10
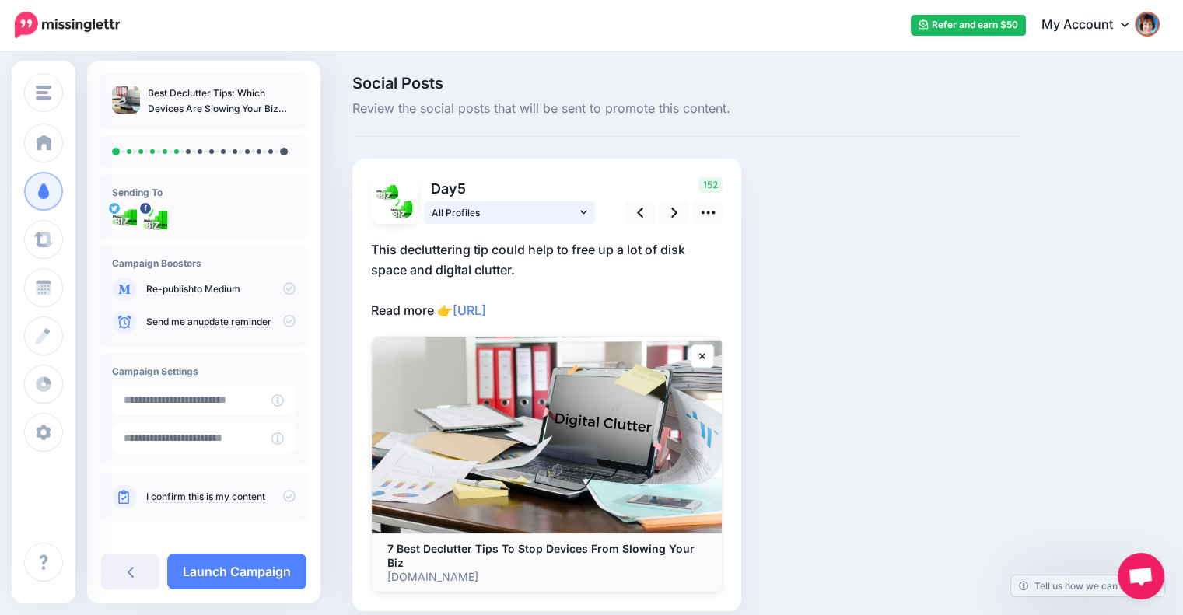
click at [581, 211] on icon at bounding box center [583, 212] width 7 height 4
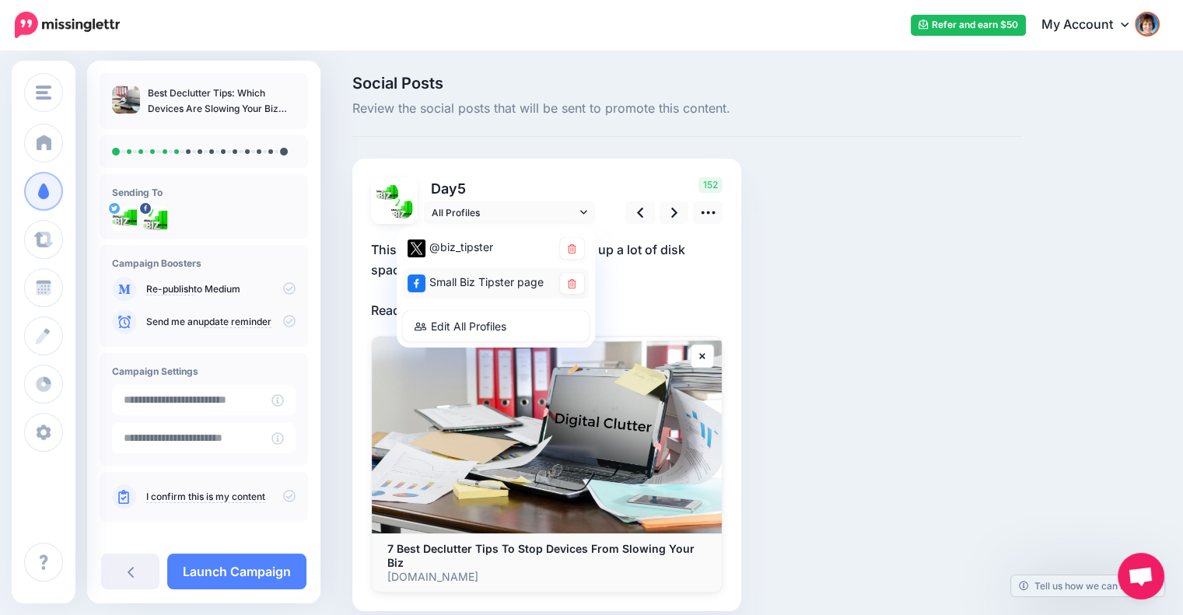
click at [571, 271] on div "Small Biz Tipster page" at bounding box center [496, 283] width 186 height 30
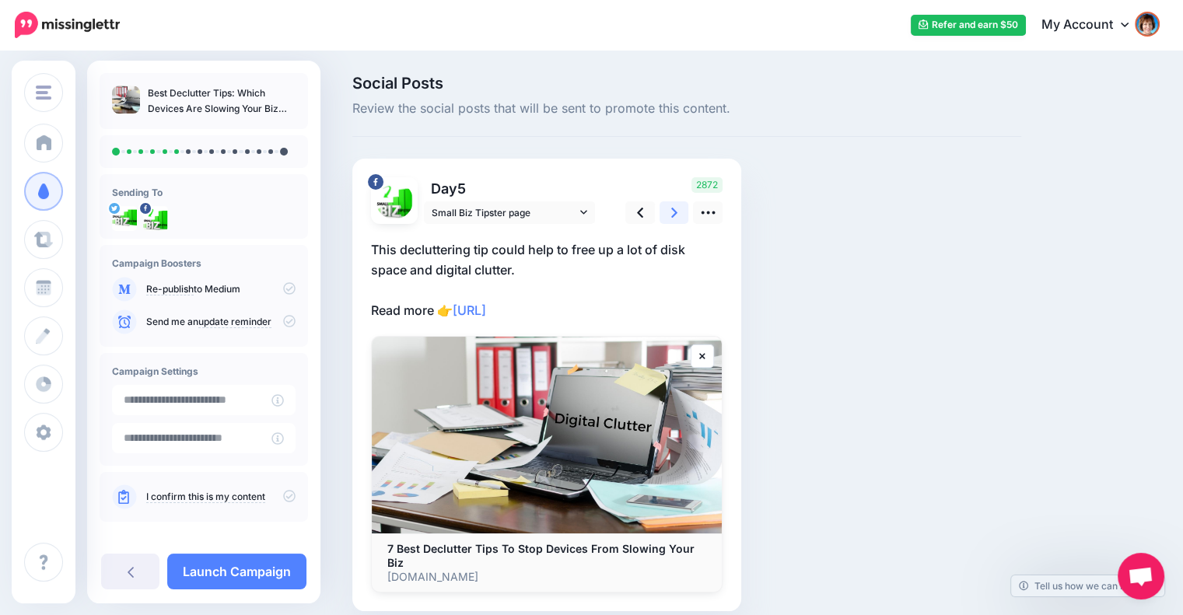
click at [664, 214] on link at bounding box center [675, 212] width 30 height 23
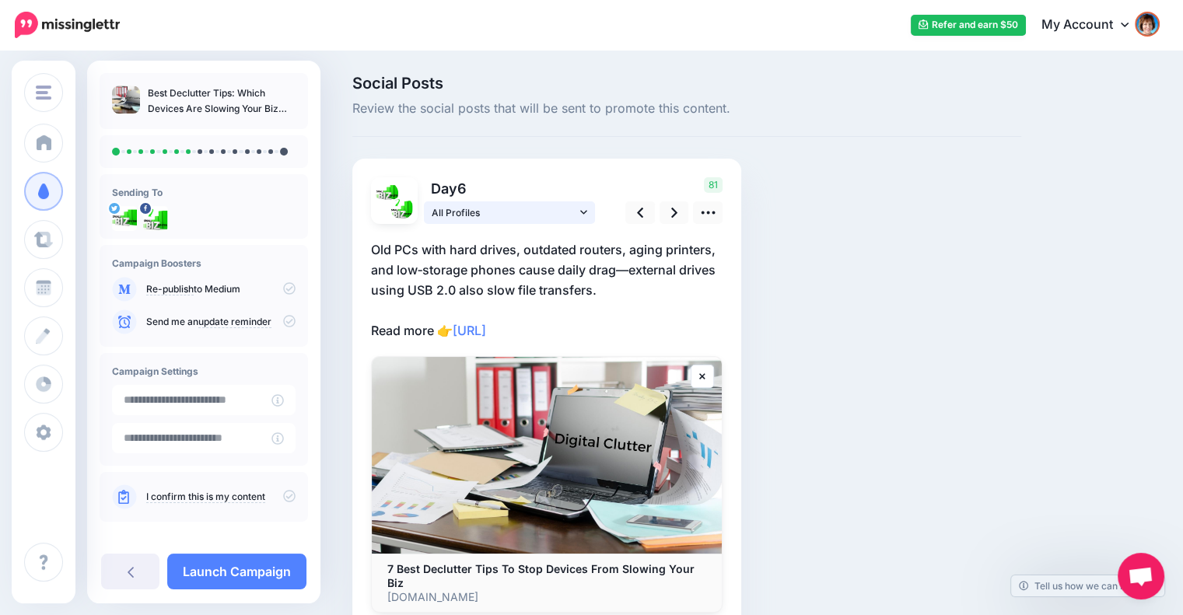
click at [580, 212] on icon at bounding box center [583, 212] width 7 height 11
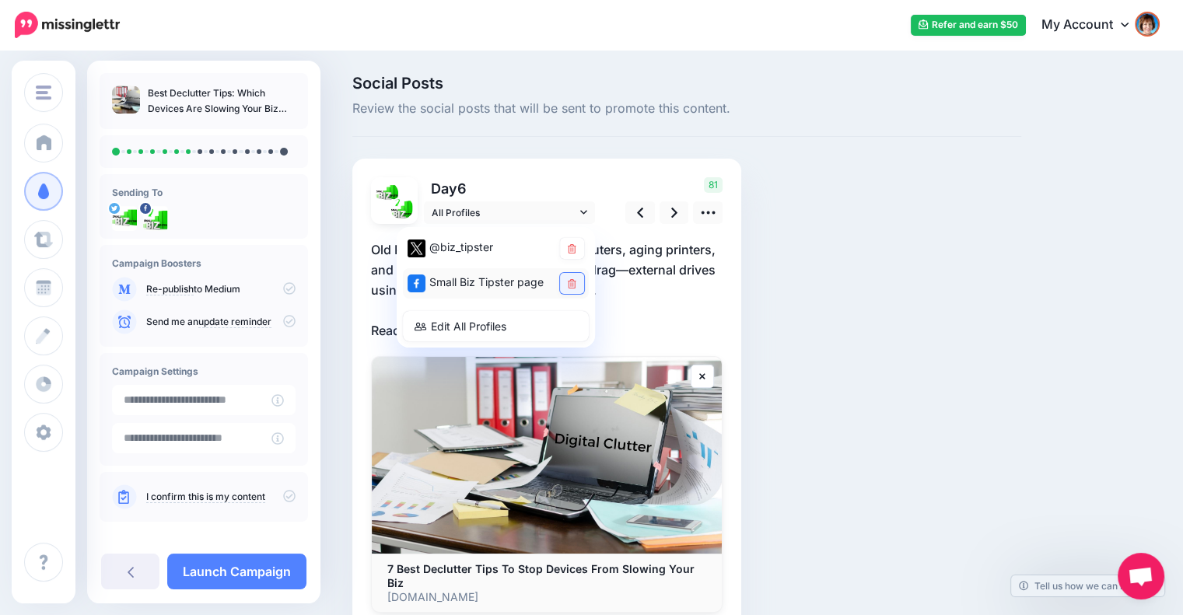
drag, startPoint x: 573, startPoint y: 278, endPoint x: 587, endPoint y: 272, distance: 15.8
click at [573, 277] on link at bounding box center [572, 283] width 24 height 21
click at [674, 219] on icon at bounding box center [674, 213] width 6 height 16
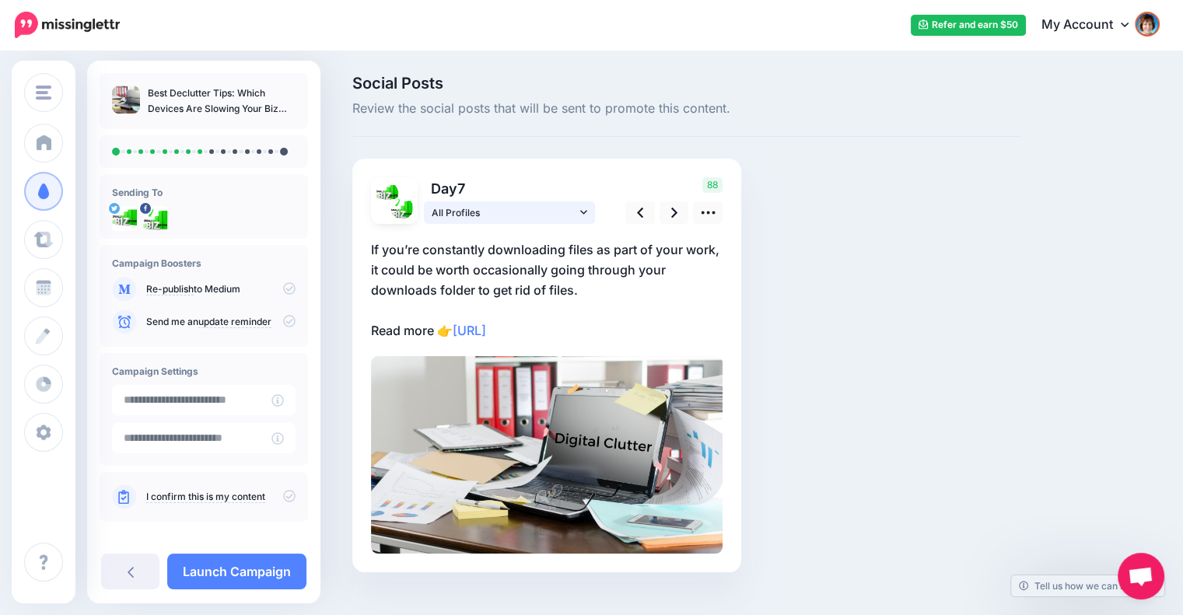
click at [574, 212] on span "All Profiles" at bounding box center [504, 213] width 145 height 16
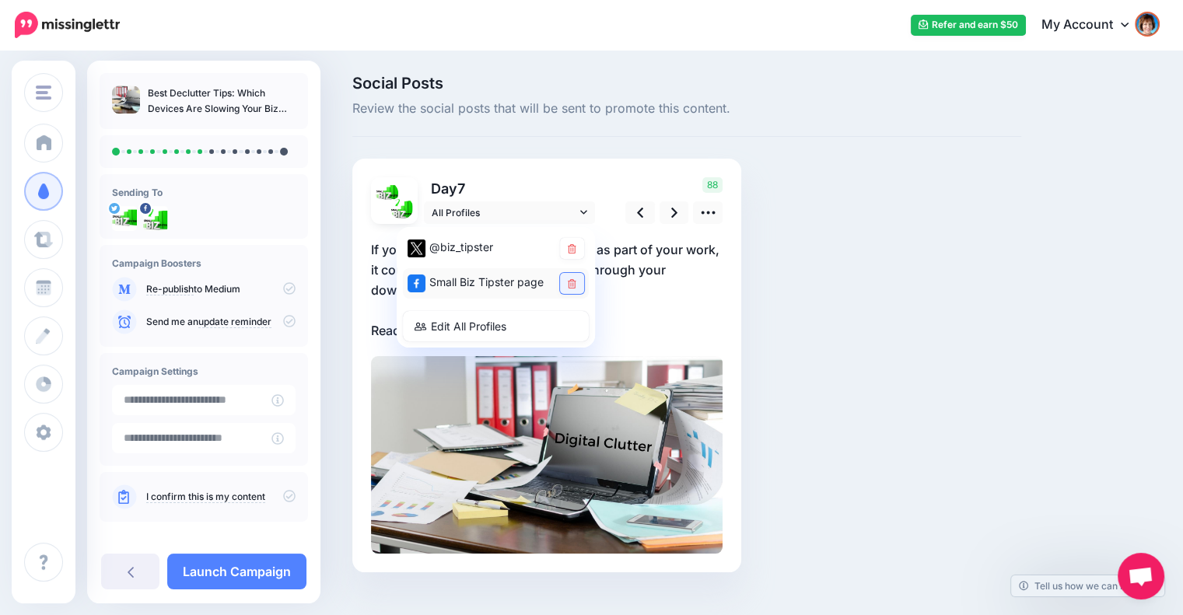
click at [563, 282] on link at bounding box center [572, 283] width 24 height 21
click at [668, 222] on link at bounding box center [675, 212] width 30 height 23
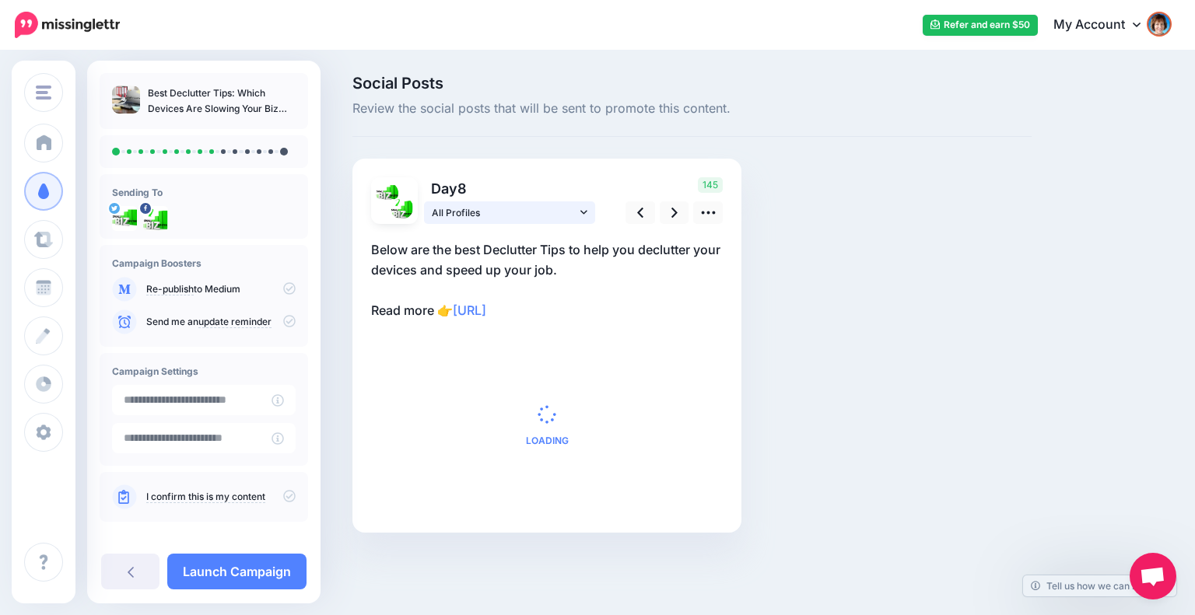
click at [582, 212] on icon at bounding box center [583, 212] width 7 height 4
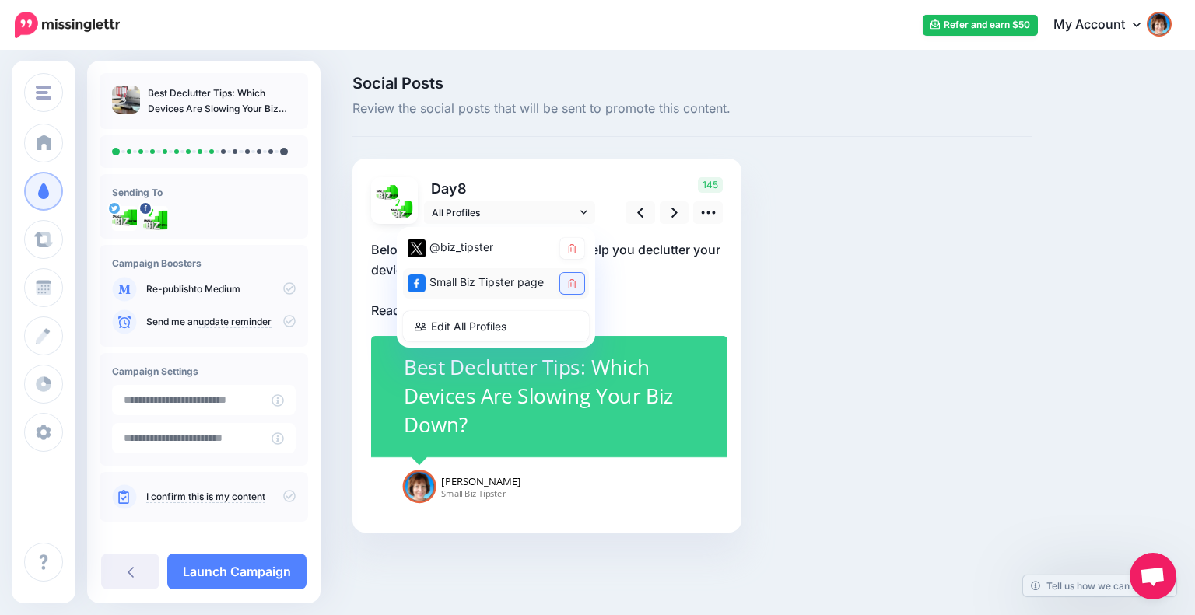
click at [582, 278] on link at bounding box center [572, 283] width 24 height 21
click at [836, 295] on div "Social Posts Review the social posts that will be sent to promote this content.…" at bounding box center [692, 327] width 702 height 504
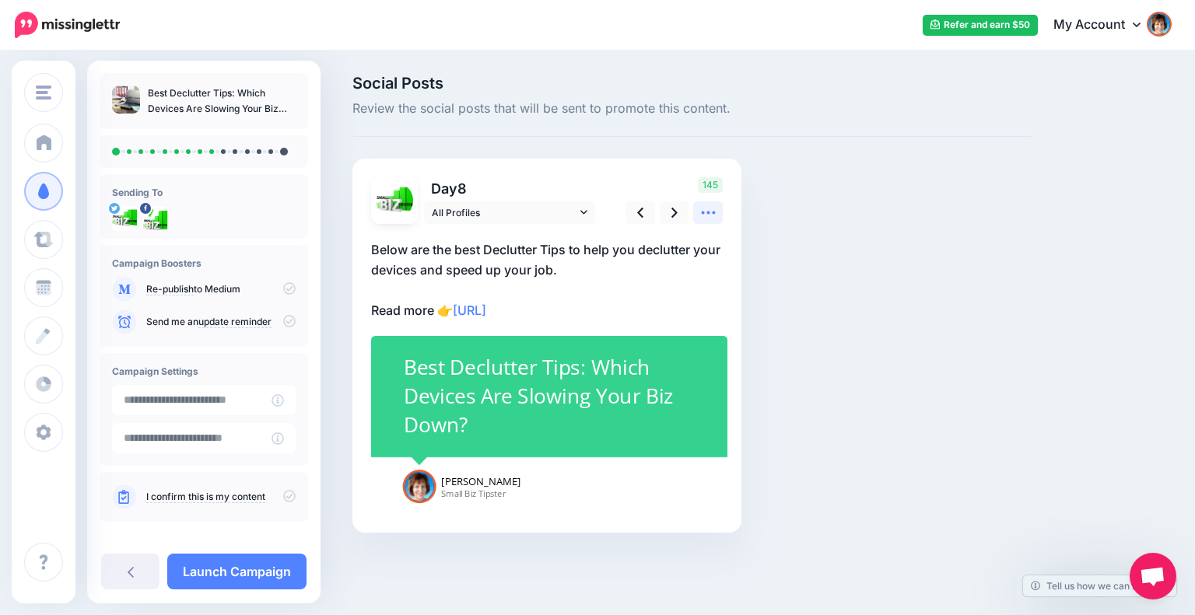
click at [709, 215] on icon at bounding box center [708, 213] width 16 height 16
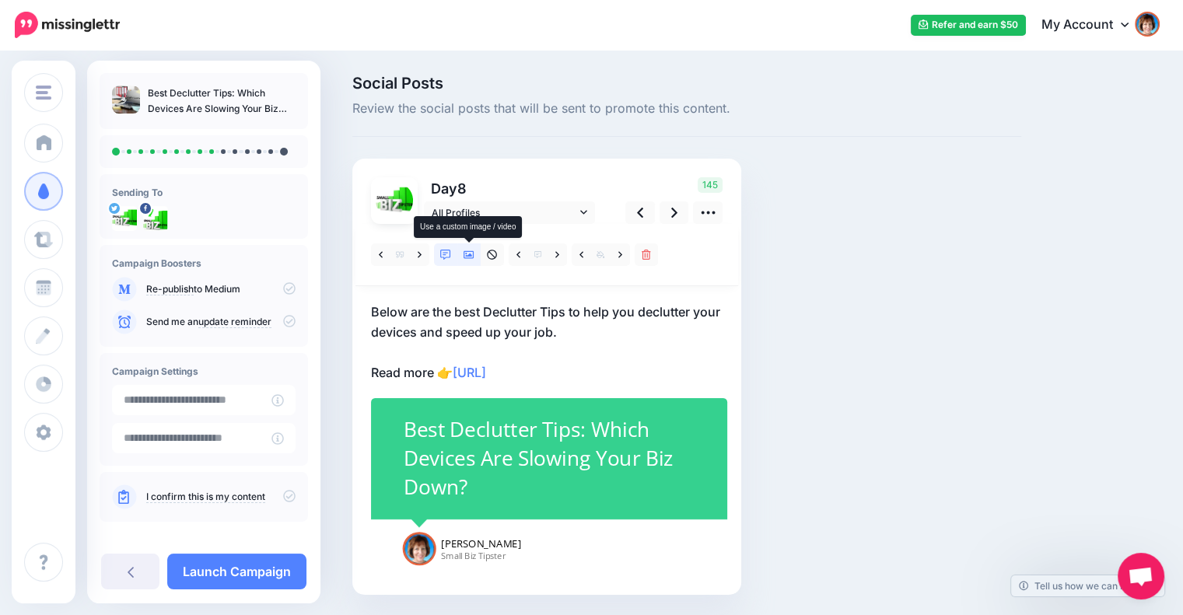
click at [471, 257] on icon at bounding box center [469, 255] width 11 height 8
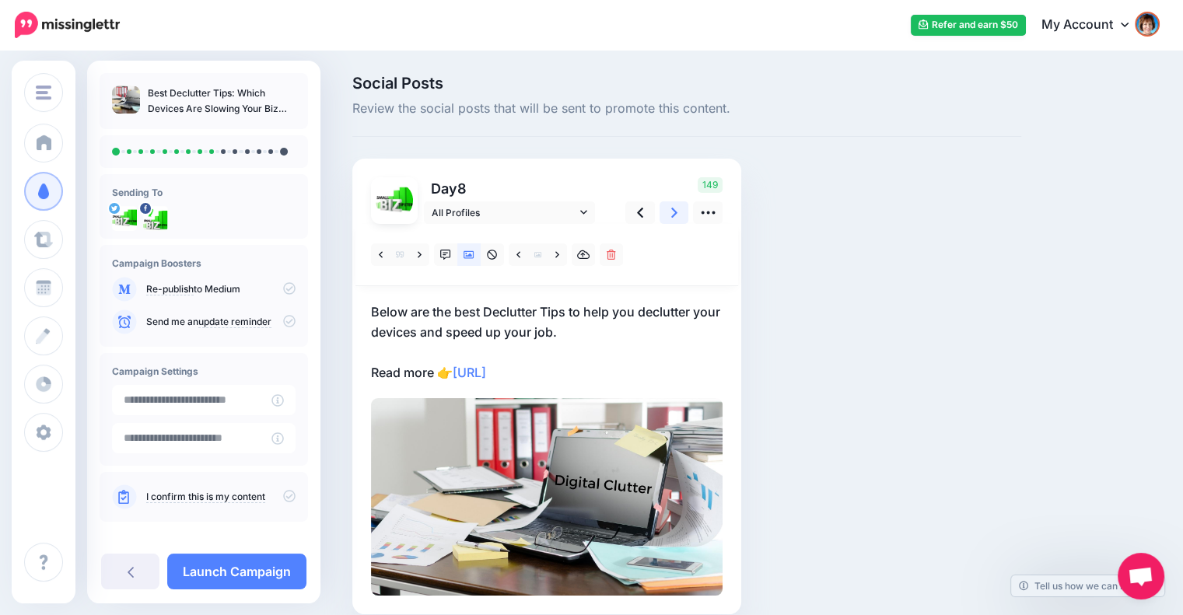
click at [665, 212] on link at bounding box center [675, 212] width 30 height 23
click at [589, 212] on link "All Profiles" at bounding box center [509, 212] width 171 height 23
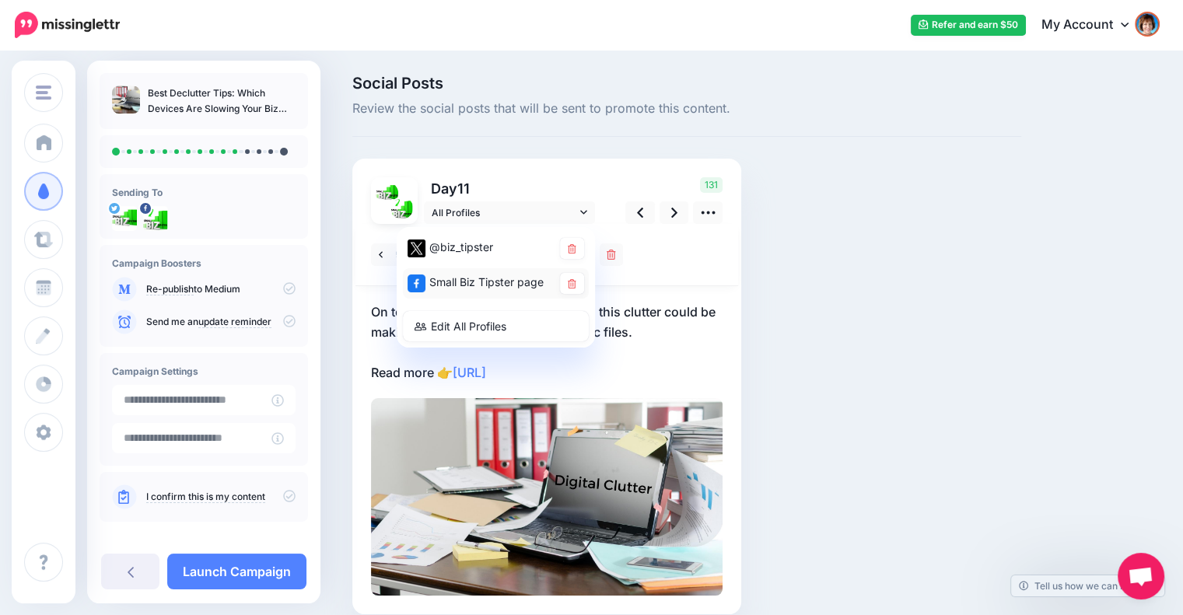
click at [574, 271] on div "Small Biz Tipster page" at bounding box center [496, 283] width 186 height 30
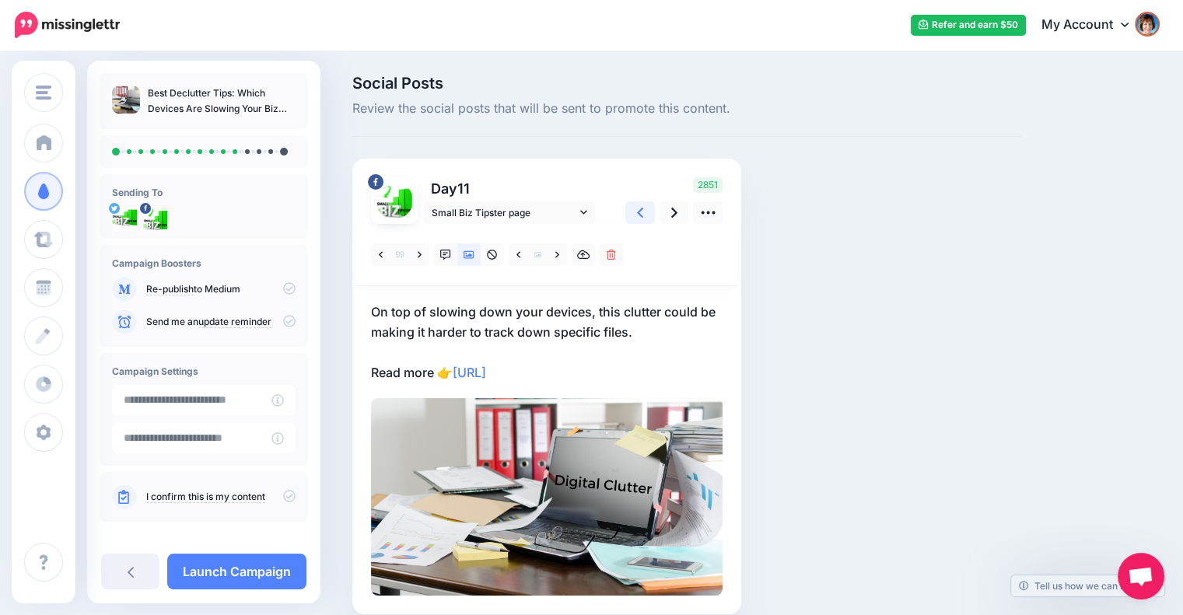
click at [638, 217] on icon at bounding box center [640, 213] width 6 height 16
click at [582, 213] on icon at bounding box center [583, 212] width 7 height 11
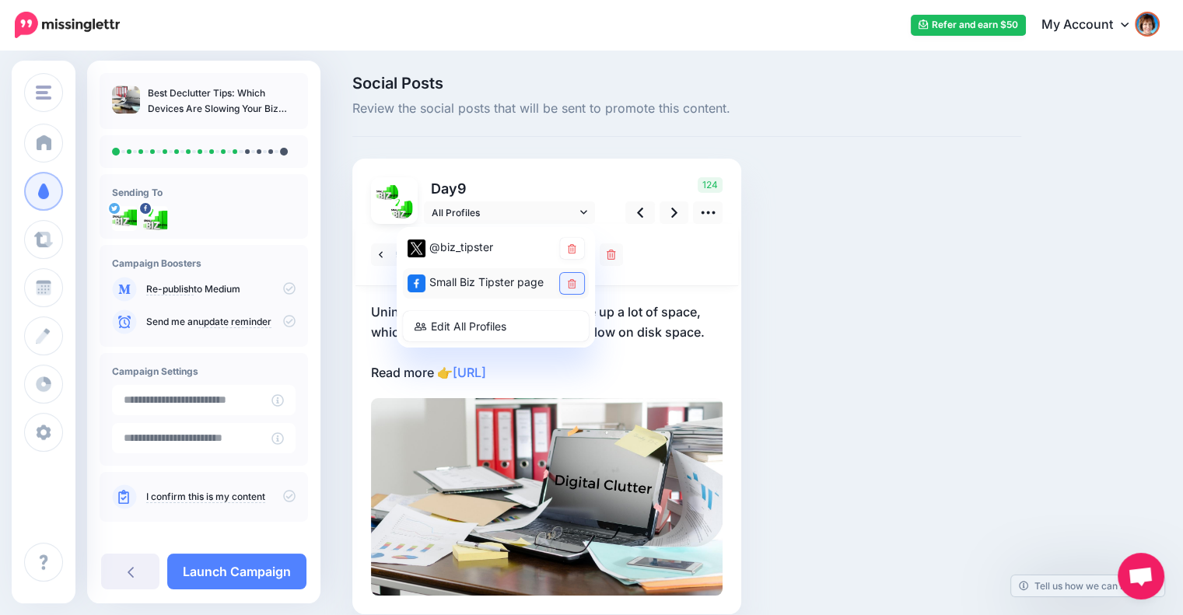
click at [568, 285] on icon at bounding box center [572, 283] width 9 height 9
click at [664, 219] on link at bounding box center [675, 212] width 30 height 23
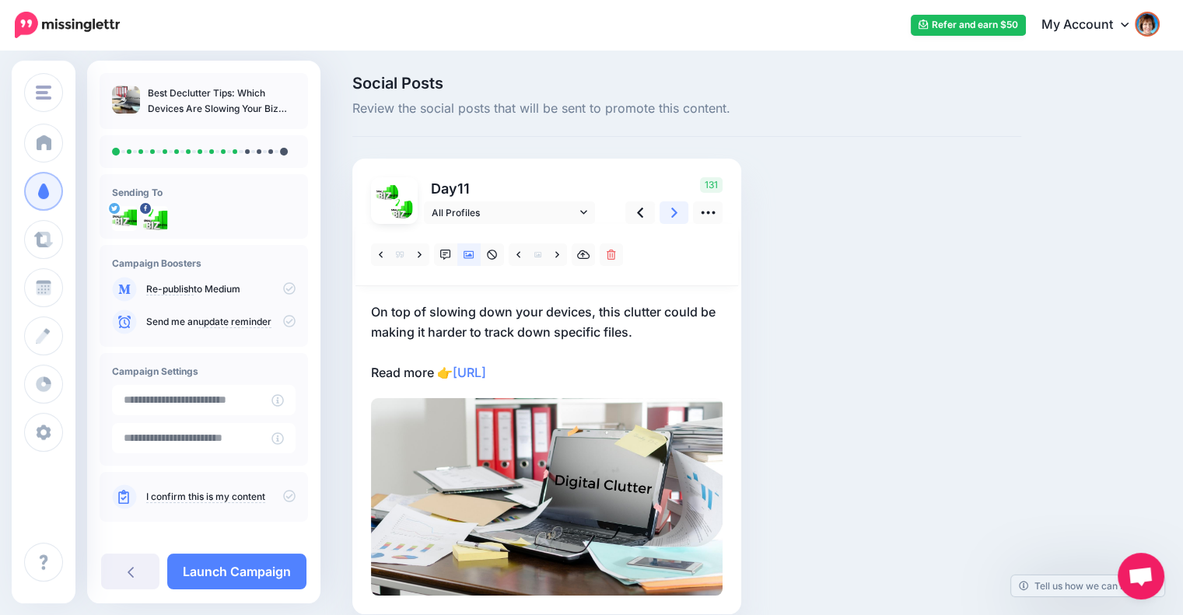
click at [664, 219] on link at bounding box center [675, 212] width 30 height 23
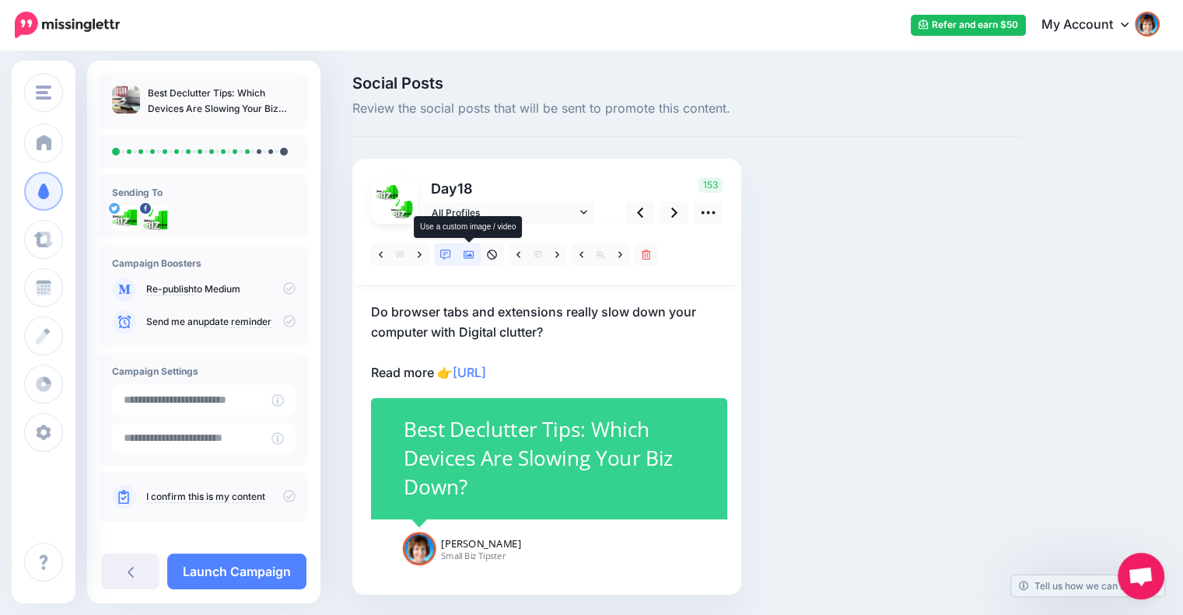
click at [471, 254] on icon at bounding box center [469, 255] width 11 height 11
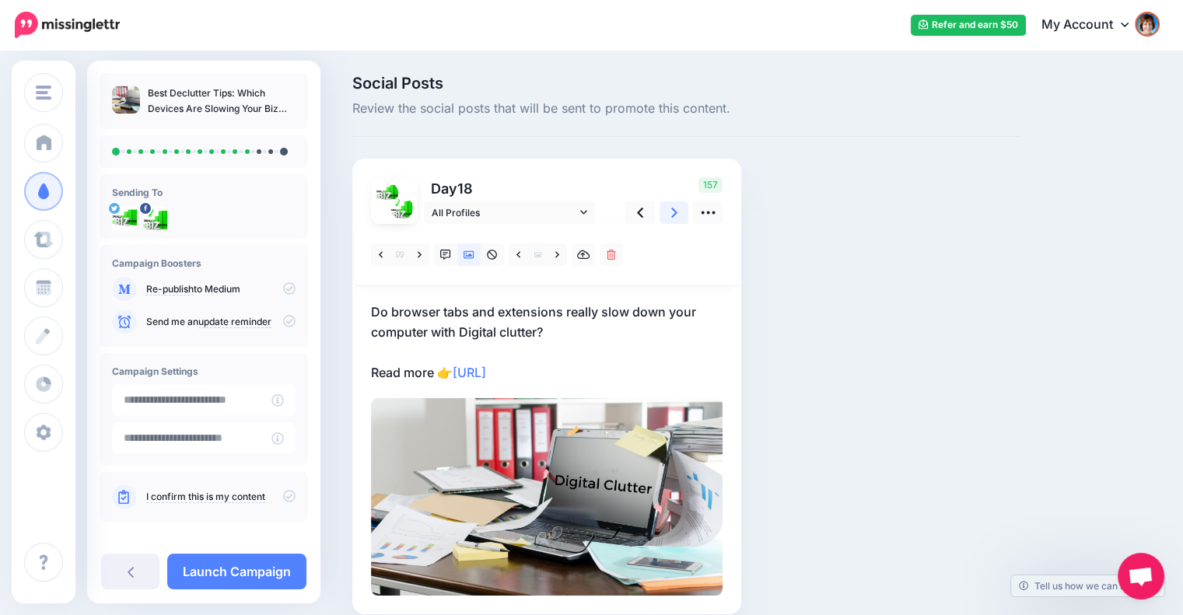
click at [678, 212] on link at bounding box center [675, 212] width 30 height 23
click at [634, 216] on link at bounding box center [640, 212] width 30 height 23
click at [575, 214] on span "All Profiles" at bounding box center [504, 213] width 145 height 16
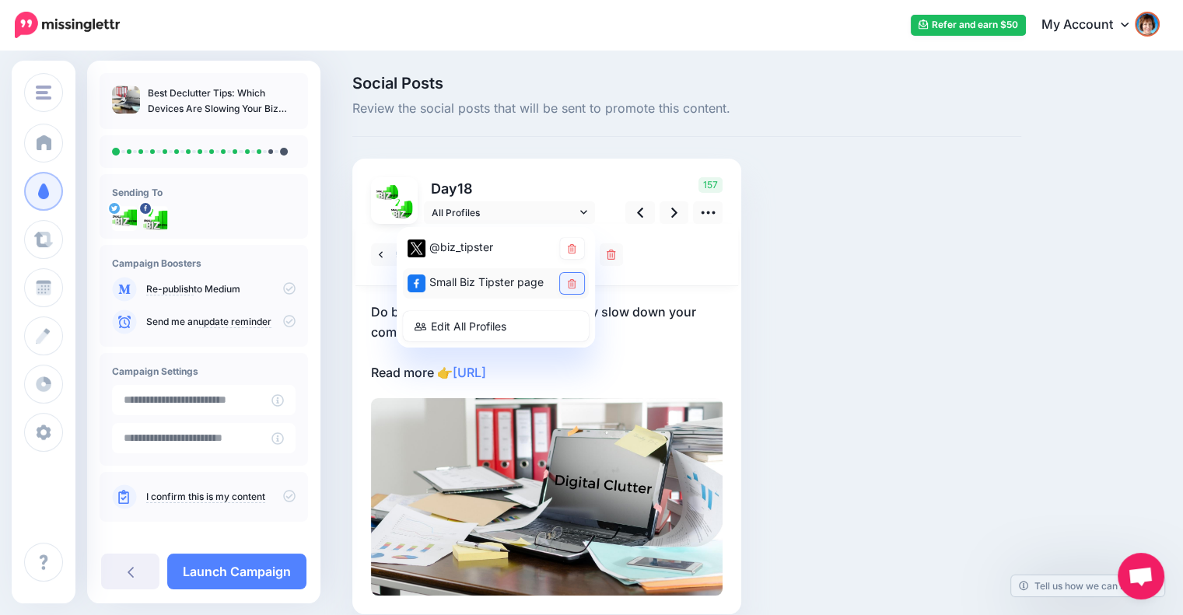
click at [576, 275] on link at bounding box center [572, 283] width 24 height 21
click at [670, 212] on link at bounding box center [675, 212] width 30 height 23
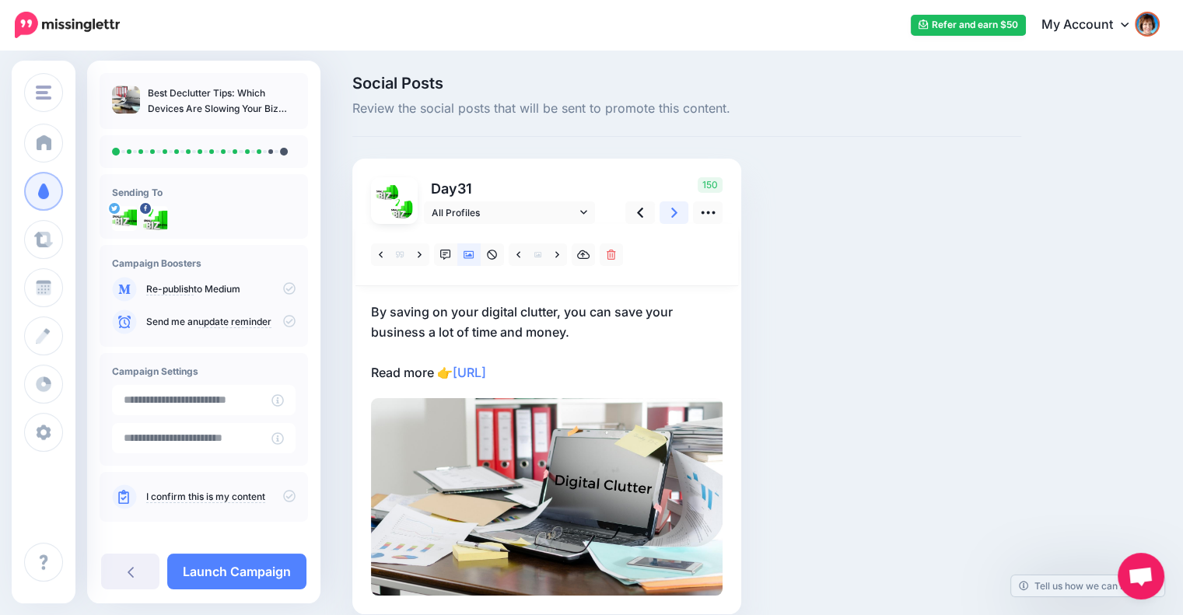
click at [670, 212] on link at bounding box center [675, 212] width 30 height 23
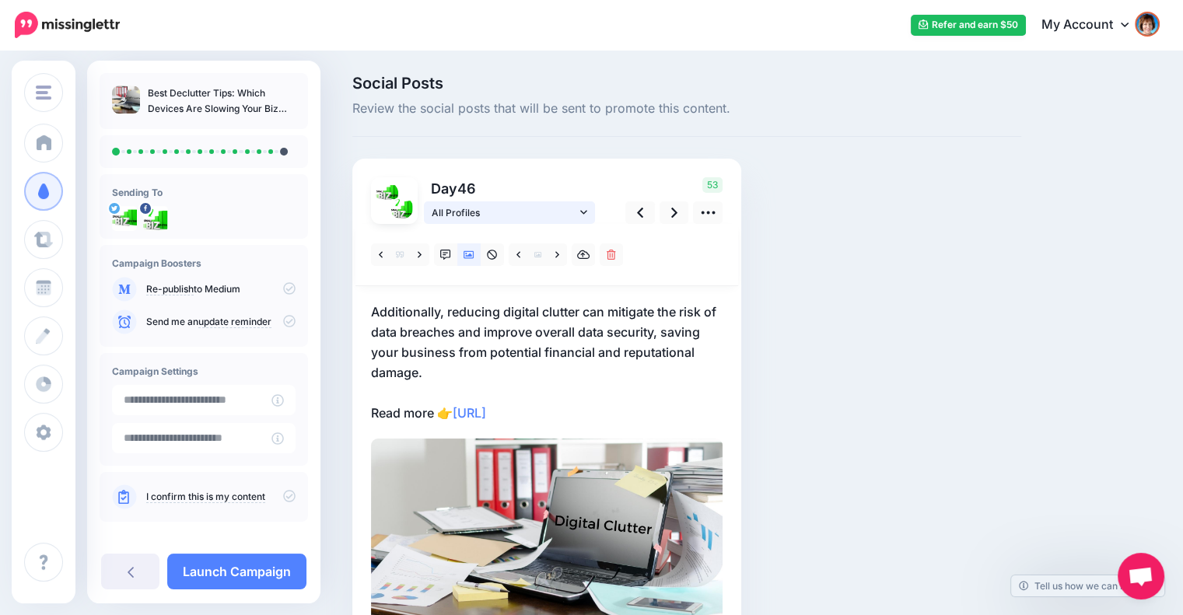
click at [584, 213] on icon at bounding box center [583, 212] width 7 height 4
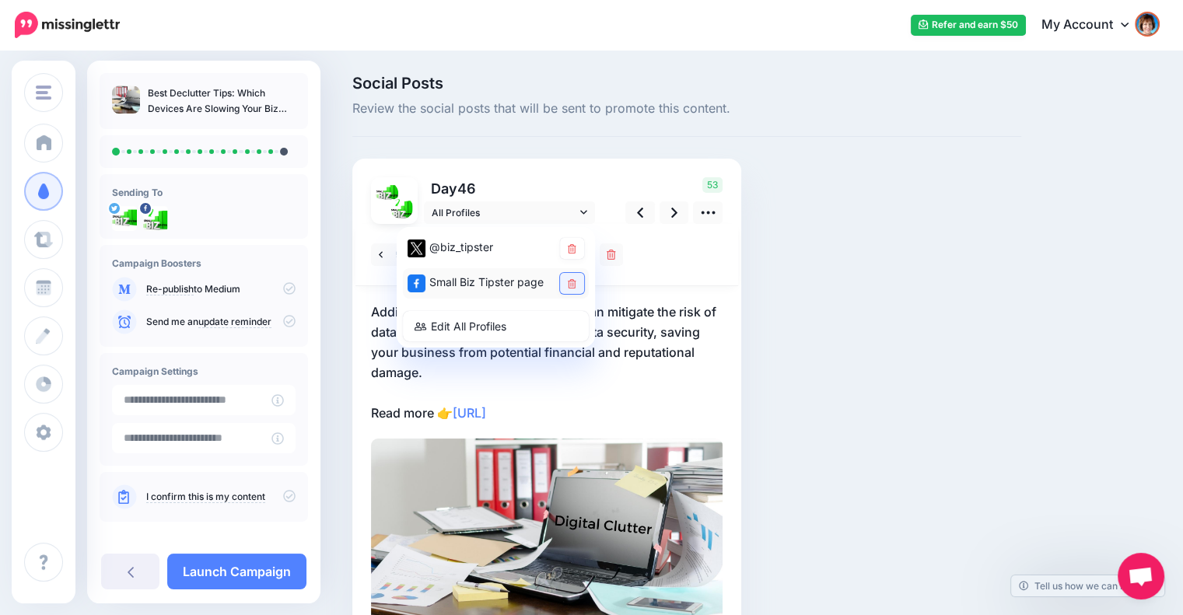
click at [571, 285] on icon at bounding box center [572, 283] width 9 height 9
click at [669, 209] on link at bounding box center [675, 212] width 30 height 23
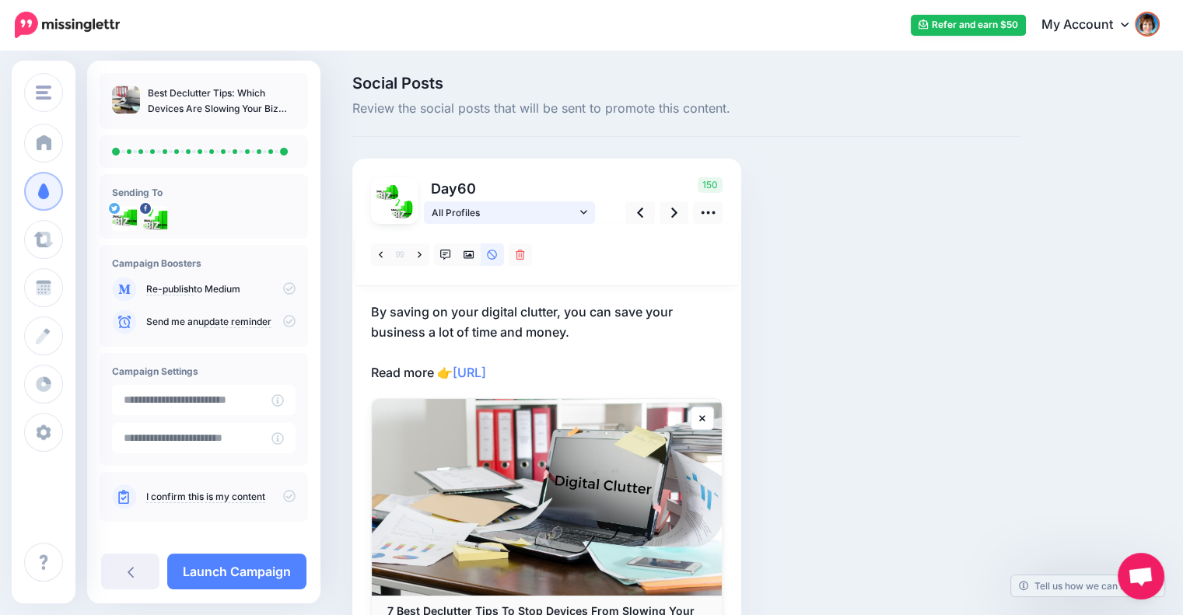
click at [576, 211] on span "All Profiles" at bounding box center [504, 213] width 145 height 16
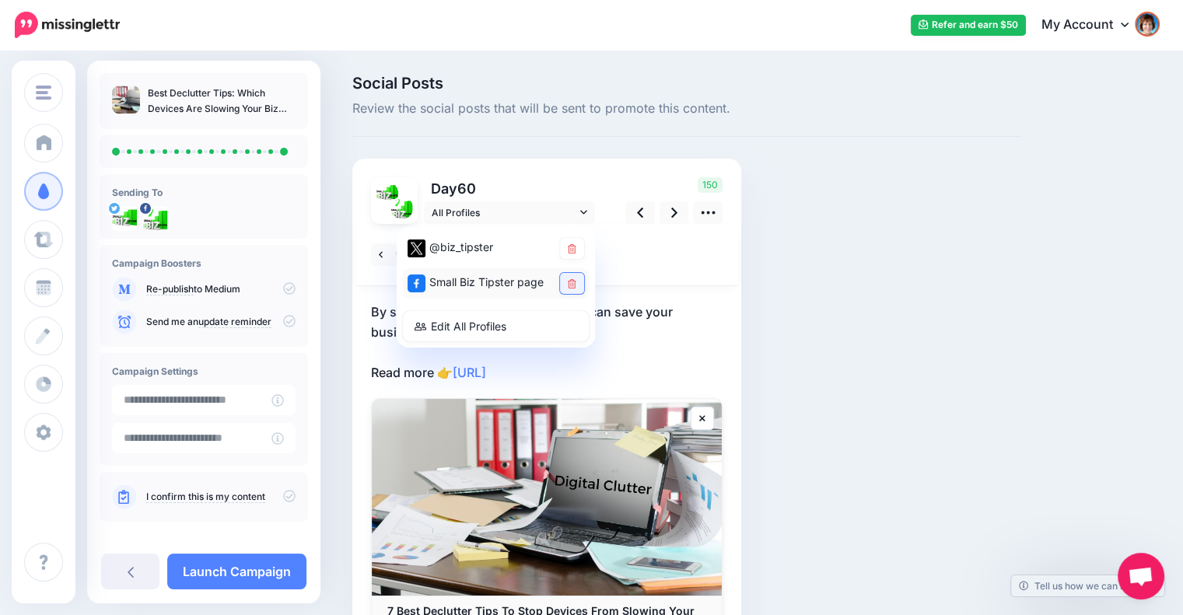
click at [573, 279] on icon at bounding box center [572, 283] width 9 height 9
click at [671, 217] on icon at bounding box center [674, 213] width 6 height 16
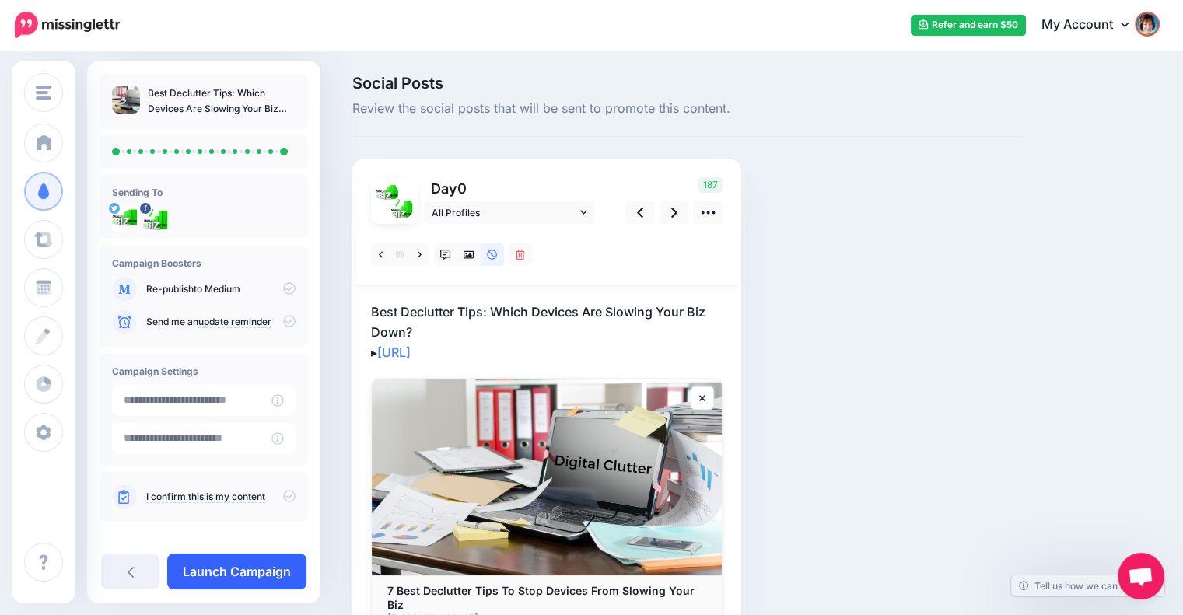
click at [258, 572] on link "Launch Campaign" at bounding box center [236, 572] width 139 height 36
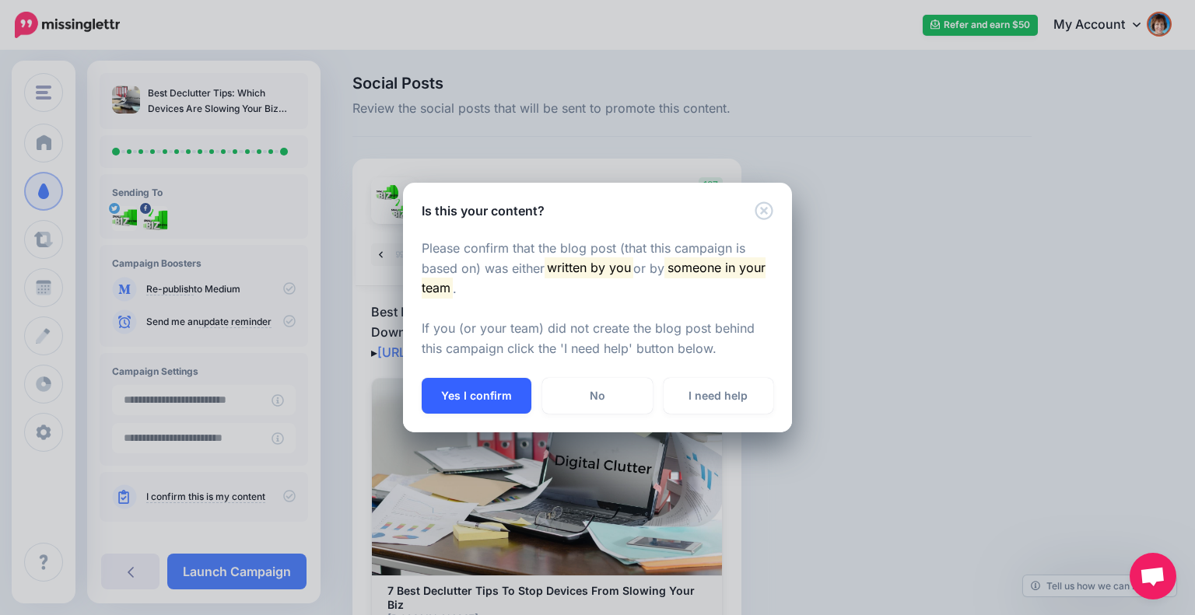
click at [451, 392] on button "Yes I confirm" at bounding box center [477, 396] width 110 height 36
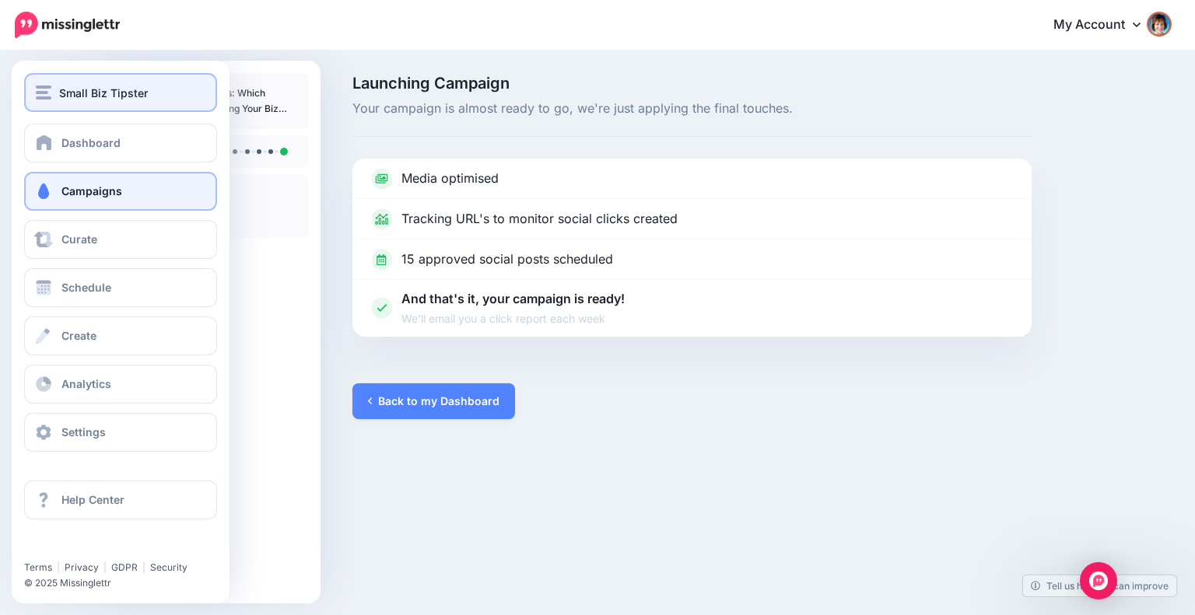
click at [47, 92] on img "button" at bounding box center [44, 93] width 16 height 14
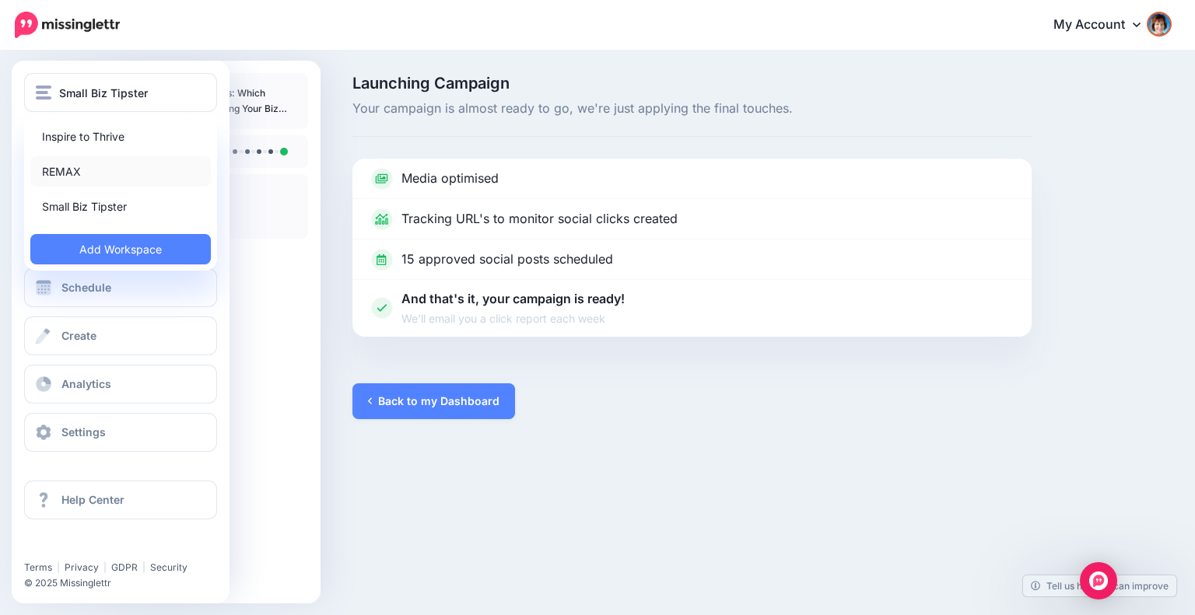
click at [70, 172] on link "REMAX" at bounding box center [120, 171] width 180 height 30
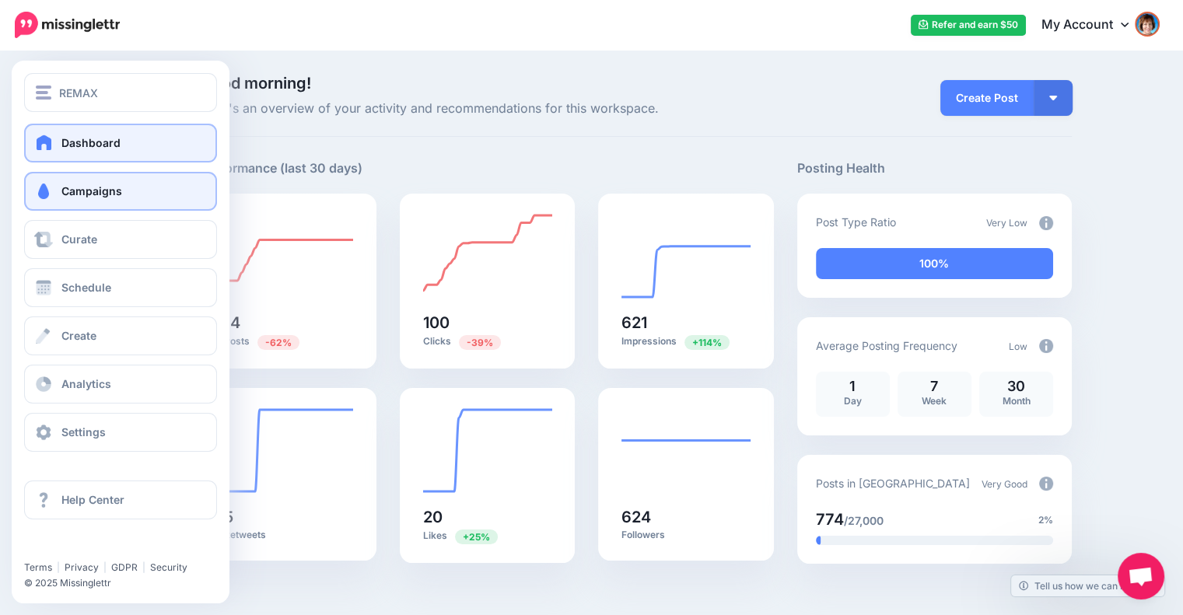
click at [75, 194] on span "Campaigns" at bounding box center [91, 190] width 61 height 13
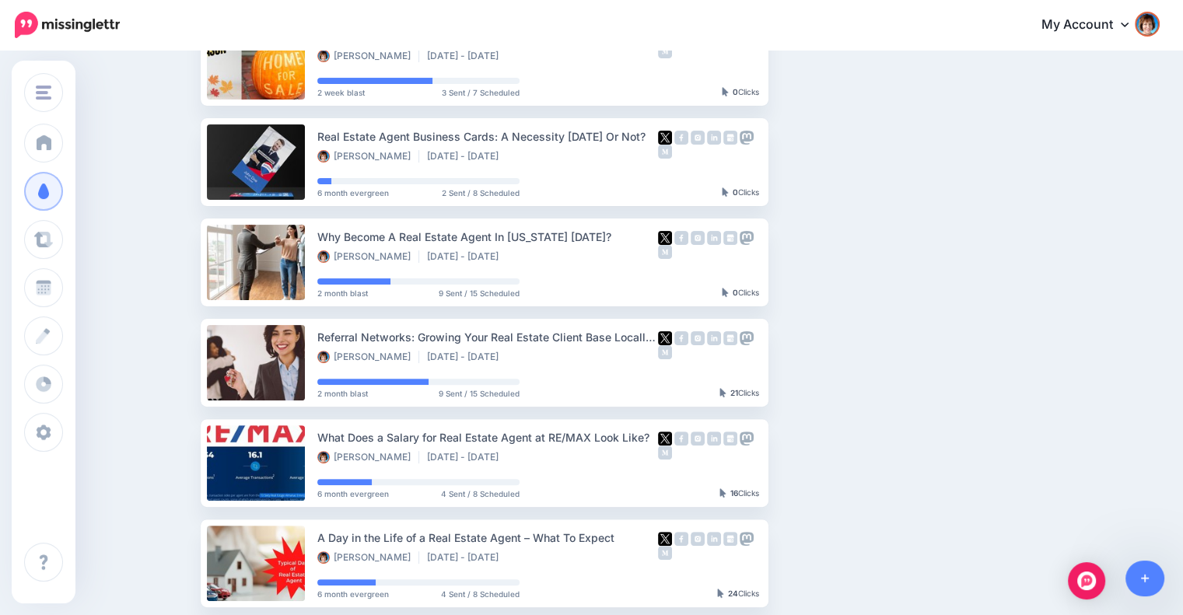
scroll to position [812, 0]
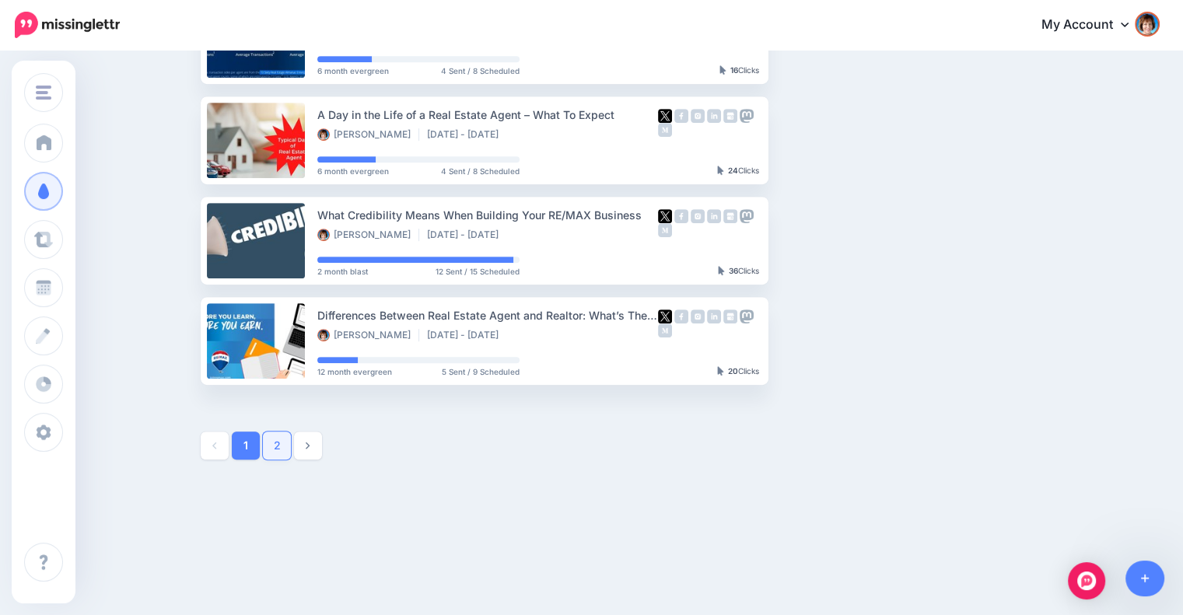
click at [289, 447] on link "2" at bounding box center [277, 446] width 28 height 28
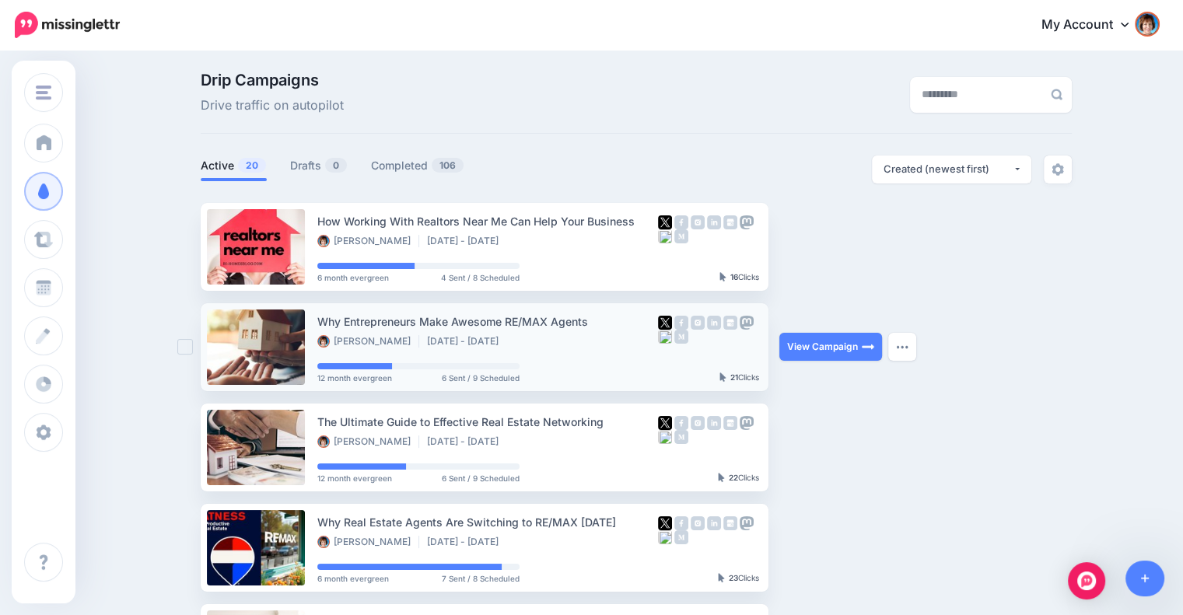
scroll to position [0, 0]
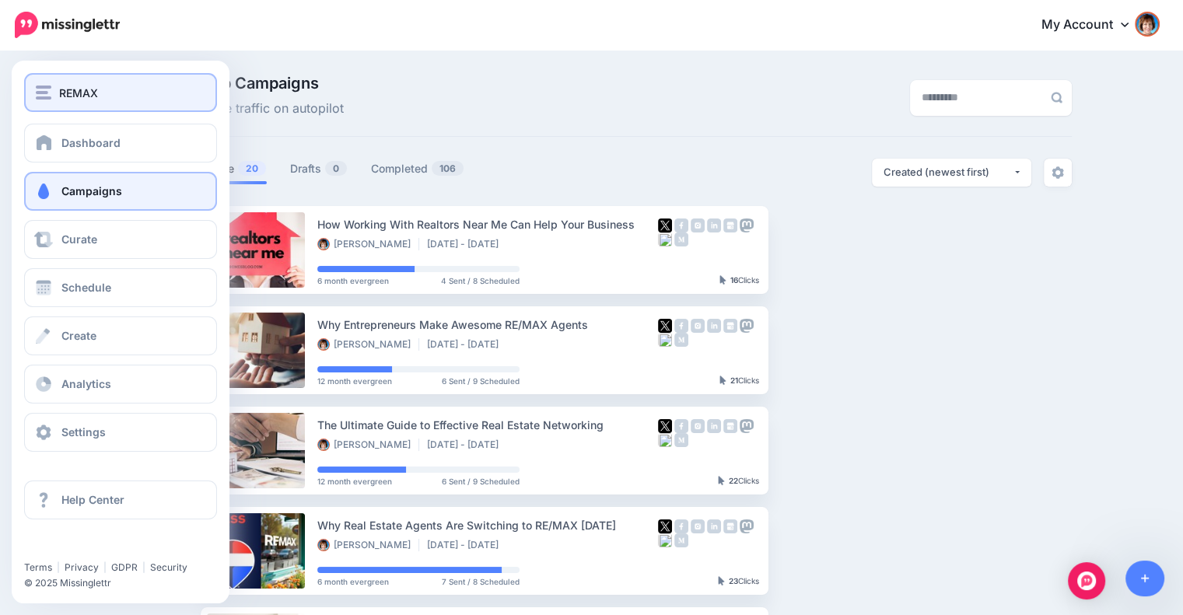
click at [73, 103] on button "REMAX" at bounding box center [120, 92] width 193 height 39
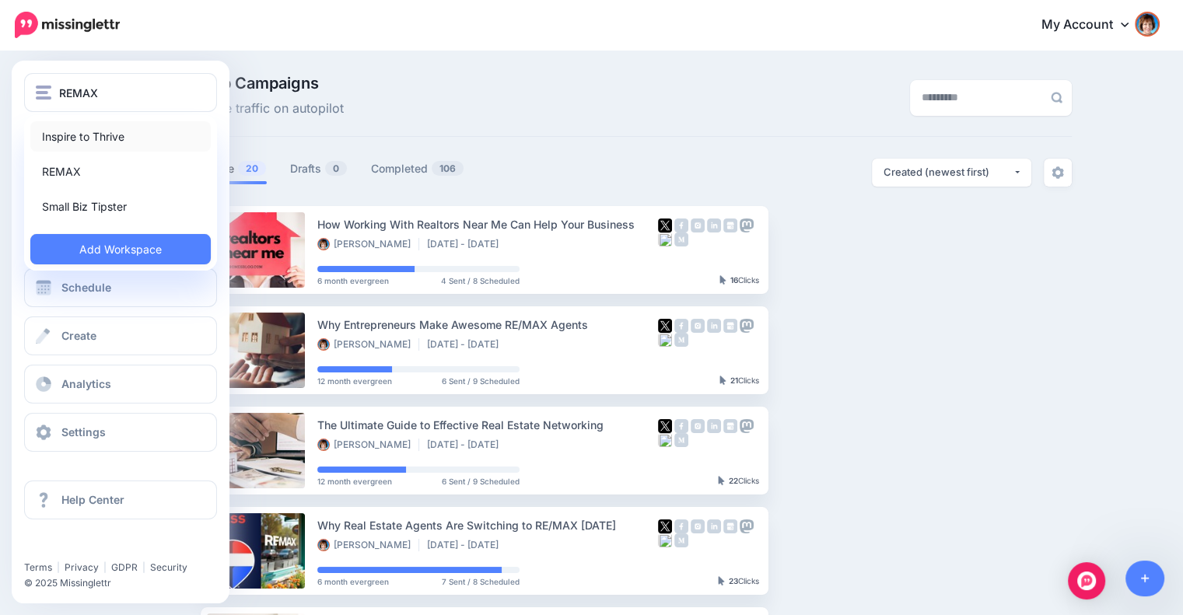
click at [78, 134] on link "Inspire to Thrive" at bounding box center [120, 136] width 180 height 30
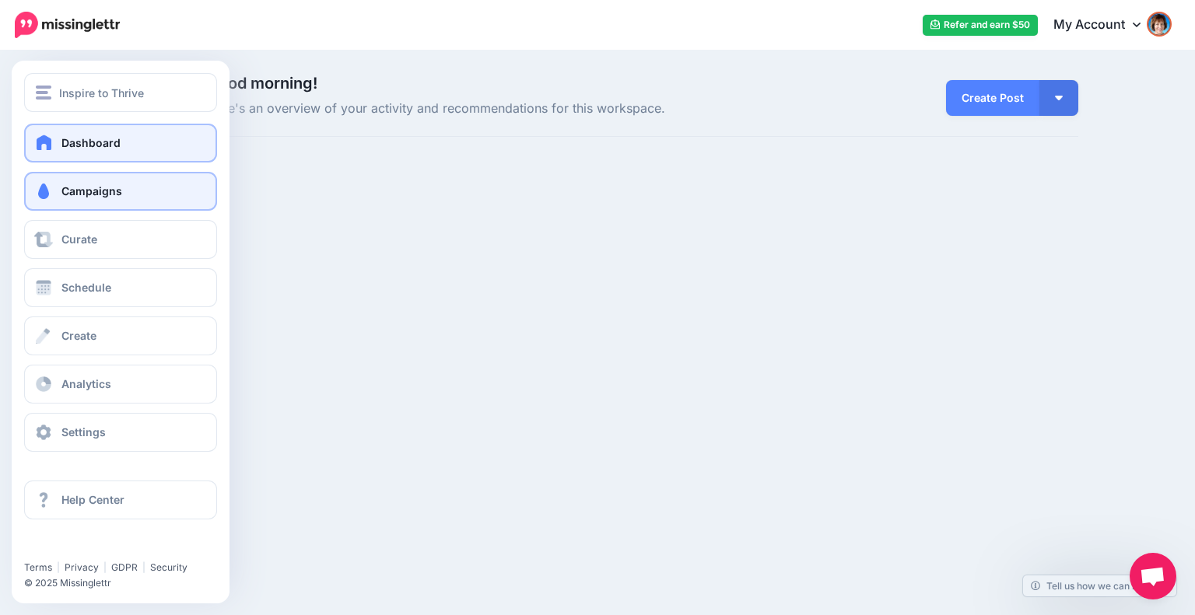
click at [54, 184] on link "Campaigns" at bounding box center [120, 191] width 193 height 39
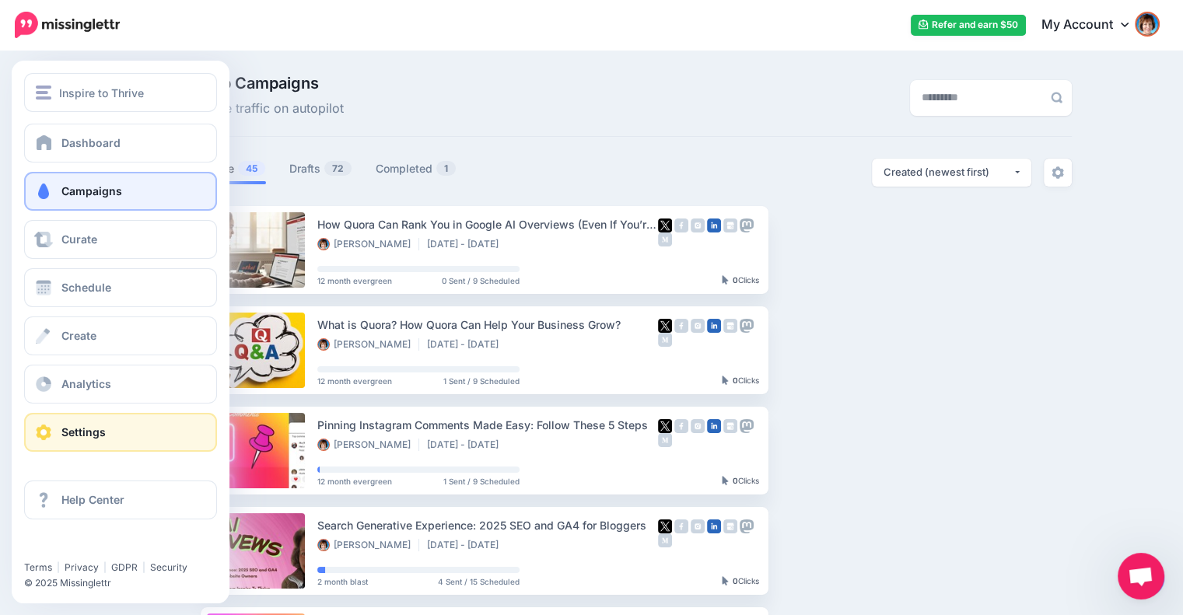
click at [61, 430] on link "Settings" at bounding box center [120, 432] width 193 height 39
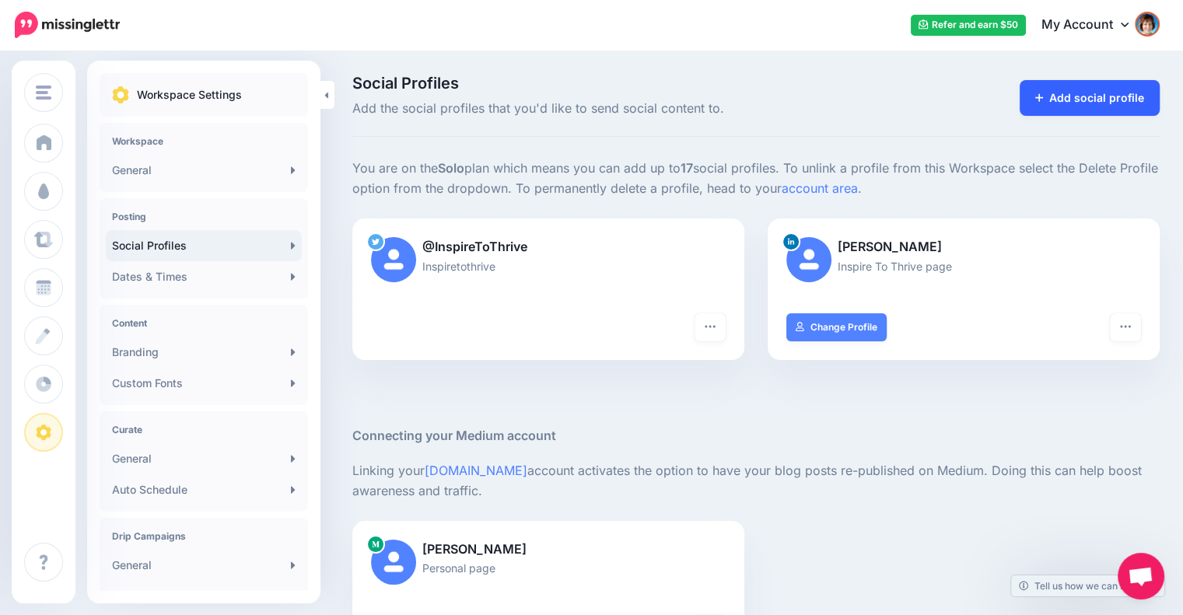
click at [1067, 102] on link "Add social profile" at bounding box center [1090, 98] width 141 height 36
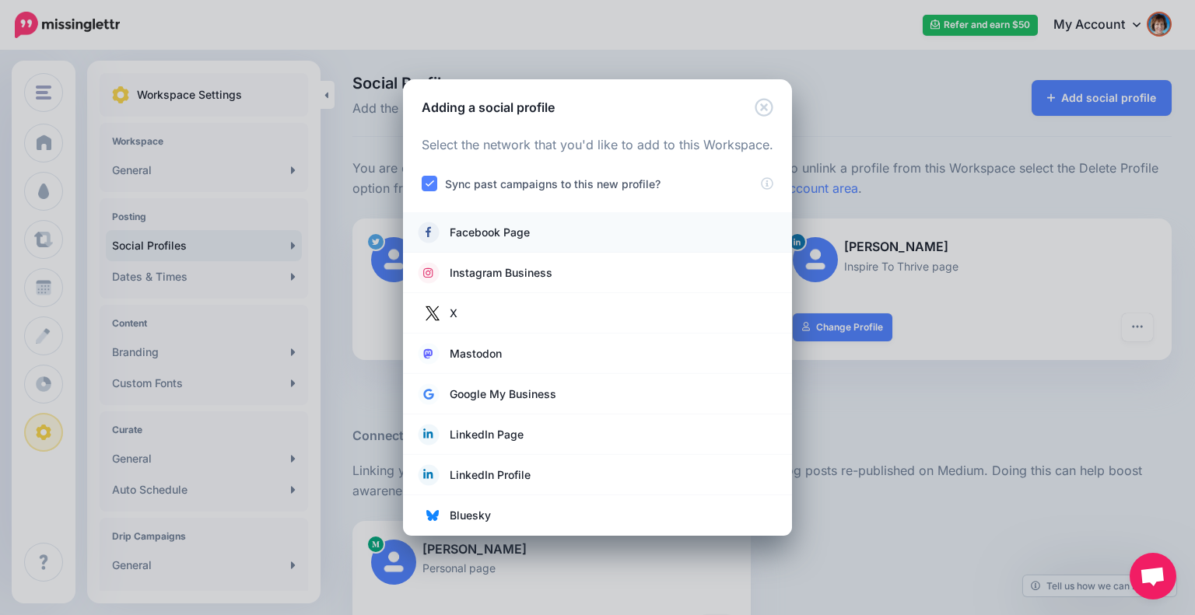
click at [571, 242] on link "Facebook Page" at bounding box center [598, 233] width 358 height 22
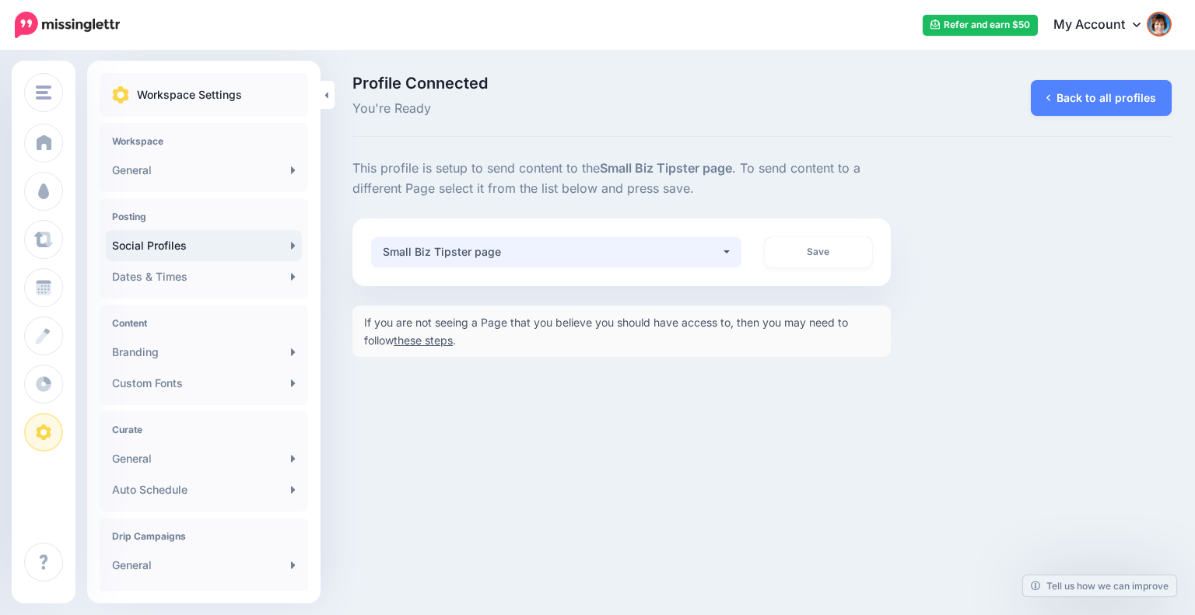
click at [538, 254] on div "Small Biz Tipster page" at bounding box center [552, 252] width 338 height 19
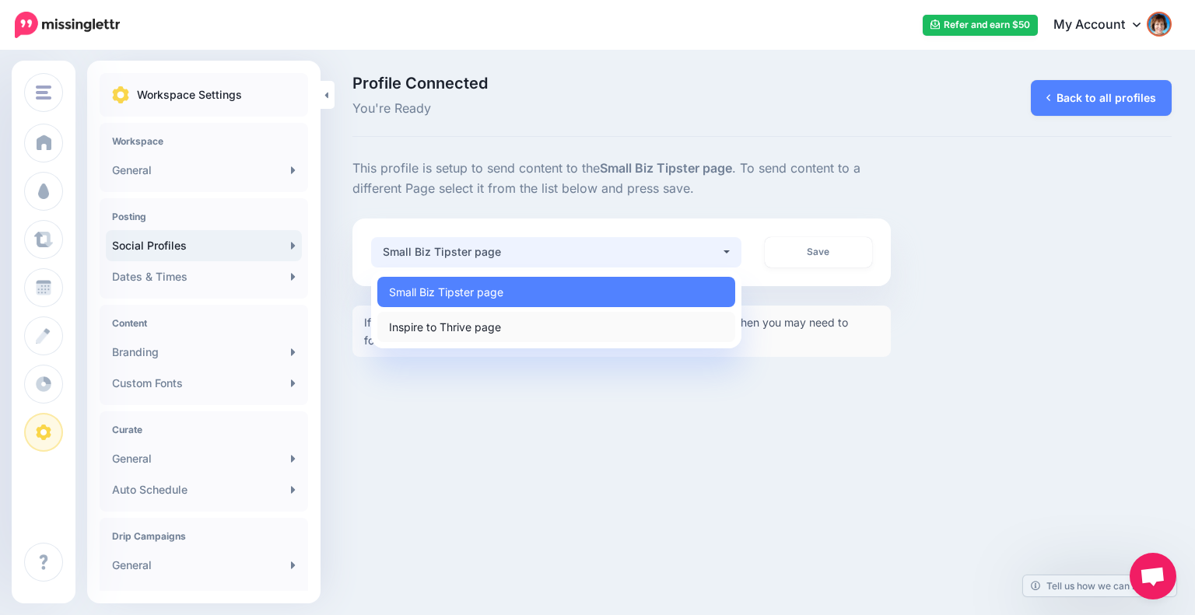
click at [500, 317] on span "Inspire to Thrive page" at bounding box center [445, 326] width 112 height 19
select select "**********"
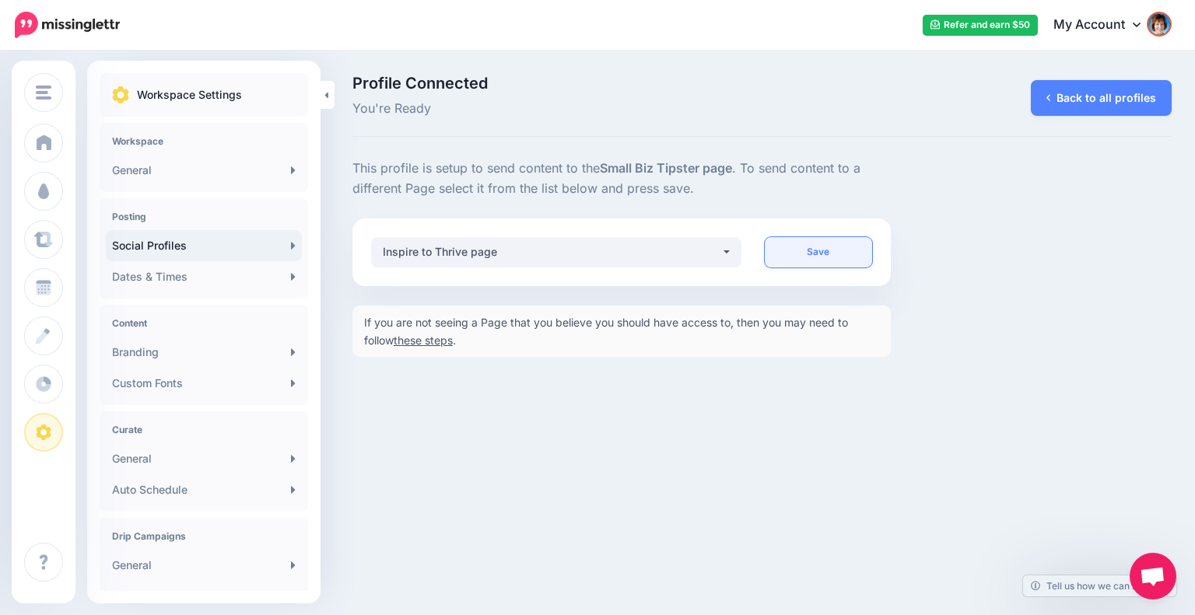
click at [826, 255] on link "Save" at bounding box center [819, 252] width 108 height 30
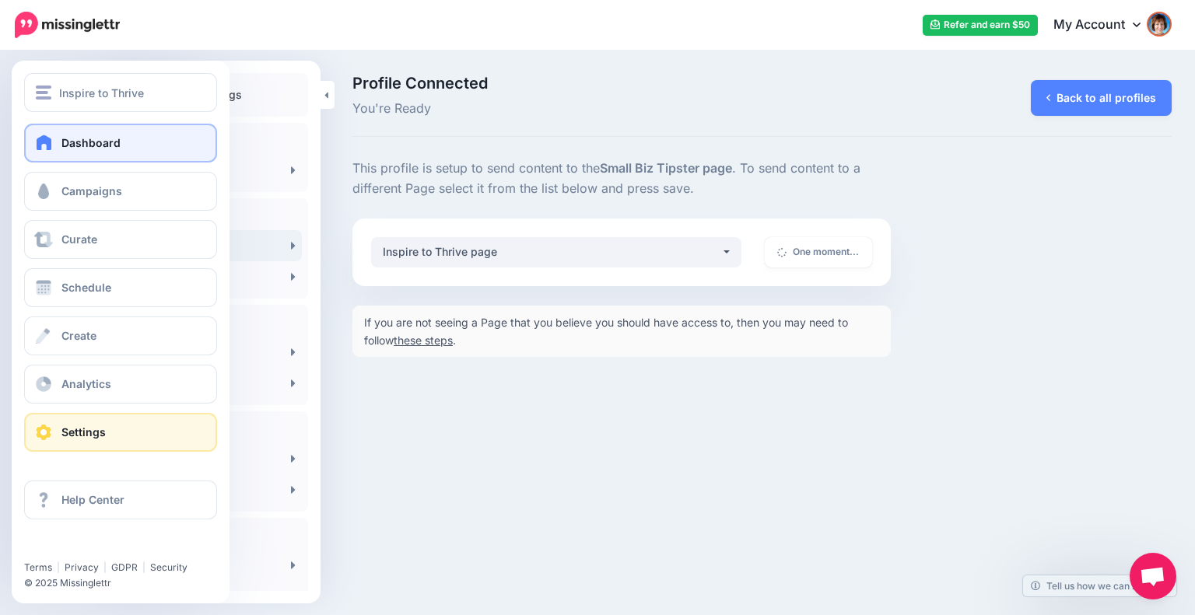
click at [56, 148] on link "Dashboard" at bounding box center [120, 143] width 193 height 39
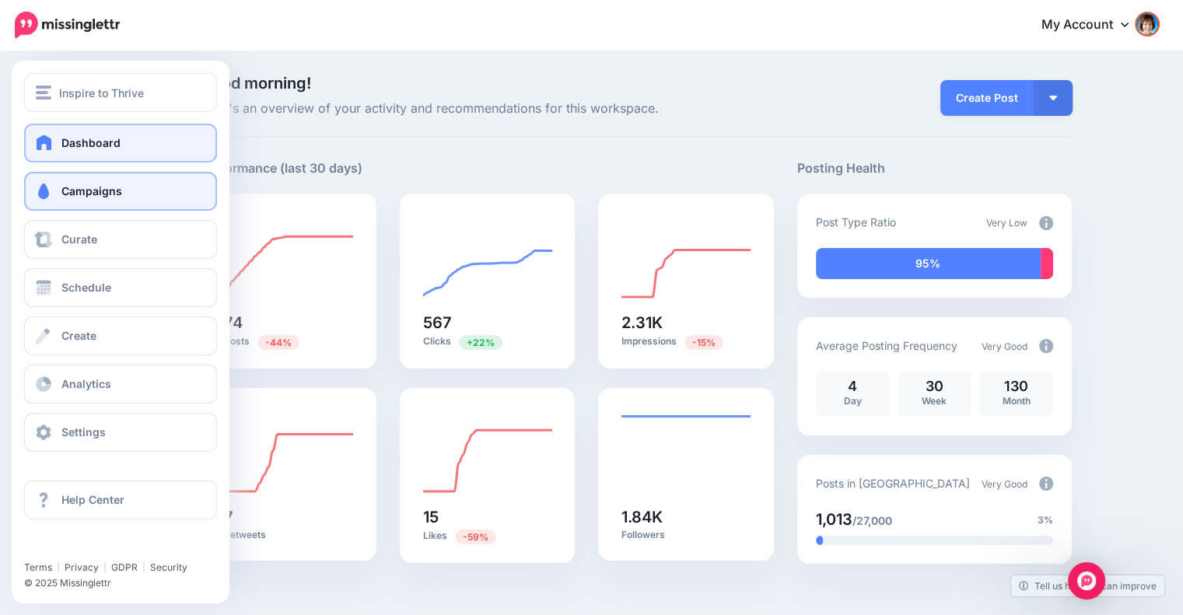
click at [75, 193] on span "Campaigns" at bounding box center [91, 190] width 61 height 13
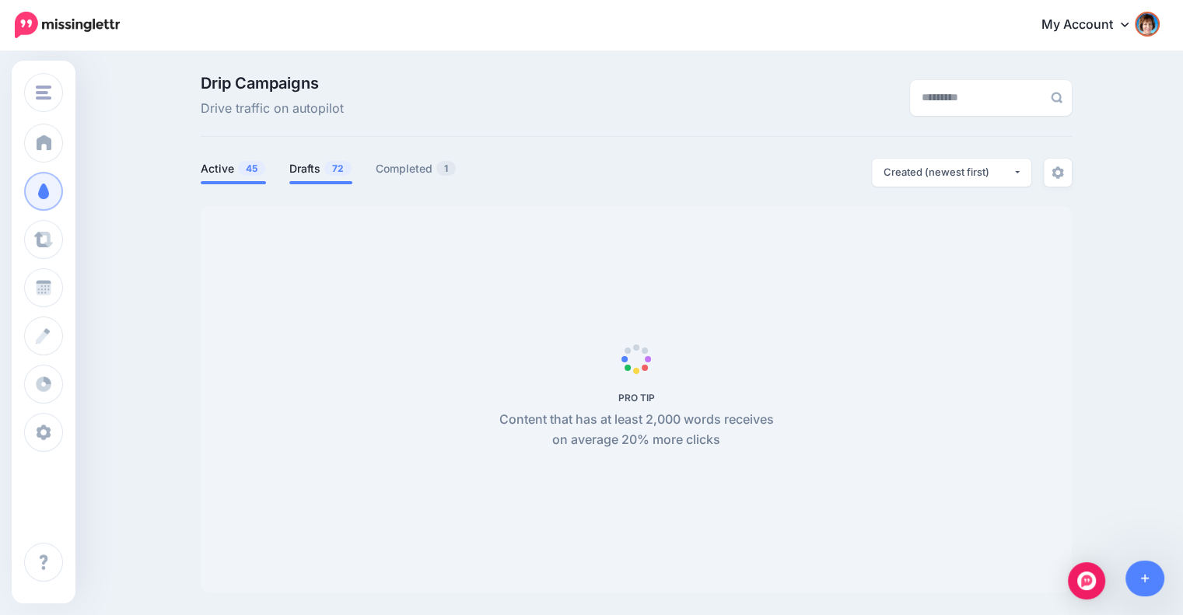
click at [324, 177] on link "Drafts 72" at bounding box center [320, 168] width 63 height 19
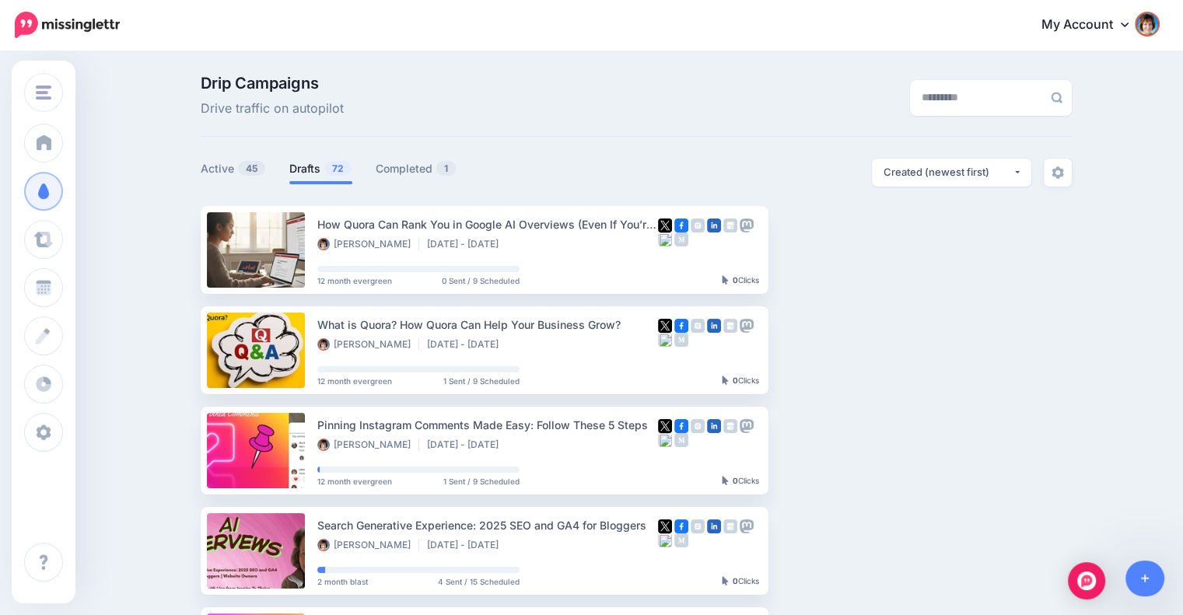
click at [301, 170] on link "Drafts 72" at bounding box center [320, 168] width 63 height 19
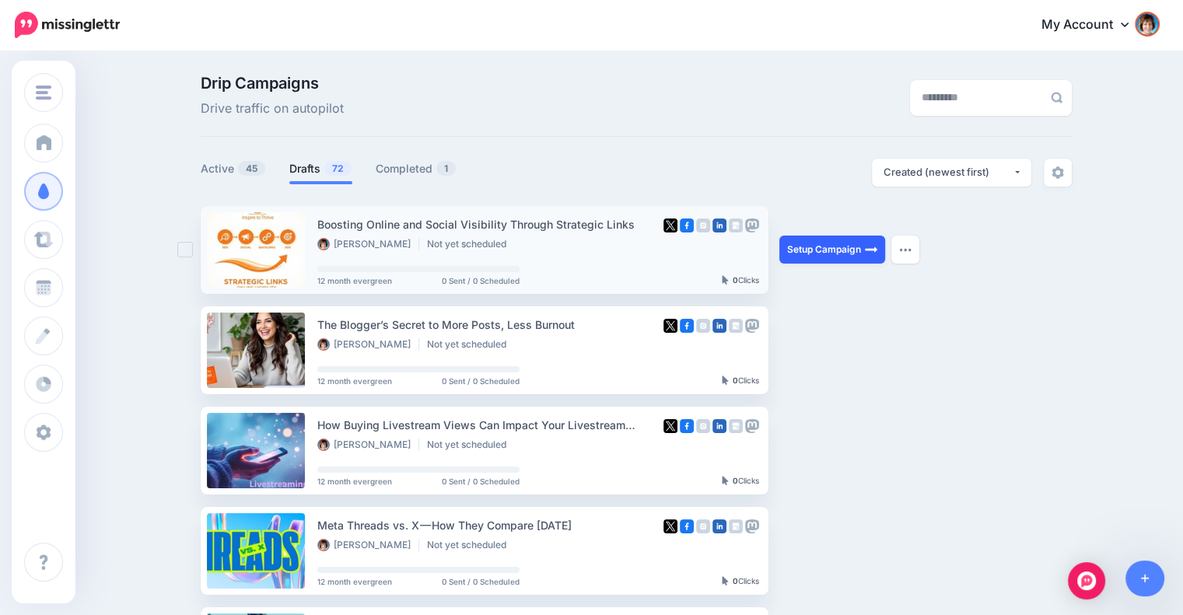
click at [850, 251] on link "Setup Campaign" at bounding box center [832, 250] width 106 height 28
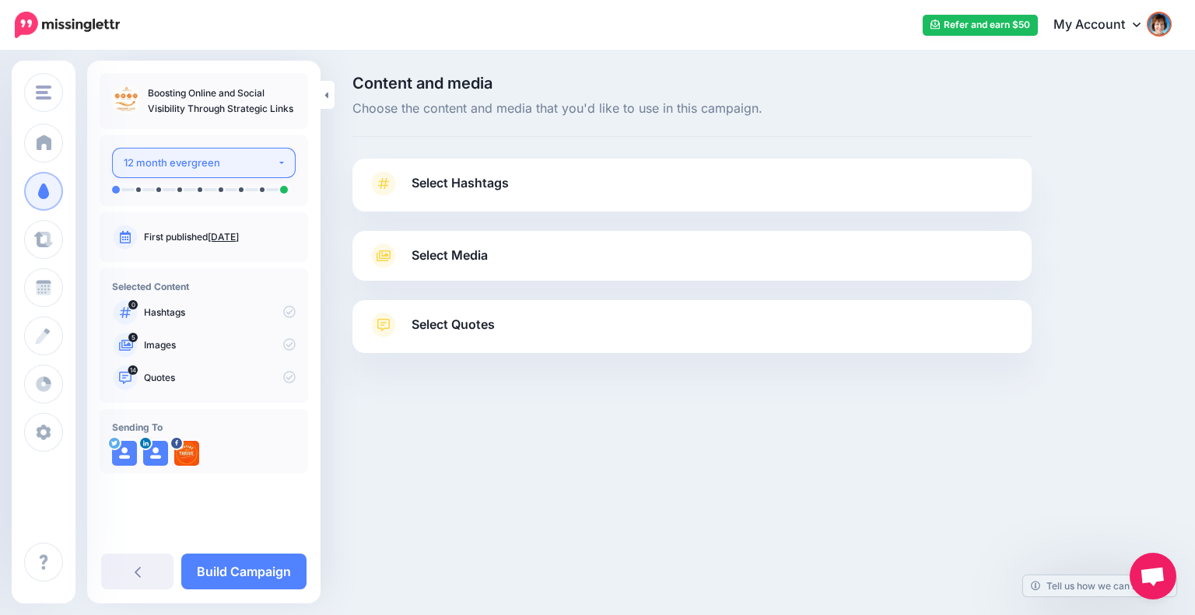
click at [290, 170] on button "12 month evergreen" at bounding box center [204, 163] width 184 height 30
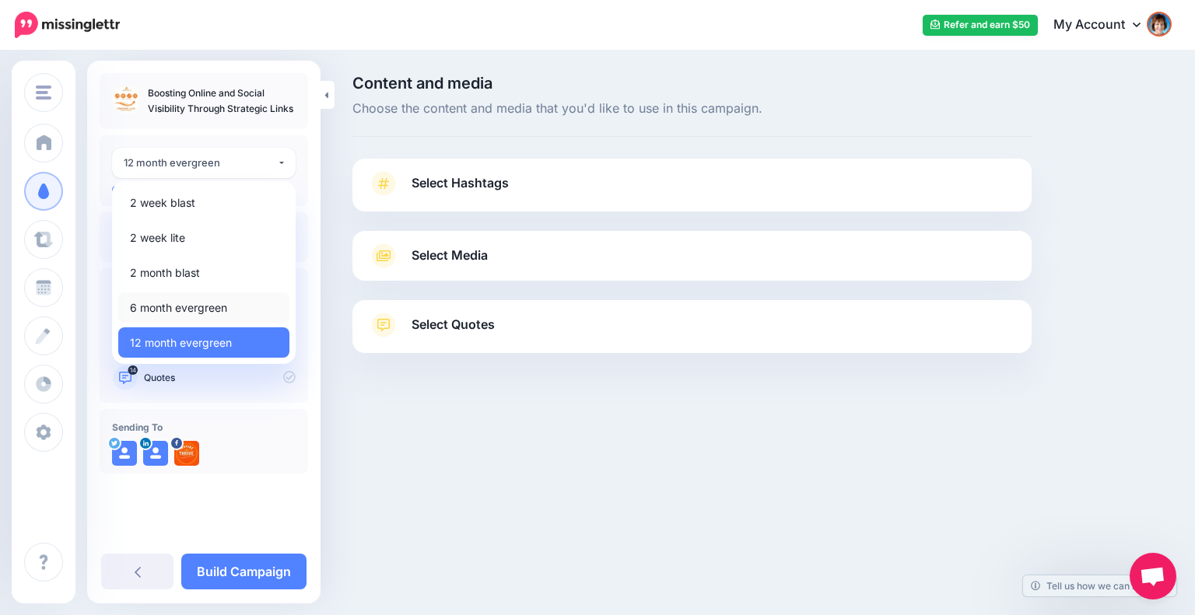
click at [184, 301] on span "6 month evergreen" at bounding box center [178, 308] width 97 height 19
select select "*****"
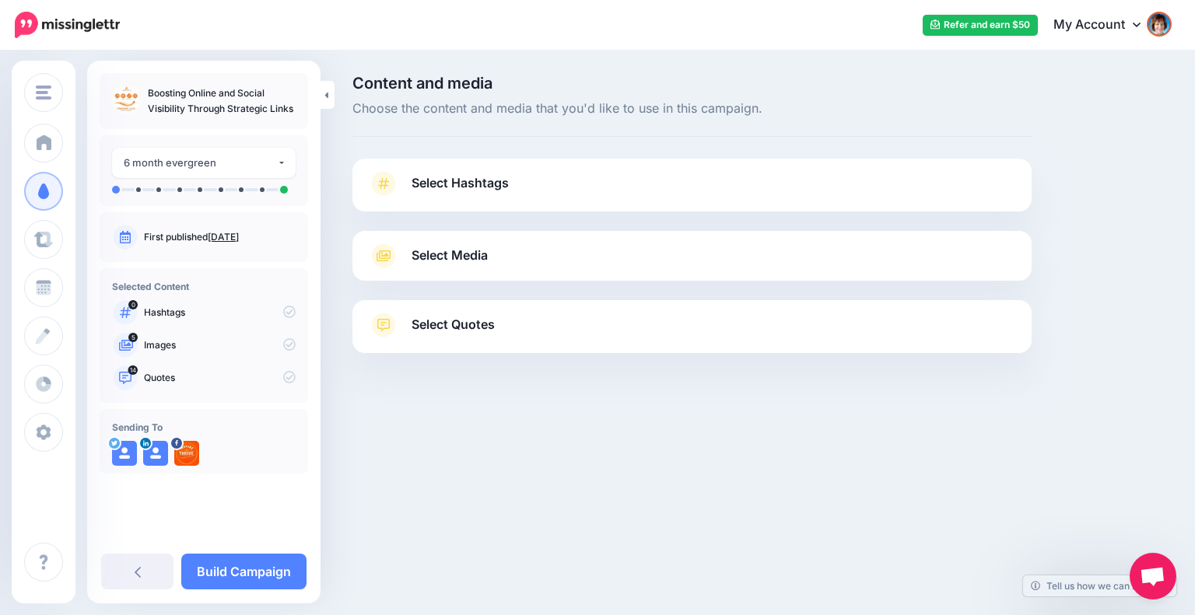
click at [474, 176] on span "Select Hashtags" at bounding box center [460, 183] width 97 height 21
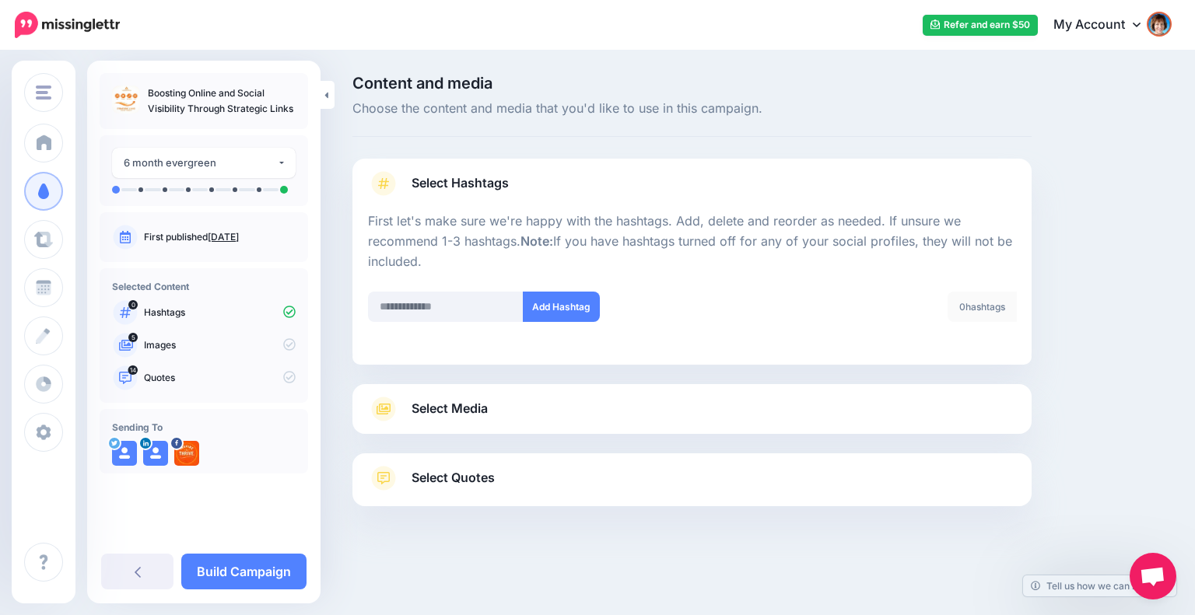
click at [582, 413] on link "Select Media" at bounding box center [692, 409] width 648 height 25
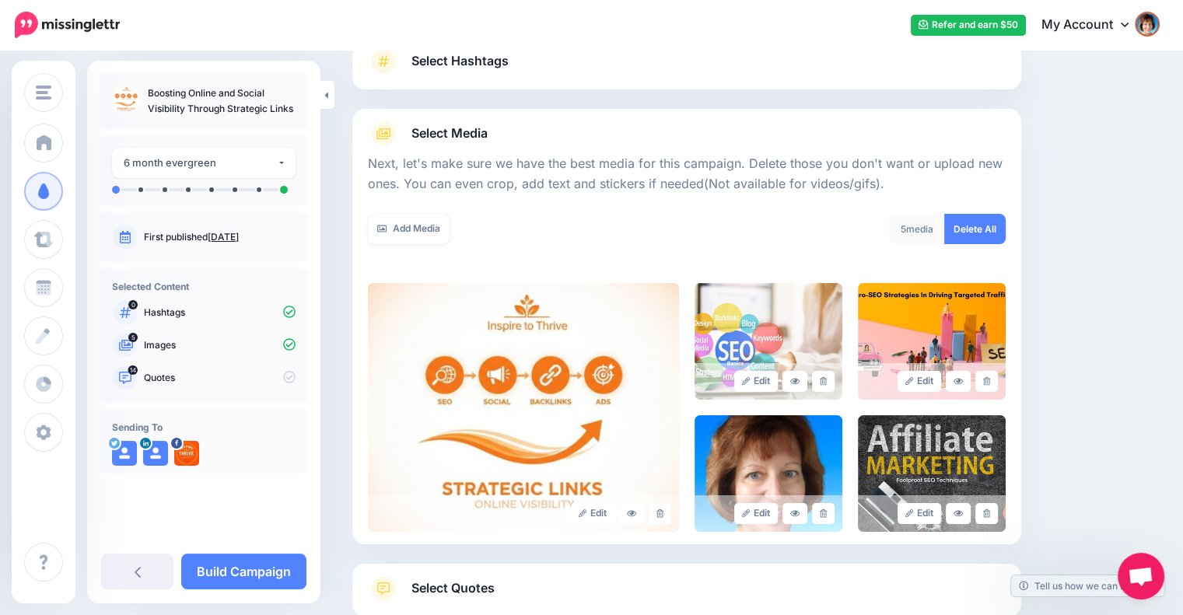
scroll to position [224, 0]
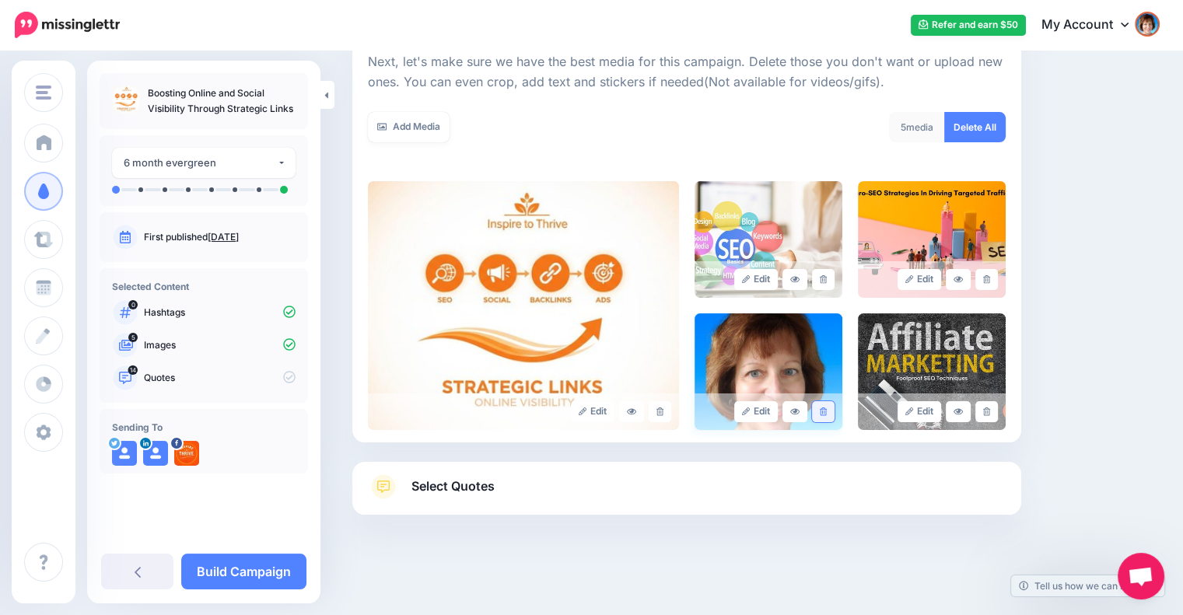
click at [828, 405] on link at bounding box center [823, 411] width 23 height 21
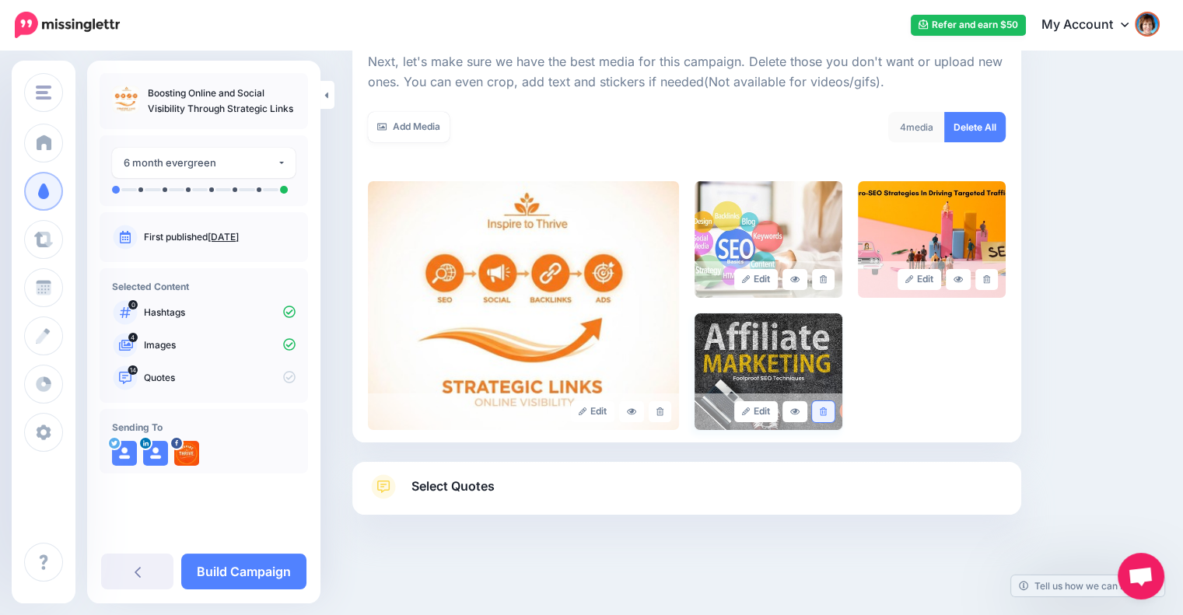
click at [832, 406] on link at bounding box center [823, 411] width 23 height 21
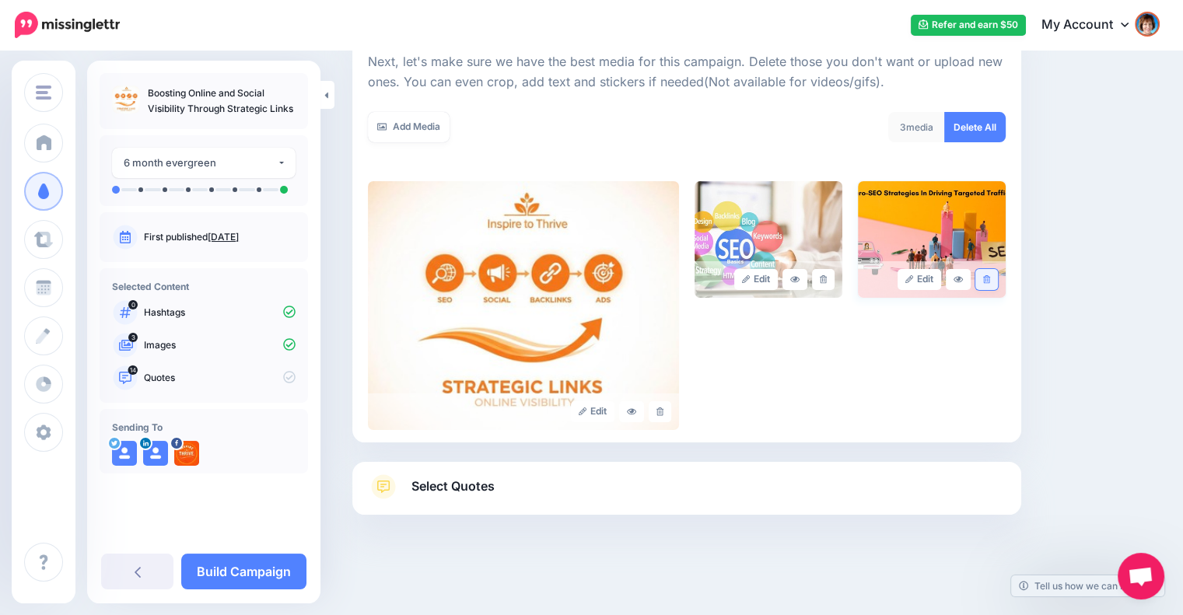
click at [990, 282] on icon at bounding box center [986, 279] width 7 height 9
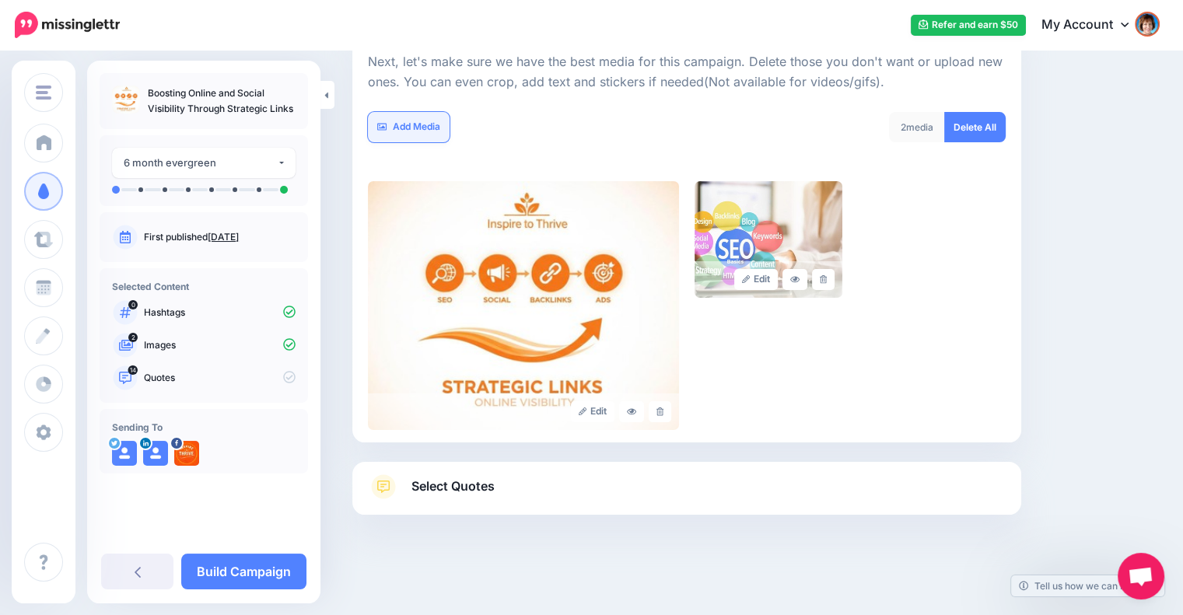
click at [414, 121] on link "Add Media" at bounding box center [409, 127] width 82 height 30
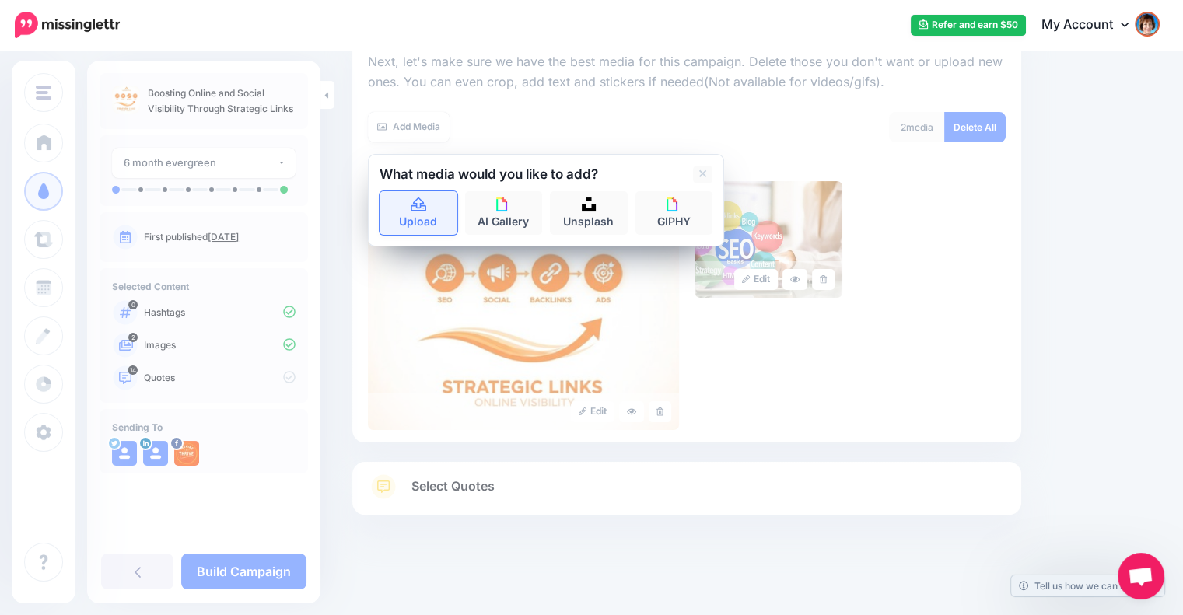
click at [420, 198] on icon at bounding box center [419, 205] width 18 height 14
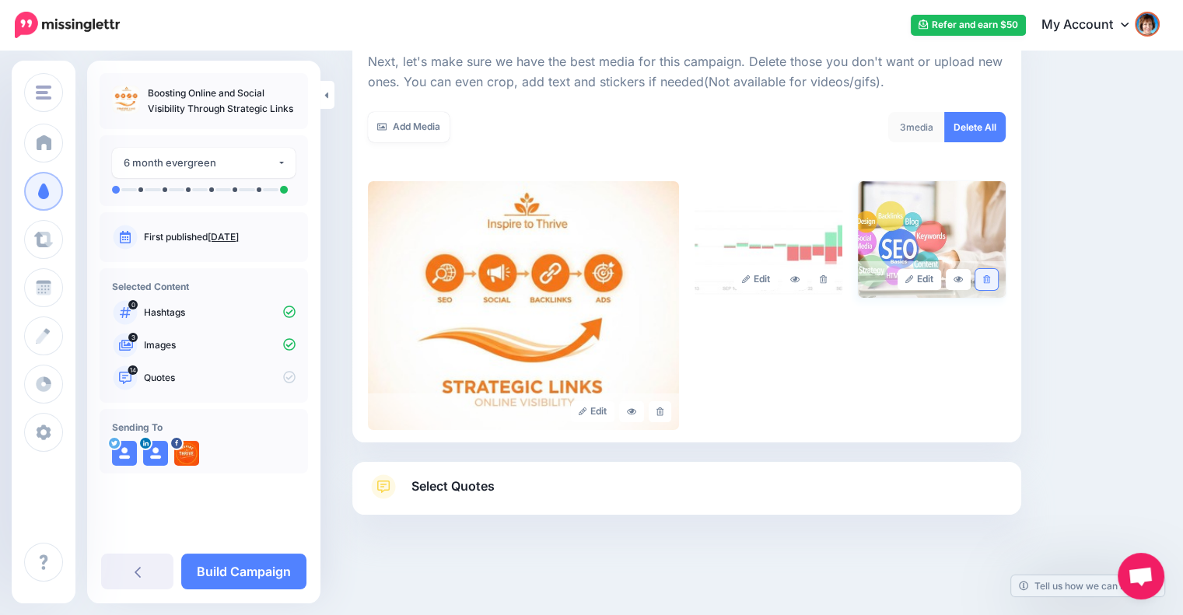
click at [990, 281] on icon at bounding box center [986, 279] width 7 height 9
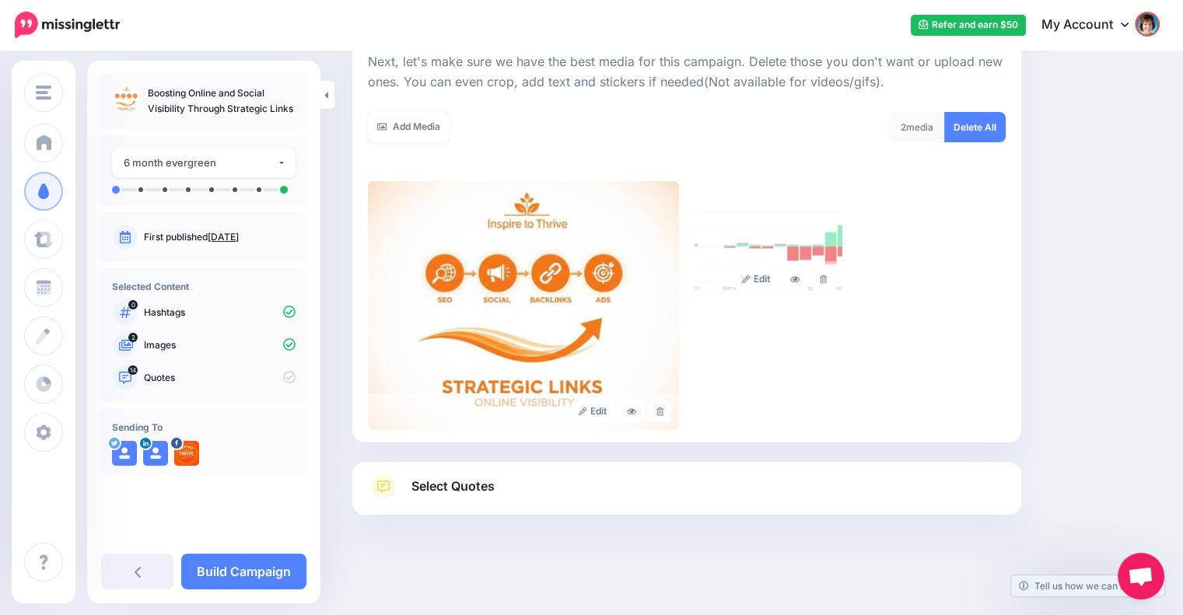
click at [665, 488] on link "Select Quotes" at bounding box center [687, 495] width 638 height 40
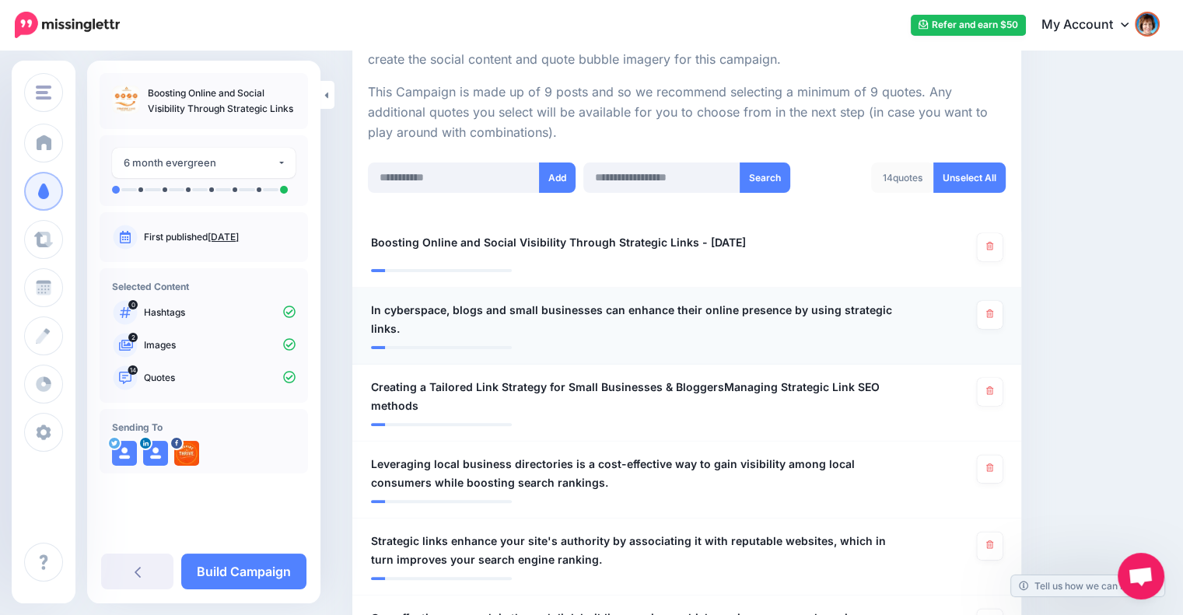
scroll to position [353, 0]
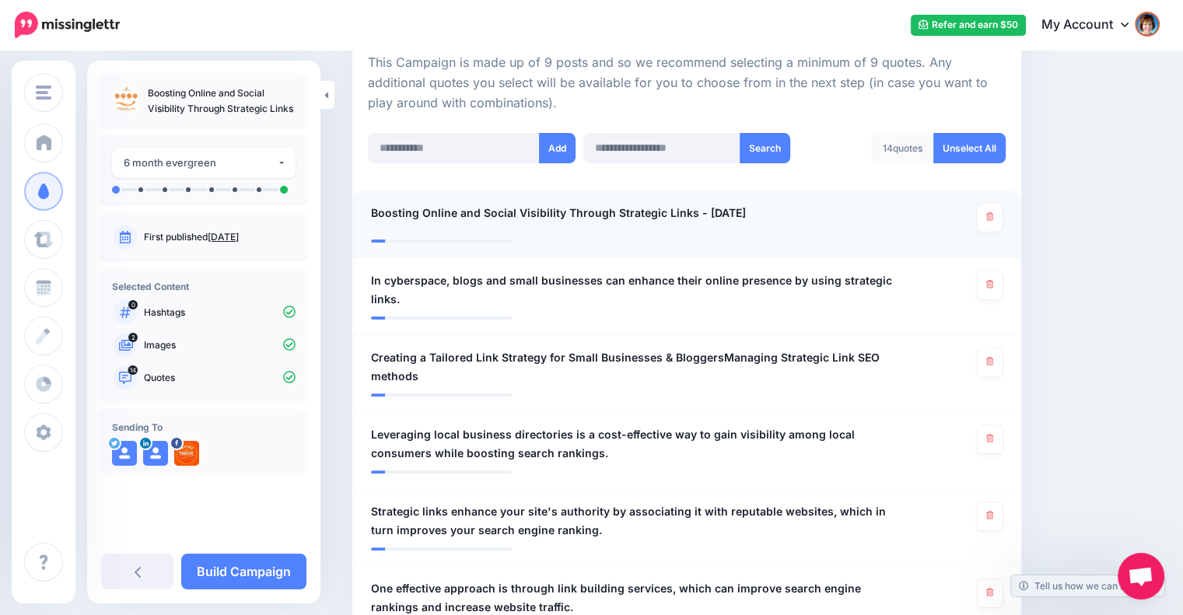
click at [718, 222] on div "**********" at bounding box center [632, 218] width 546 height 28
click at [689, 208] on span "Boosting Online and Social Visibility Through Strategic Links - [DATE]" at bounding box center [558, 213] width 375 height 19
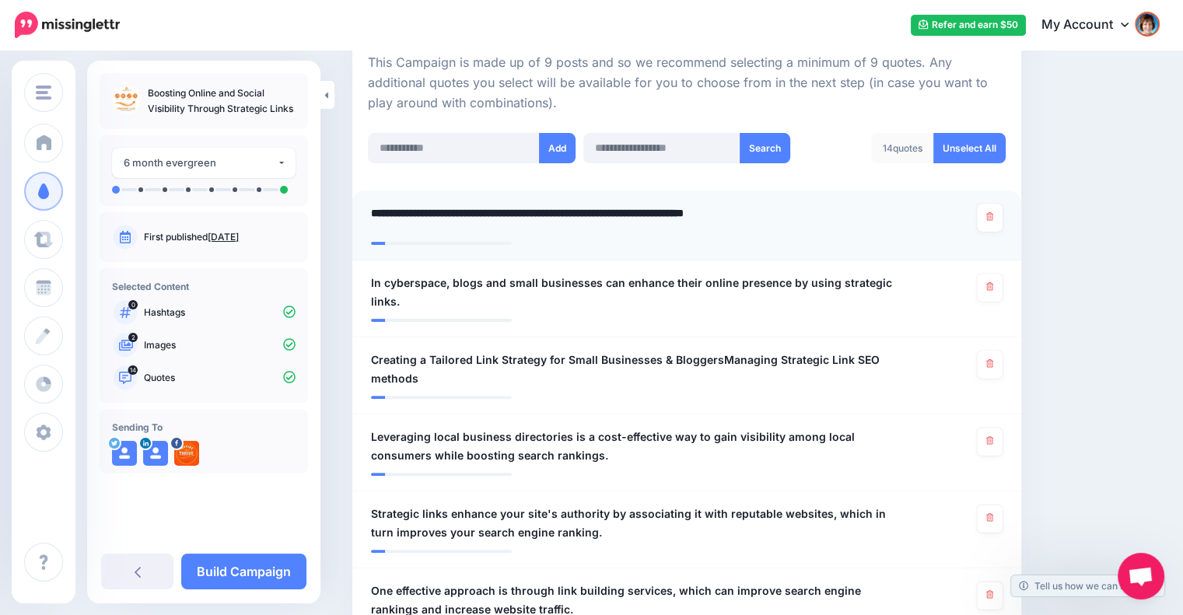
drag, startPoint x: 689, startPoint y: 208, endPoint x: 790, endPoint y: 208, distance: 100.4
click at [790, 208] on textarea "**********" at bounding box center [636, 219] width 531 height 30
click at [420, 213] on textarea "**********" at bounding box center [636, 219] width 531 height 30
type textarea "**********"
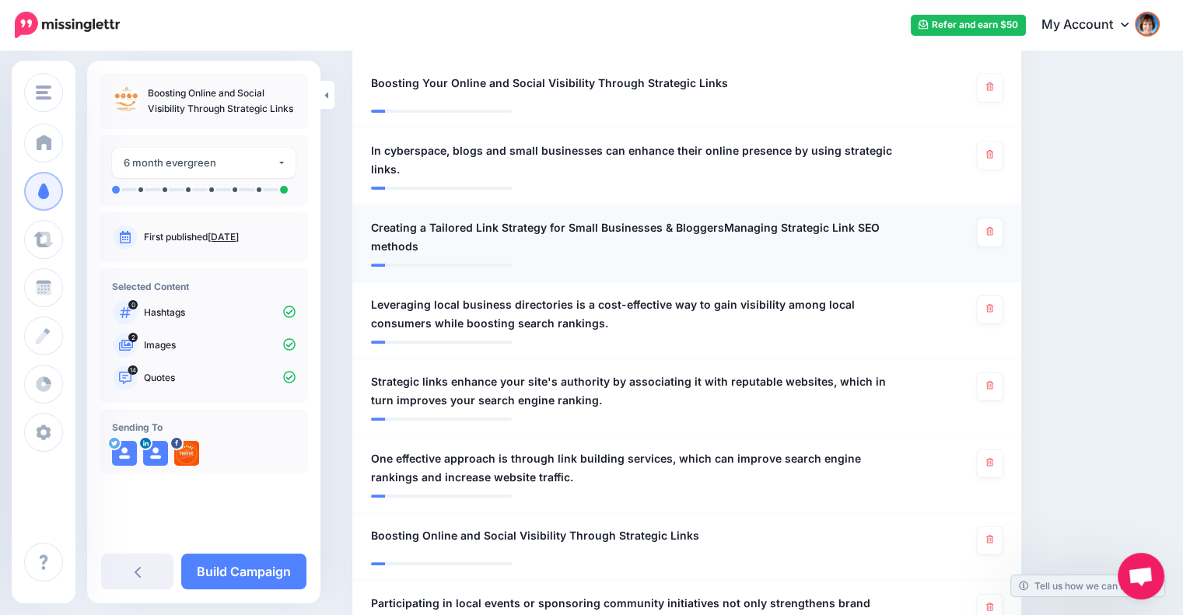
click at [750, 222] on span "Creating a Tailored Link Strategy for Small Businesses & BloggersManaging Strat…" at bounding box center [632, 237] width 523 height 37
drag, startPoint x: 717, startPoint y: 224, endPoint x: 720, endPoint y: 248, distance: 24.3
click at [720, 248] on textarea "**********" at bounding box center [636, 237] width 531 height 37
type textarea "**********"
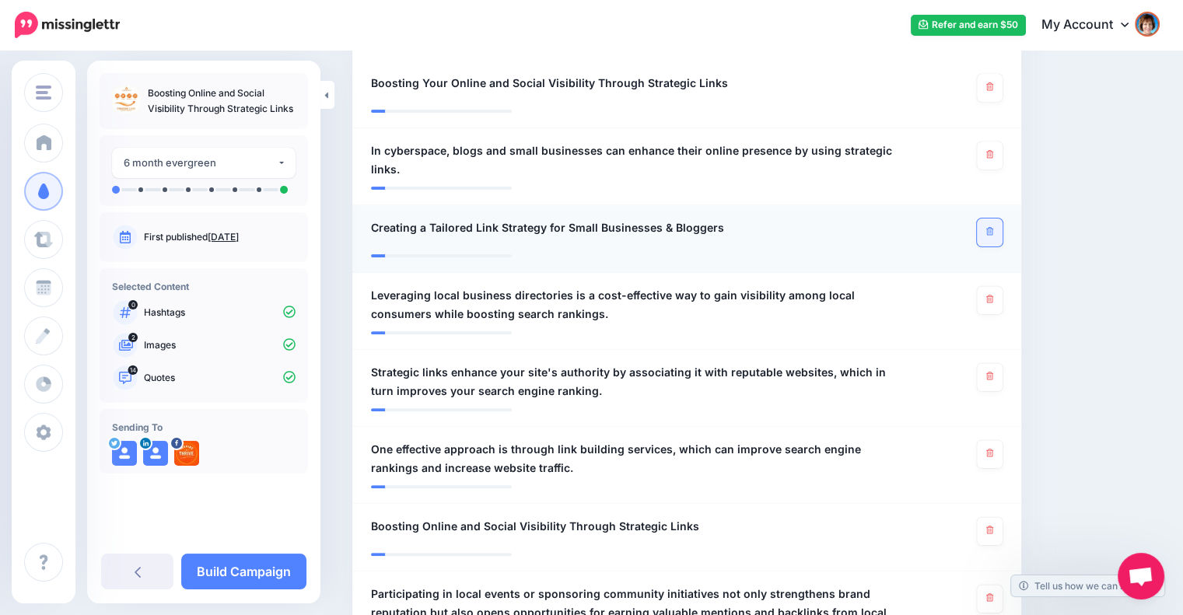
click at [993, 230] on icon at bounding box center [989, 231] width 7 height 9
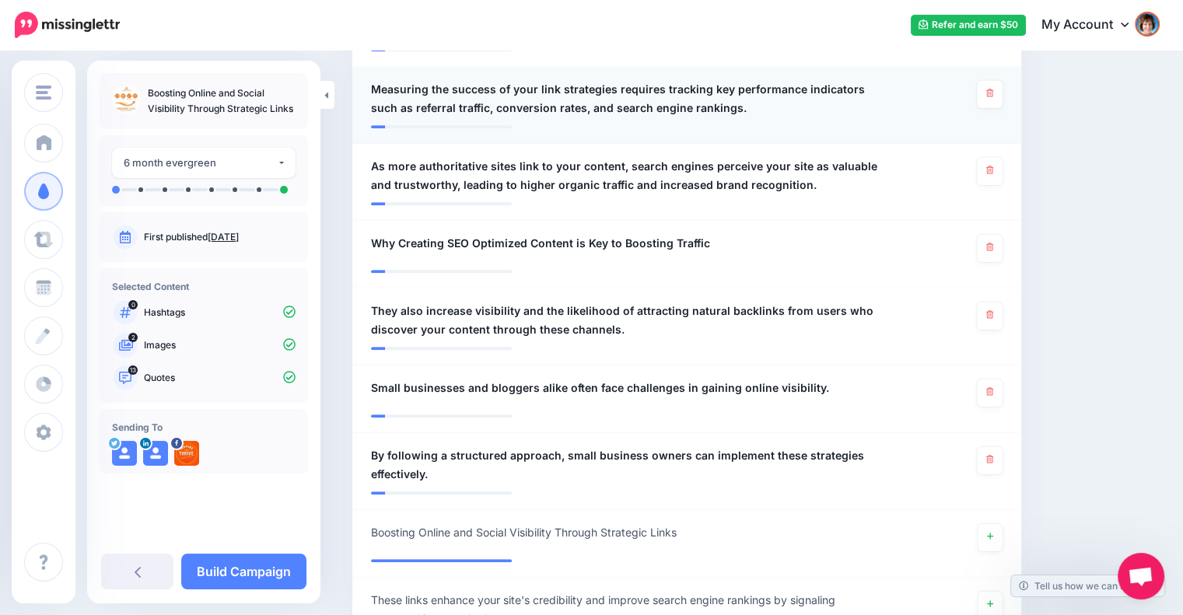
scroll to position [1131, 0]
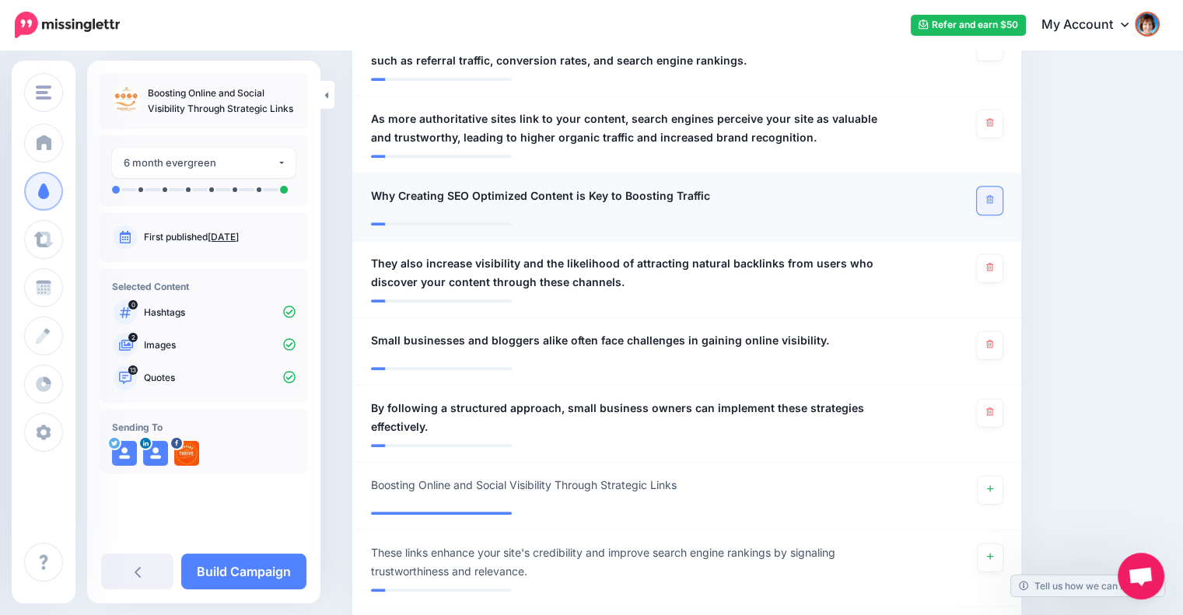
click at [993, 199] on icon at bounding box center [989, 199] width 7 height 9
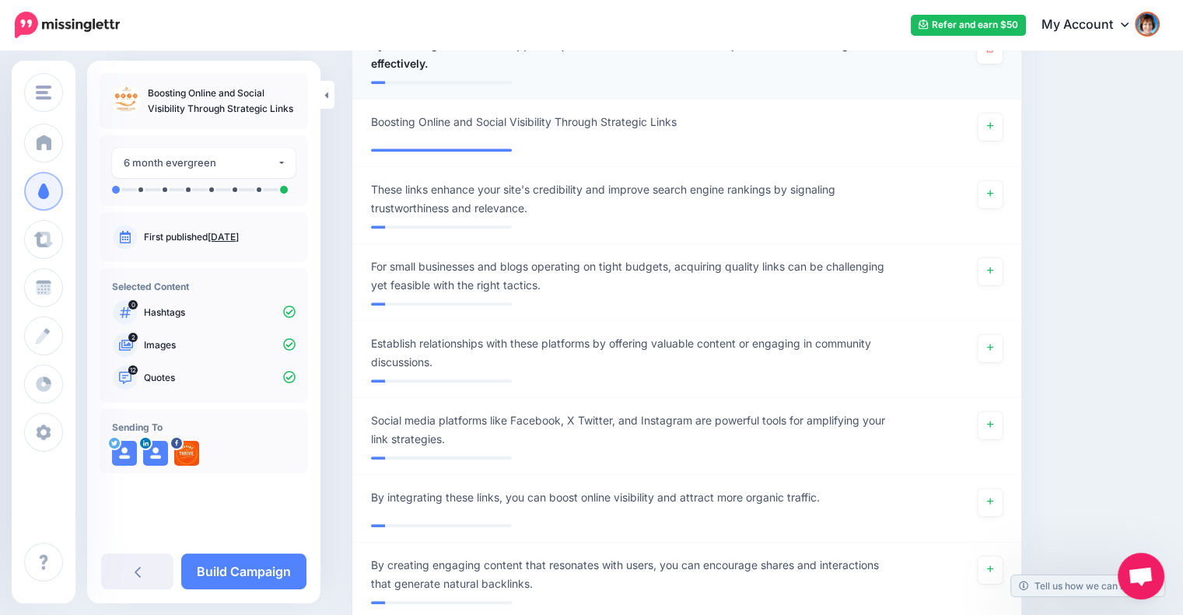
scroll to position [1520, 0]
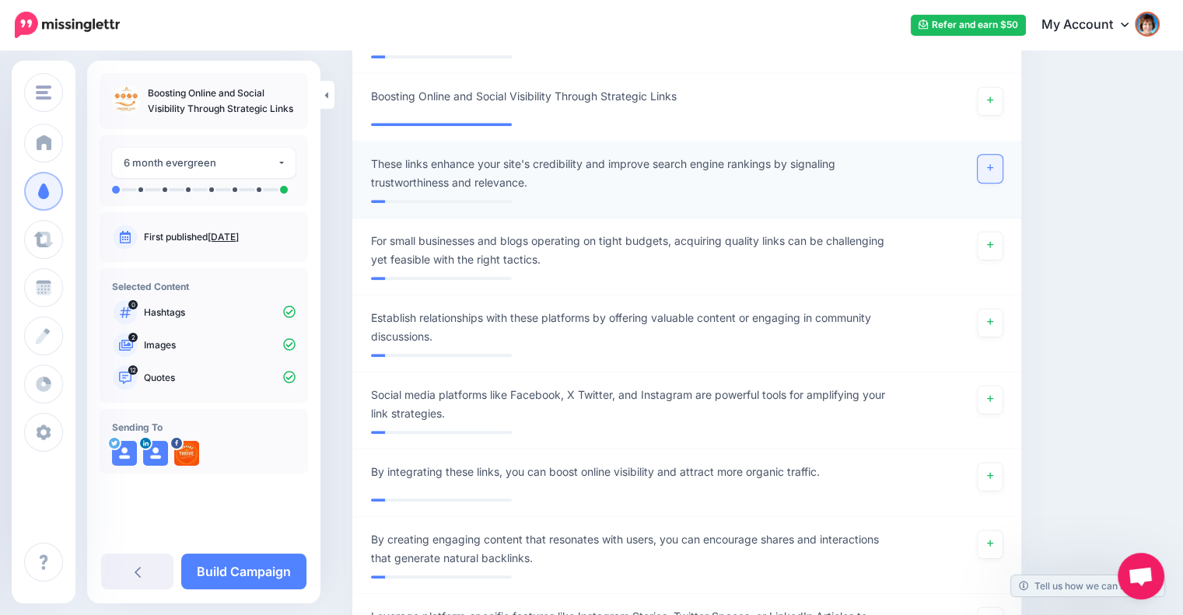
click at [993, 165] on icon at bounding box center [990, 167] width 6 height 9
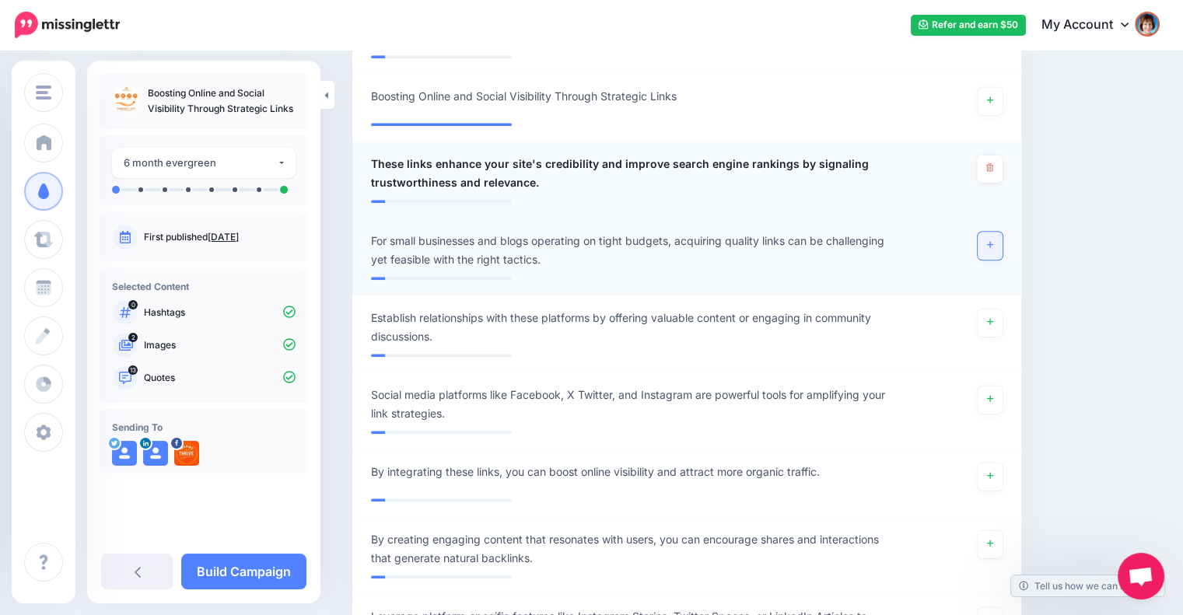
click at [993, 245] on icon at bounding box center [990, 244] width 6 height 9
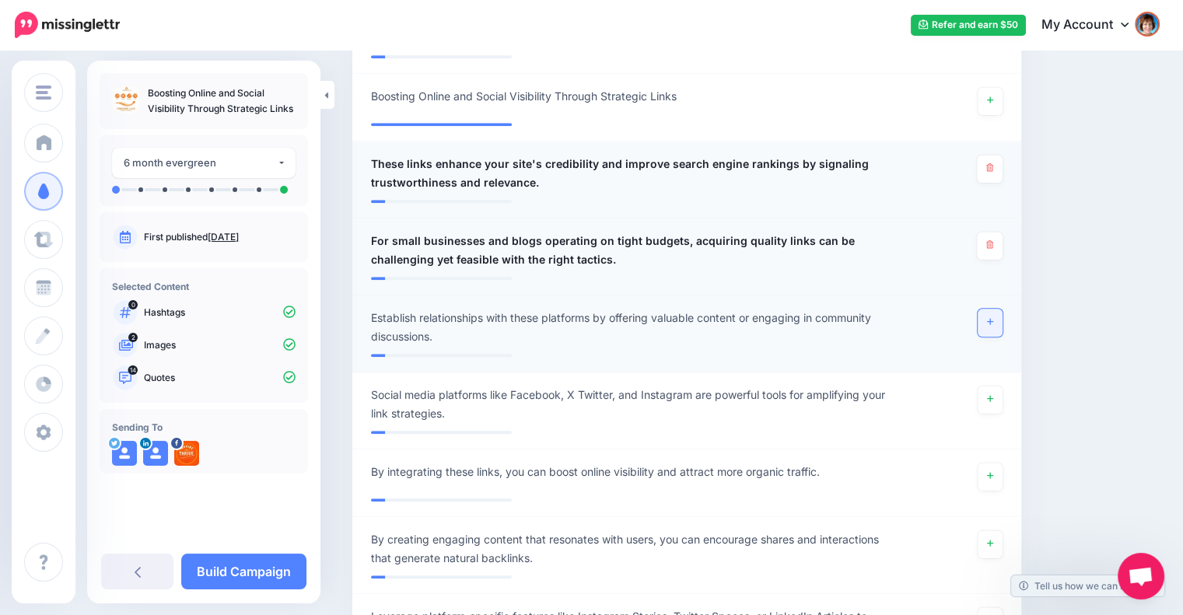
click at [993, 323] on icon at bounding box center [990, 322] width 6 height 6
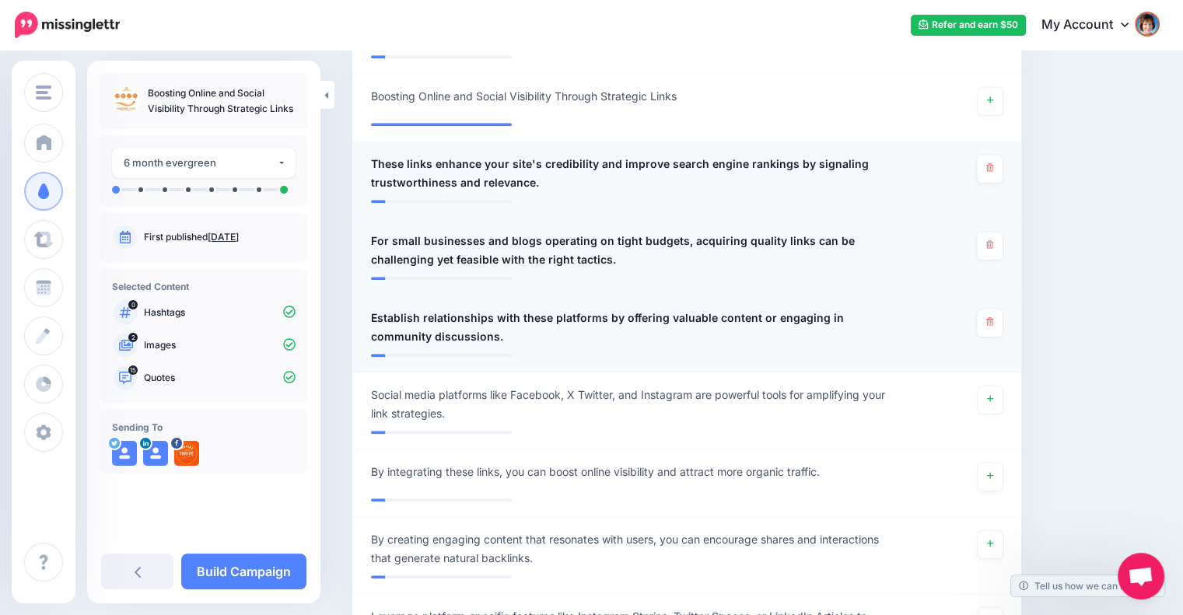
scroll to position [1650, 0]
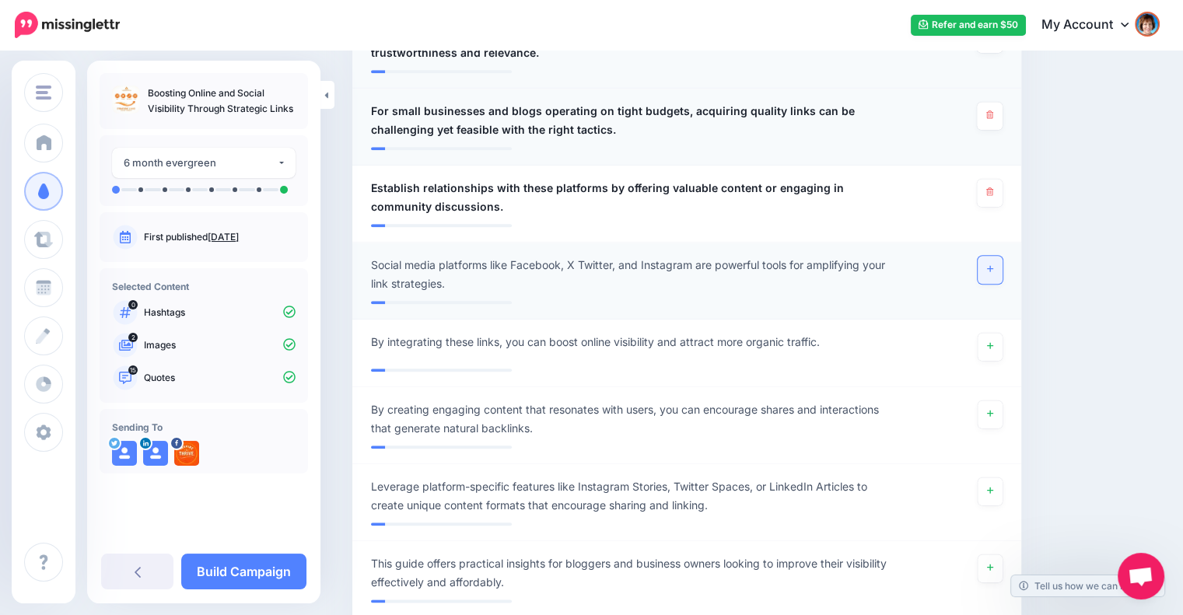
click at [993, 271] on icon at bounding box center [990, 268] width 6 height 9
click at [986, 342] on div at bounding box center [959, 347] width 109 height 28
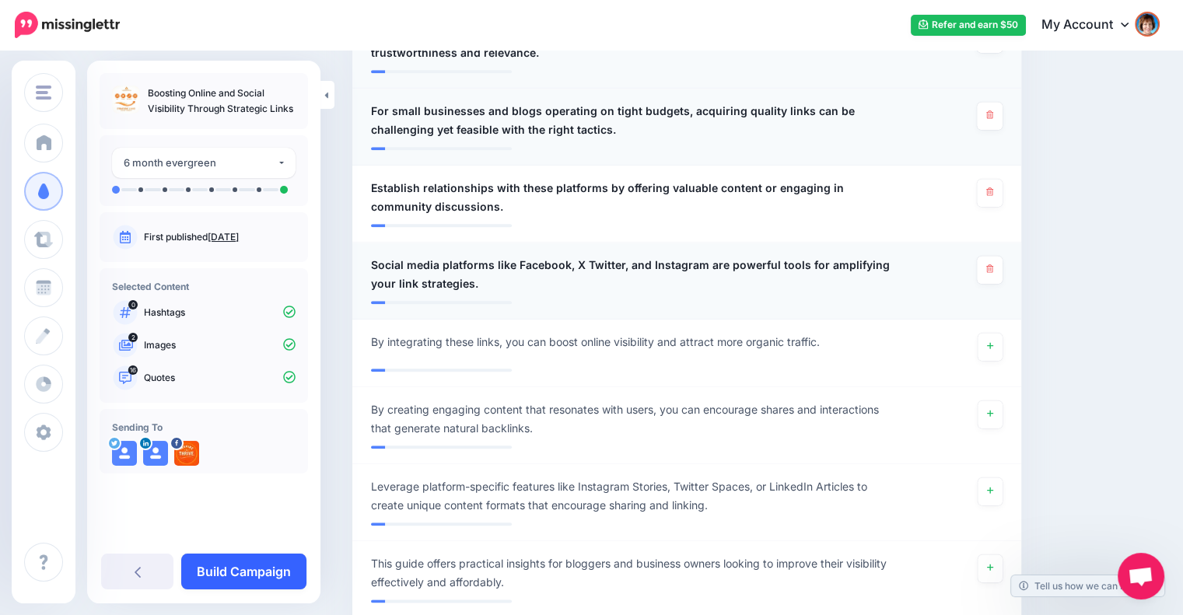
click at [240, 573] on link "Build Campaign" at bounding box center [243, 572] width 125 height 36
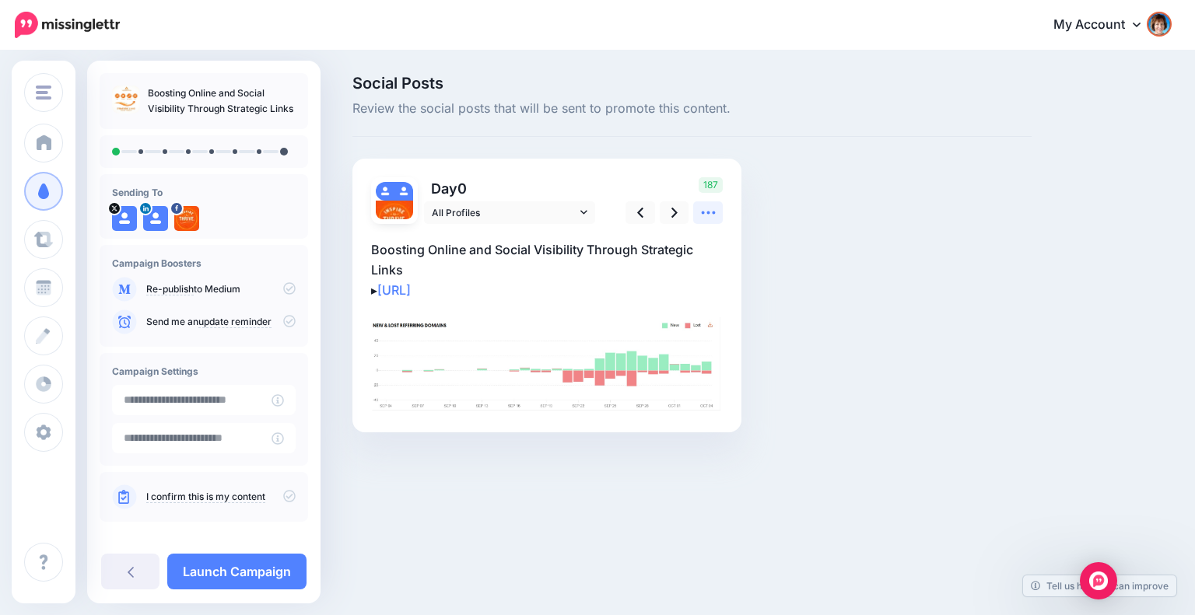
click at [702, 214] on icon at bounding box center [708, 213] width 14 height 3
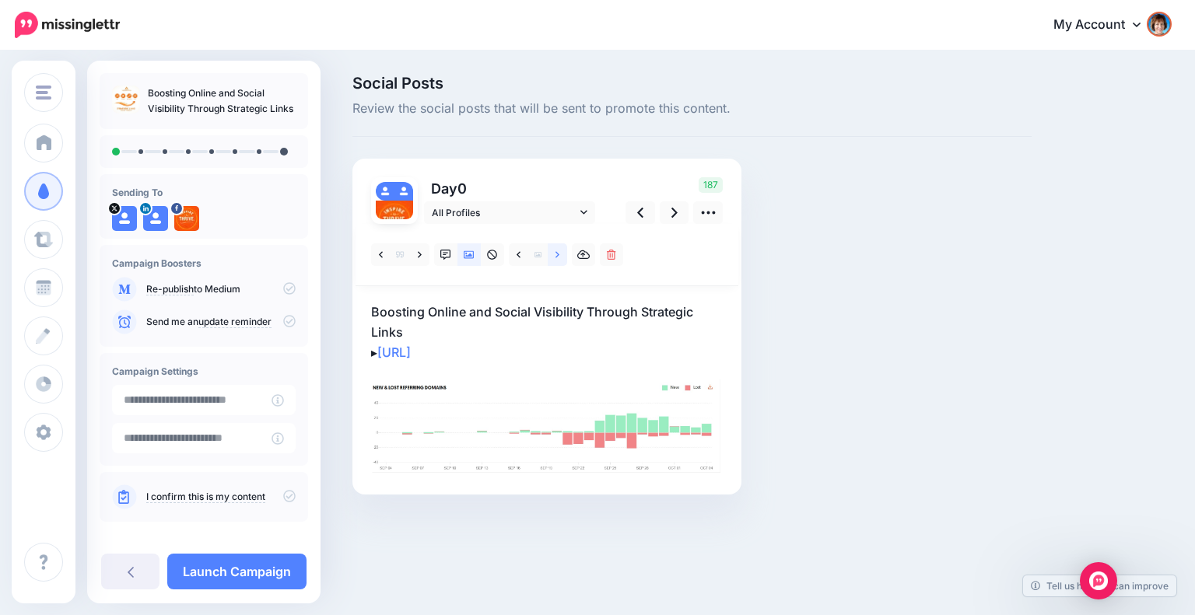
click at [552, 251] on link at bounding box center [557, 254] width 19 height 23
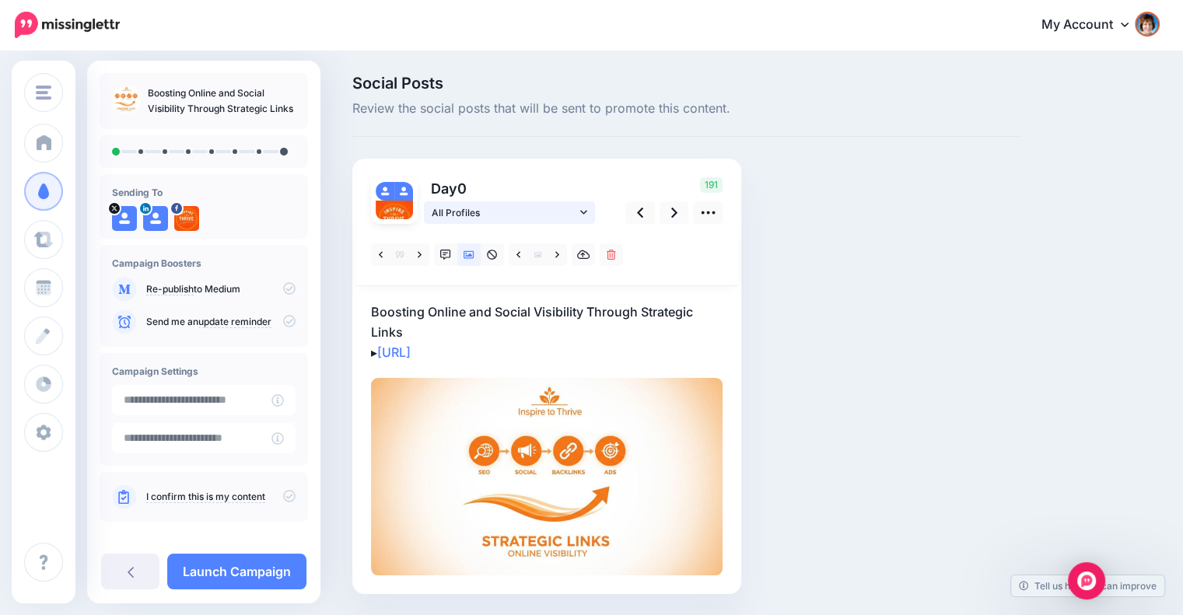
click at [582, 208] on icon at bounding box center [583, 212] width 7 height 11
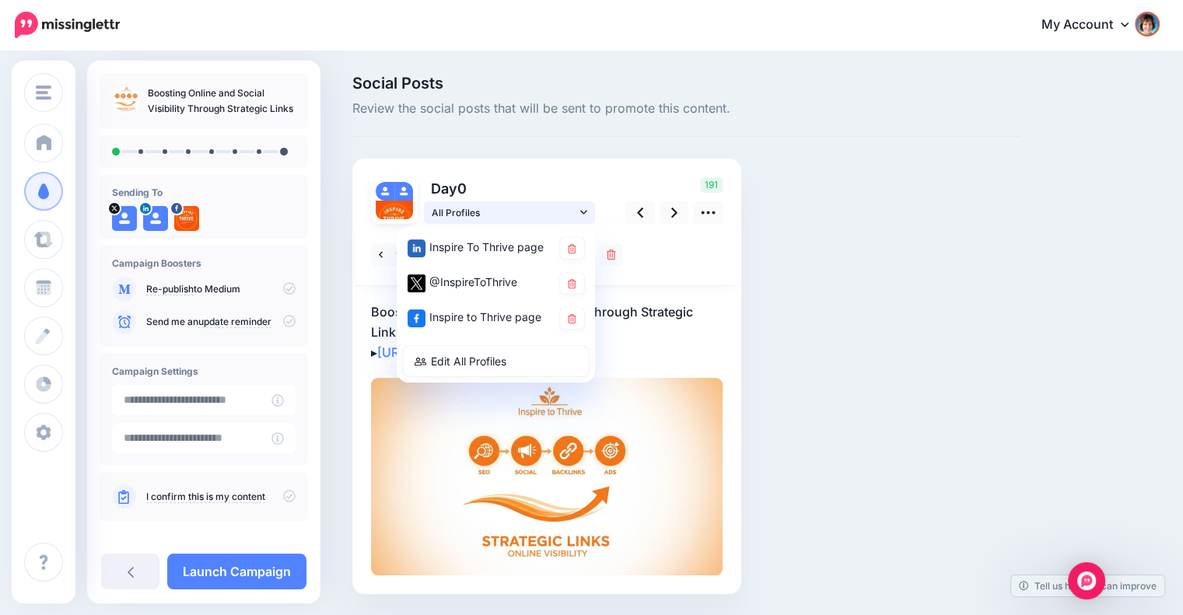
click at [582, 208] on icon at bounding box center [583, 212] width 7 height 11
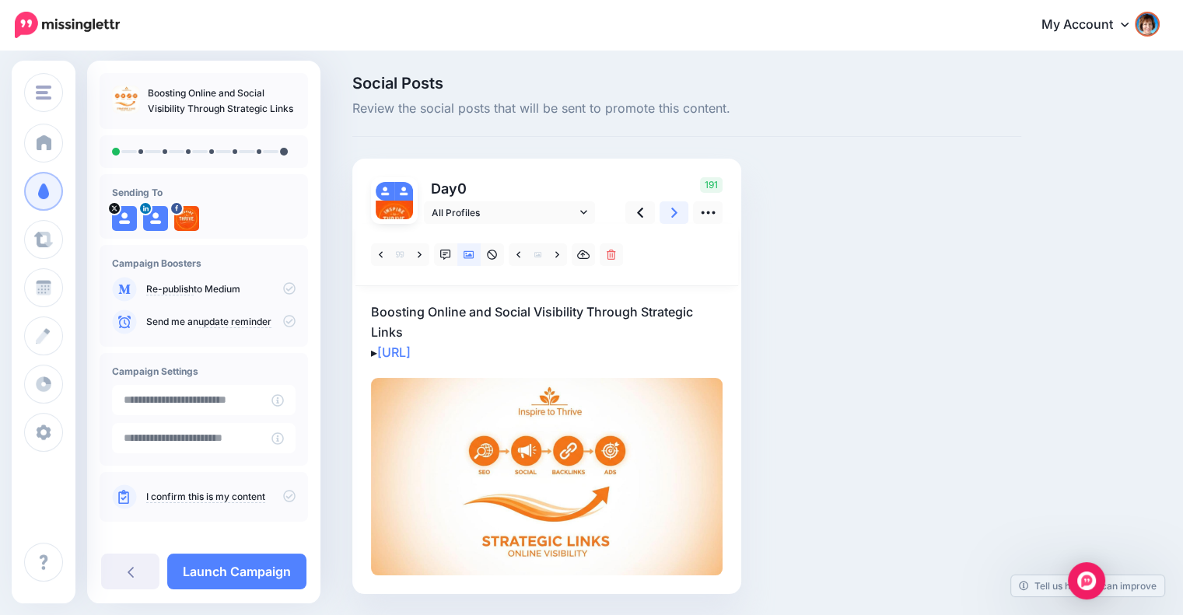
click at [668, 208] on link at bounding box center [675, 212] width 30 height 23
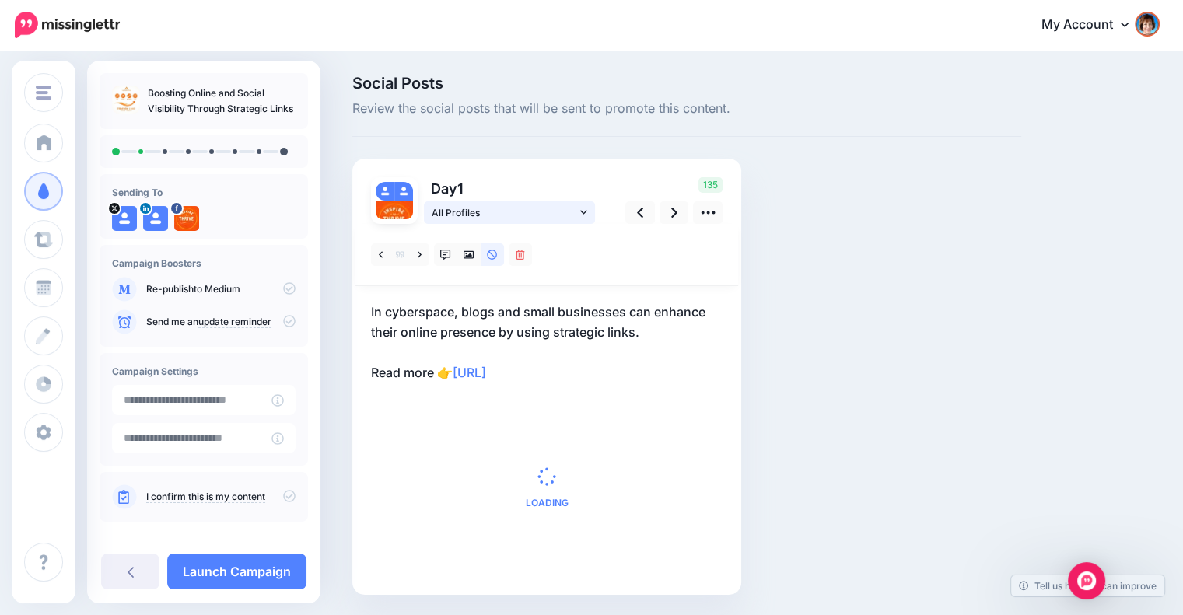
click at [583, 212] on icon at bounding box center [583, 212] width 7 height 4
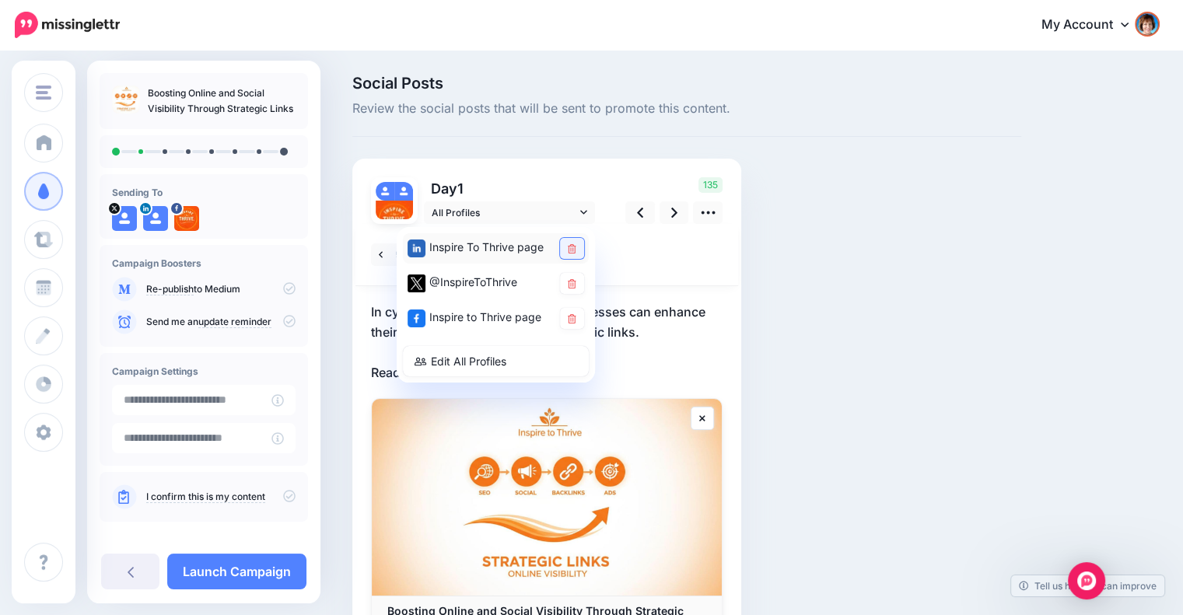
click at [576, 246] on link at bounding box center [572, 248] width 24 height 21
click at [573, 317] on icon at bounding box center [572, 318] width 9 height 9
click at [778, 313] on div "Social Posts Review the social posts that will be sent to promote this content.…" at bounding box center [687, 397] width 692 height 645
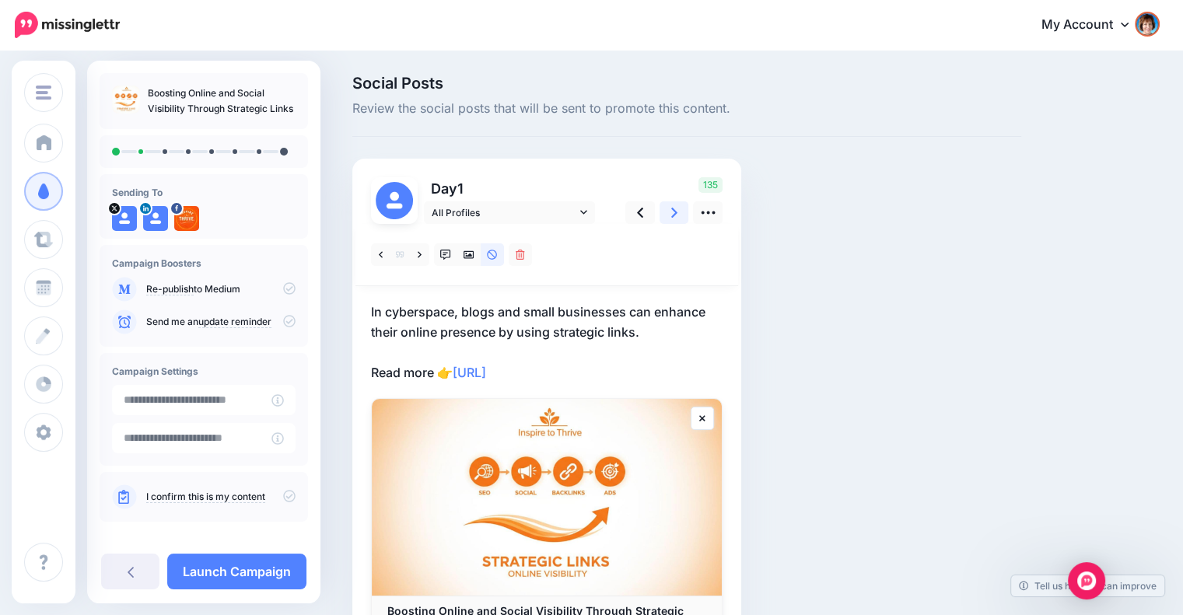
click at [677, 214] on icon at bounding box center [674, 213] width 6 height 16
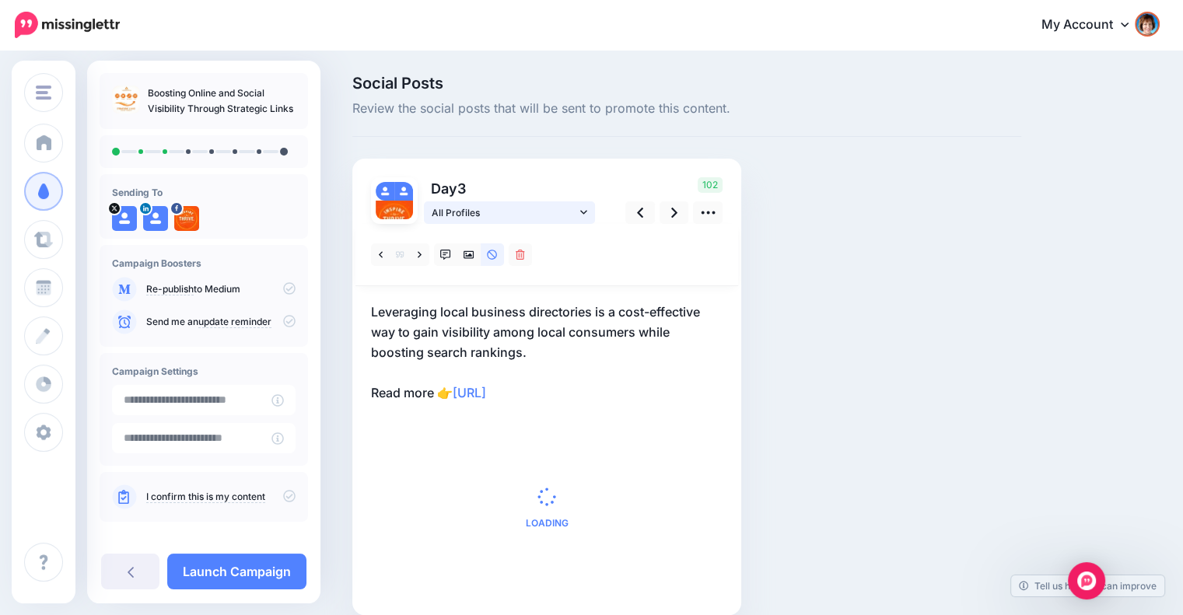
click at [580, 211] on icon at bounding box center [583, 212] width 7 height 11
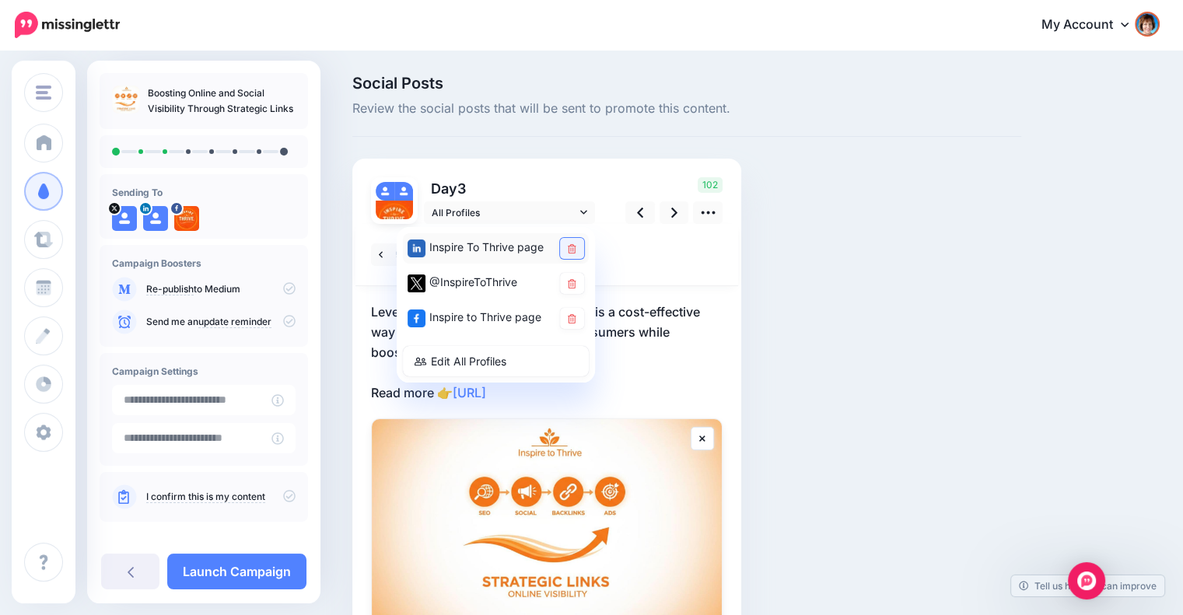
click at [574, 250] on icon at bounding box center [572, 248] width 9 height 9
click at [573, 314] on icon at bounding box center [572, 318] width 9 height 9
click at [755, 335] on div "Social Posts Review the social posts that will be sent to promote this content.…" at bounding box center [687, 407] width 692 height 665
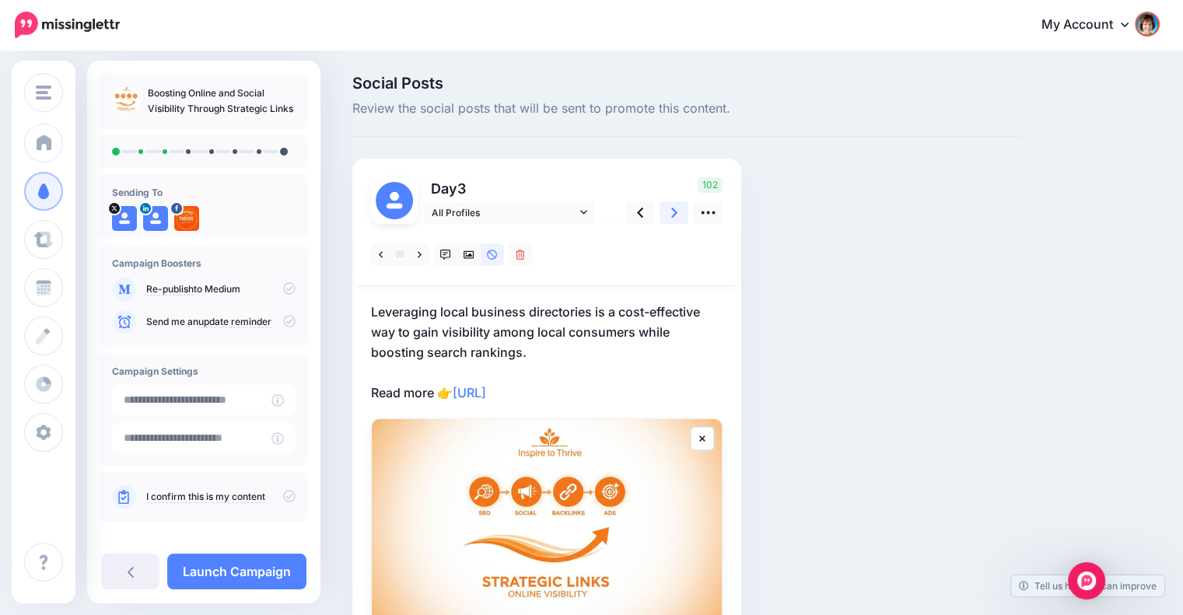
click at [672, 216] on icon at bounding box center [674, 213] width 6 height 10
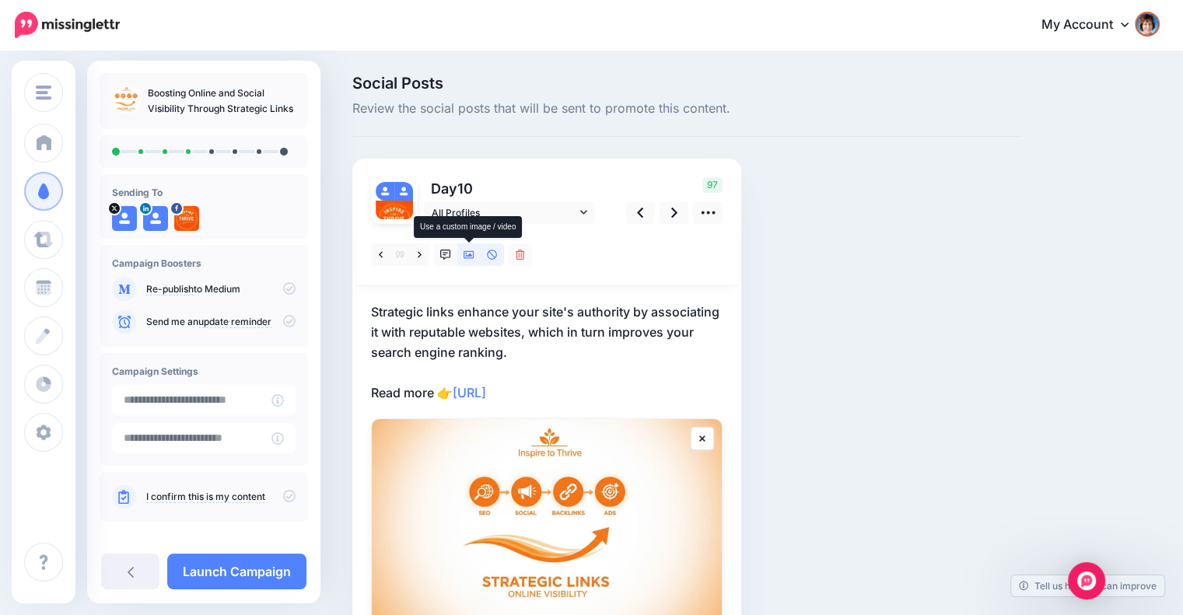
click at [473, 255] on icon at bounding box center [469, 255] width 11 height 8
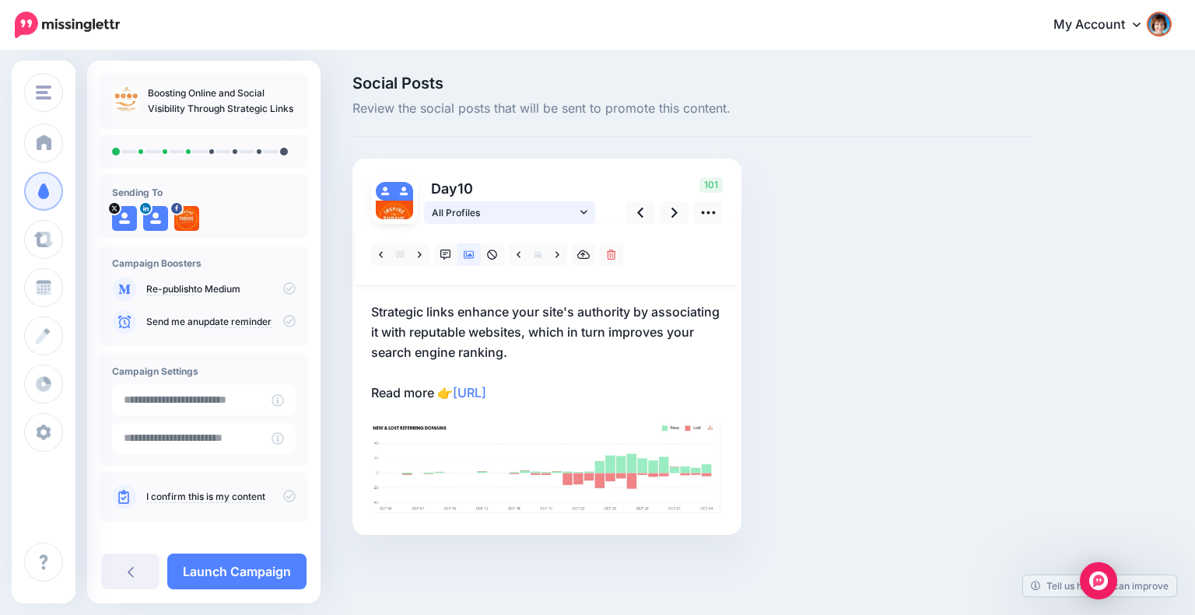
click at [587, 208] on icon at bounding box center [583, 212] width 7 height 11
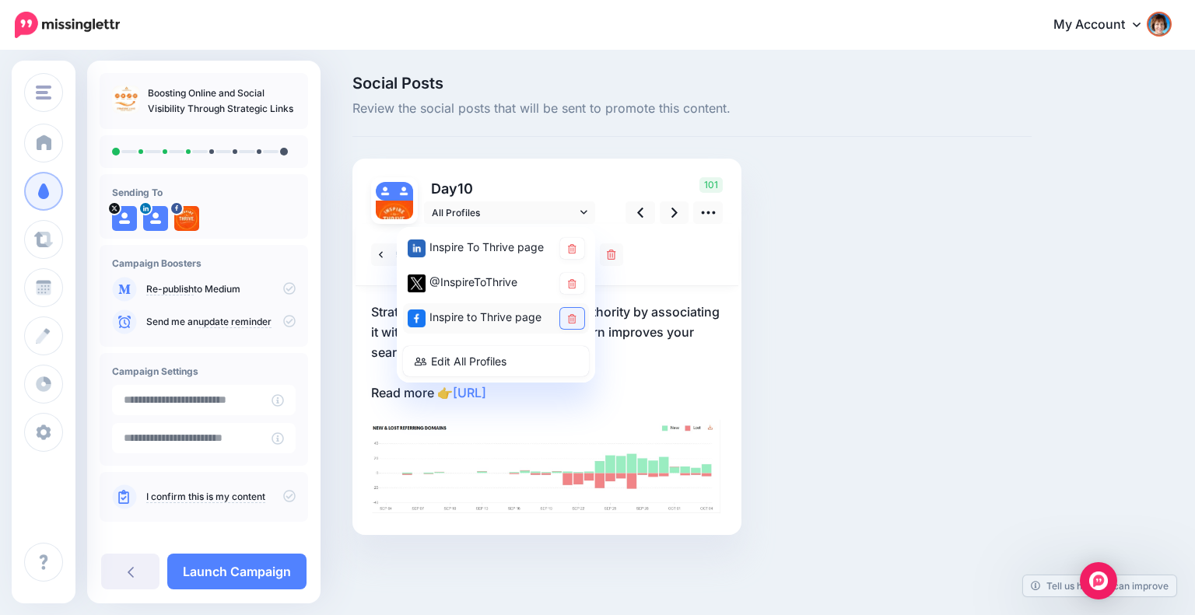
click at [563, 316] on link at bounding box center [572, 318] width 24 height 21
drag, startPoint x: 745, startPoint y: 319, endPoint x: 741, endPoint y: 310, distance: 9.7
click at [746, 319] on div "Social Posts Review the social posts that will be sent to promote this content.…" at bounding box center [692, 328] width 702 height 506
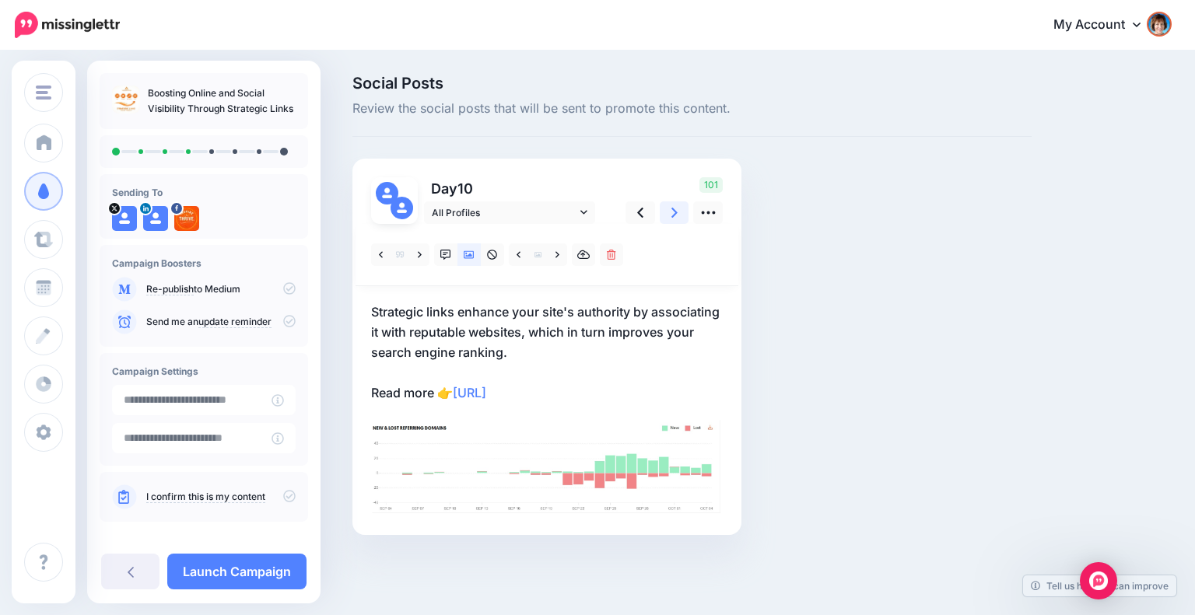
click at [670, 210] on link at bounding box center [675, 212] width 30 height 23
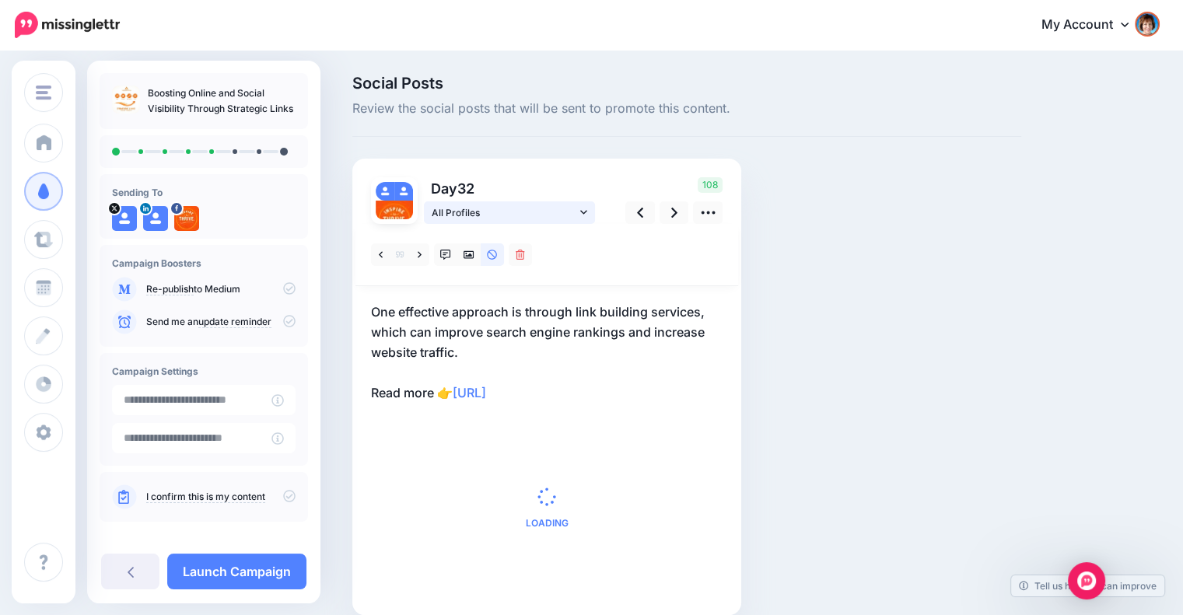
click at [581, 210] on icon at bounding box center [583, 212] width 7 height 11
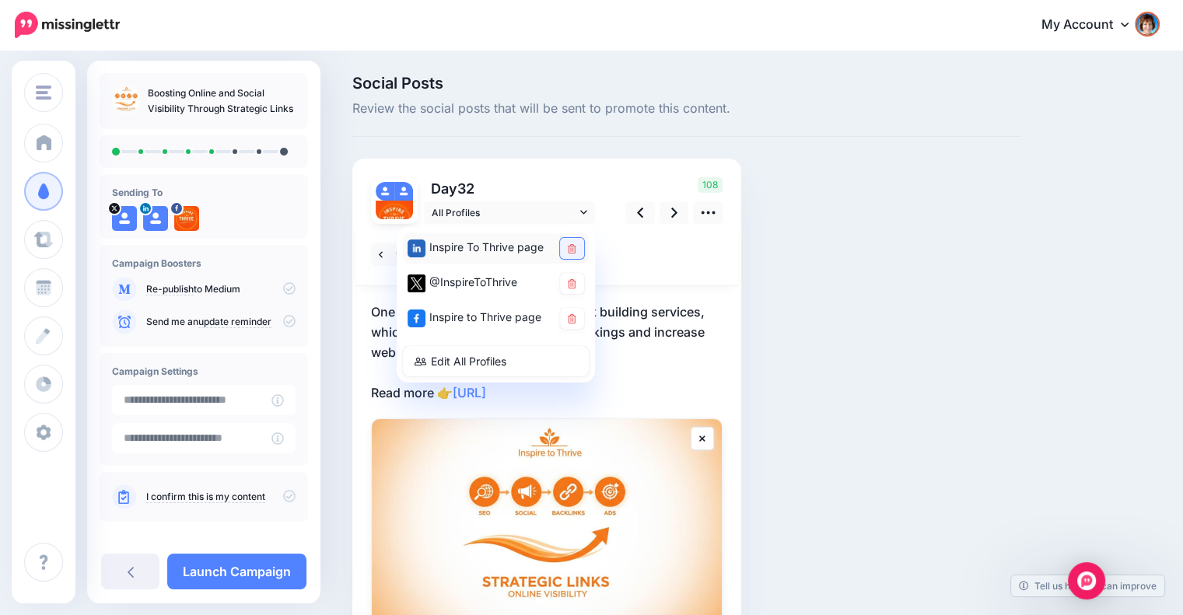
click at [575, 246] on icon at bounding box center [572, 248] width 9 height 9
click at [573, 316] on icon at bounding box center [572, 318] width 9 height 9
click at [769, 347] on div "Social Posts Review the social posts that will be sent to promote this content.…" at bounding box center [687, 407] width 692 height 665
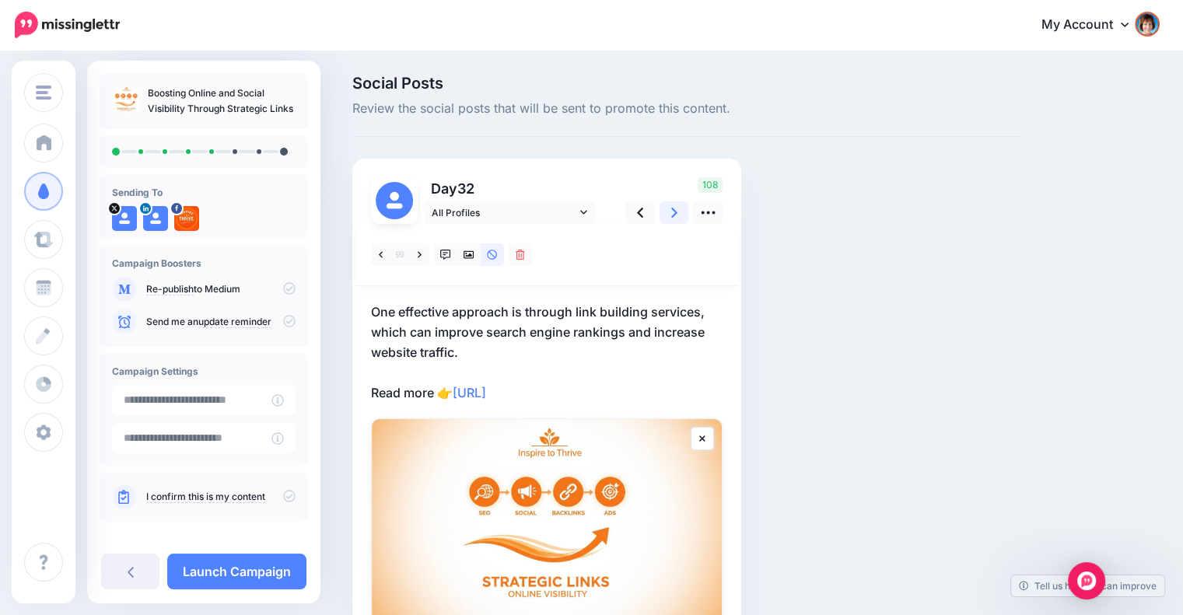
click at [667, 219] on link at bounding box center [675, 212] width 30 height 23
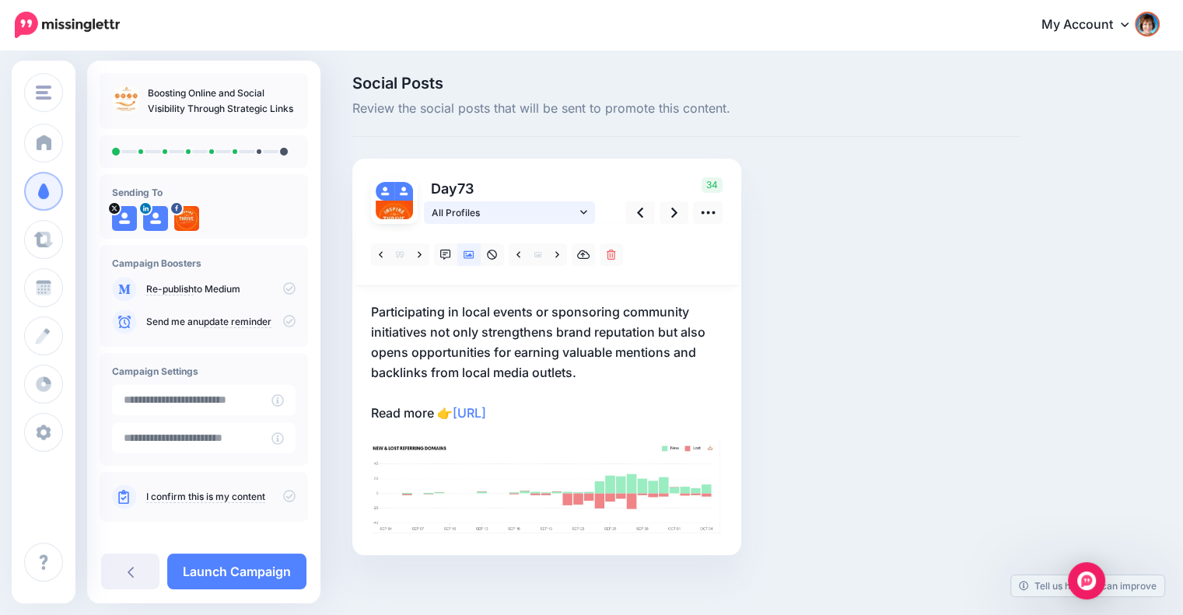
click at [586, 215] on icon at bounding box center [583, 212] width 7 height 11
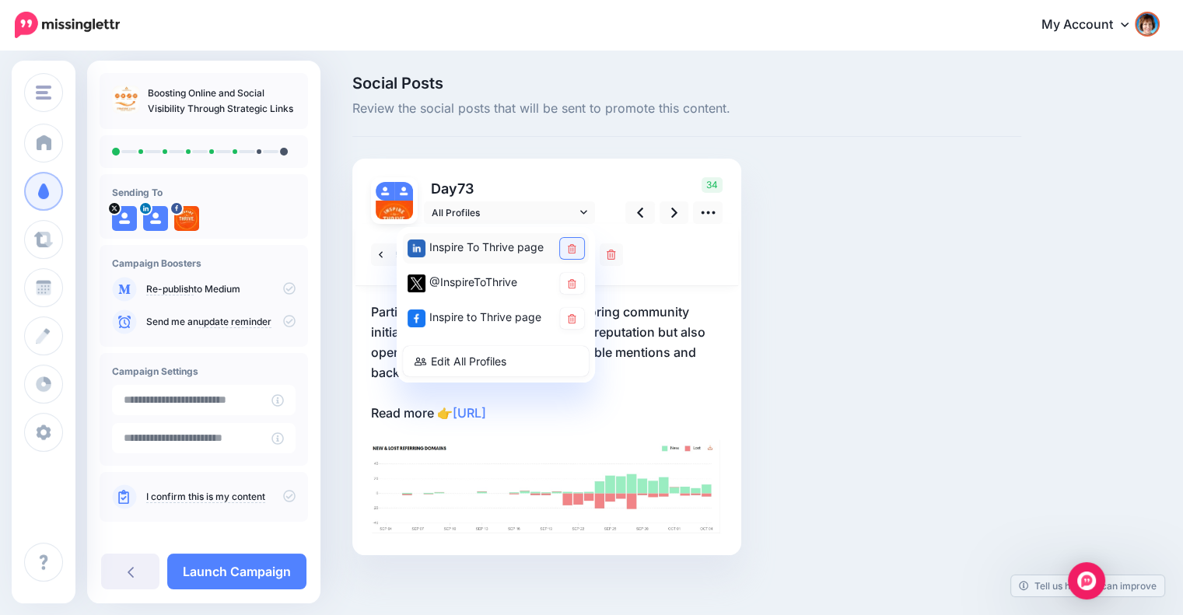
click at [576, 245] on link at bounding box center [572, 248] width 24 height 21
click at [671, 207] on icon at bounding box center [674, 213] width 6 height 16
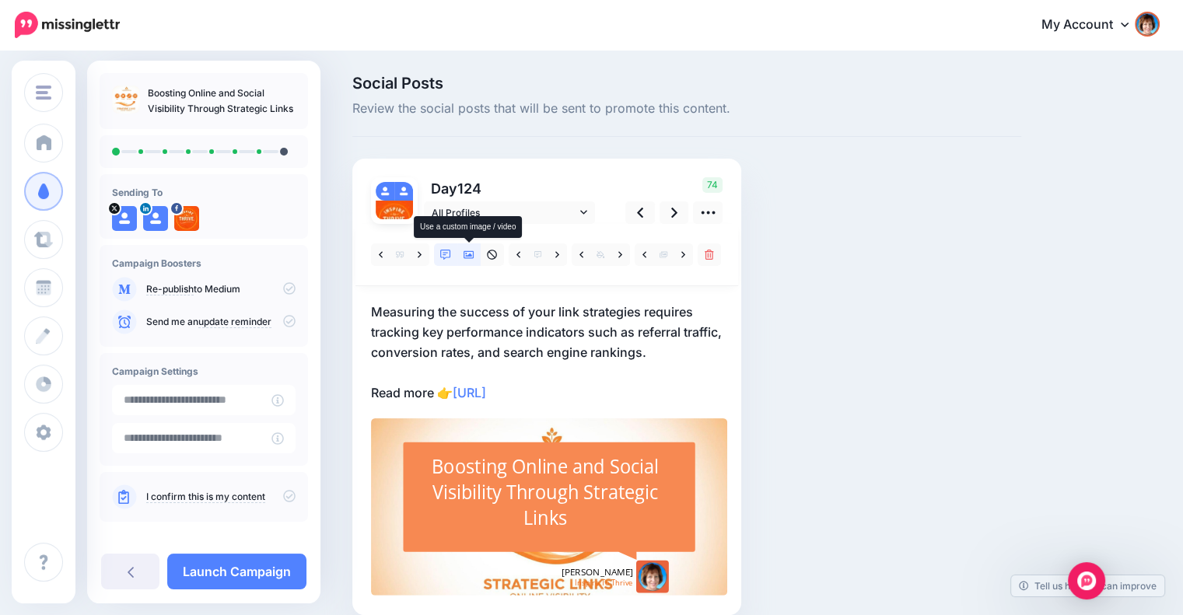
click at [473, 252] on icon at bounding box center [469, 255] width 11 height 11
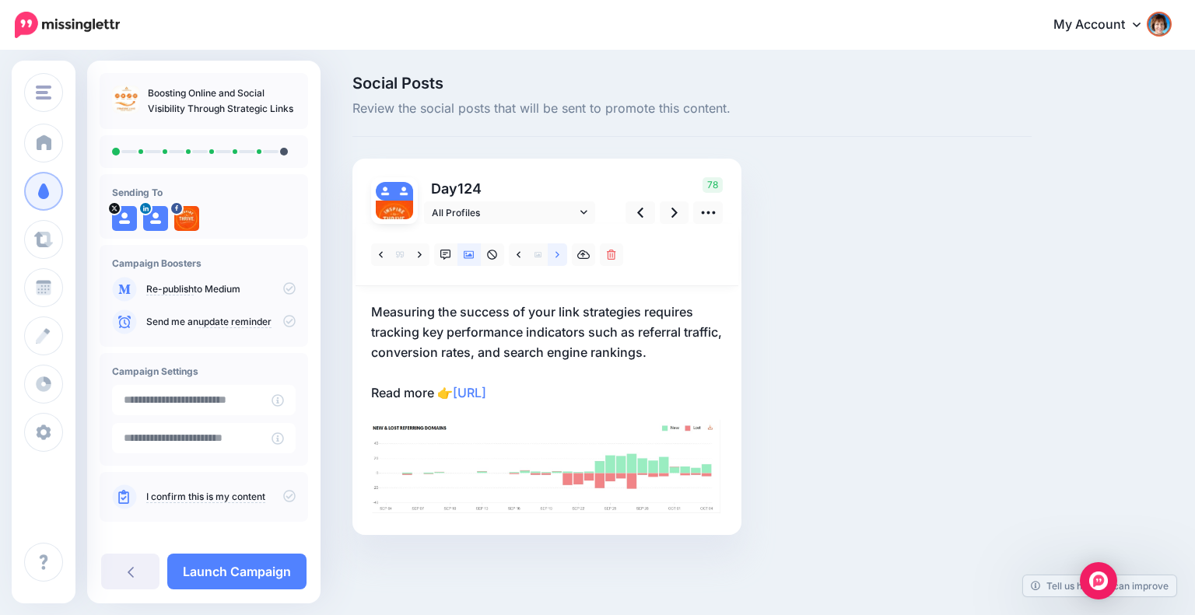
click at [561, 248] on link at bounding box center [557, 254] width 19 height 23
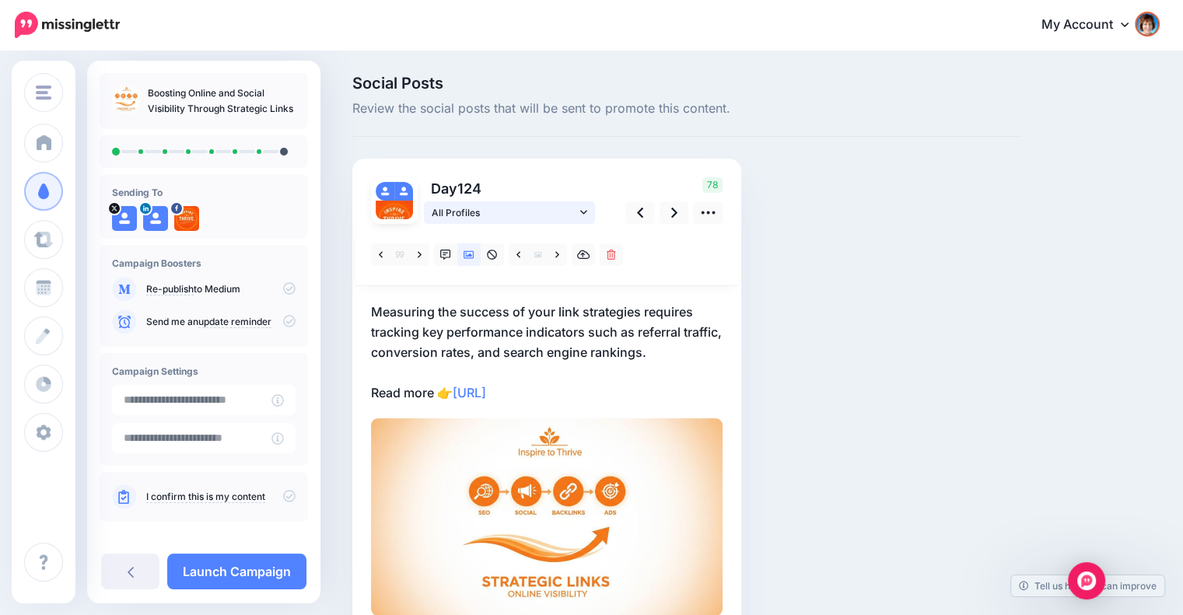
click at [590, 211] on link "All Profiles" at bounding box center [509, 212] width 171 height 23
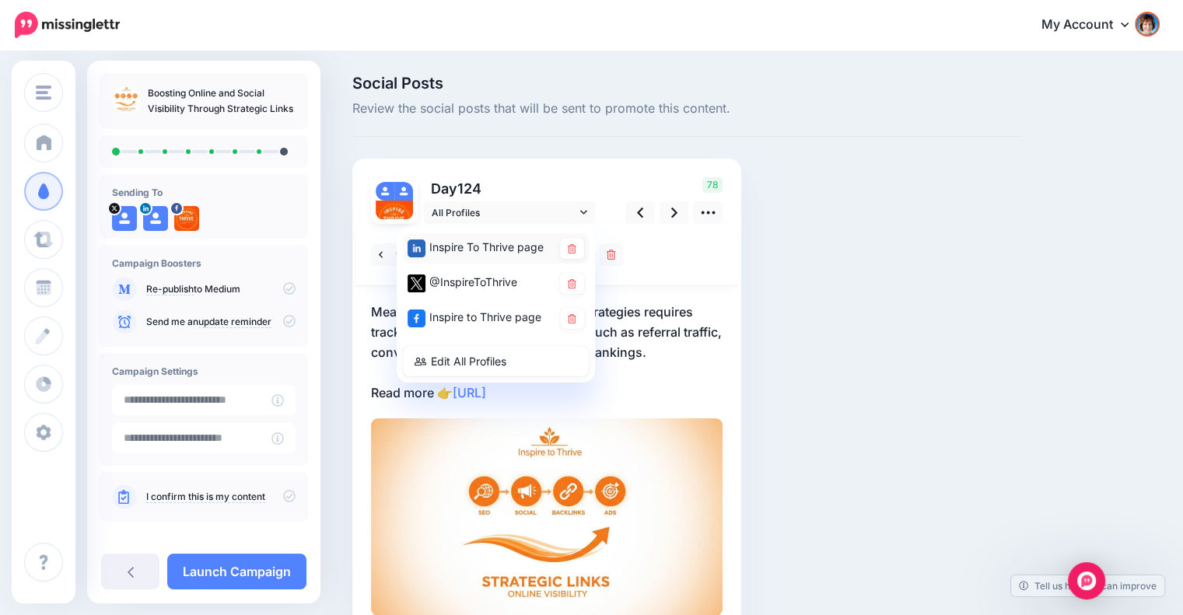
click at [576, 245] on icon at bounding box center [572, 248] width 9 height 9
click at [675, 217] on icon at bounding box center [674, 213] width 6 height 16
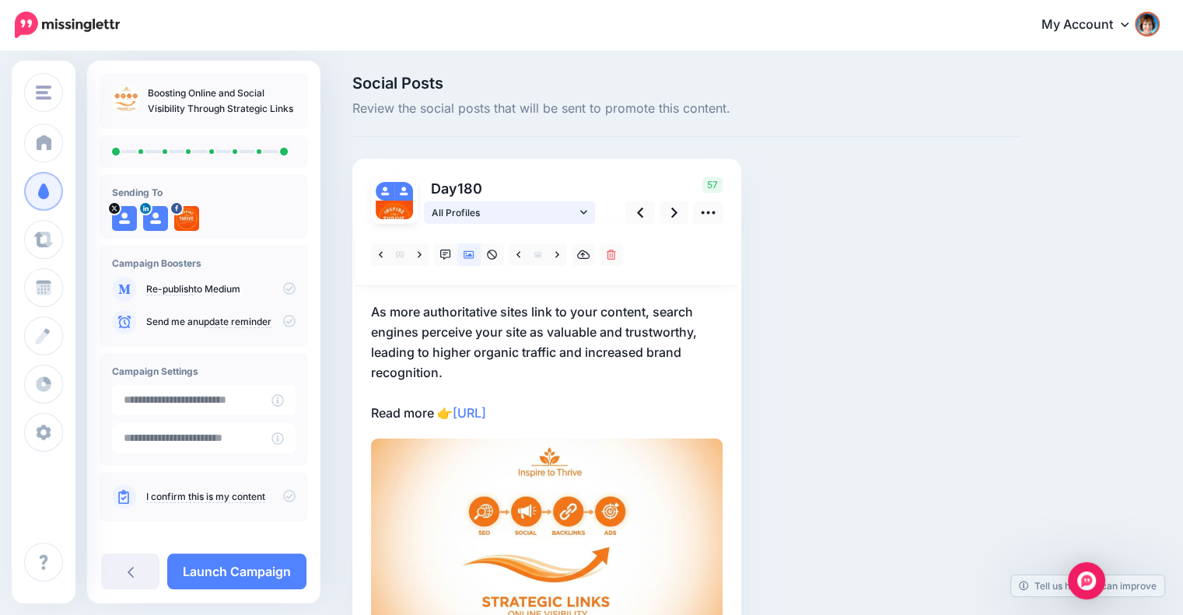
click at [576, 212] on span "All Profiles" at bounding box center [504, 213] width 145 height 16
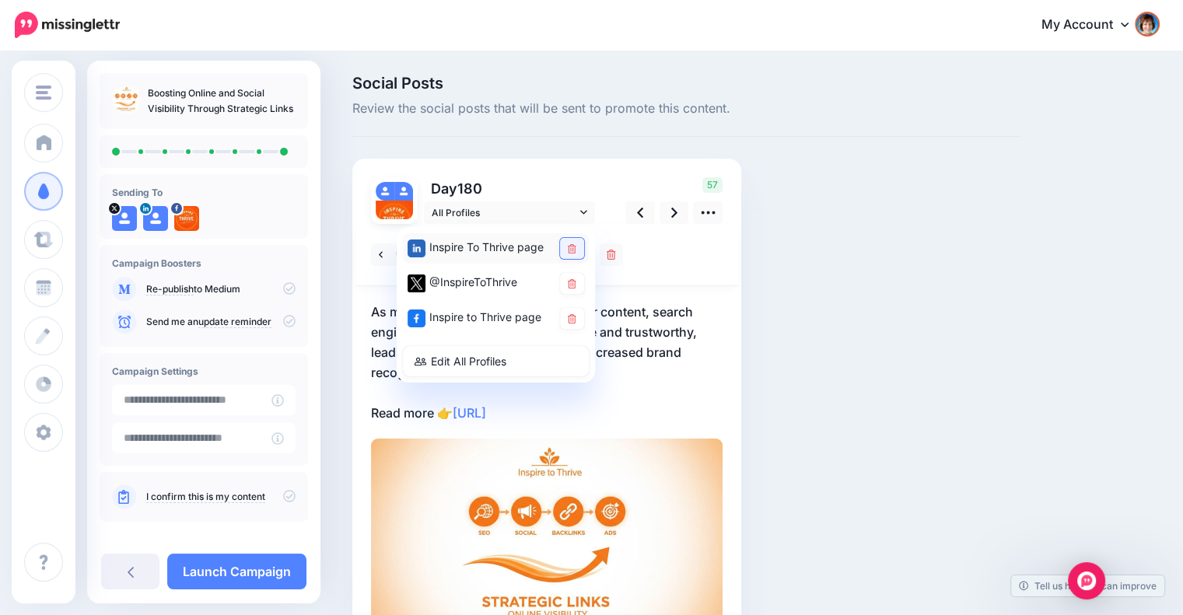
click at [569, 247] on icon at bounding box center [572, 248] width 9 height 9
click at [576, 311] on link at bounding box center [572, 318] width 24 height 21
click at [787, 345] on div "Social Posts Review the social posts that will be sent to promote this content.…" at bounding box center [687, 388] width 692 height 626
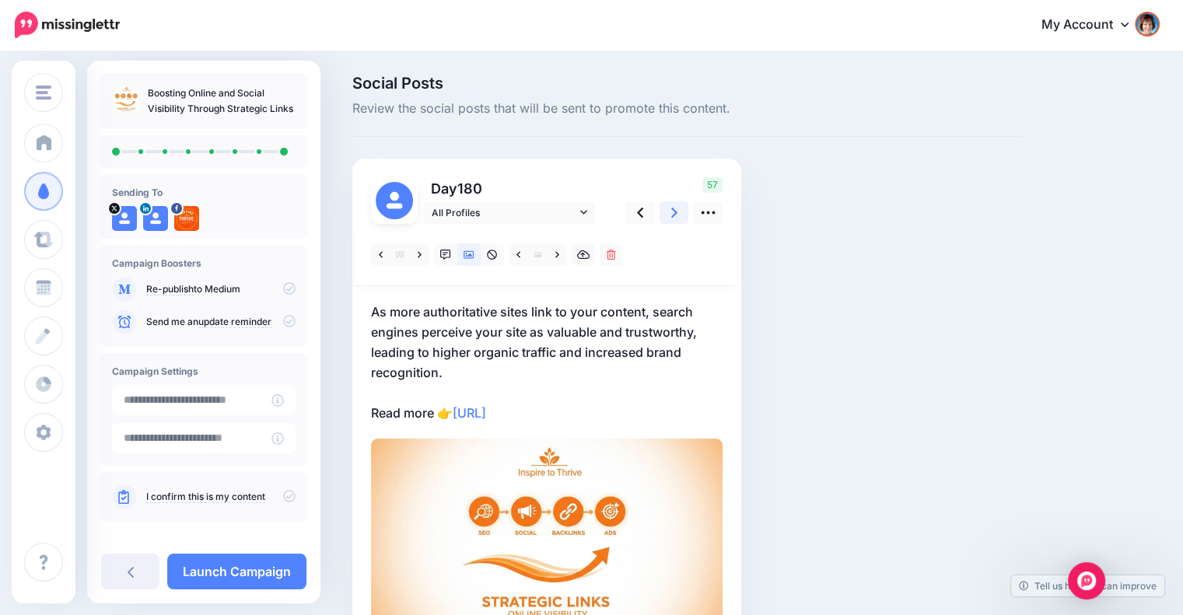
click at [670, 215] on link at bounding box center [675, 212] width 30 height 23
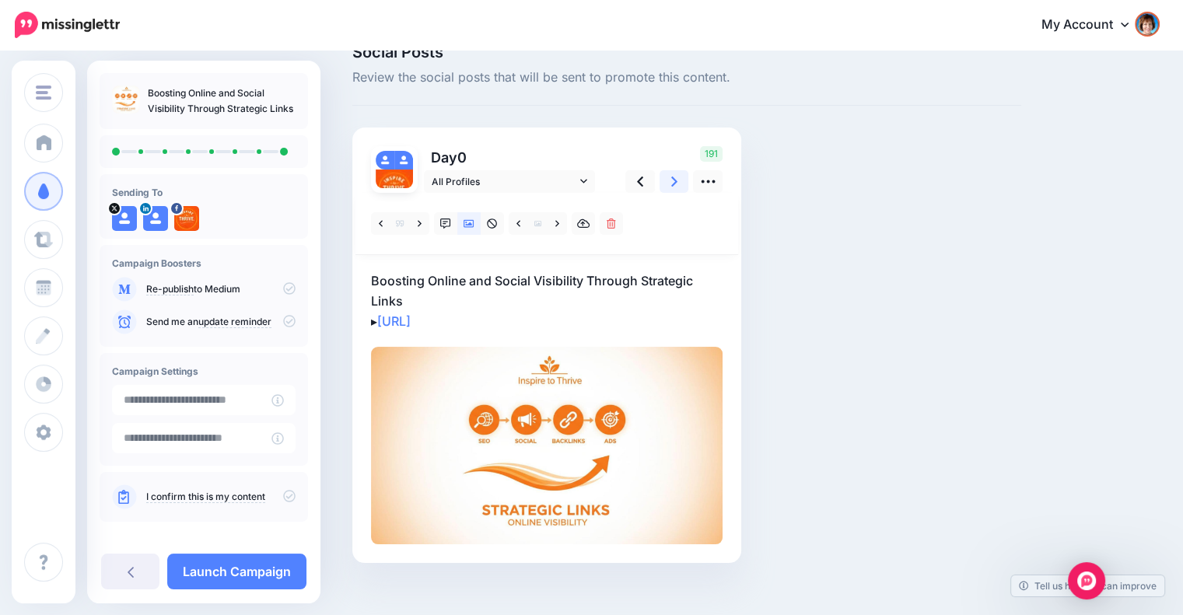
scroll to position [49, 0]
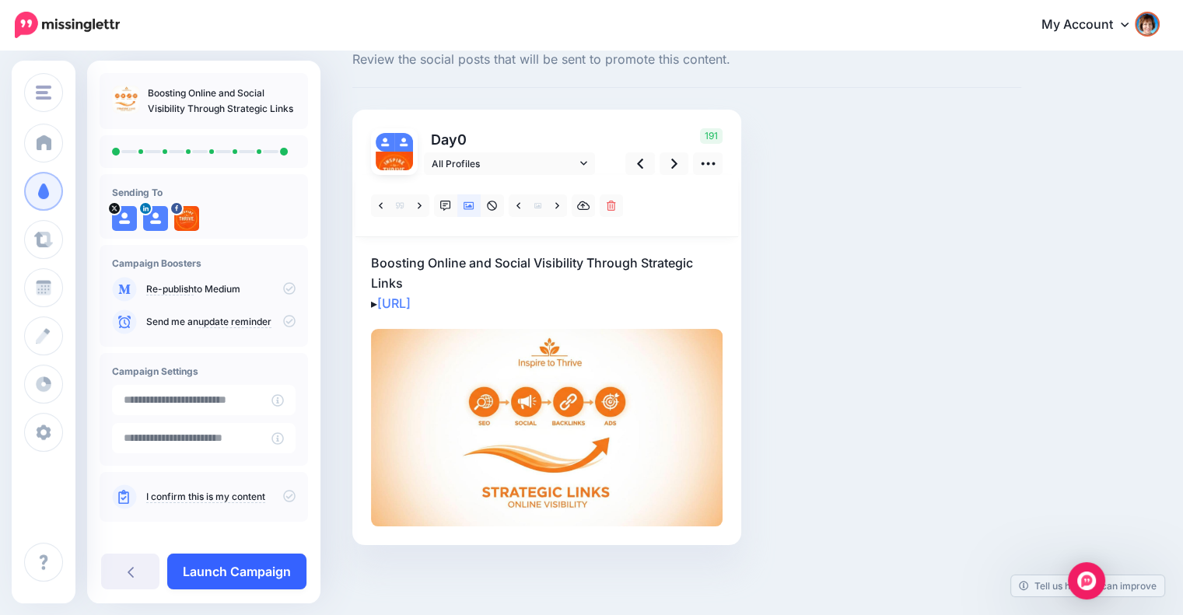
click at [277, 569] on link "Launch Campaign" at bounding box center [236, 572] width 139 height 36
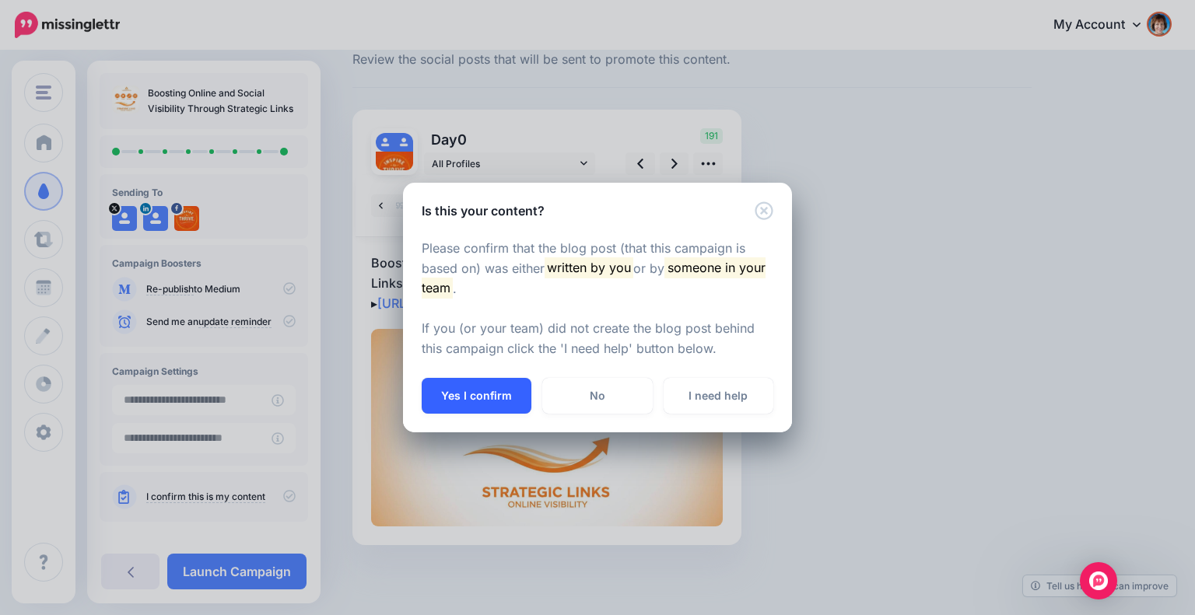
click at [468, 388] on button "Yes I confirm" at bounding box center [477, 396] width 110 height 36
